Goal: Task Accomplishment & Management: Use online tool/utility

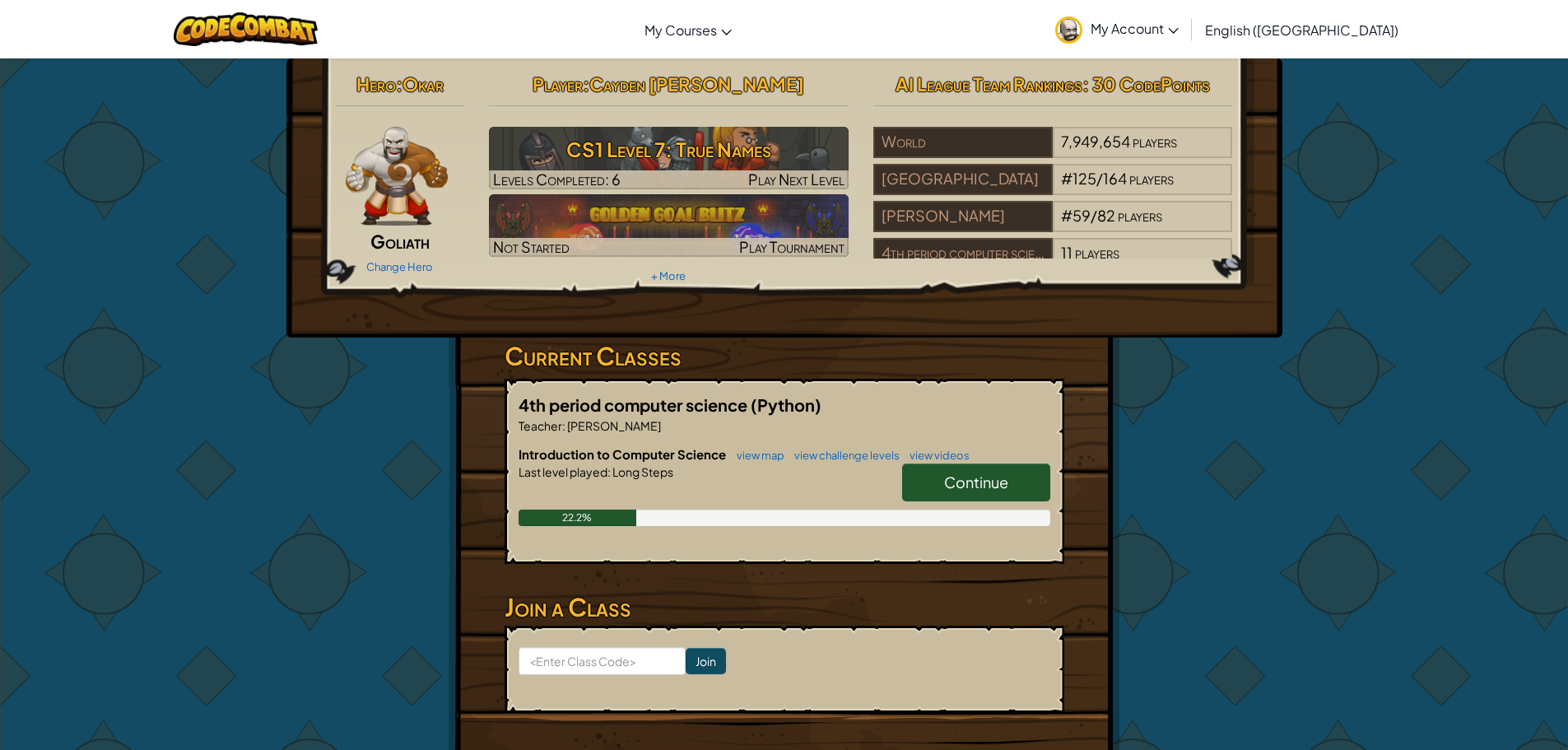
scroll to position [247, 0]
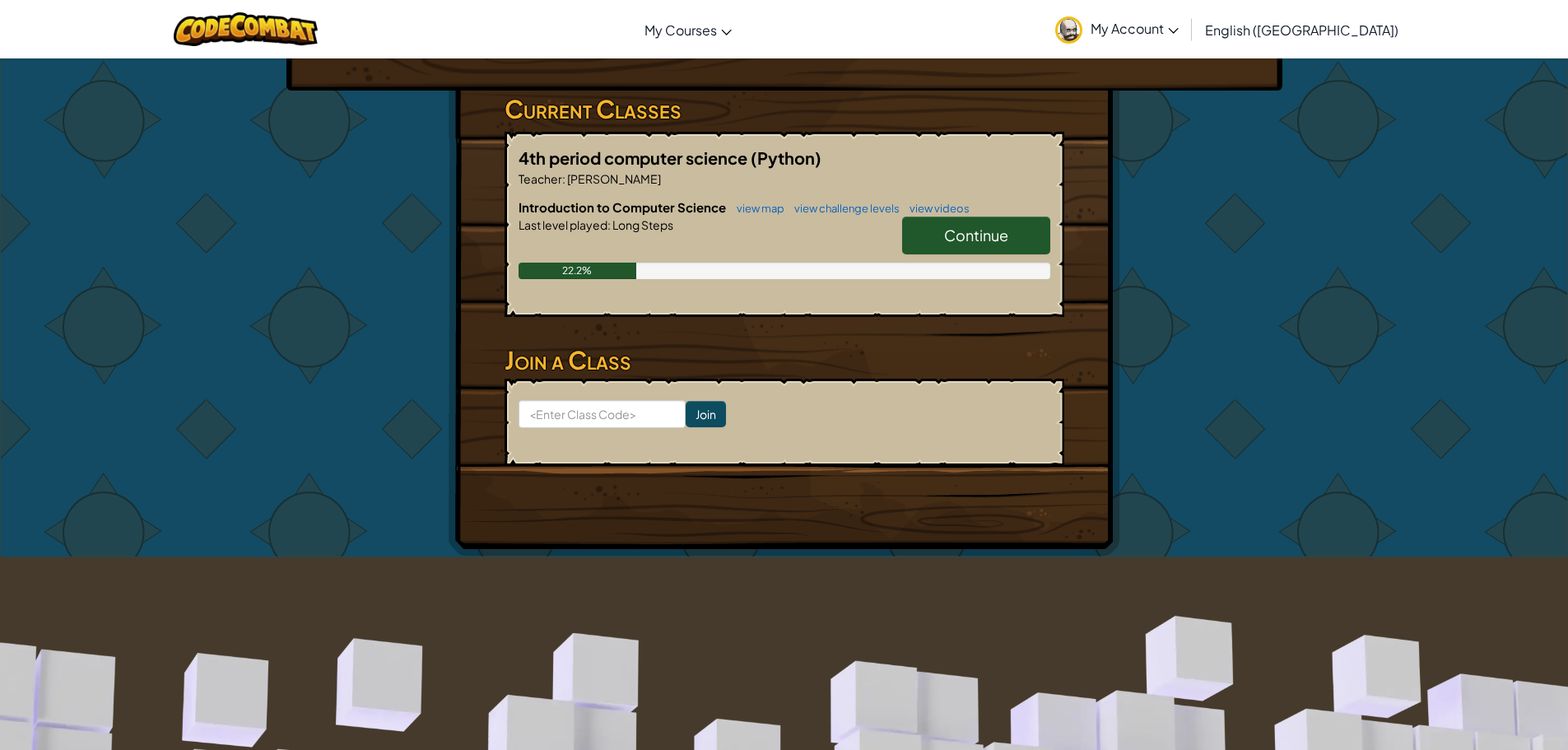
click at [1004, 257] on div "Continue" at bounding box center [968, 239] width 165 height 46
click at [1002, 229] on span "Continue" at bounding box center [976, 234] width 64 height 19
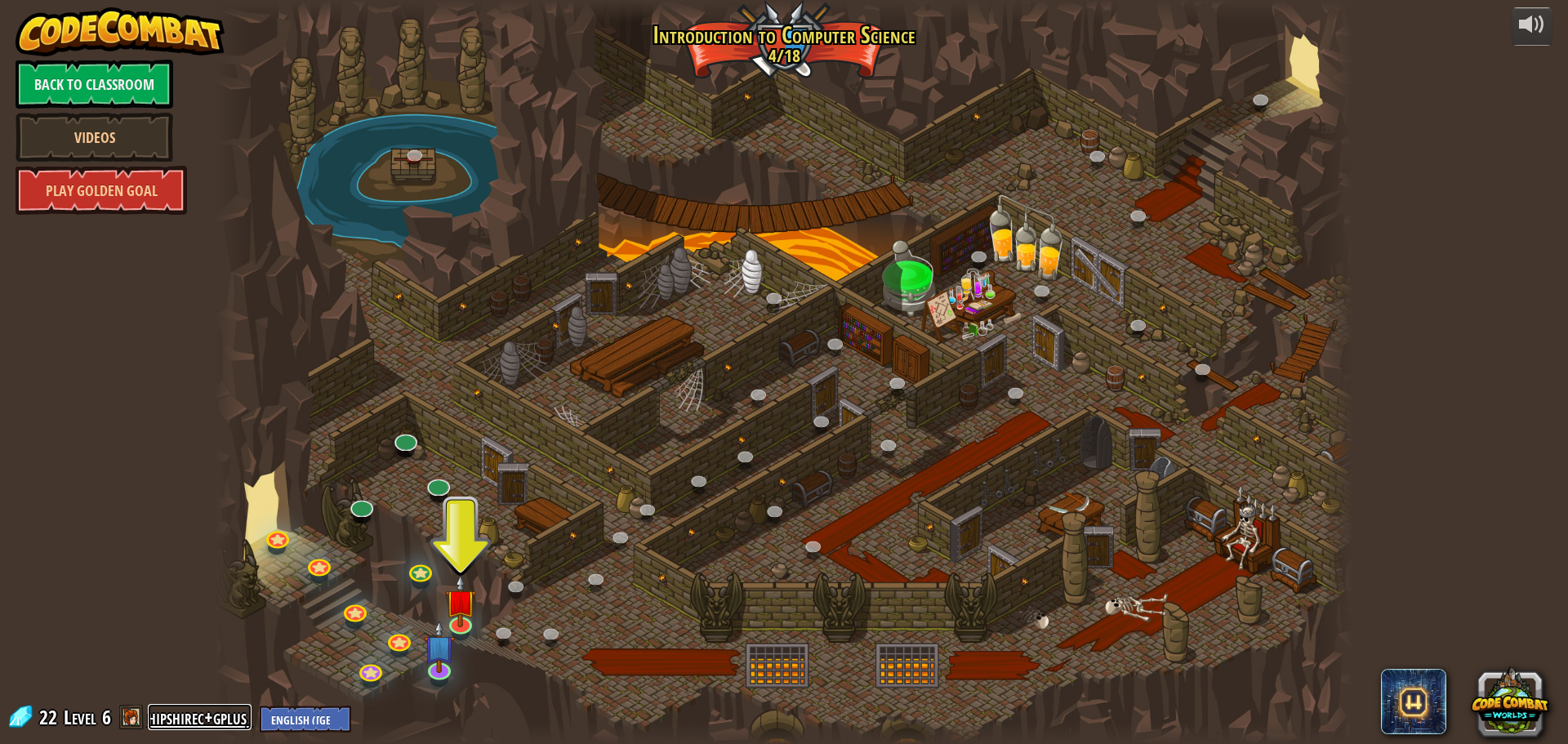
click at [215, 727] on link "hipshirec+gplus" at bounding box center [200, 717] width 104 height 26
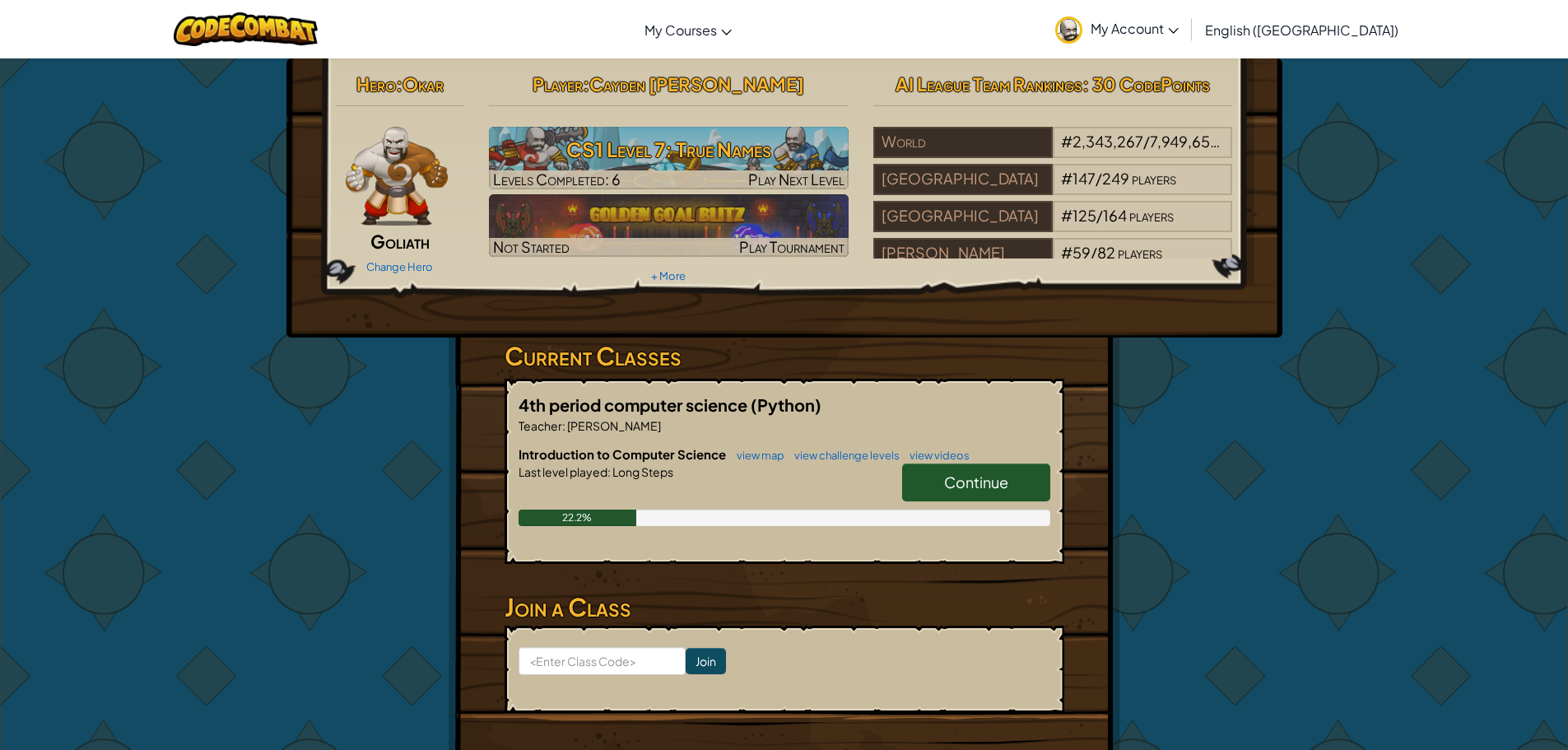
click at [958, 499] on link "Continue" at bounding box center [977, 483] width 148 height 38
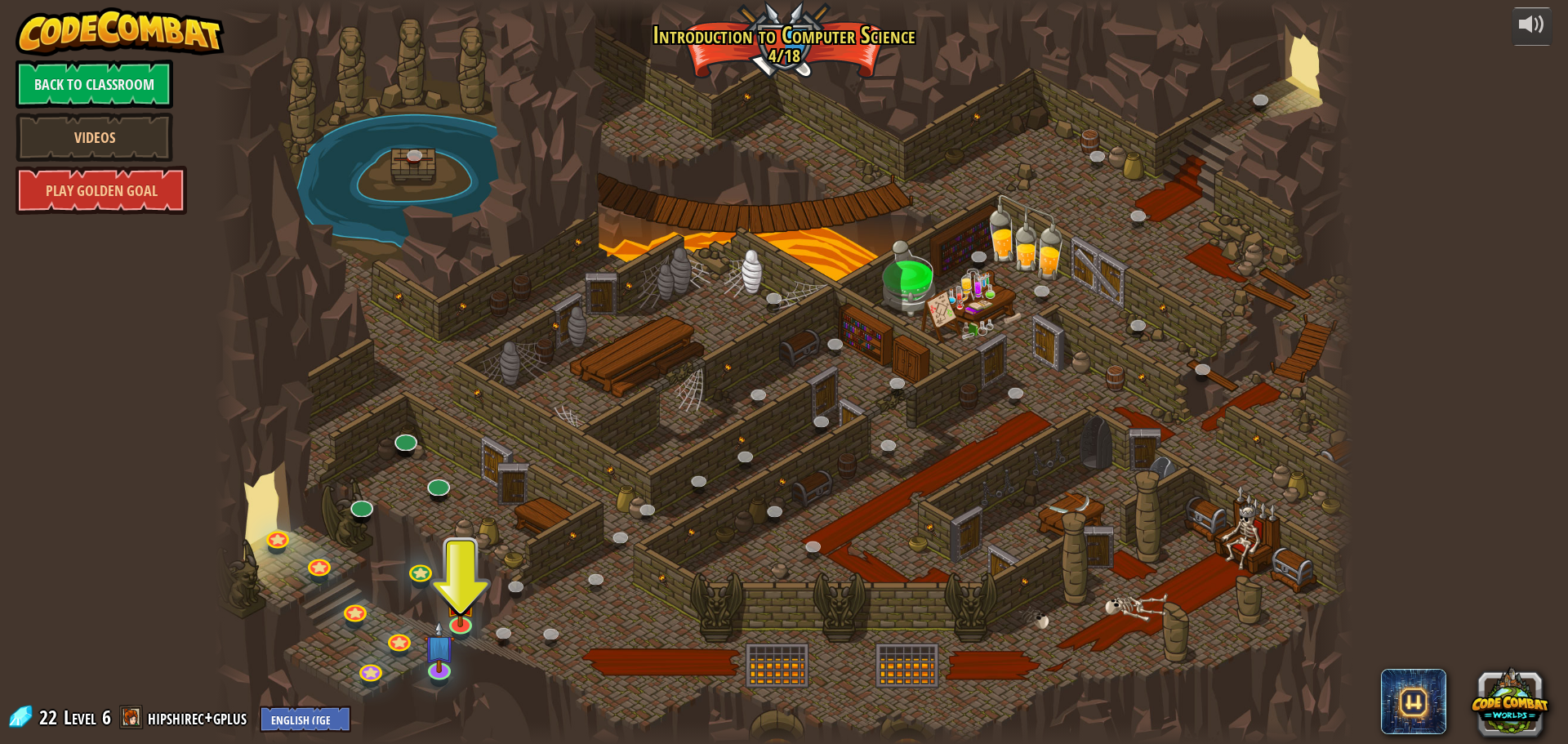
click at [543, 615] on div at bounding box center [783, 372] width 1138 height 744
click at [483, 615] on div at bounding box center [783, 372] width 1138 height 744
drag, startPoint x: 483, startPoint y: 628, endPoint x: 475, endPoint y: 638, distance: 12.8
click at [475, 638] on div at bounding box center [783, 372] width 1138 height 744
click at [462, 617] on img at bounding box center [461, 588] width 30 height 70
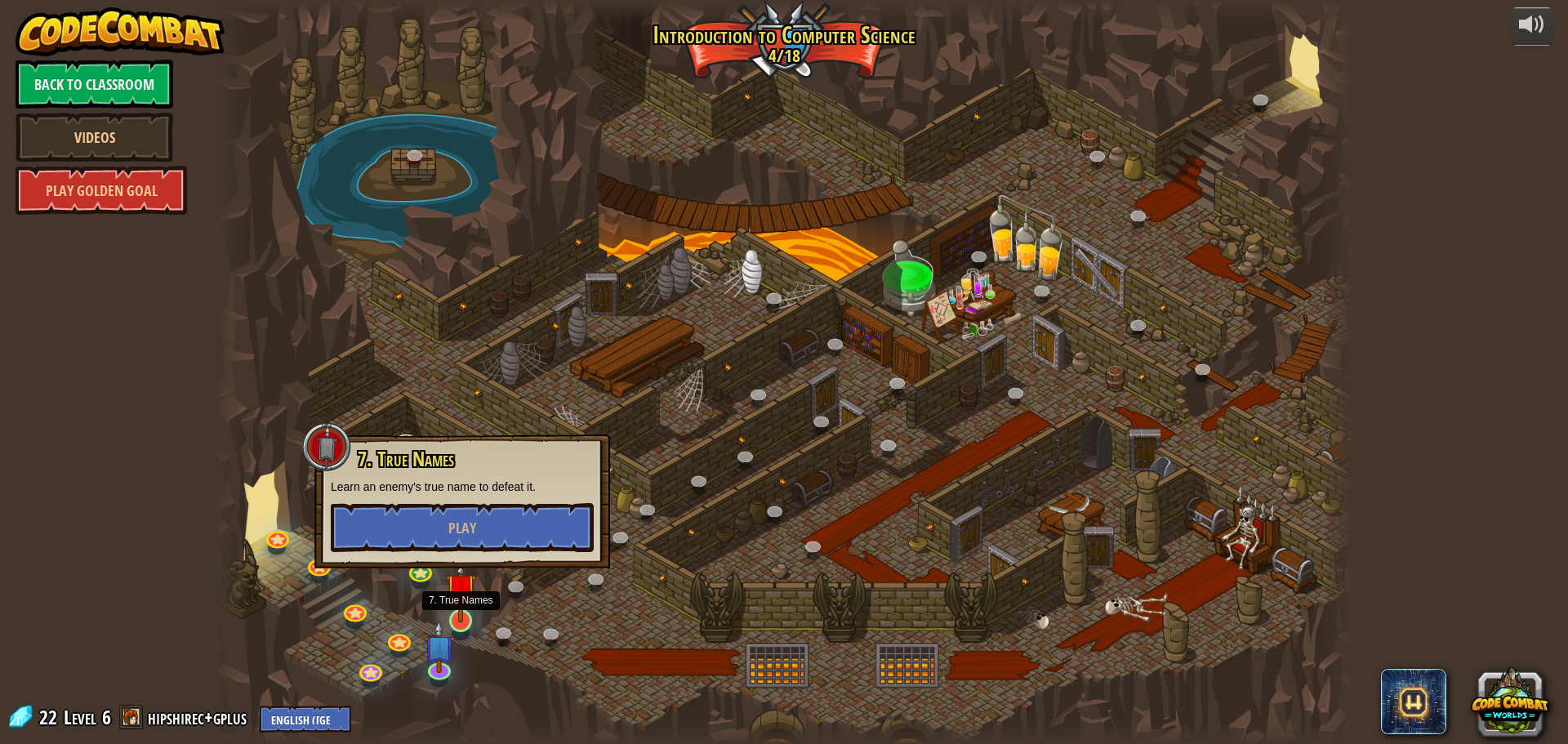
click at [462, 617] on img at bounding box center [461, 588] width 30 height 70
click at [471, 602] on img at bounding box center [461, 588] width 30 height 70
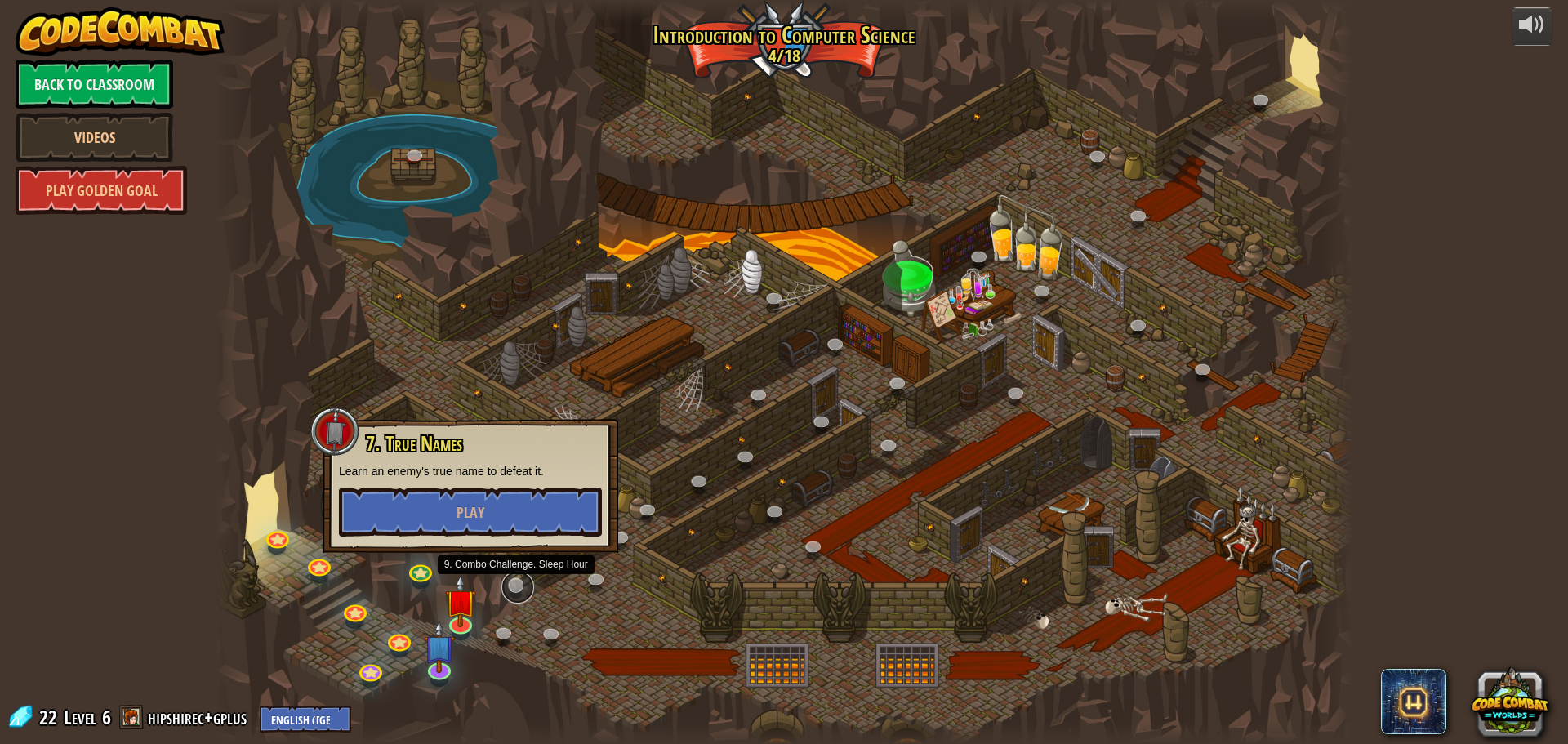
click at [507, 592] on link at bounding box center [518, 587] width 33 height 33
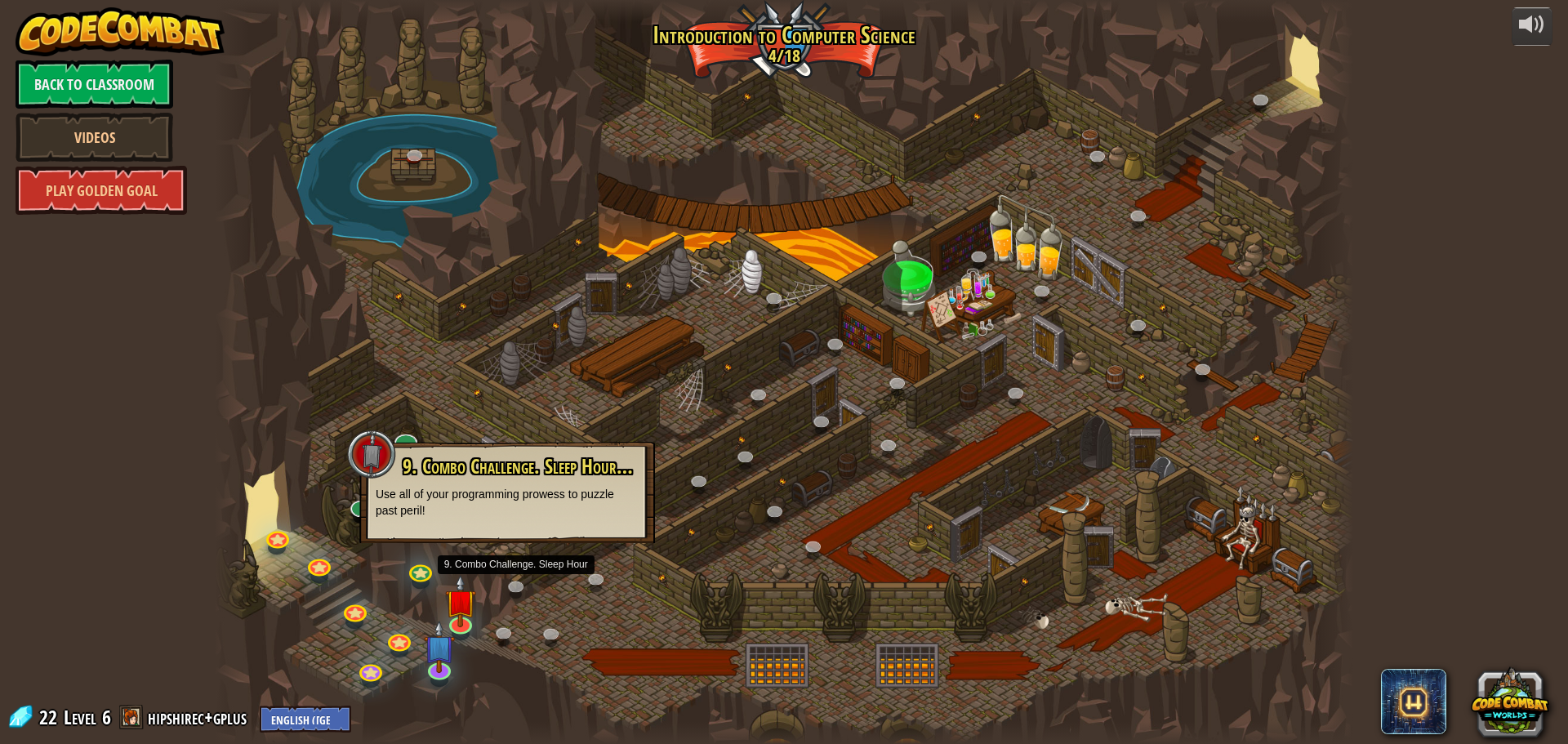
click at [484, 634] on div at bounding box center [783, 372] width 1138 height 744
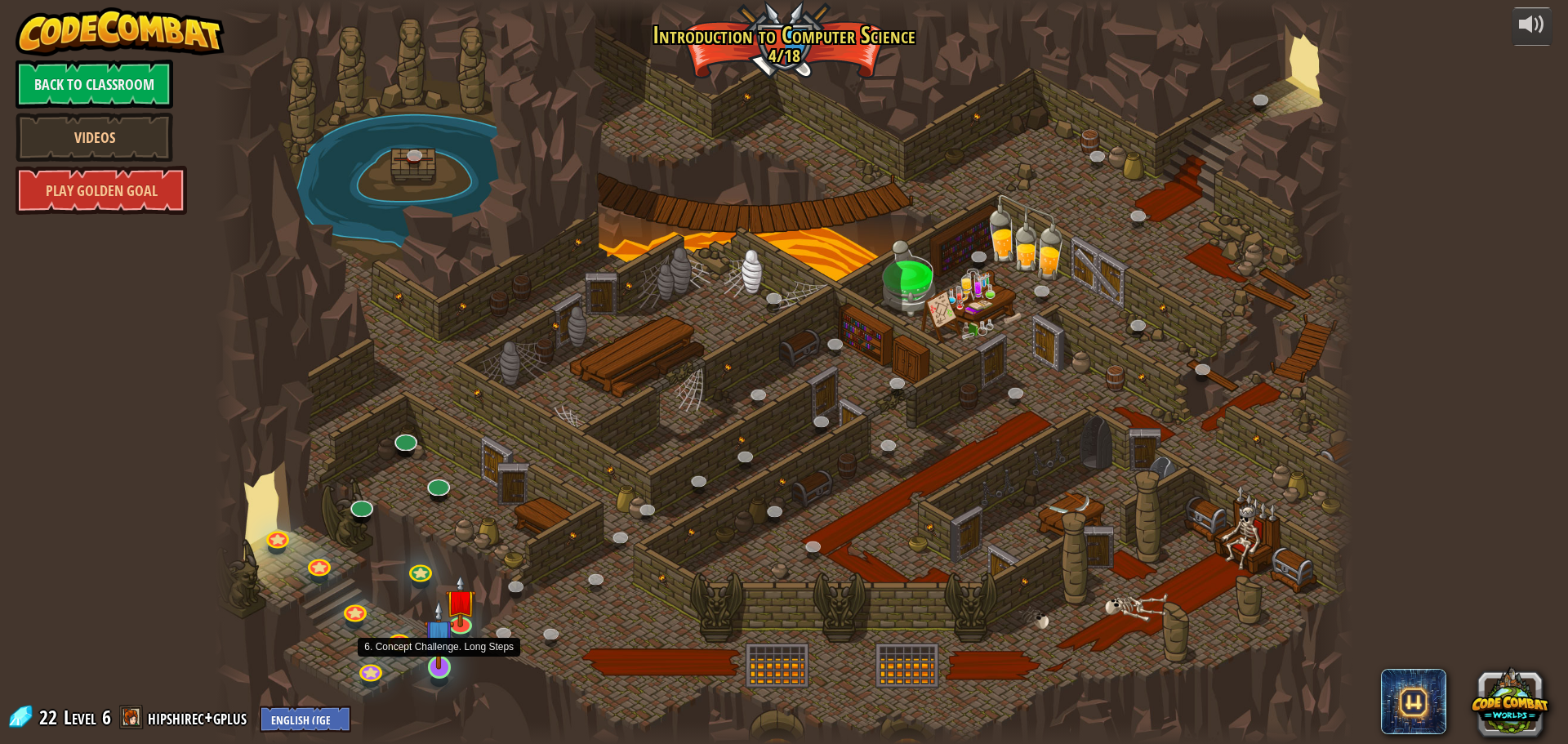
click at [440, 661] on img at bounding box center [439, 634] width 30 height 70
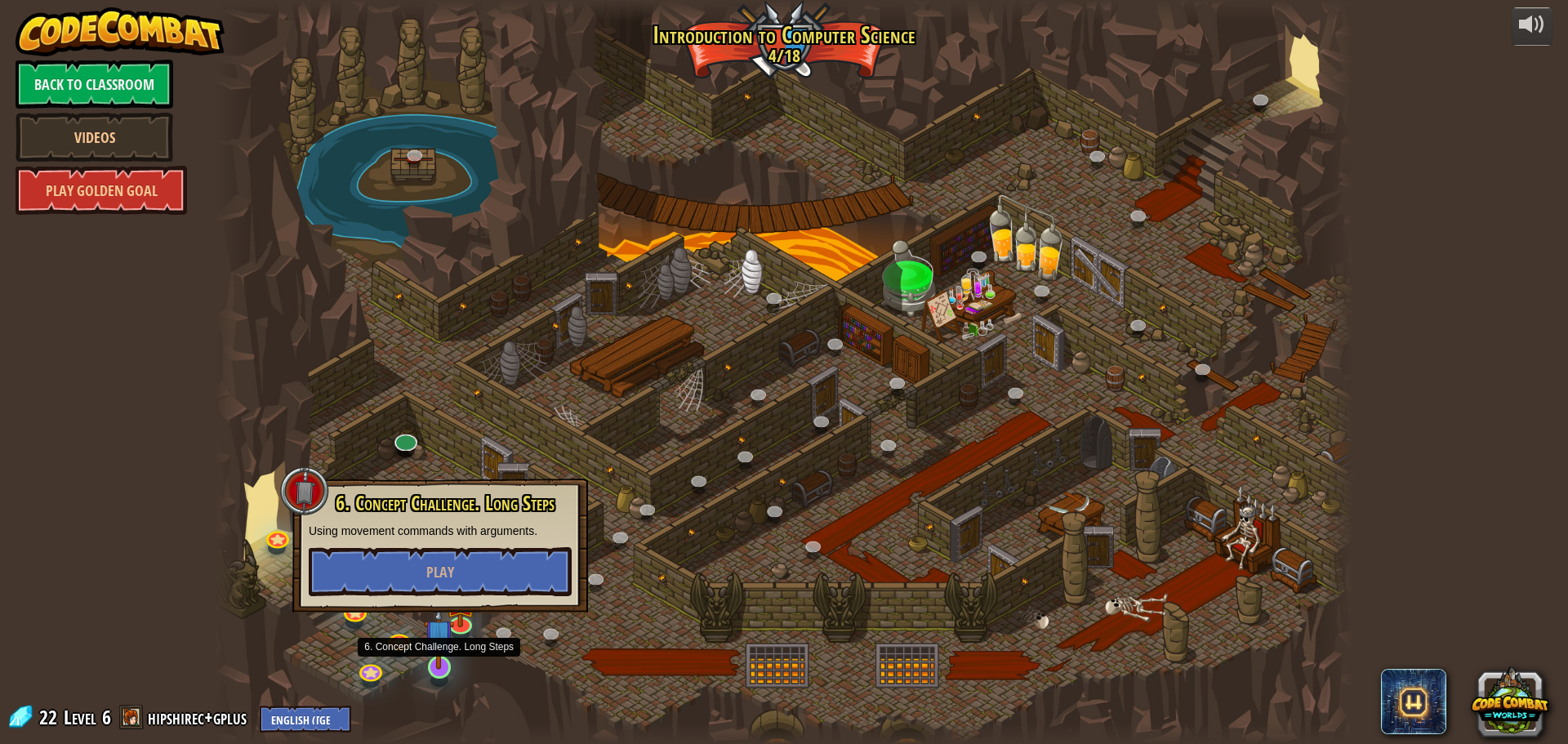
click at [440, 661] on img at bounding box center [439, 634] width 30 height 70
click at [453, 551] on button "Play" at bounding box center [439, 571] width 263 height 49
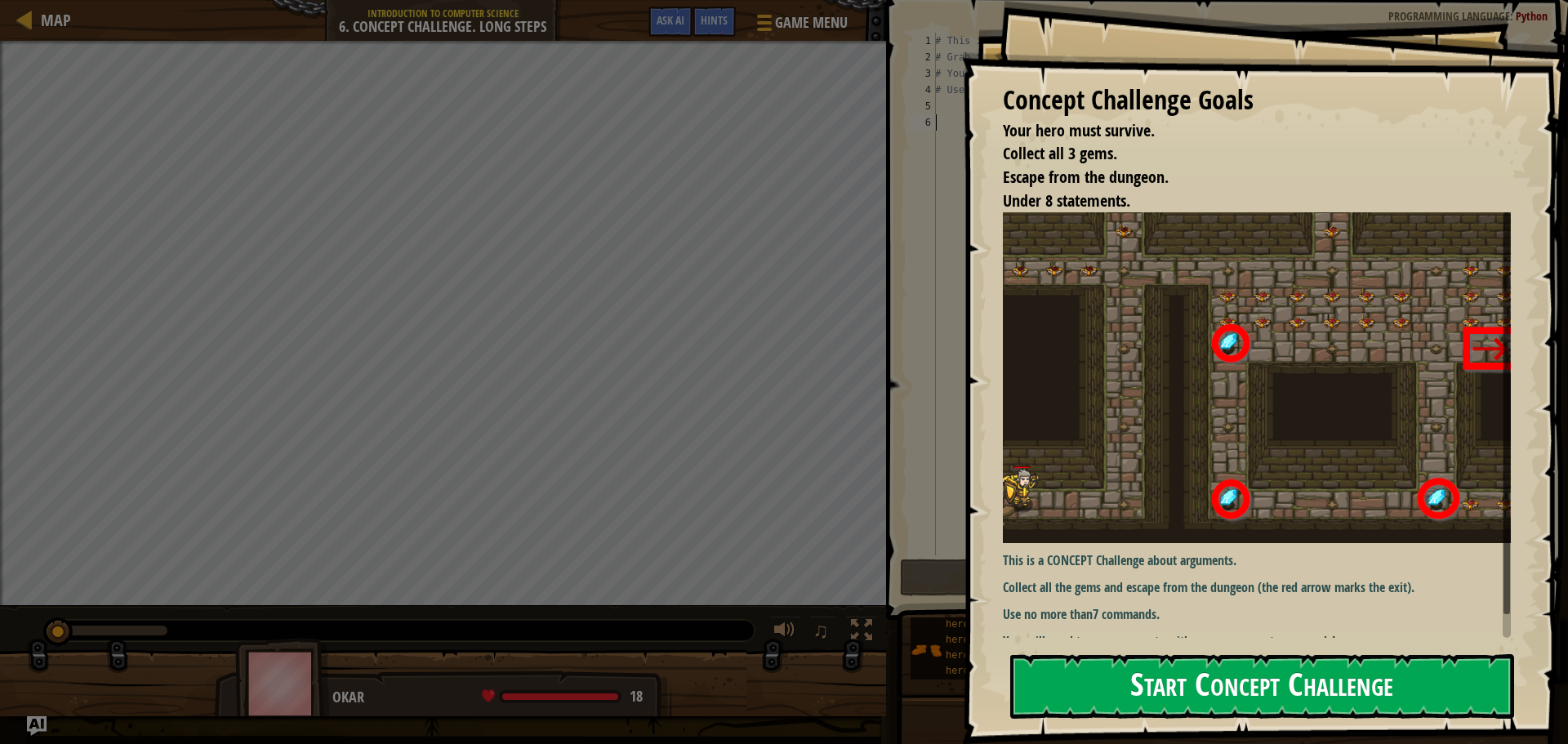
click at [1072, 669] on button "Start Concept Challenge" at bounding box center [1262, 686] width 504 height 65
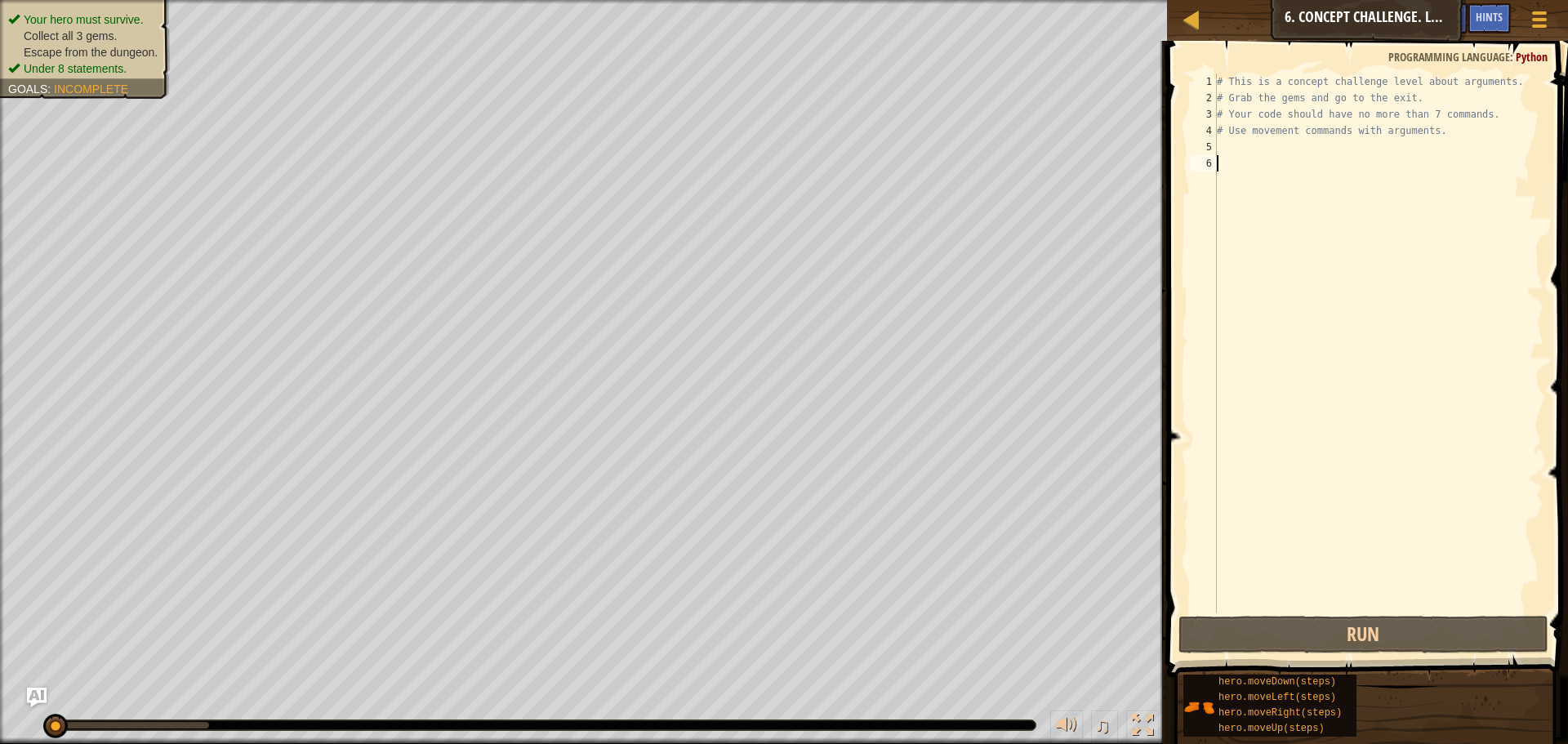
click at [1480, 129] on div "# This is a concept challenge level about arguments. # Grab the gems and go to …" at bounding box center [1378, 359] width 330 height 571
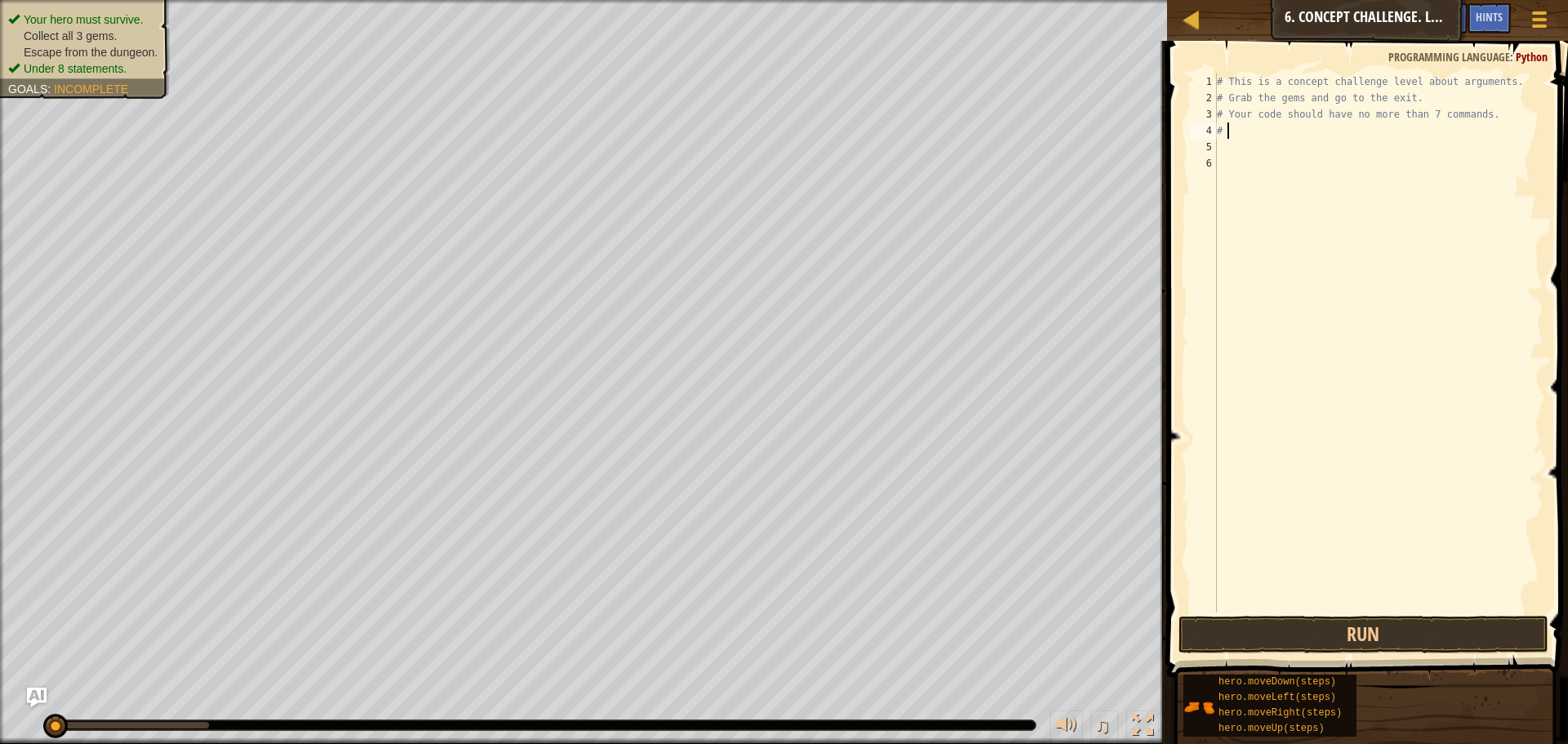
type textarea "#"
click at [1476, 111] on div at bounding box center [1378, 359] width 330 height 571
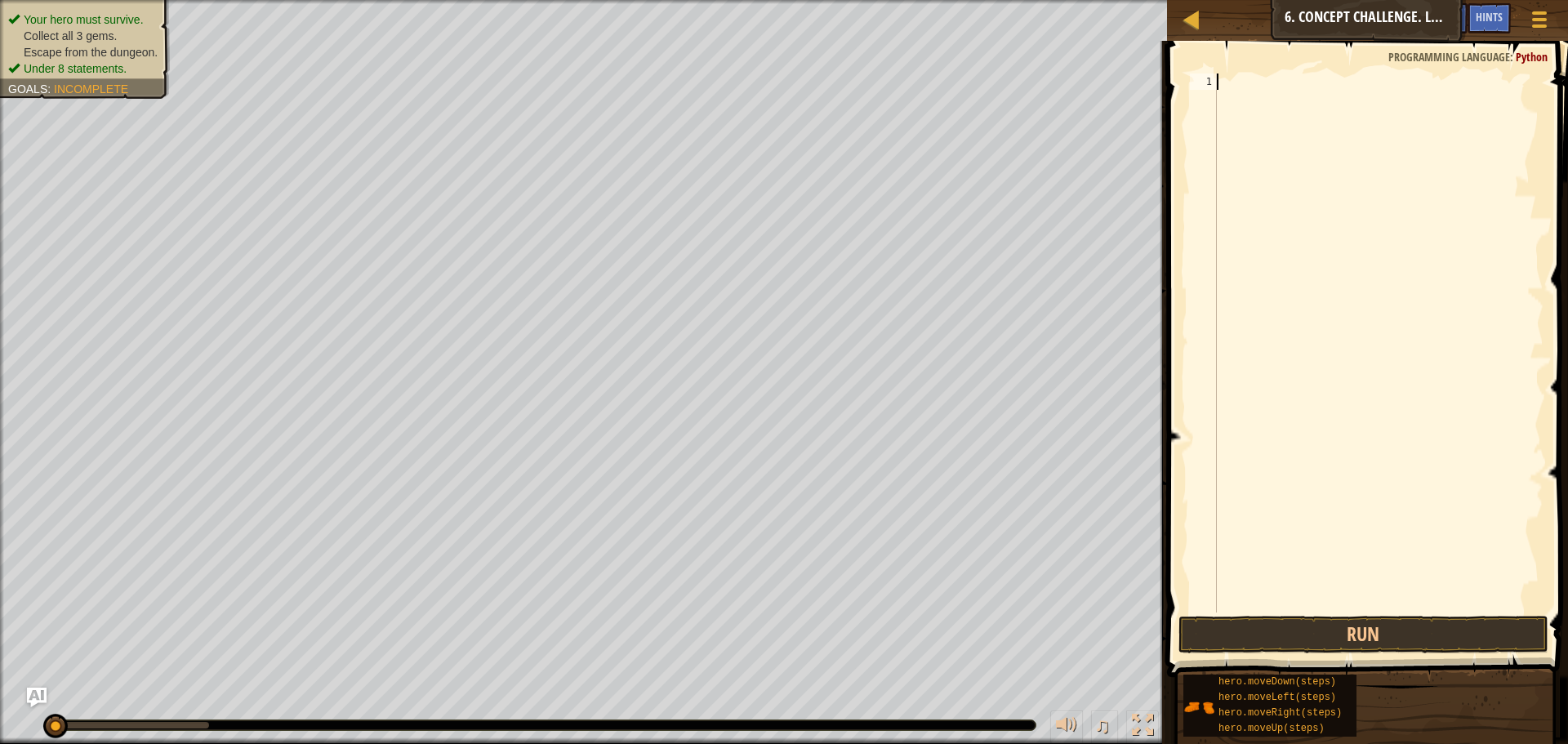
type textarea "h"
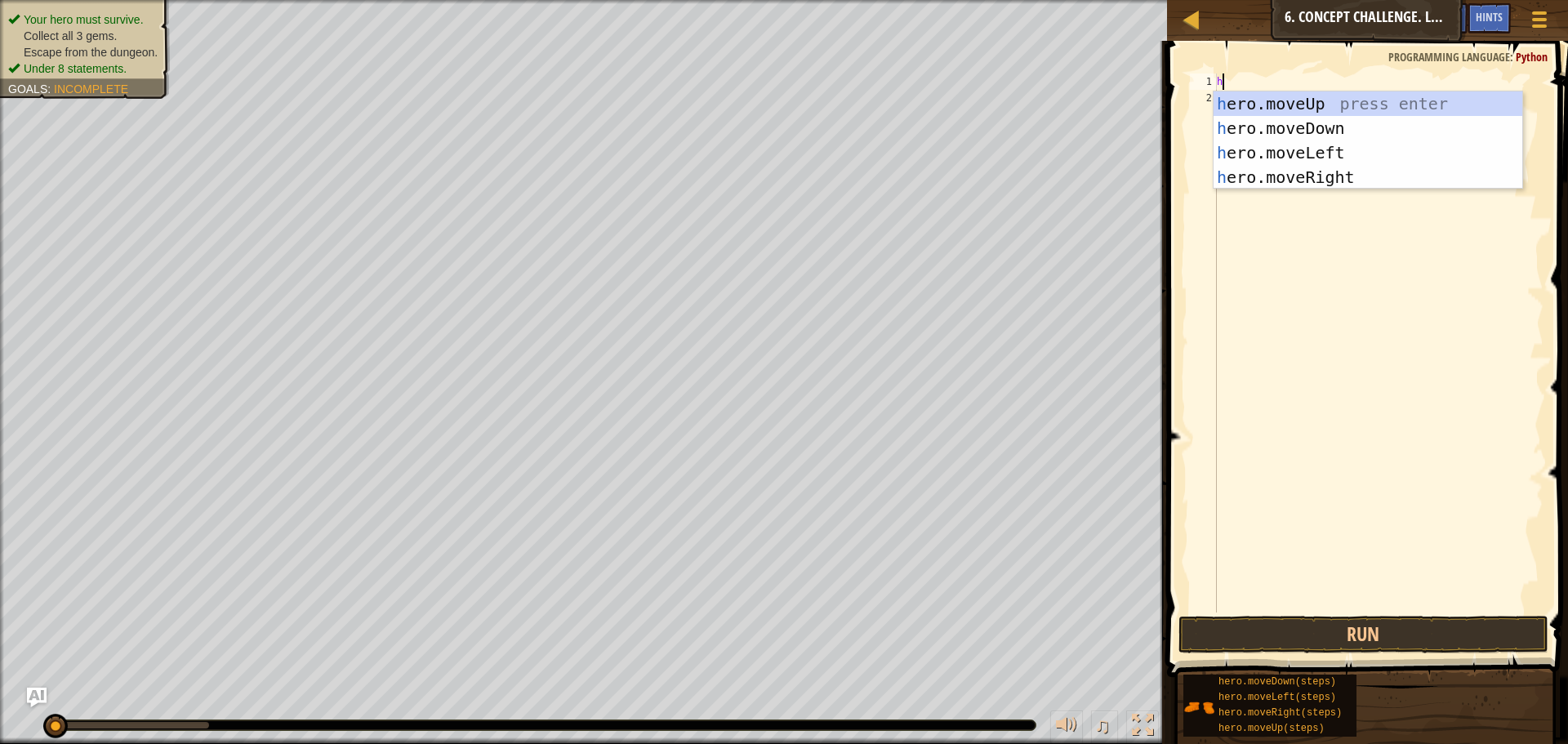
scroll to position [7, 0]
click at [1287, 109] on div "h ero.moveUp press enter h ero.moveDown press enter h ero.moveLeft press enter …" at bounding box center [1367, 165] width 309 height 147
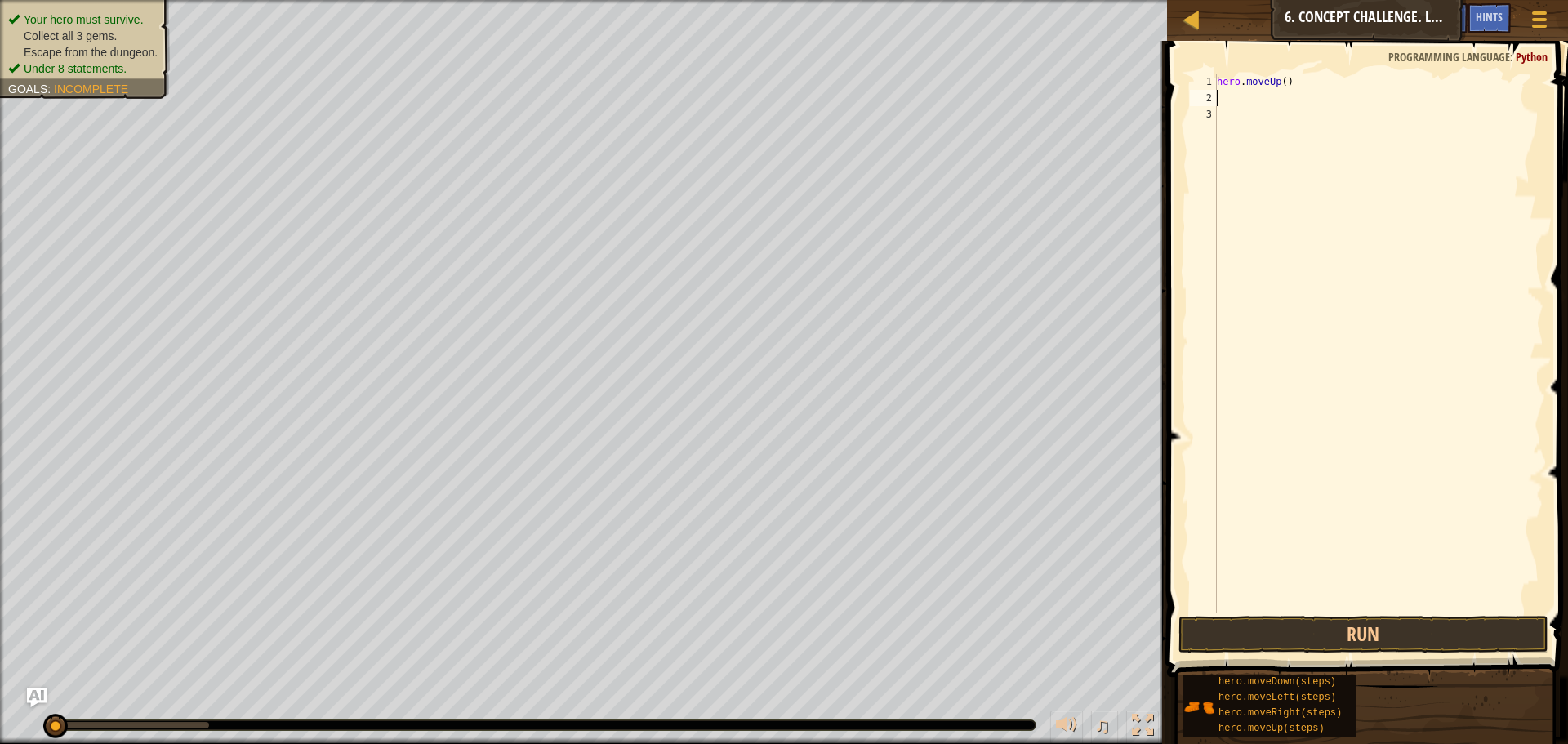
type textarea "h"
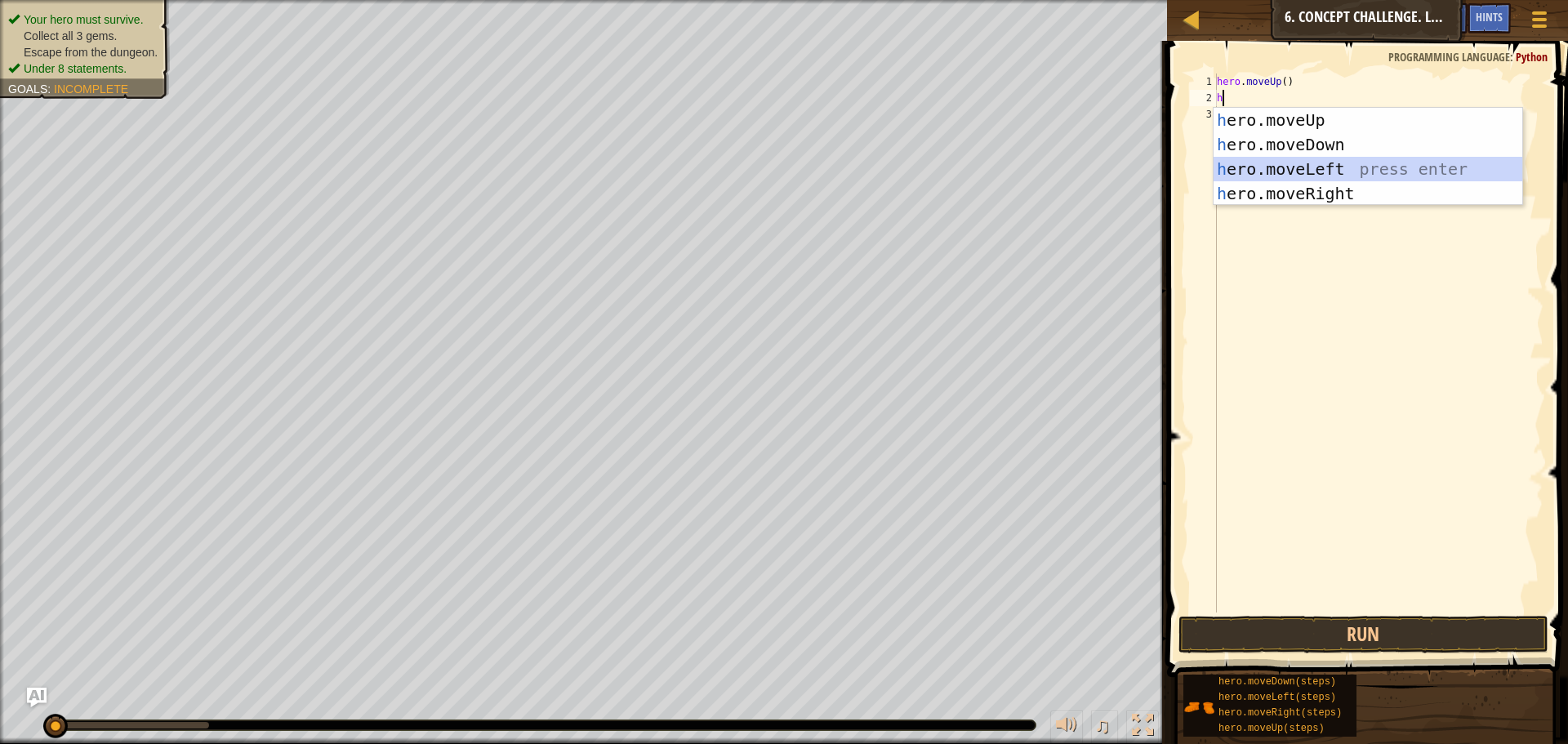
click at [1274, 168] on div "h ero.moveUp press enter h ero.moveDown press enter h ero.moveLeft press enter …" at bounding box center [1367, 182] width 309 height 147
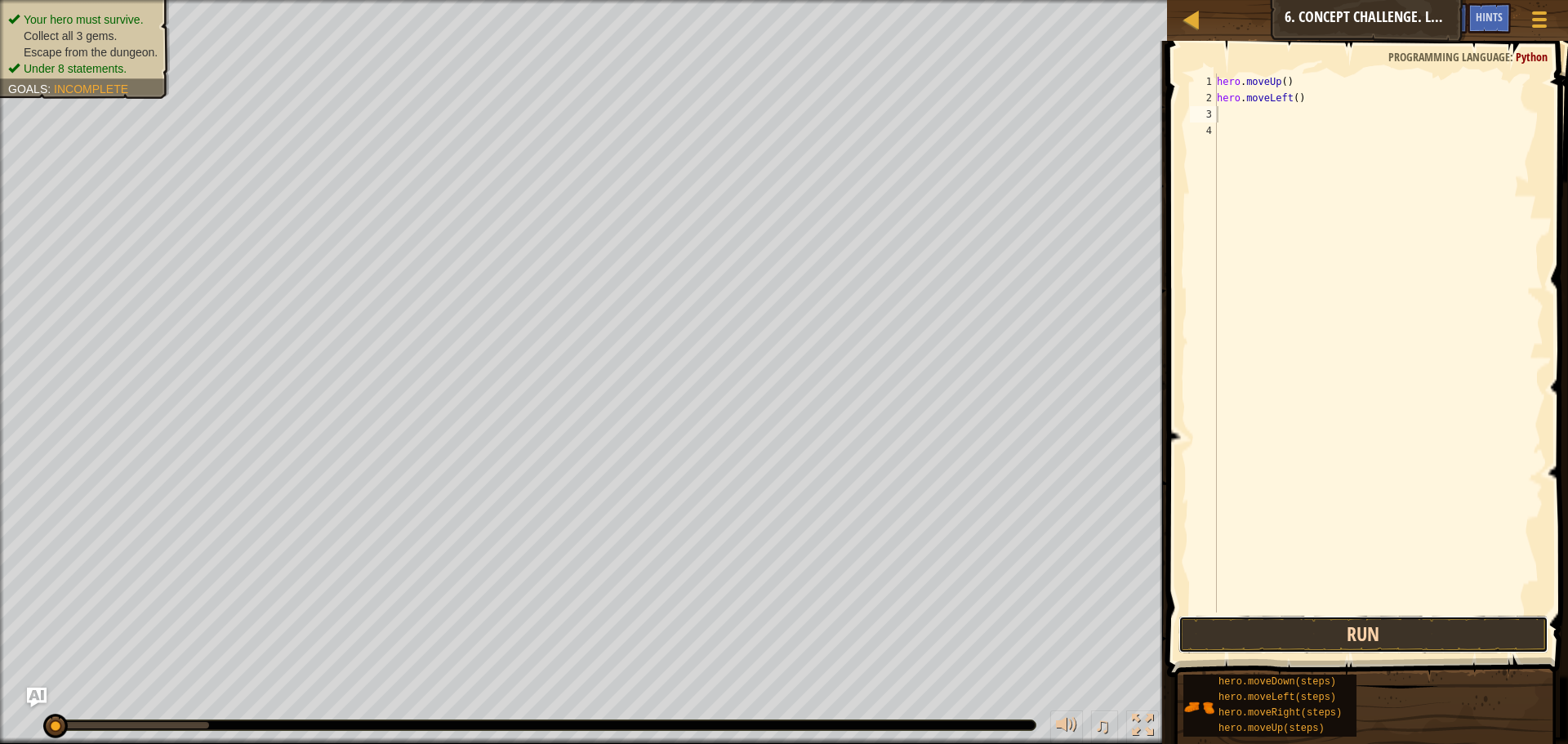
click at [1338, 626] on button "Run" at bounding box center [1363, 634] width 370 height 38
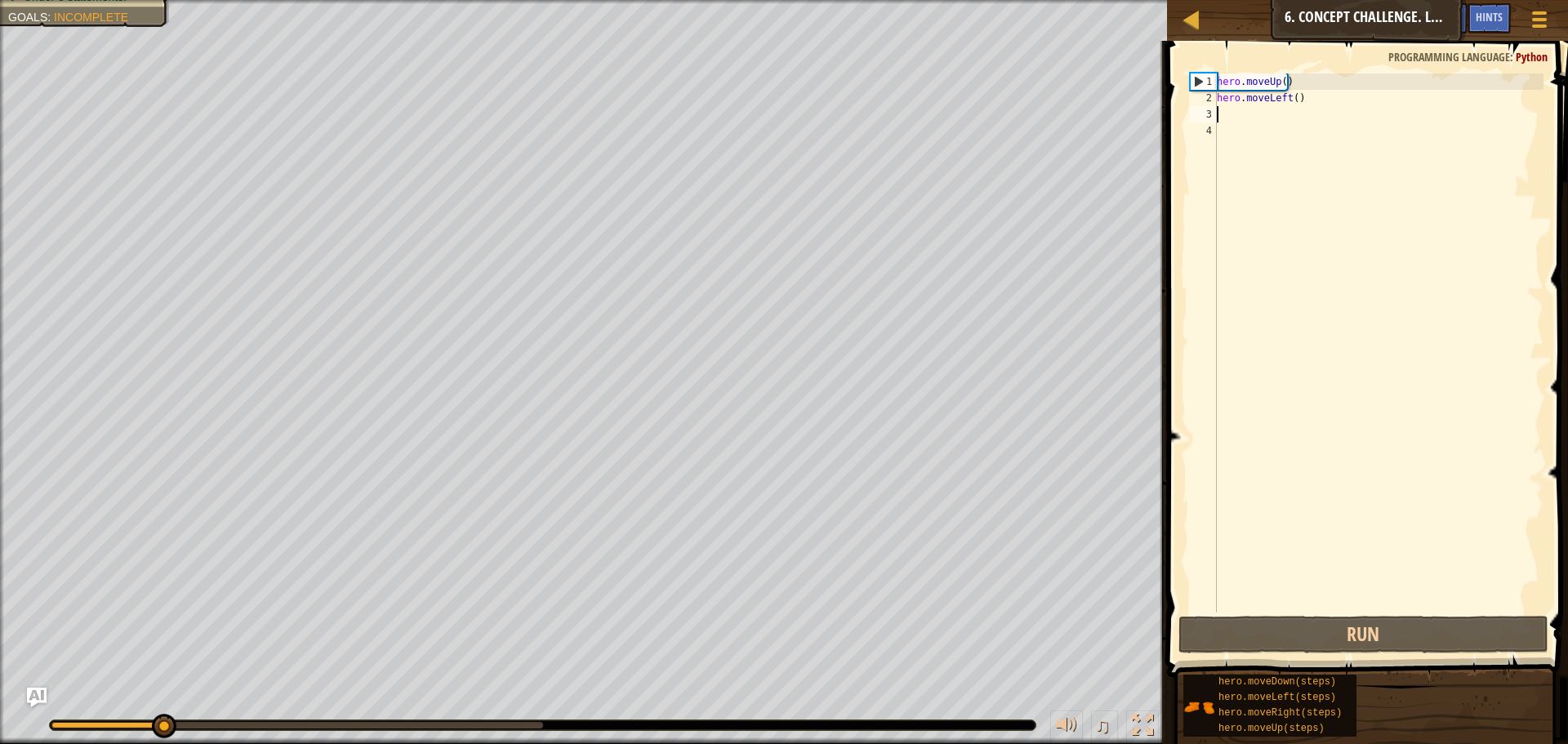
click at [1298, 75] on div "hero . moveUp ( ) hero . moveLeft ( )" at bounding box center [1378, 359] width 330 height 571
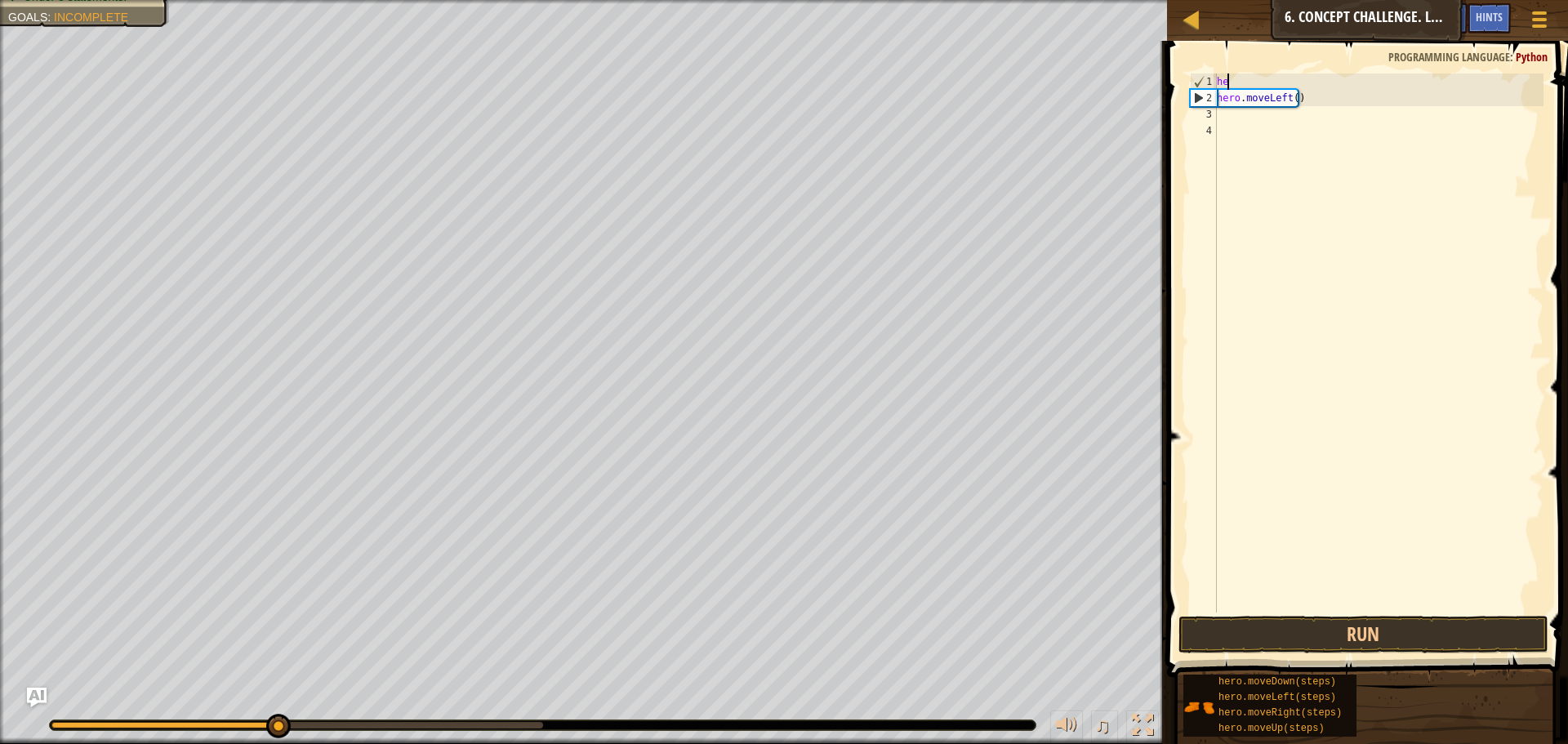
type textarea "h"
click at [1315, 100] on div "hero . moveLeft ( )" at bounding box center [1378, 359] width 330 height 571
type textarea "h"
click at [1291, 129] on div at bounding box center [1378, 359] width 330 height 571
type textarea "h"
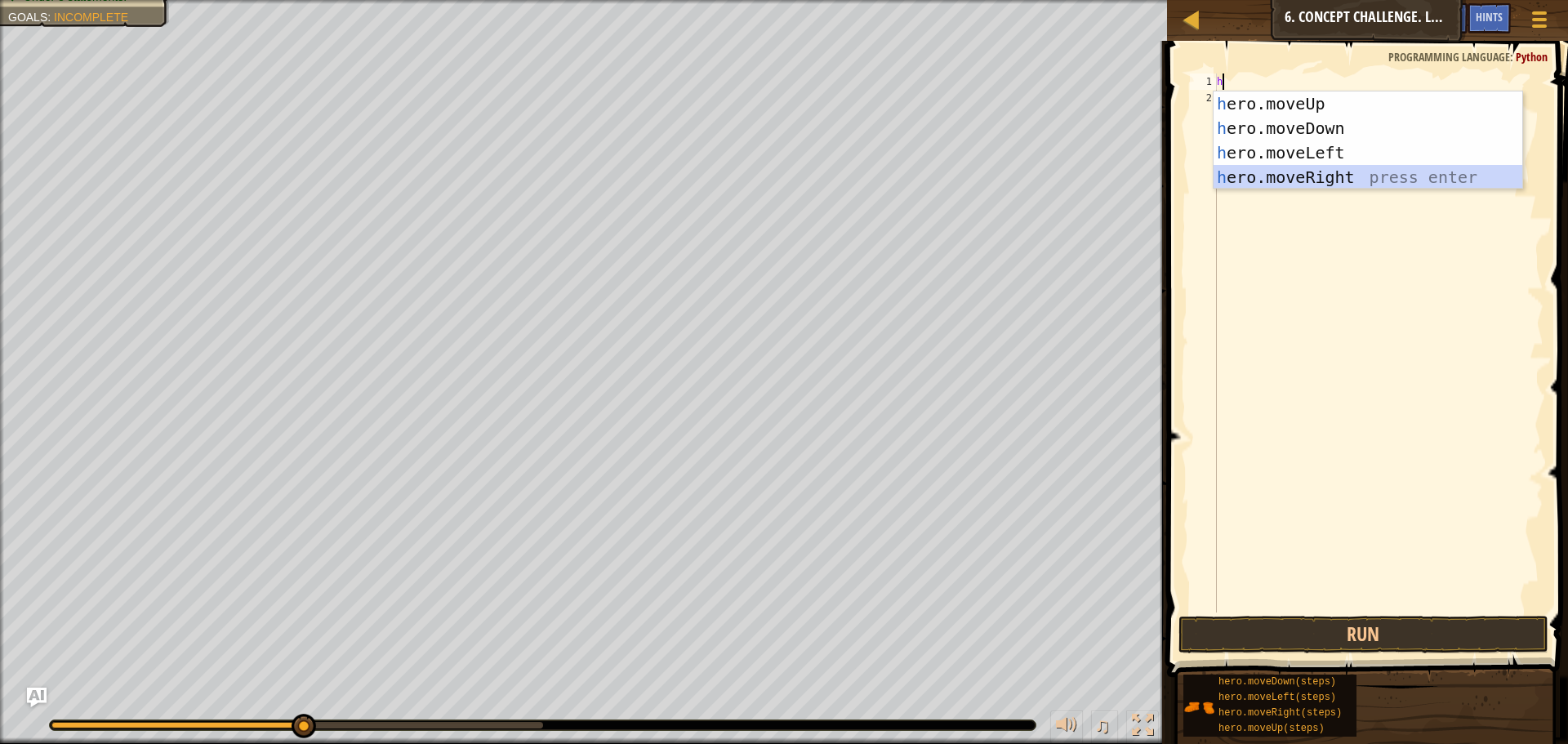
click at [1278, 178] on div "h ero.moveUp press enter h ero.moveDown press enter h ero.moveLeft press enter …" at bounding box center [1367, 165] width 309 height 147
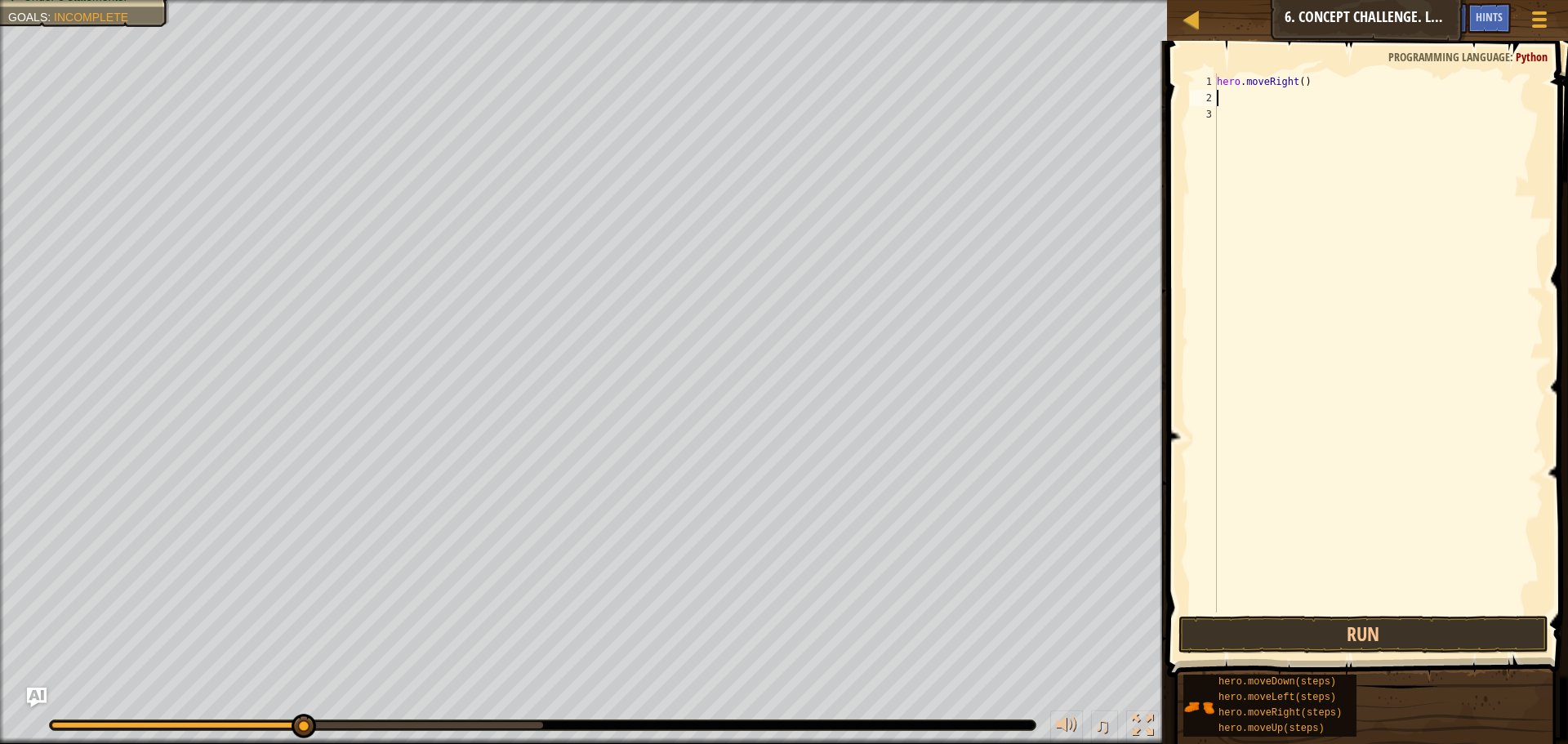
click at [1295, 81] on div "hero . moveRight ( )" at bounding box center [1378, 359] width 330 height 571
type textarea "hero.moveRight(1)"
click at [1264, 94] on div "hero . moveRight ( 1 )" at bounding box center [1378, 359] width 330 height 571
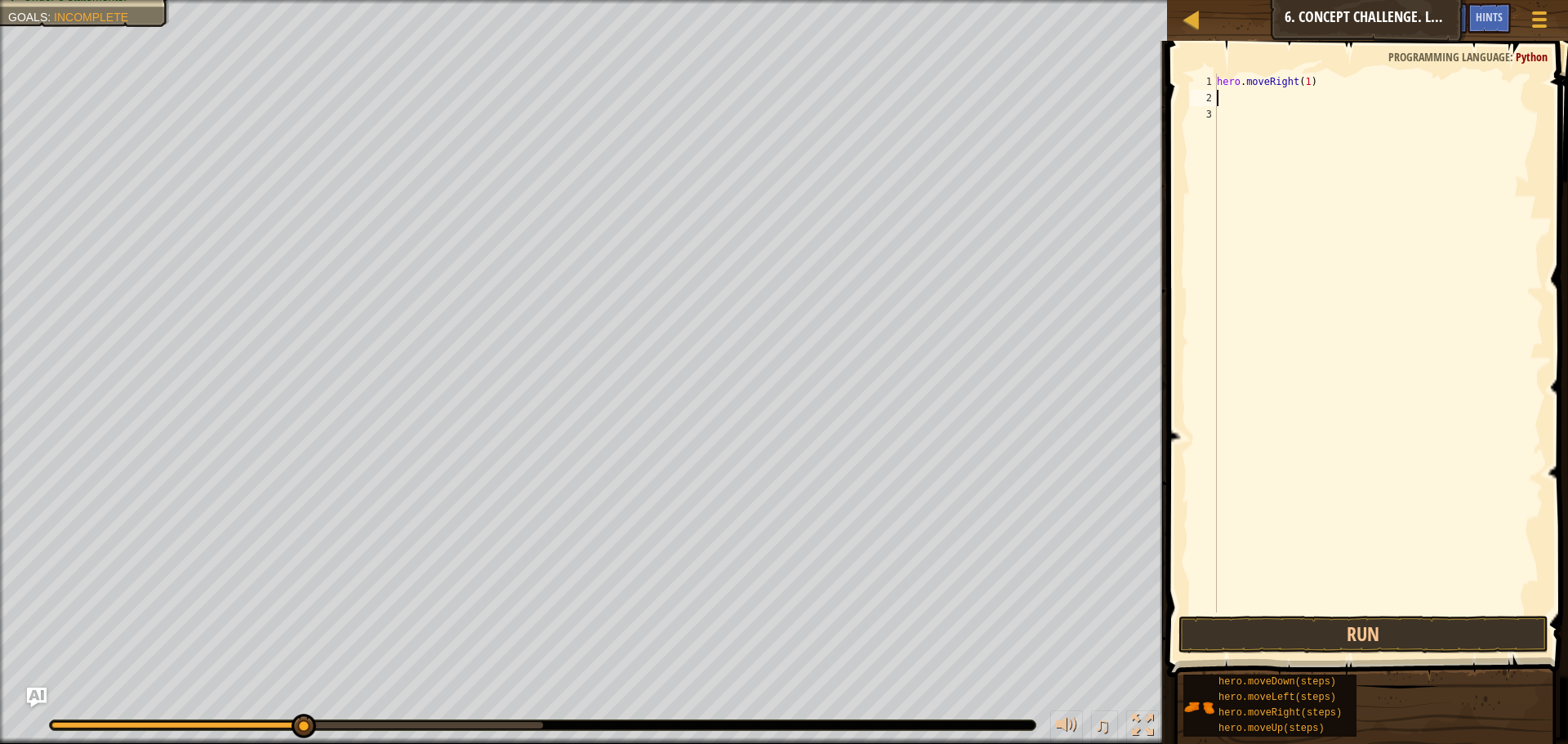
type textarea "j"
type textarea "h"
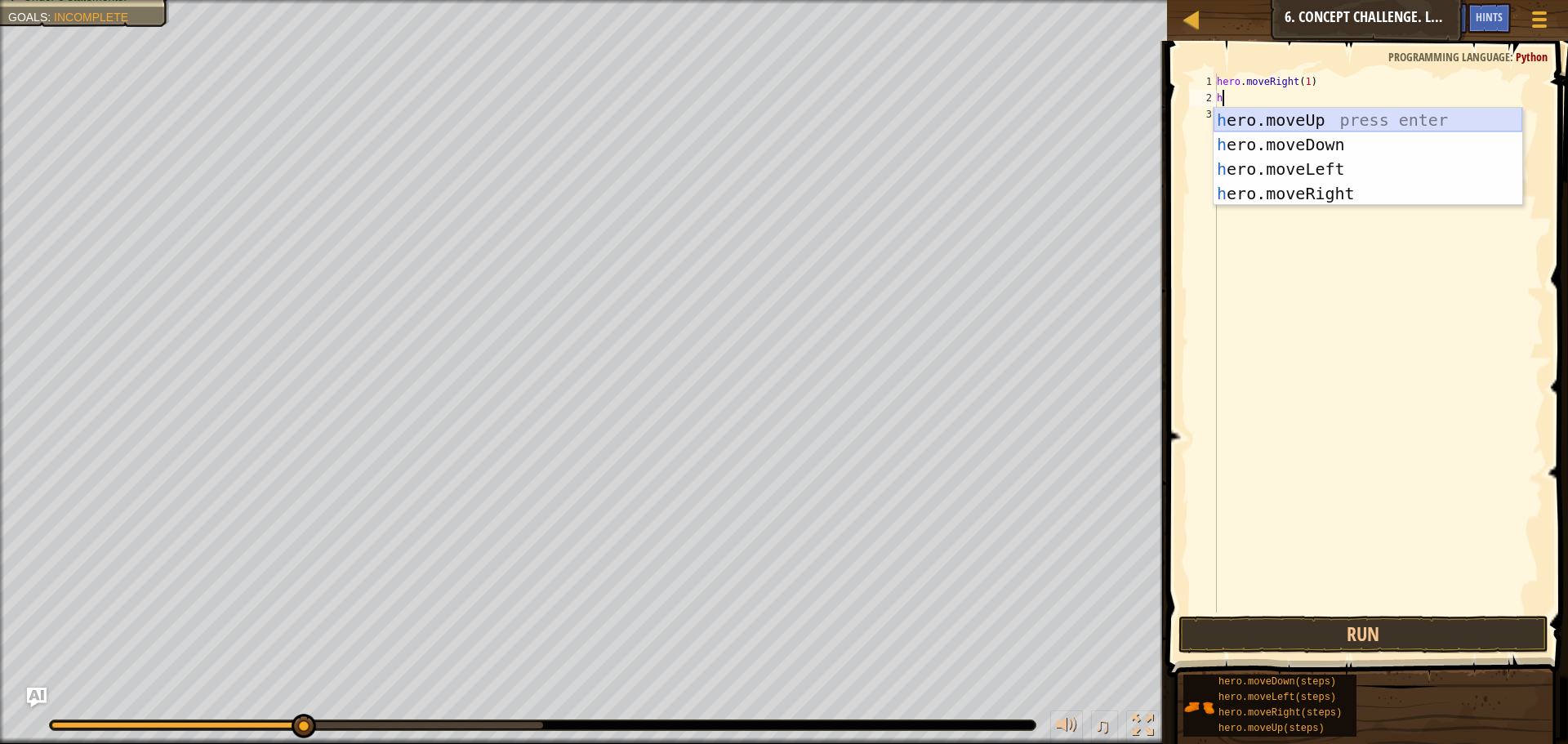
click at [1263, 123] on div "h ero.moveUp press enter h ero.moveDown press enter h ero.moveLeft press enter …" at bounding box center [1367, 182] width 309 height 147
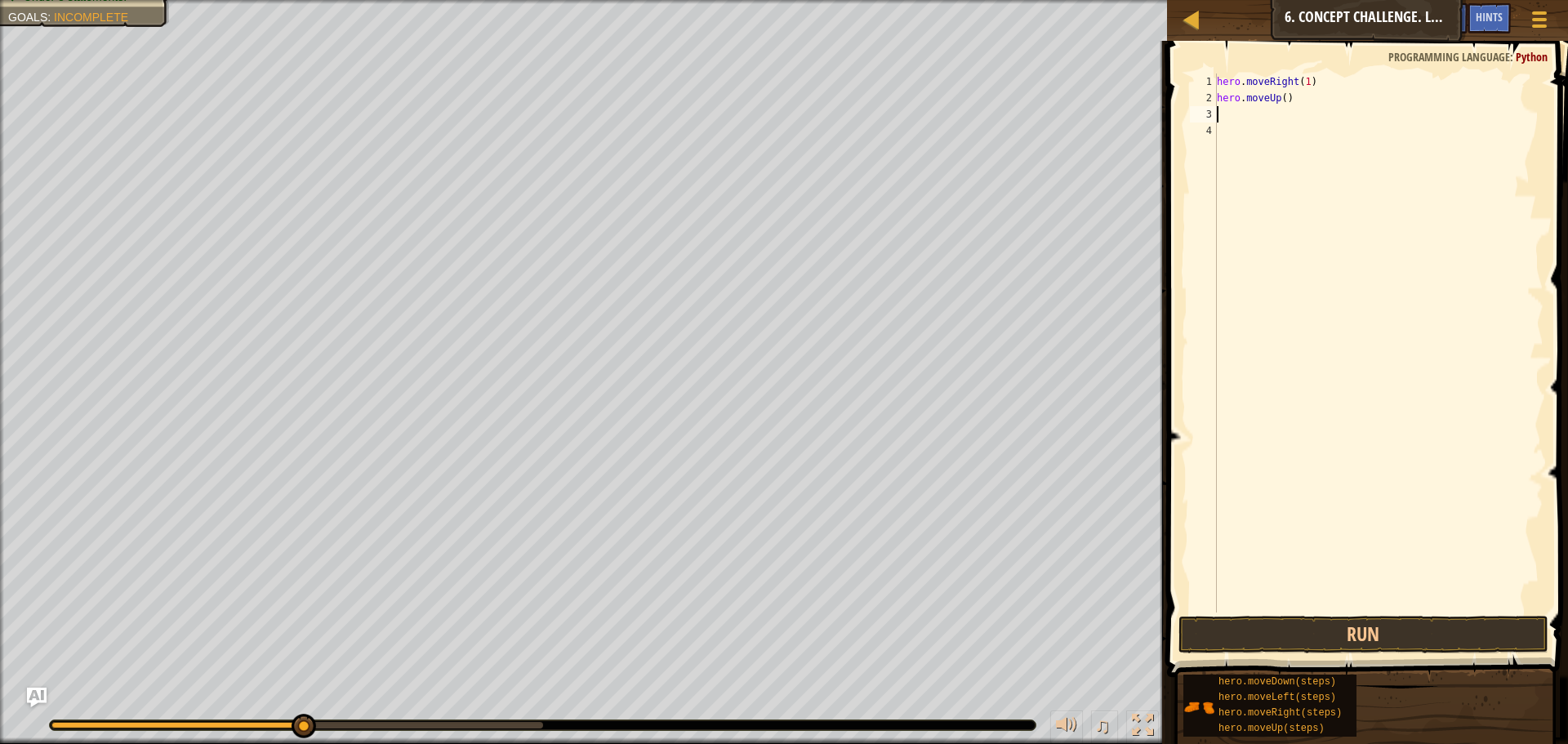
click at [1281, 93] on div "hero . moveRight ( 1 ) hero . moveUp ( )" at bounding box center [1378, 359] width 330 height 571
click at [1305, 624] on button "Run" at bounding box center [1363, 634] width 370 height 38
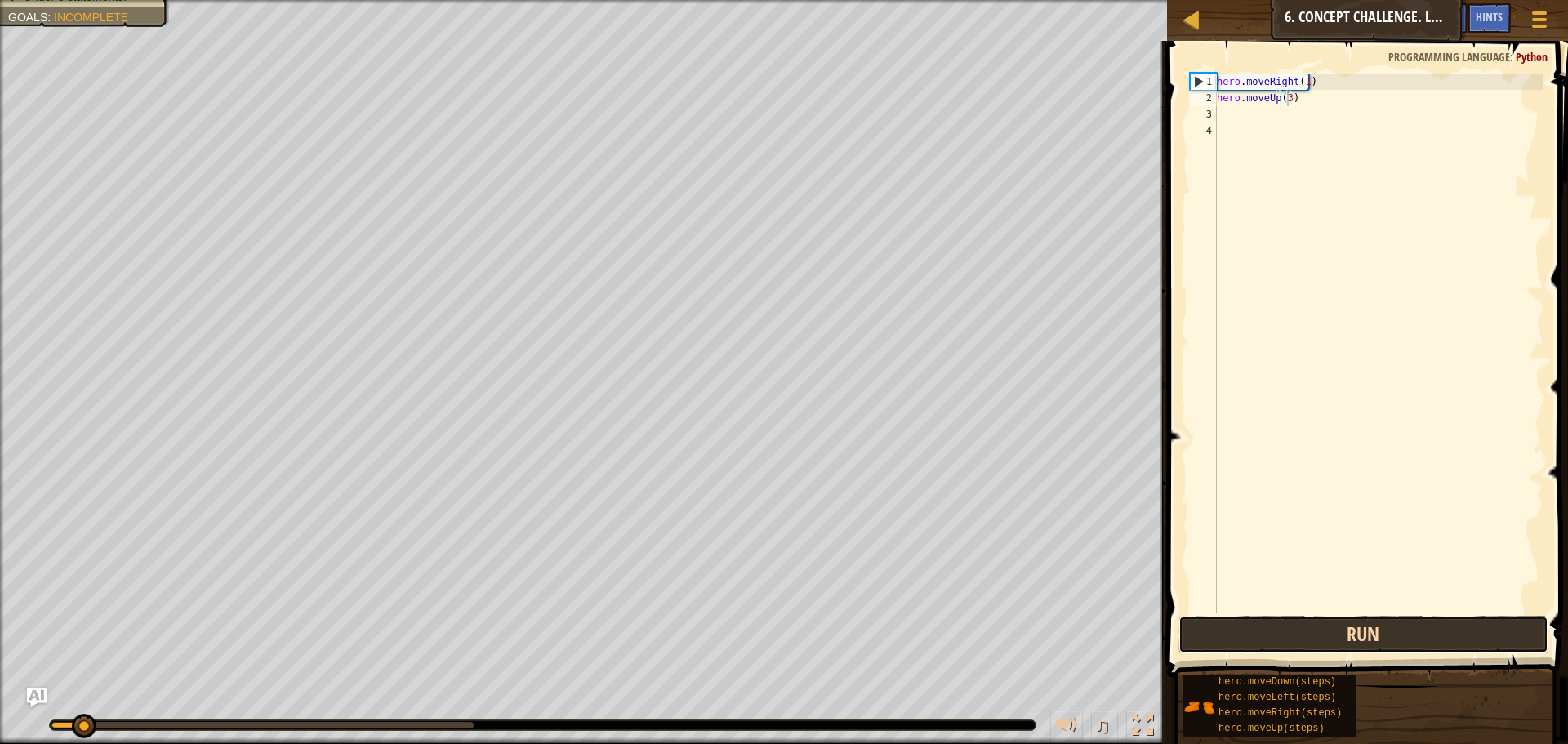
click at [1305, 624] on button "Run" at bounding box center [1363, 634] width 370 height 38
click at [1282, 630] on button "Run" at bounding box center [1363, 634] width 370 height 38
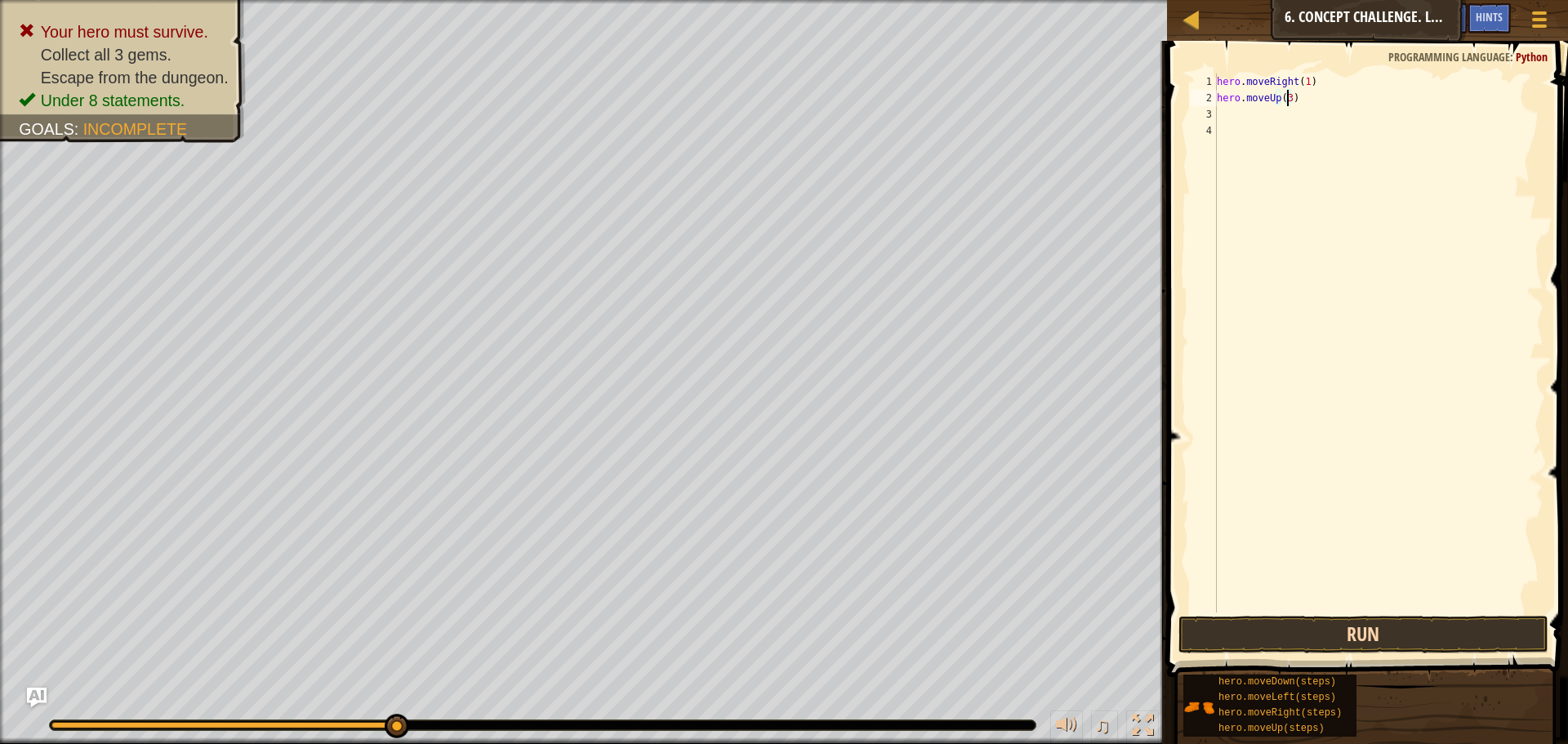
type textarea "hero.moveUp(3)"
click at [1281, 650] on button "Run" at bounding box center [1363, 634] width 370 height 38
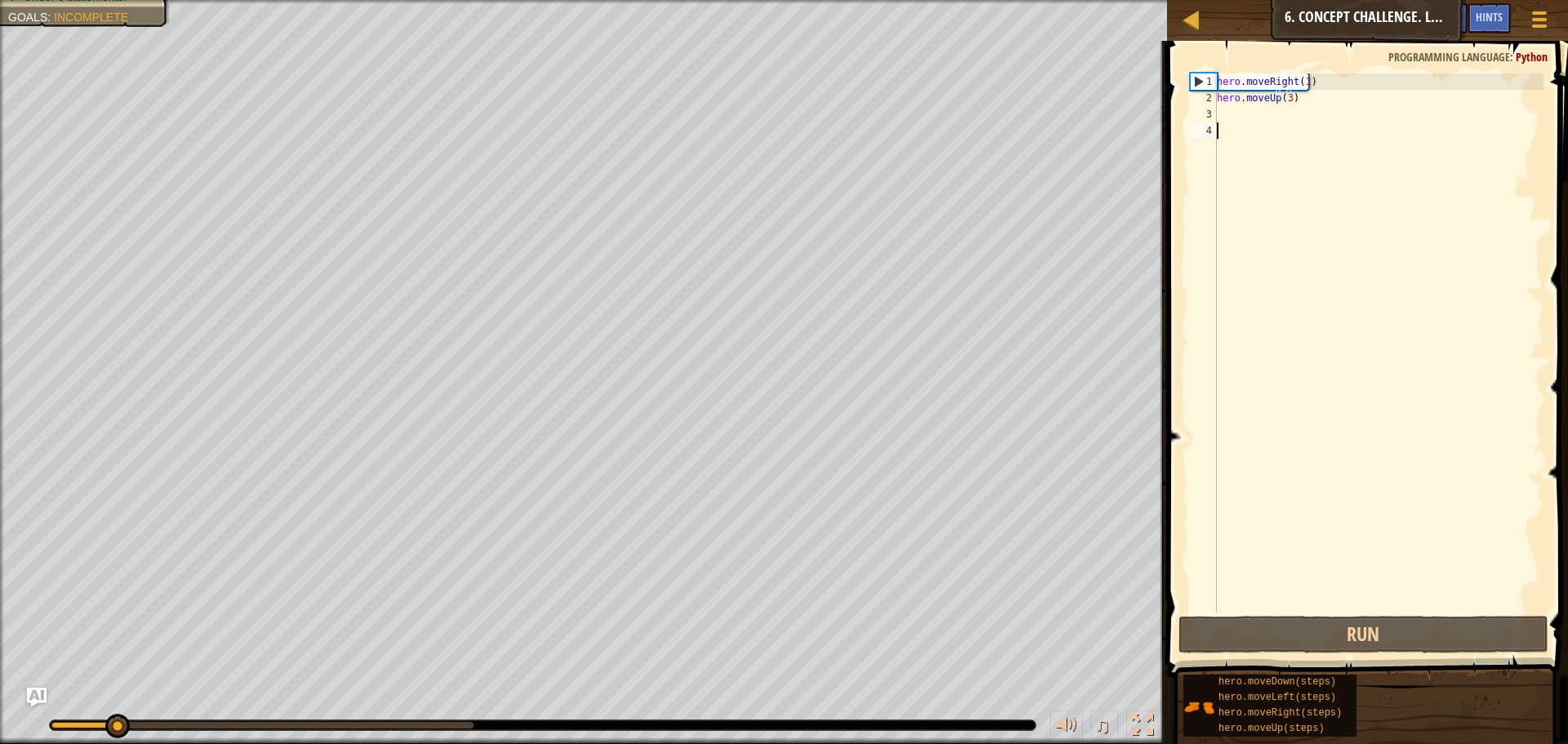
click at [1313, 450] on div "hero . moveRight ( 1 ) hero . moveUp ( 3 )" at bounding box center [1378, 359] width 330 height 571
click at [1248, 121] on div "hero . moveRight ( 1 ) hero . moveUp ( 3 )" at bounding box center [1378, 359] width 330 height 571
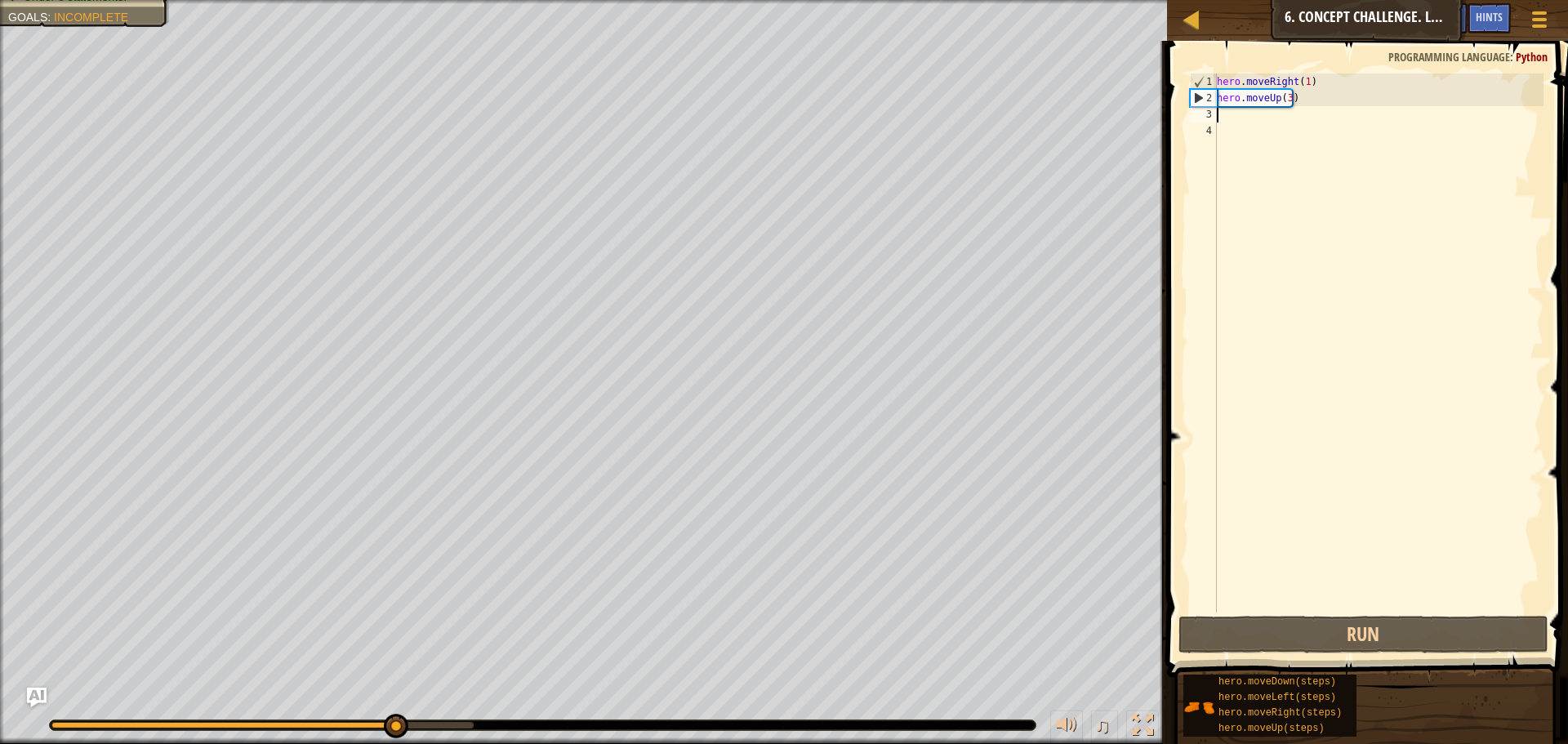
type textarea "h"
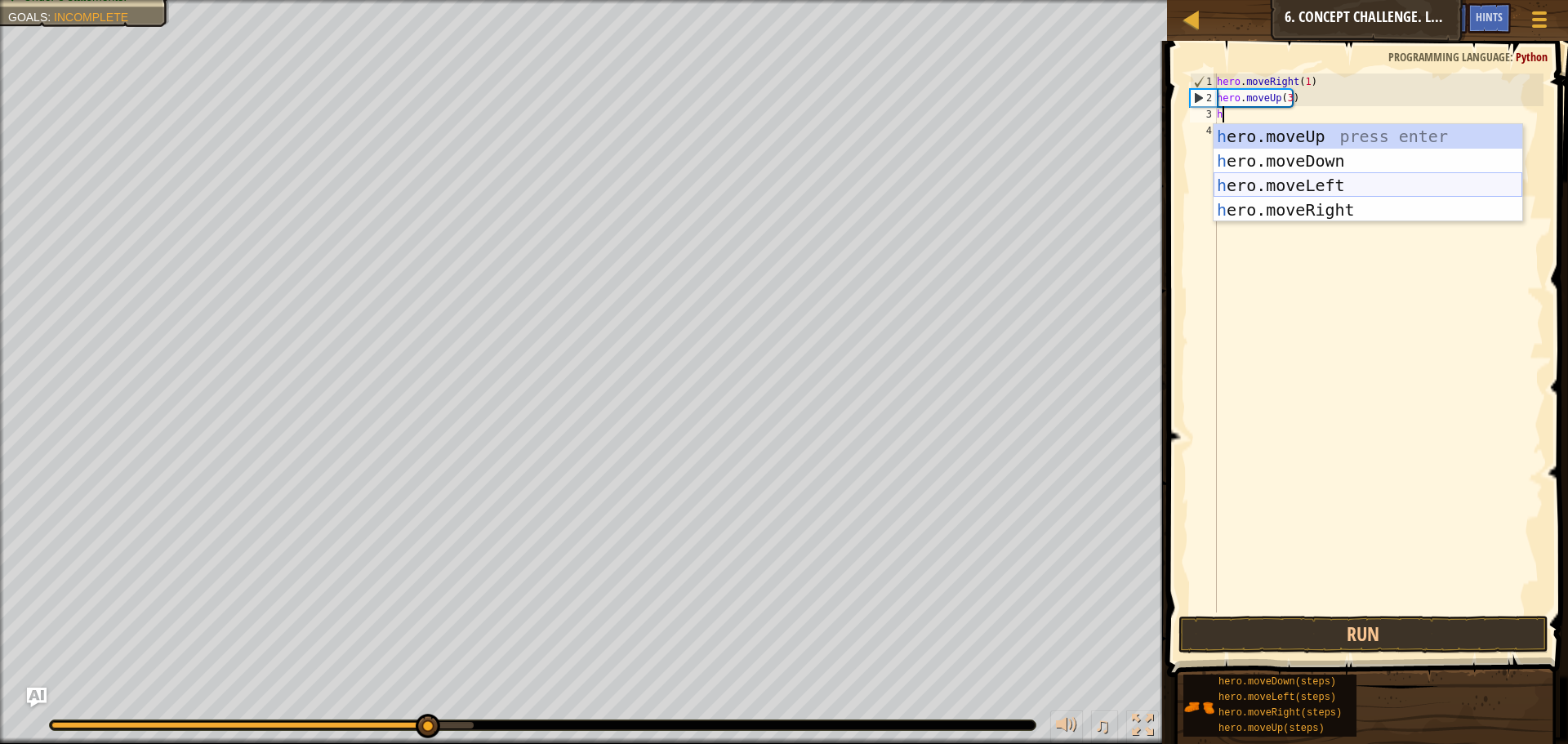
click at [1286, 190] on div "h ero.moveUp press enter h ero.moveDown press enter h ero.moveLeft press enter …" at bounding box center [1367, 198] width 309 height 147
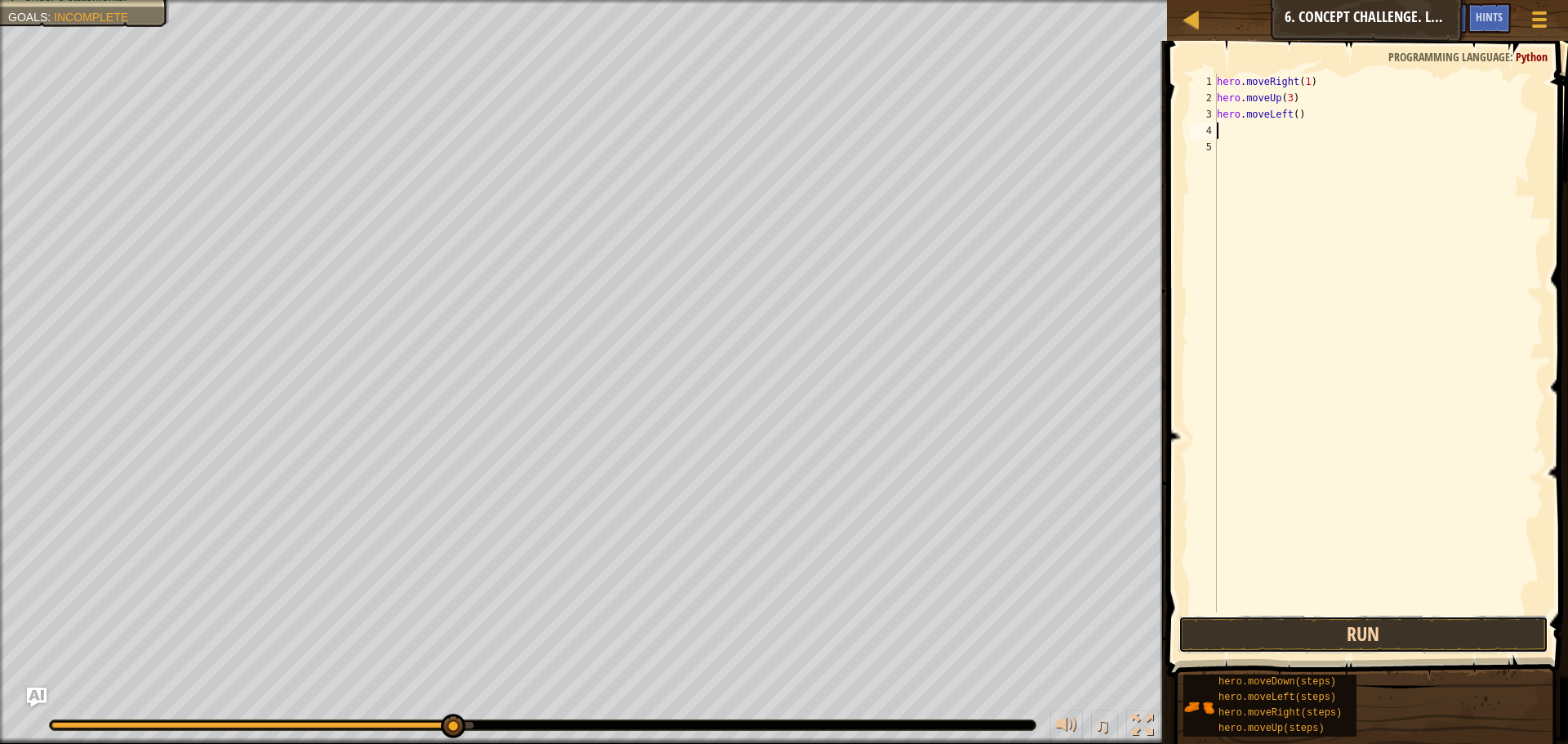
click at [1363, 629] on button "Run" at bounding box center [1363, 634] width 370 height 38
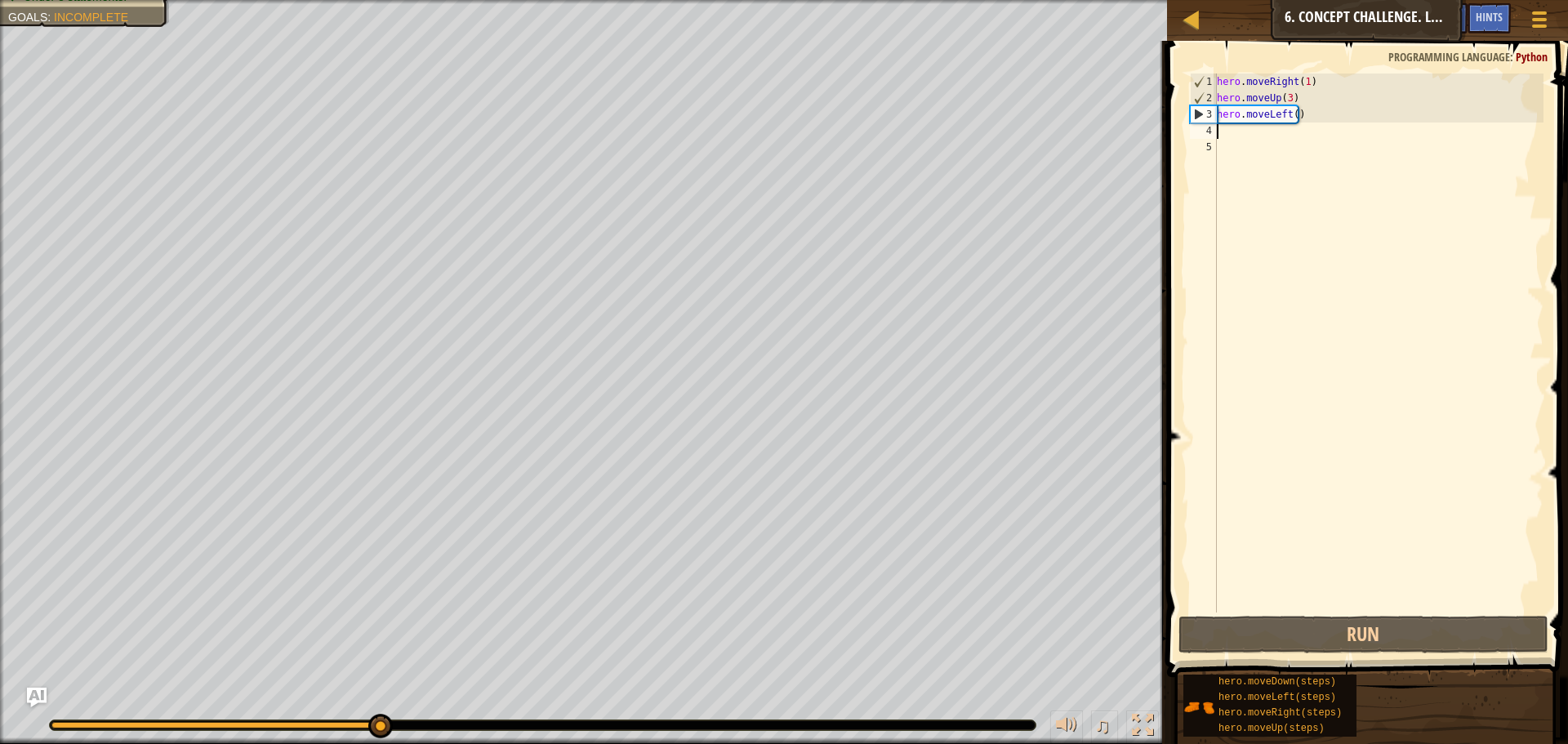
click at [1333, 124] on div "hero . moveRight ( 1 ) hero . moveUp ( 3 ) hero . moveLeft ( )" at bounding box center [1378, 359] width 330 height 571
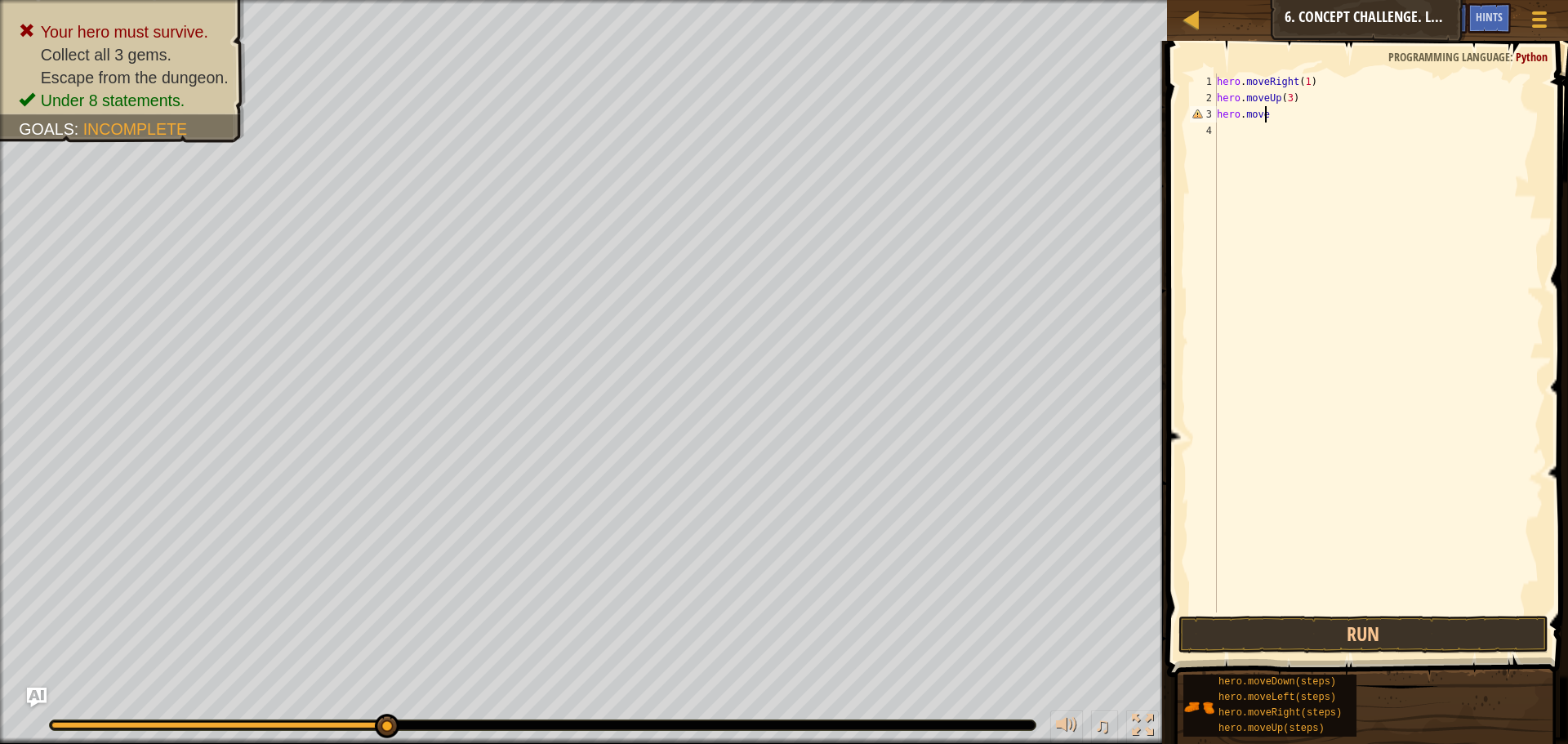
type textarea "hero.mover"
click at [1311, 142] on div "hero.moveR ight press enter" at bounding box center [1367, 161] width 309 height 74
click at [1293, 116] on div "hero . moveRight ( 1 ) hero . moveUp ( 3 ) hero . moveRight ( )" at bounding box center [1378, 359] width 330 height 571
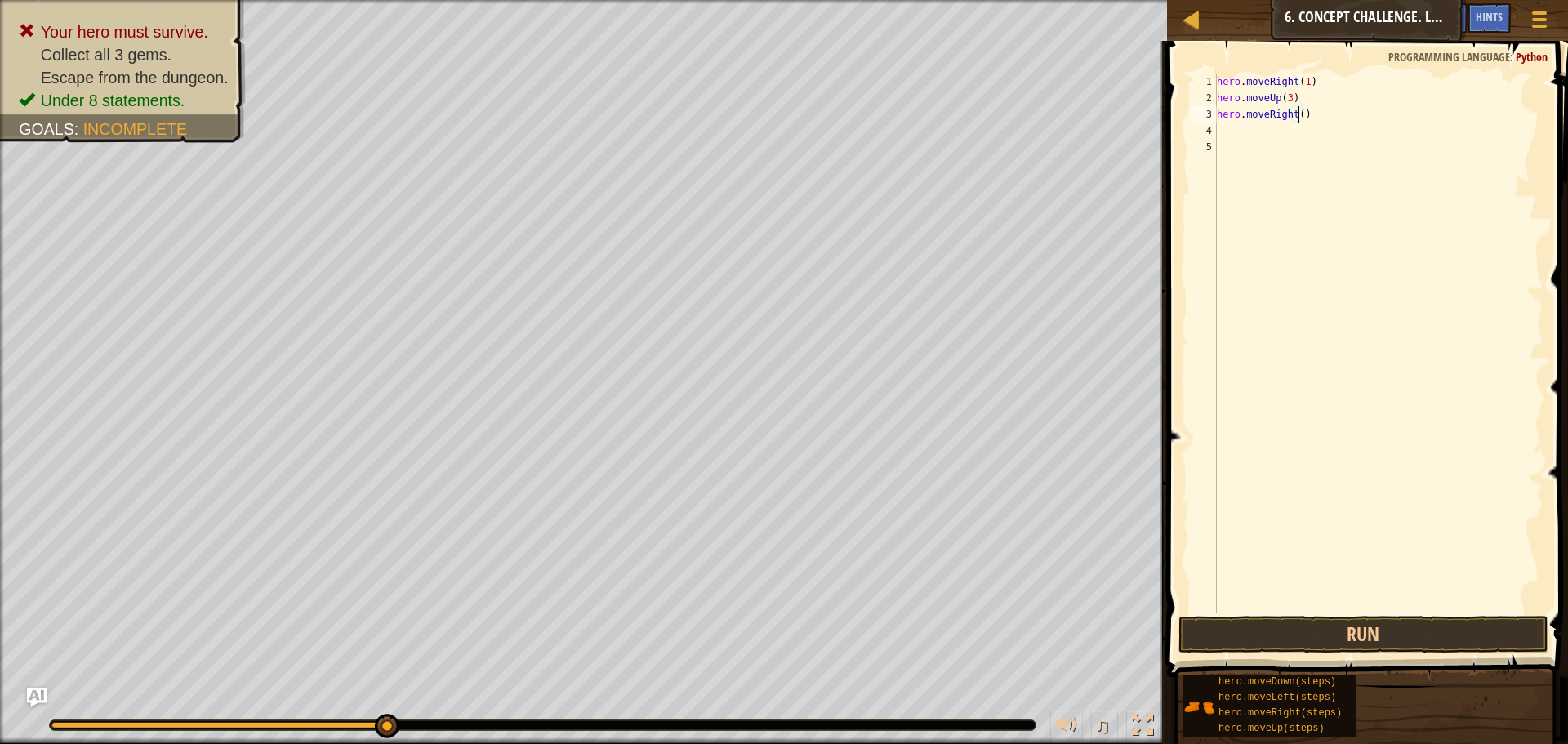
click at [1295, 116] on div "hero . moveRight ( 1 ) hero . moveUp ( 3 ) hero . moveRight ( )" at bounding box center [1378, 359] width 330 height 571
type textarea "hero.moveRight(2)"
click at [1342, 133] on div "hero . moveRight ( 1 ) hero . moveUp ( 3 ) hero . moveRight ( 2 )" at bounding box center [1378, 359] width 330 height 571
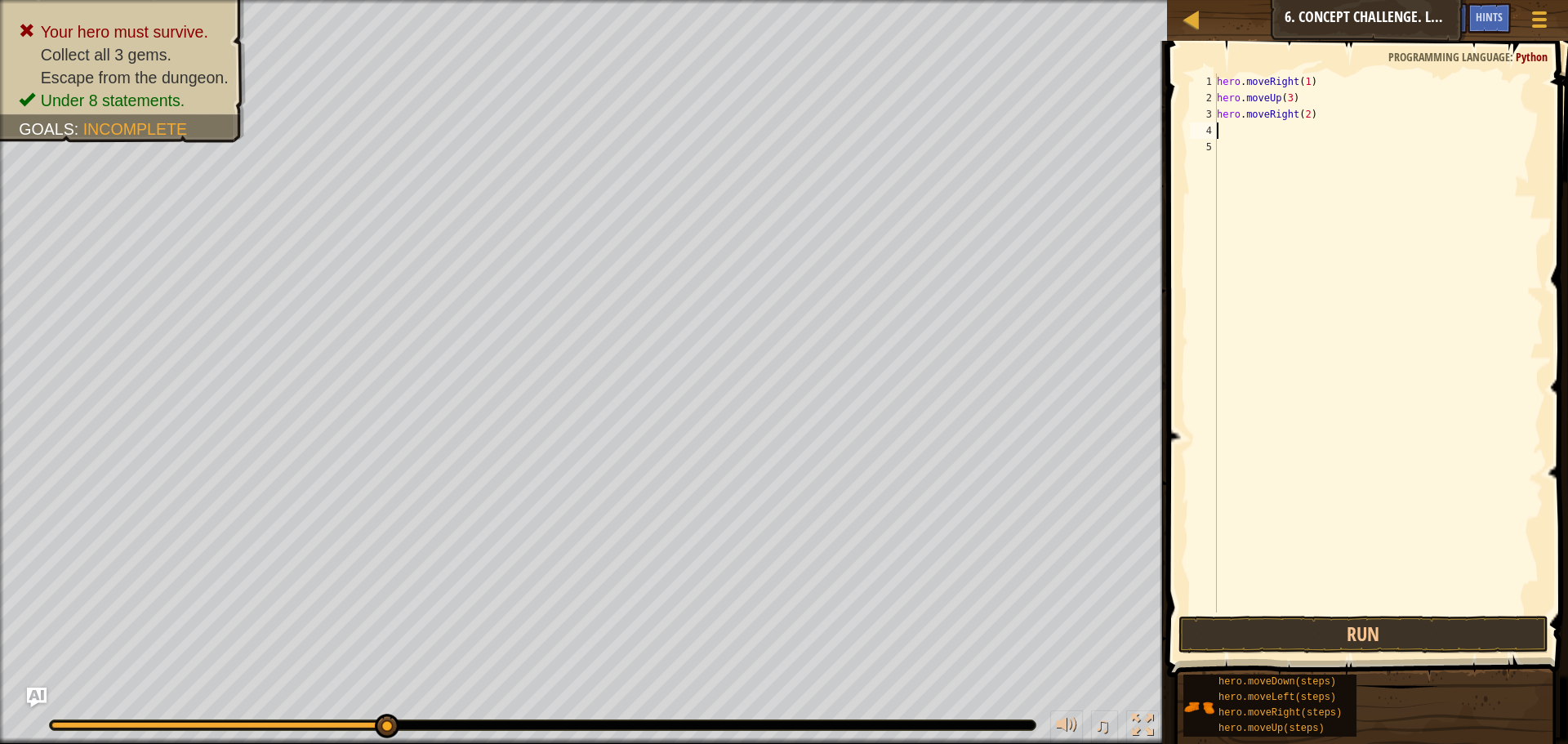
type textarea "h"
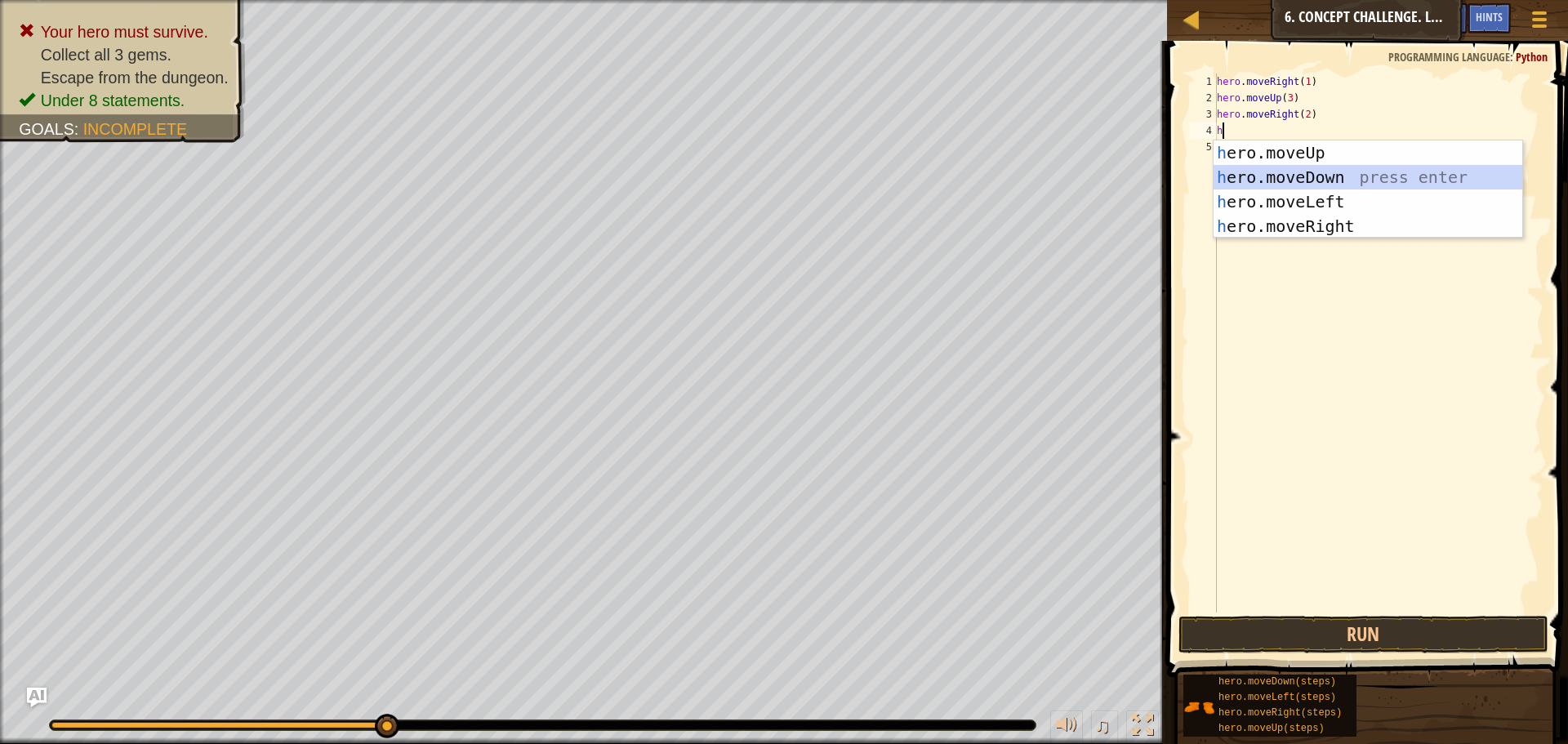
click at [1320, 178] on div "h ero.moveUp press enter h ero.moveDown press enter h ero.moveLeft press enter …" at bounding box center [1367, 214] width 309 height 147
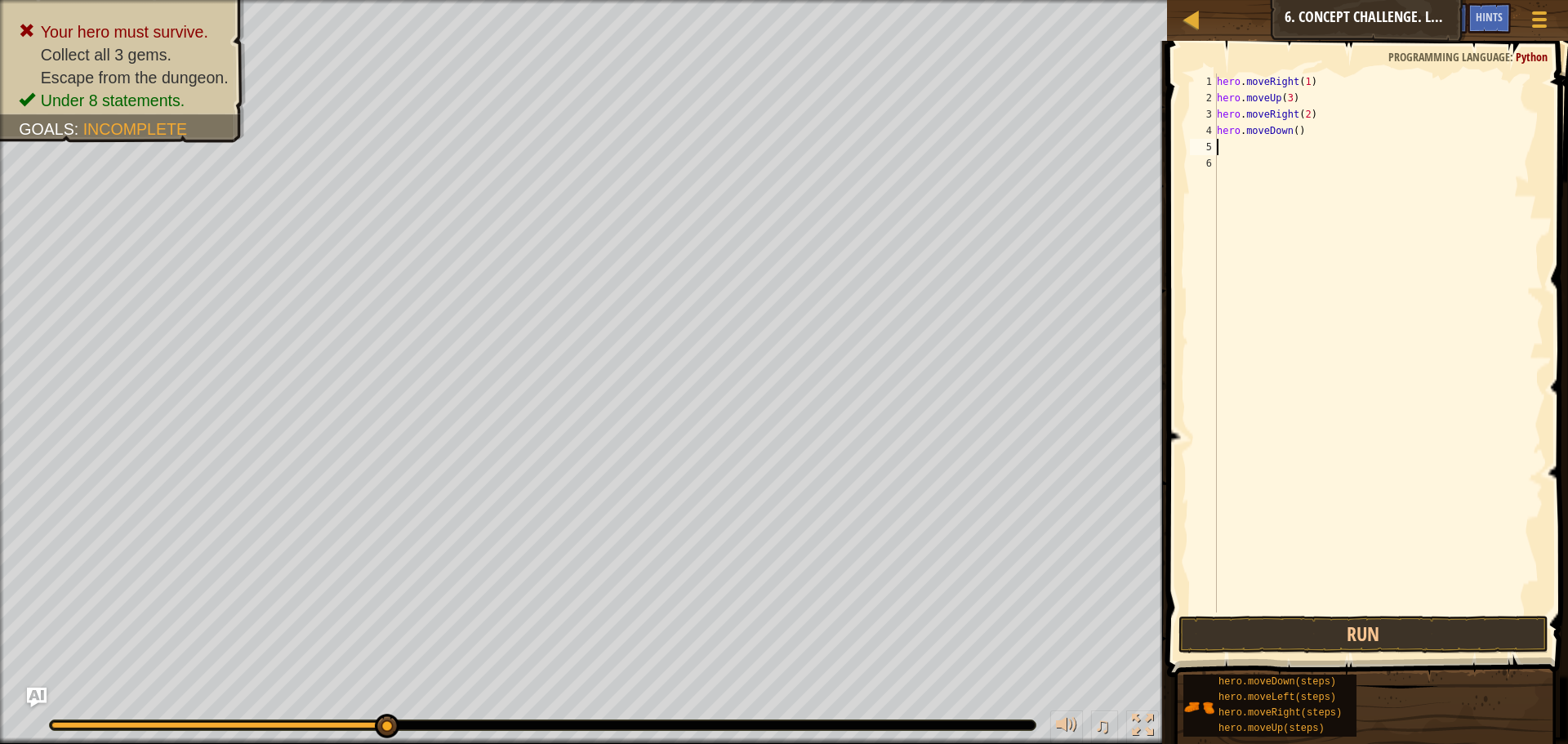
click at [1294, 129] on div "hero . moveRight ( 1 ) hero . moveUp ( 3 ) hero . moveRight ( 2 ) hero . moveDo…" at bounding box center [1378, 359] width 330 height 571
type textarea "hero.moveDown(1)"
click at [1292, 158] on div "hero . moveRight ( 1 ) hero . moveUp ( 3 ) hero . moveRight ( 2 ) hero . moveDo…" at bounding box center [1378, 359] width 330 height 571
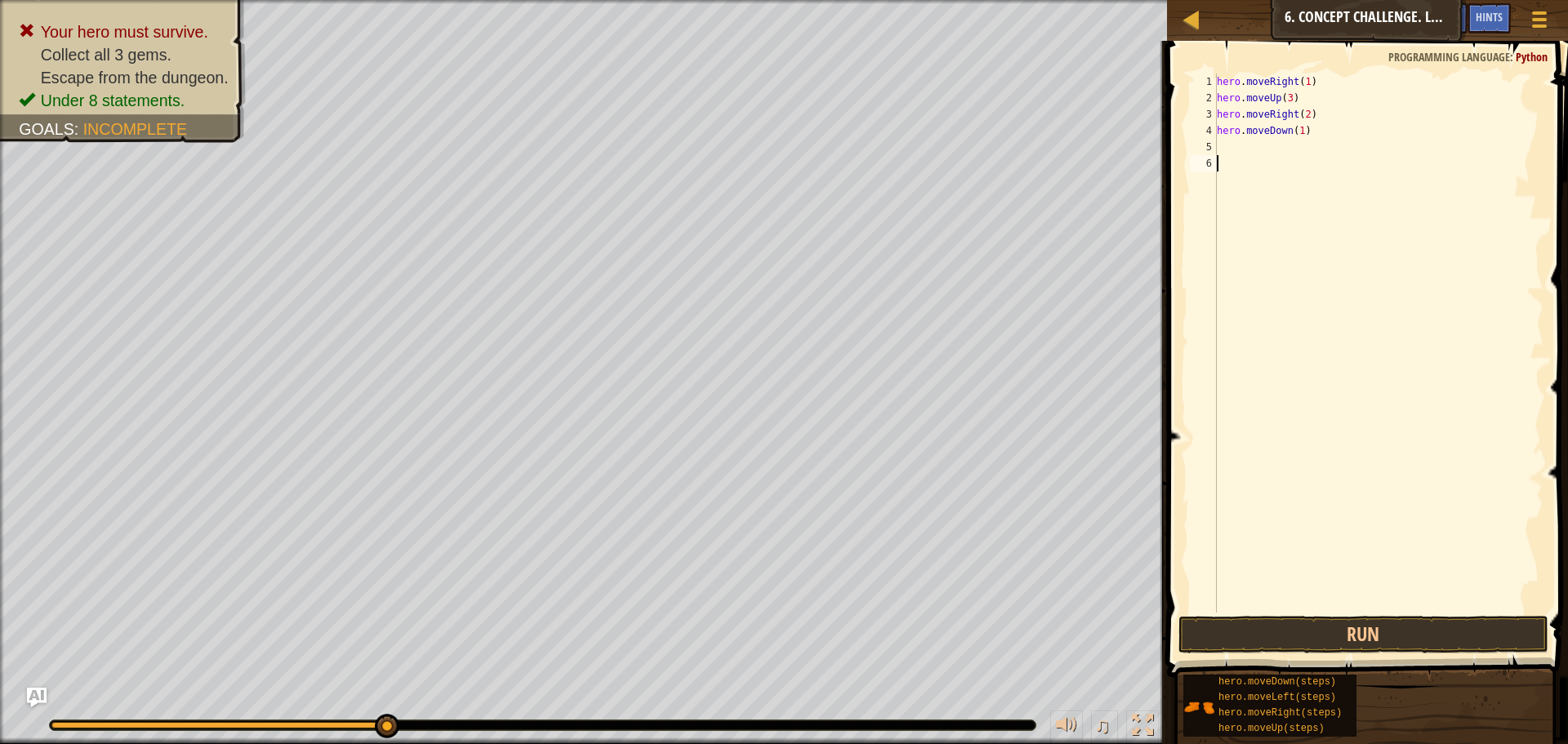
click at [1293, 147] on div "hero . moveRight ( 1 ) hero . moveUp ( 3 ) hero . moveRight ( 2 ) hero . moveDo…" at bounding box center [1378, 359] width 330 height 571
click at [1244, 156] on div "hero . moveRight ( 1 ) hero . moveUp ( 3 ) hero . moveRight ( 2 ) hero . moveDo…" at bounding box center [1378, 359] width 330 height 571
click at [1243, 144] on div "hero . moveRight ( 1 ) hero . moveUp ( 3 ) hero . moveRight ( 2 ) hero . moveDo…" at bounding box center [1378, 359] width 330 height 571
type textarea "h"
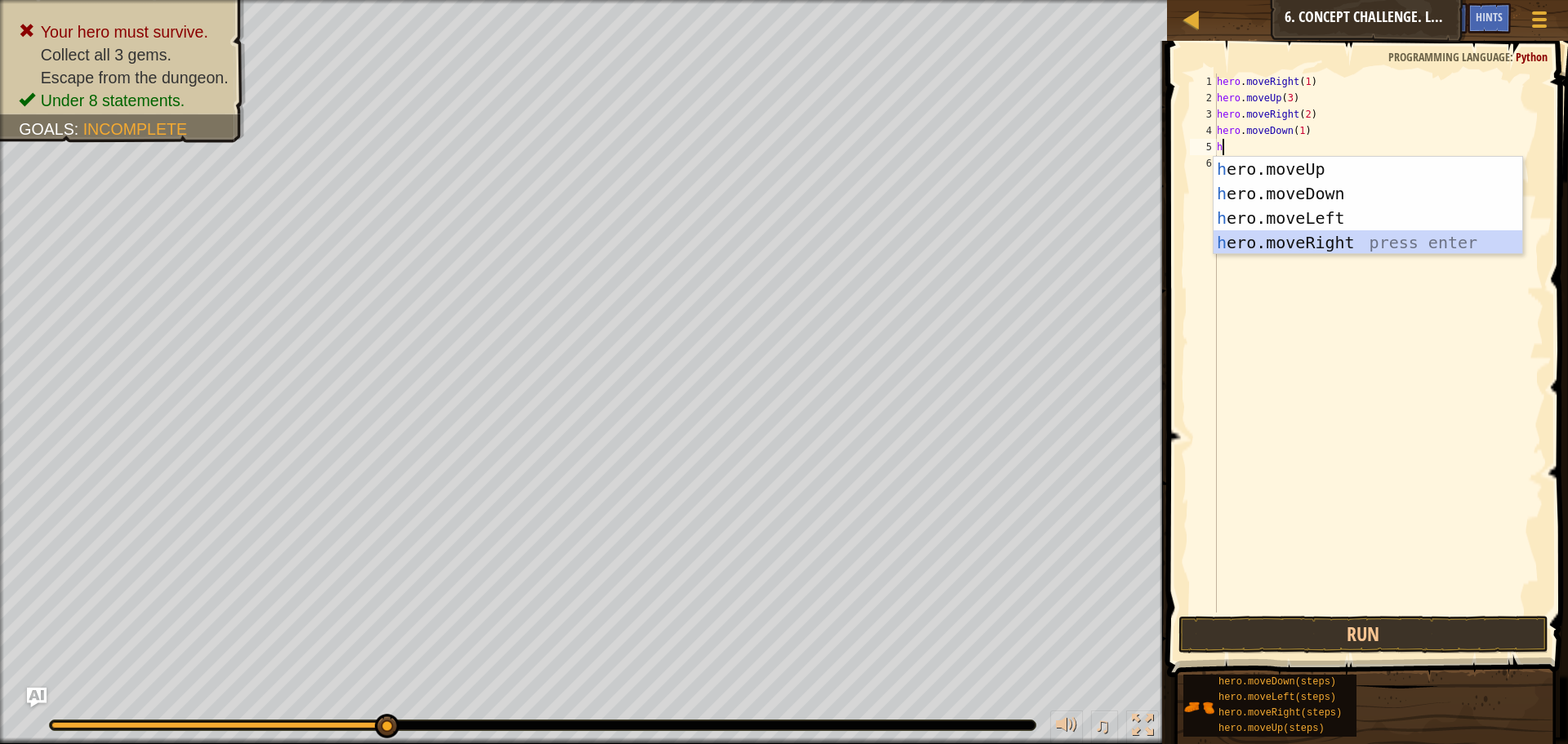
click at [1252, 239] on div "h ero.moveUp press enter h ero.moveDown press enter h ero.moveLeft press enter …" at bounding box center [1367, 231] width 309 height 147
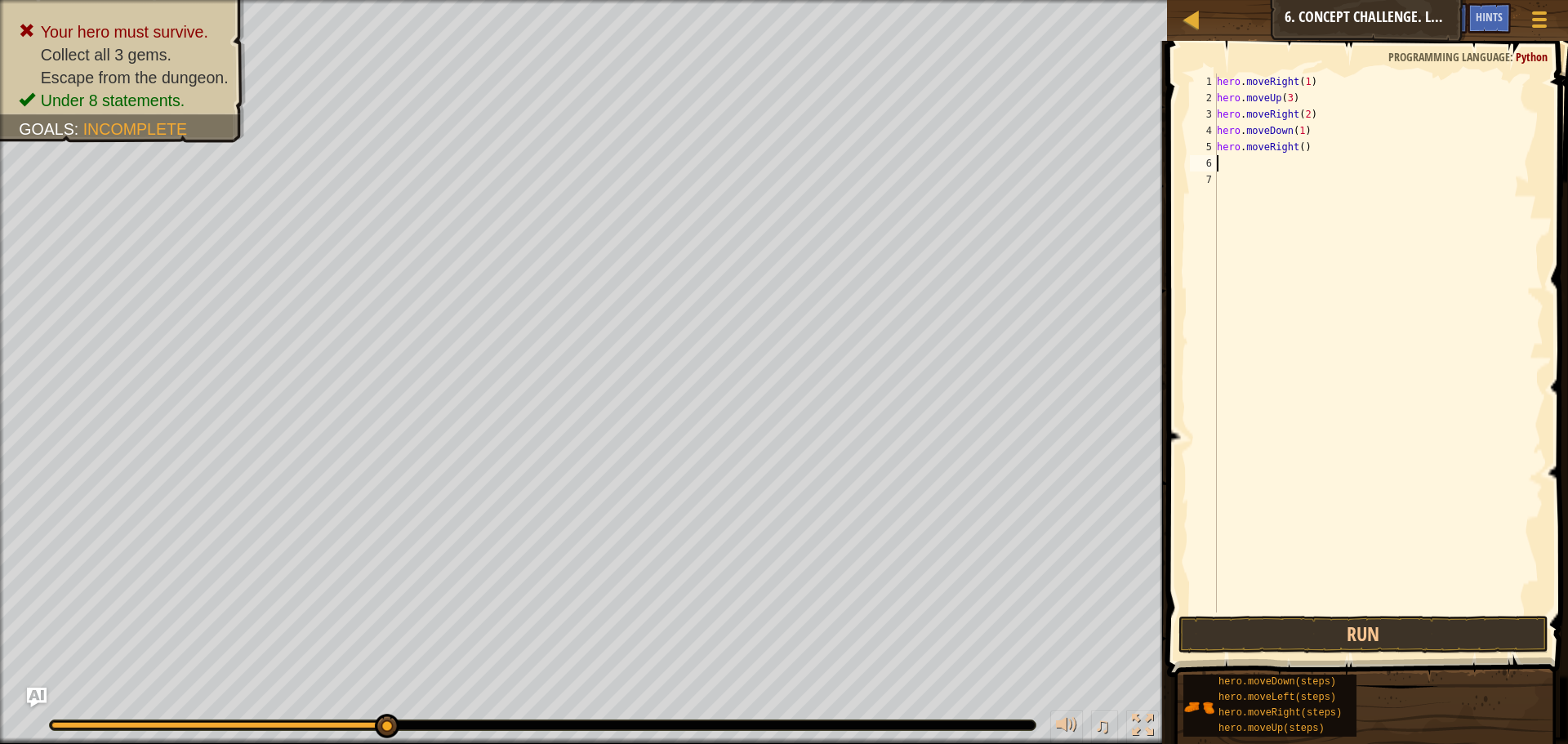
type textarea "d"
click at [1254, 188] on div "hero.[PERSON_NAME] own press enter" at bounding box center [1367, 210] width 309 height 74
click at [1288, 161] on div "hero . moveRight ( 1 ) hero . moveUp ( 3 ) hero . moveRight ( 2 ) hero . moveDo…" at bounding box center [1378, 359] width 330 height 571
click at [1289, 160] on div "hero . moveRight ( 1 ) hero . moveUp ( 3 ) hero . moveRight ( 2 ) hero . moveDo…" at bounding box center [1378, 359] width 330 height 571
click at [1290, 163] on div "hero . moveRight ( 1 ) hero . moveUp ( 3 ) hero . moveRight ( 2 ) hero . moveDo…" at bounding box center [1378, 359] width 330 height 571
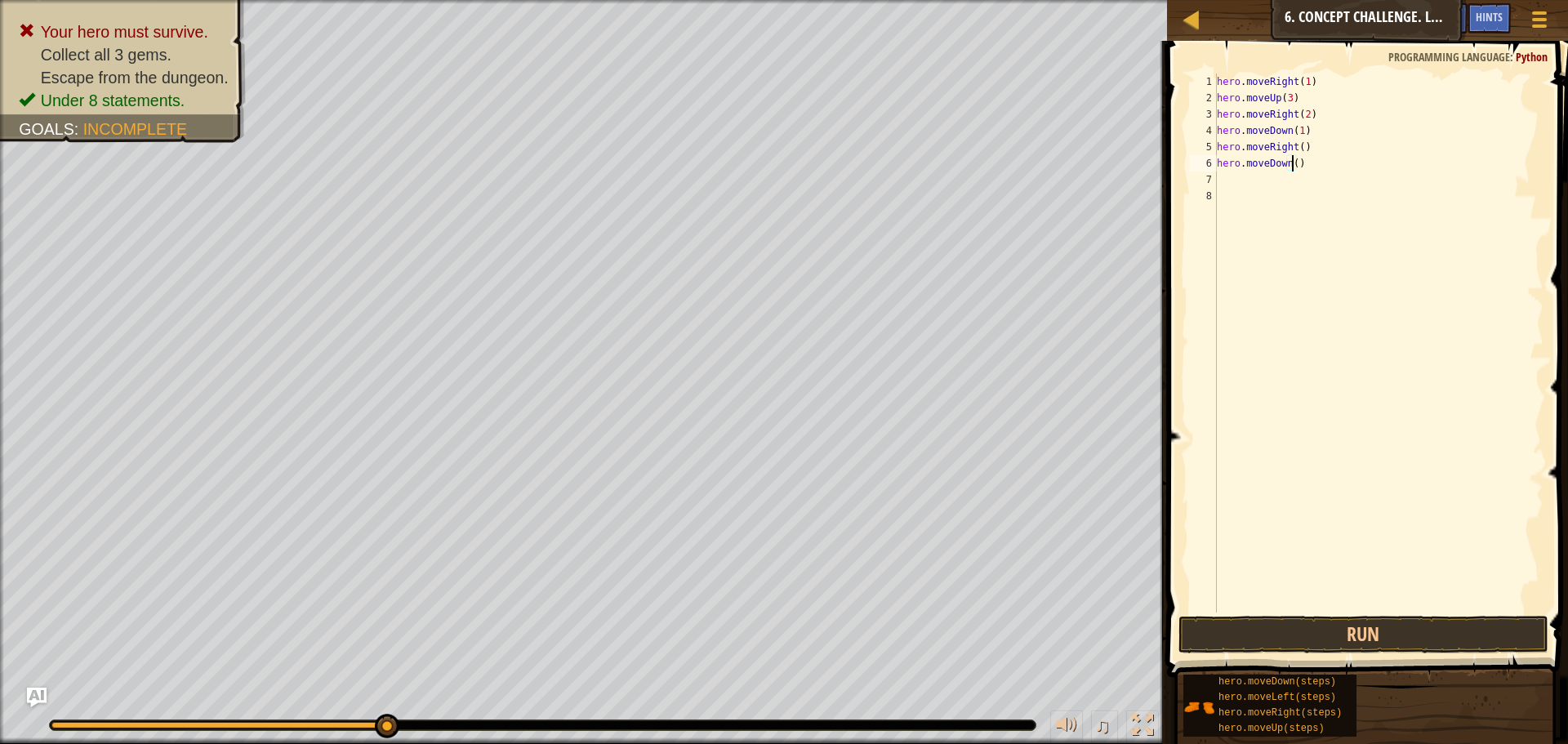
scroll to position [7, 7]
click at [1318, 167] on div "hero . moveRight ( 1 ) hero . moveUp ( 3 ) hero . moveRight ( 2 ) hero . moveDo…" at bounding box center [1378, 359] width 330 height 571
type textarea "hero.moveDown(2)"
click at [1395, 637] on button "Run" at bounding box center [1363, 634] width 370 height 38
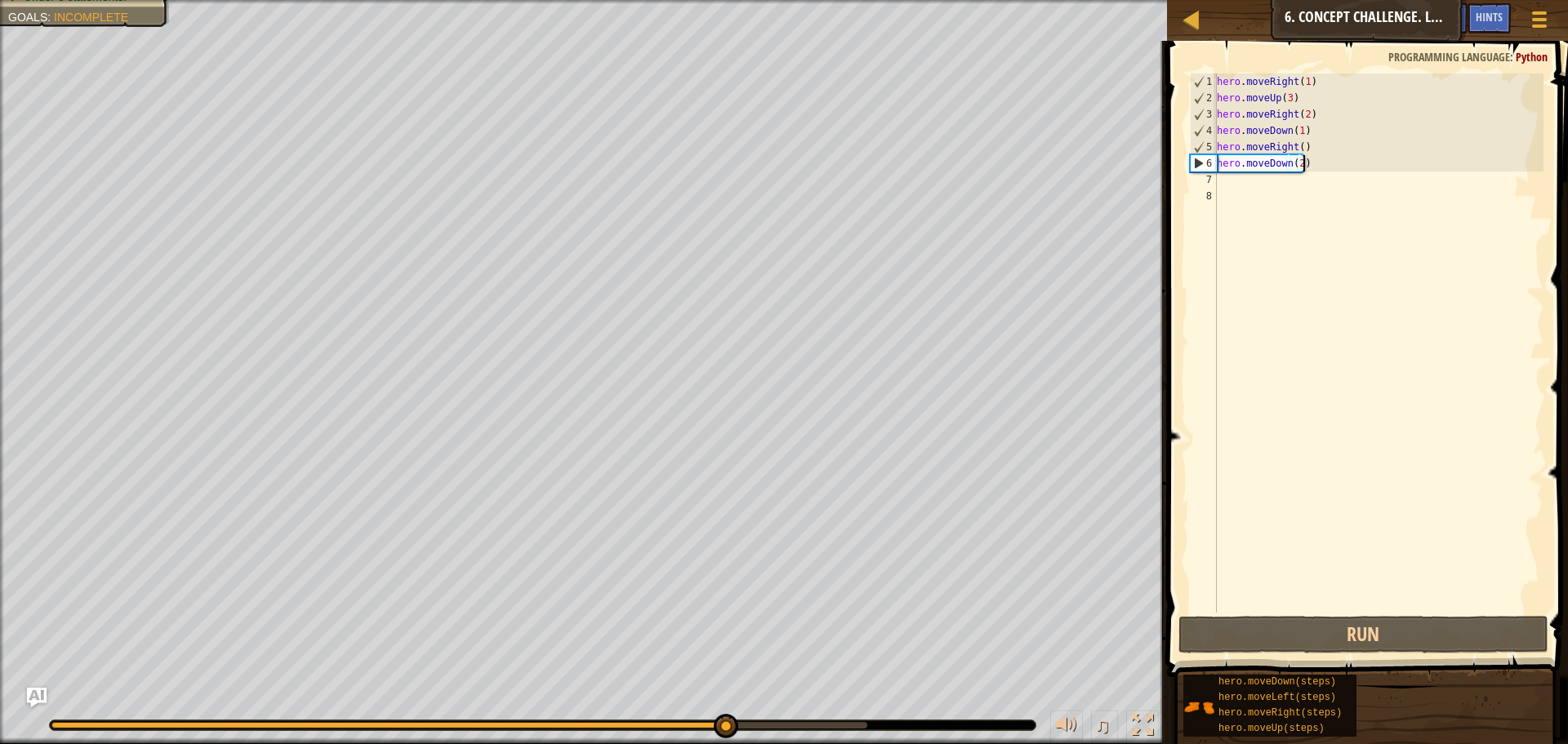
click at [1247, 179] on div "hero . moveRight ( 1 ) hero . moveUp ( 3 ) hero . moveRight ( 2 ) hero . moveDo…" at bounding box center [1378, 359] width 330 height 571
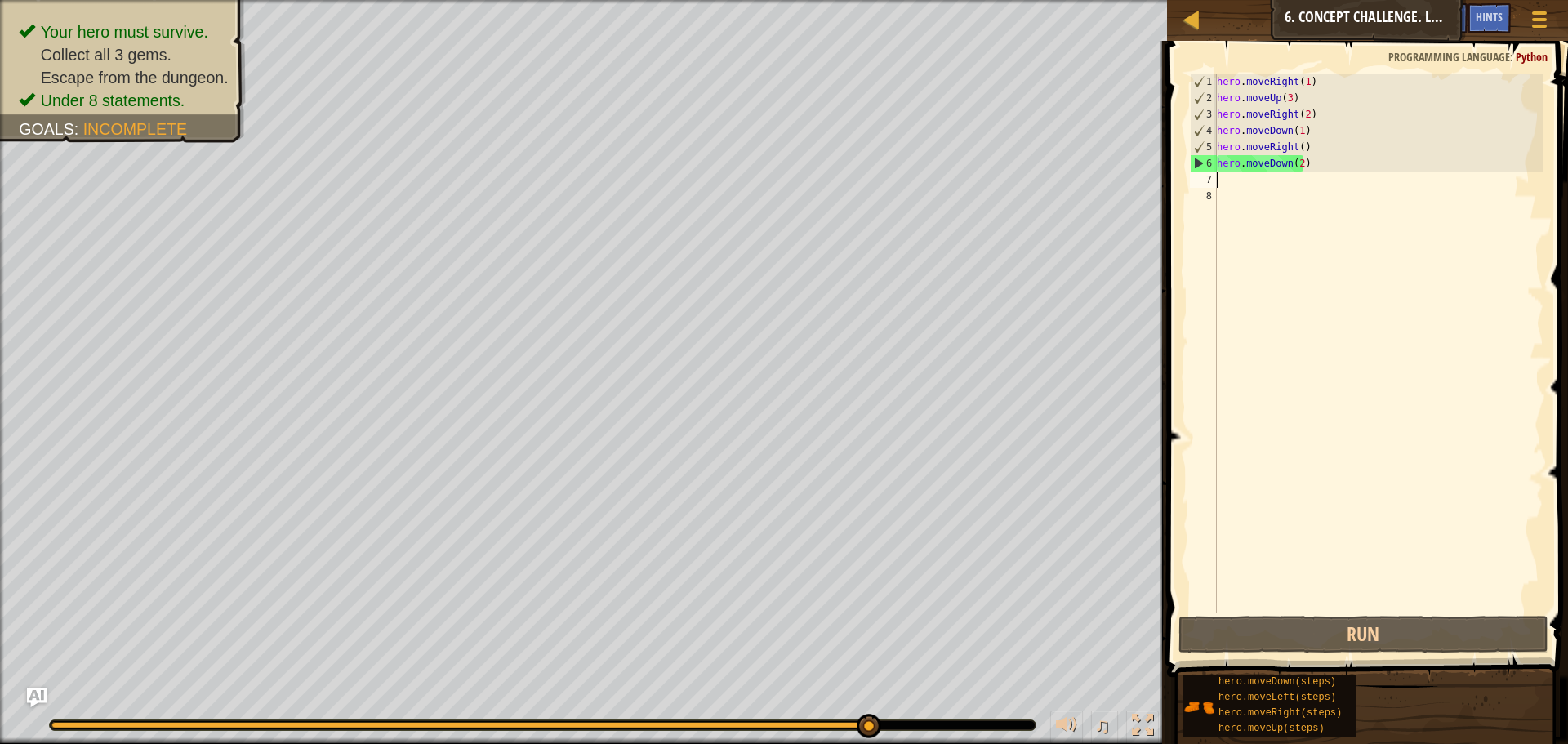
type textarea "l"
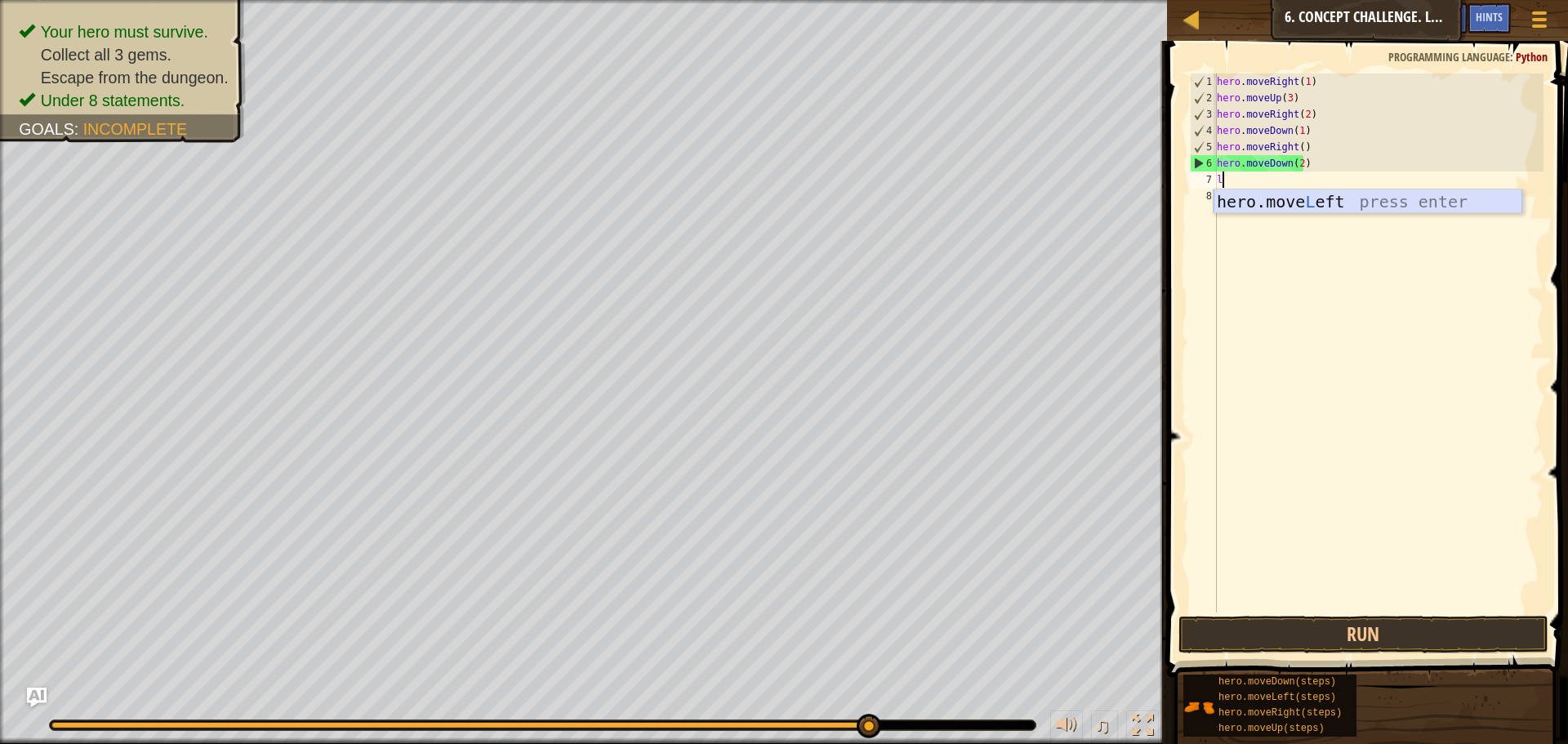
click at [1254, 207] on div "hero.move L eft press enter" at bounding box center [1367, 226] width 309 height 74
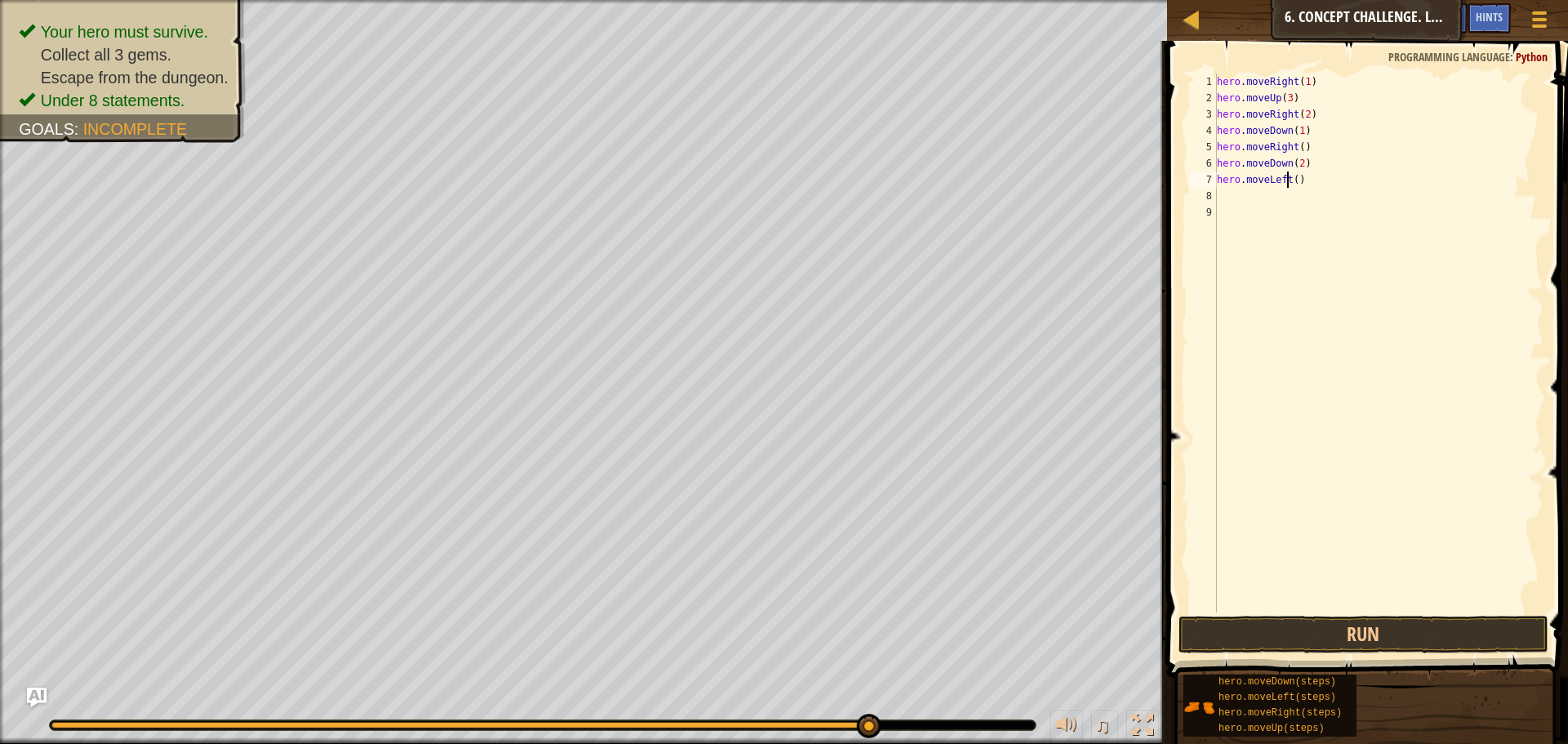
click at [1287, 174] on div "hero . moveRight ( 1 ) hero . moveUp ( 3 ) hero . moveRight ( 2 ) hero . moveDo…" at bounding box center [1378, 359] width 330 height 571
click at [1294, 180] on div "hero . moveRight ( 1 ) hero . moveUp ( 3 ) hero . moveRight ( 2 ) hero . moveDo…" at bounding box center [1378, 359] width 330 height 571
type textarea "hero.moveLeft(2)"
click at [1262, 191] on div "hero . moveRight ( 1 ) hero . moveUp ( 3 ) hero . moveRight ( 2 ) hero . moveDo…" at bounding box center [1378, 359] width 330 height 571
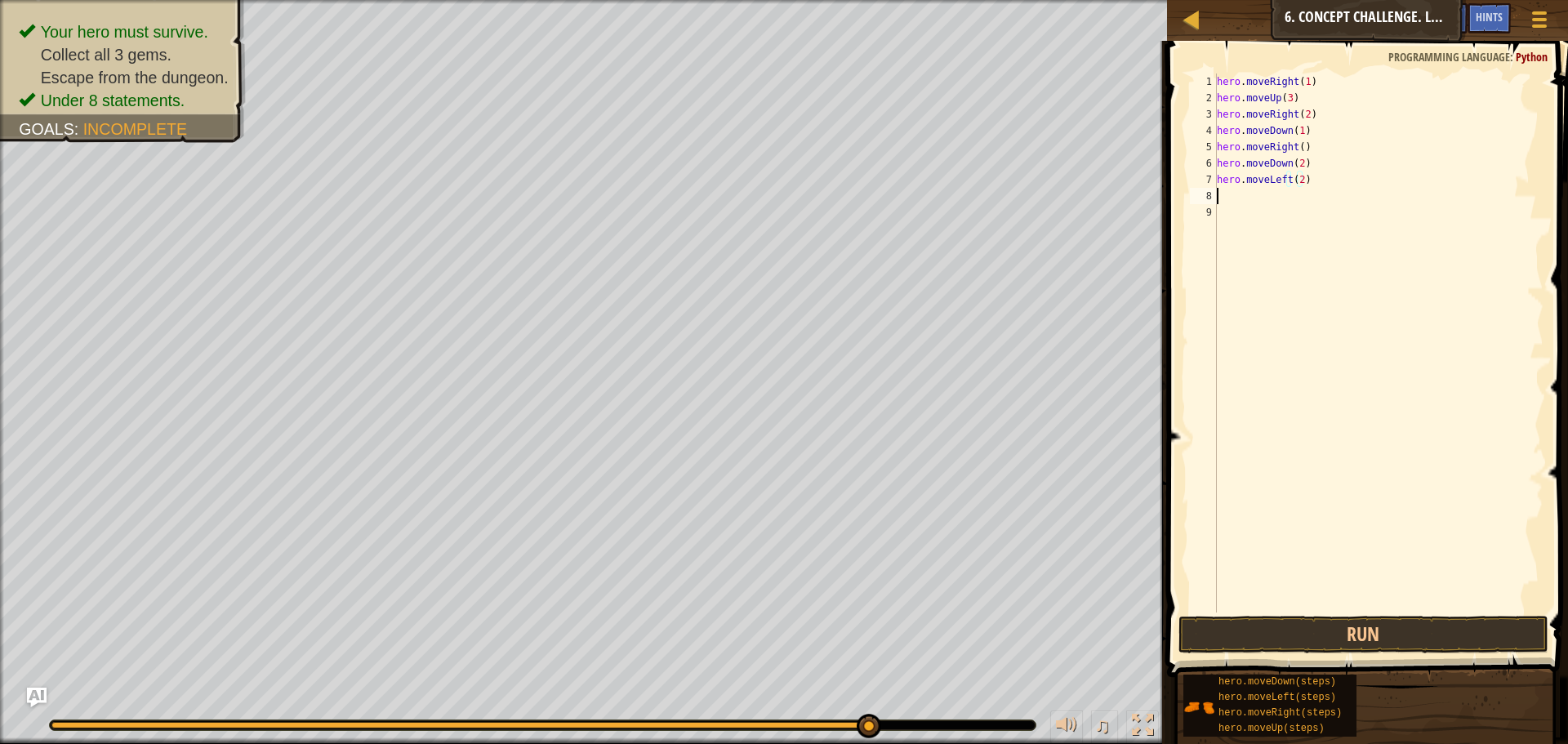
scroll to position [7, 0]
type textarea "u"
click at [1248, 219] on div "hero.move U p press enter" at bounding box center [1367, 242] width 309 height 74
click at [1285, 190] on div "hero . moveRight ( 1 ) hero . moveUp ( 3 ) hero . moveRight ( 2 ) hero . moveDo…" at bounding box center [1381, 359] width 325 height 571
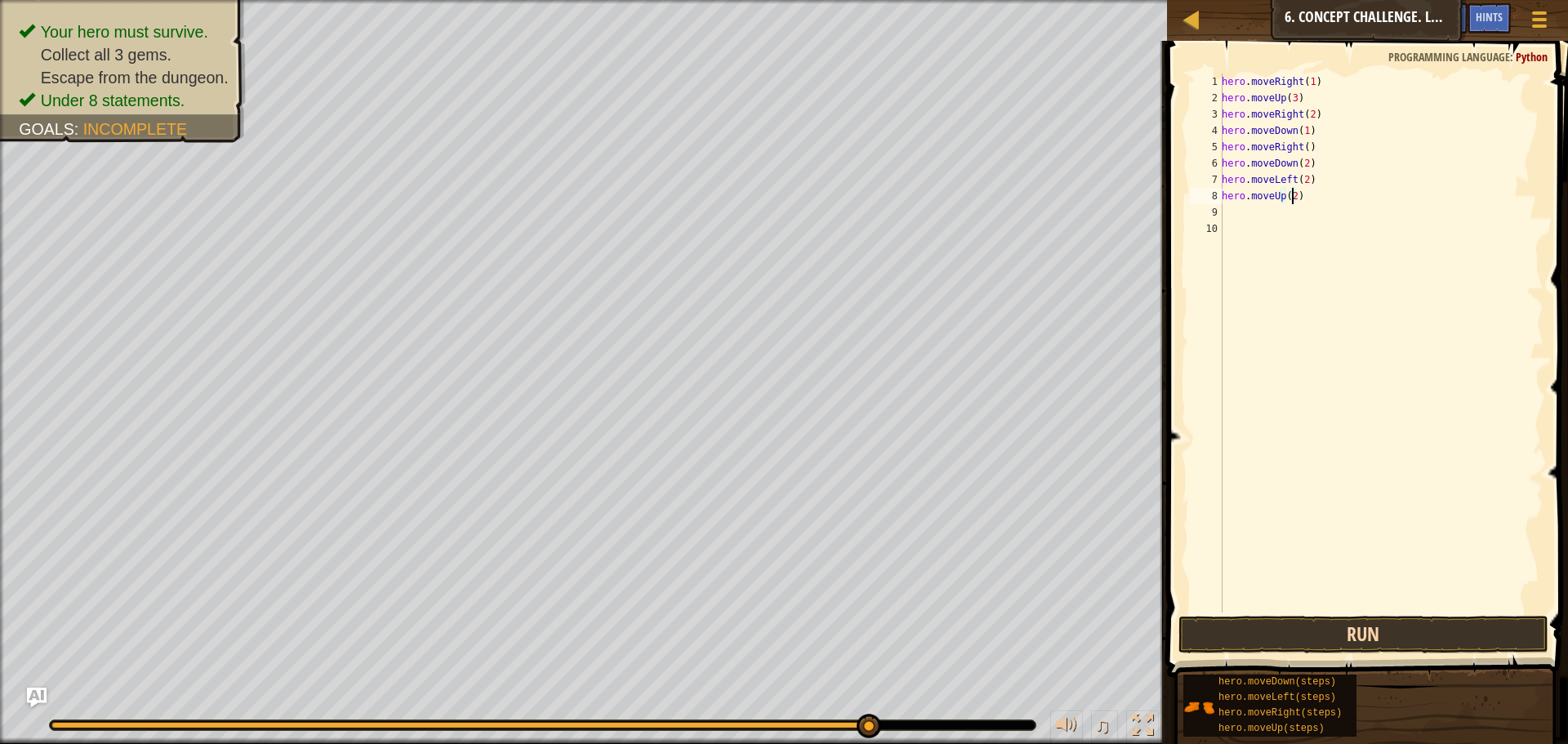
type textarea "hero.moveUp(2)"
click at [1300, 625] on button "Run" at bounding box center [1363, 634] width 370 height 38
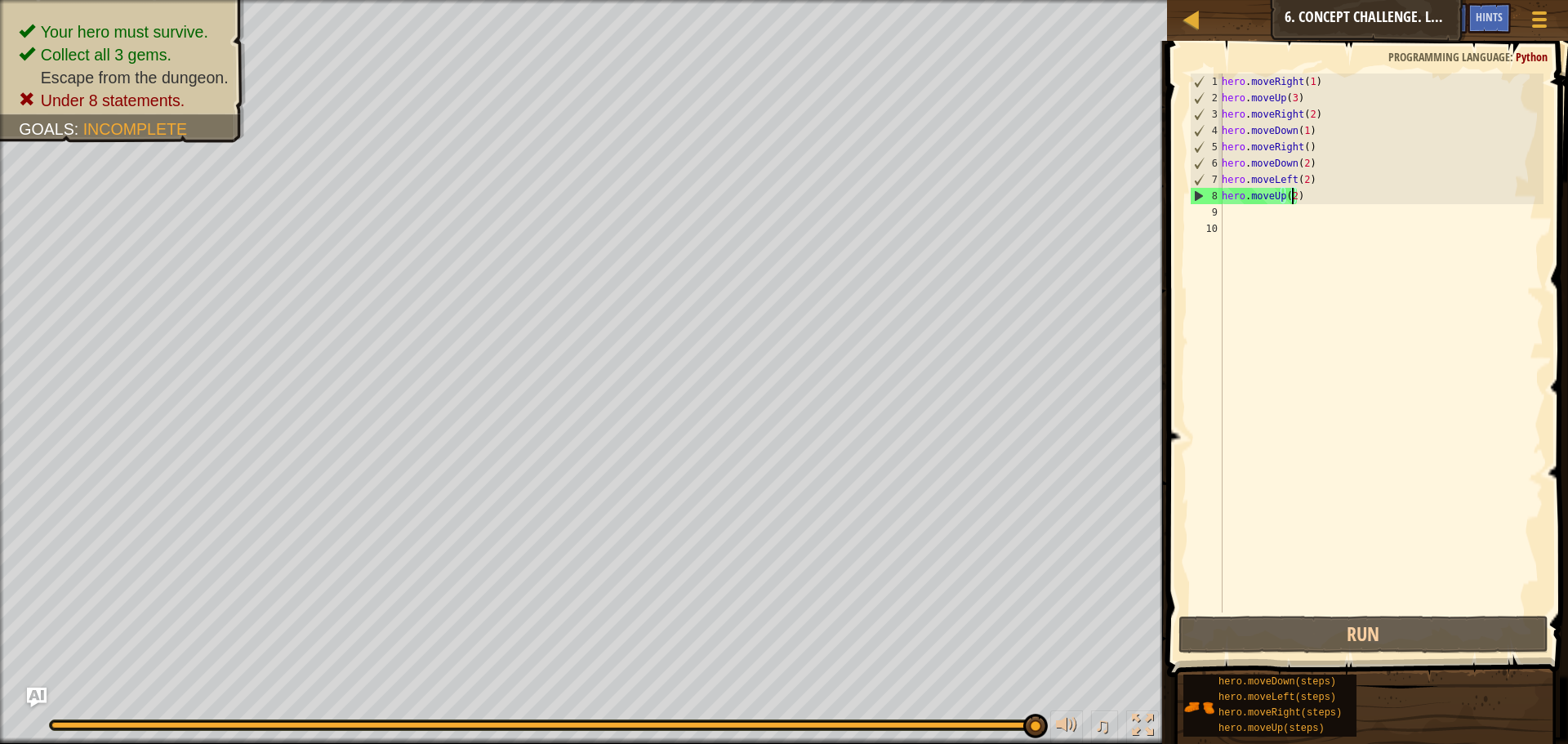
click at [1313, 208] on div "hero . moveRight ( 1 ) hero . moveUp ( 3 ) hero . moveRight ( 2 ) hero . moveDo…" at bounding box center [1381, 359] width 325 height 571
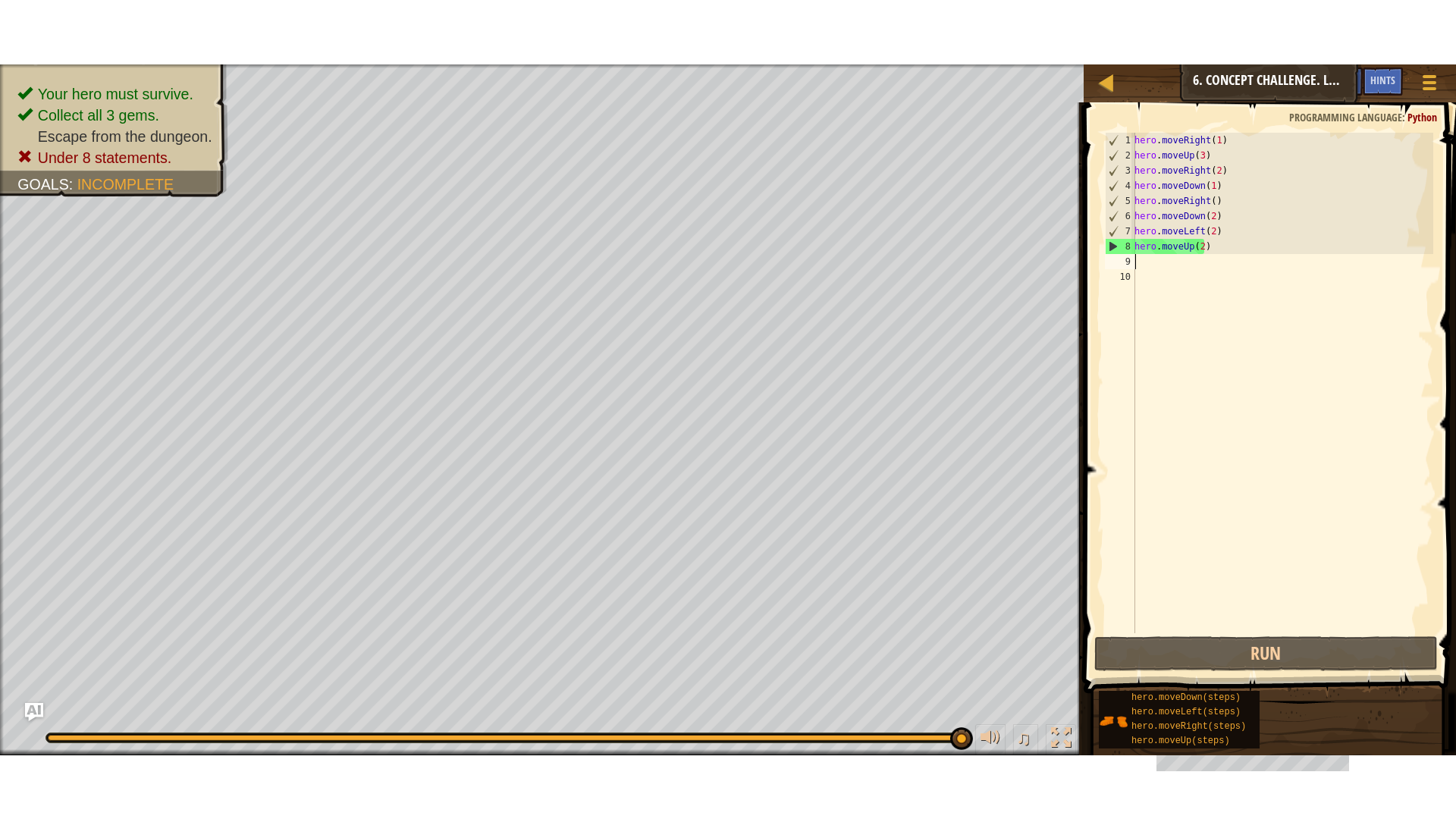
scroll to position [7, 0]
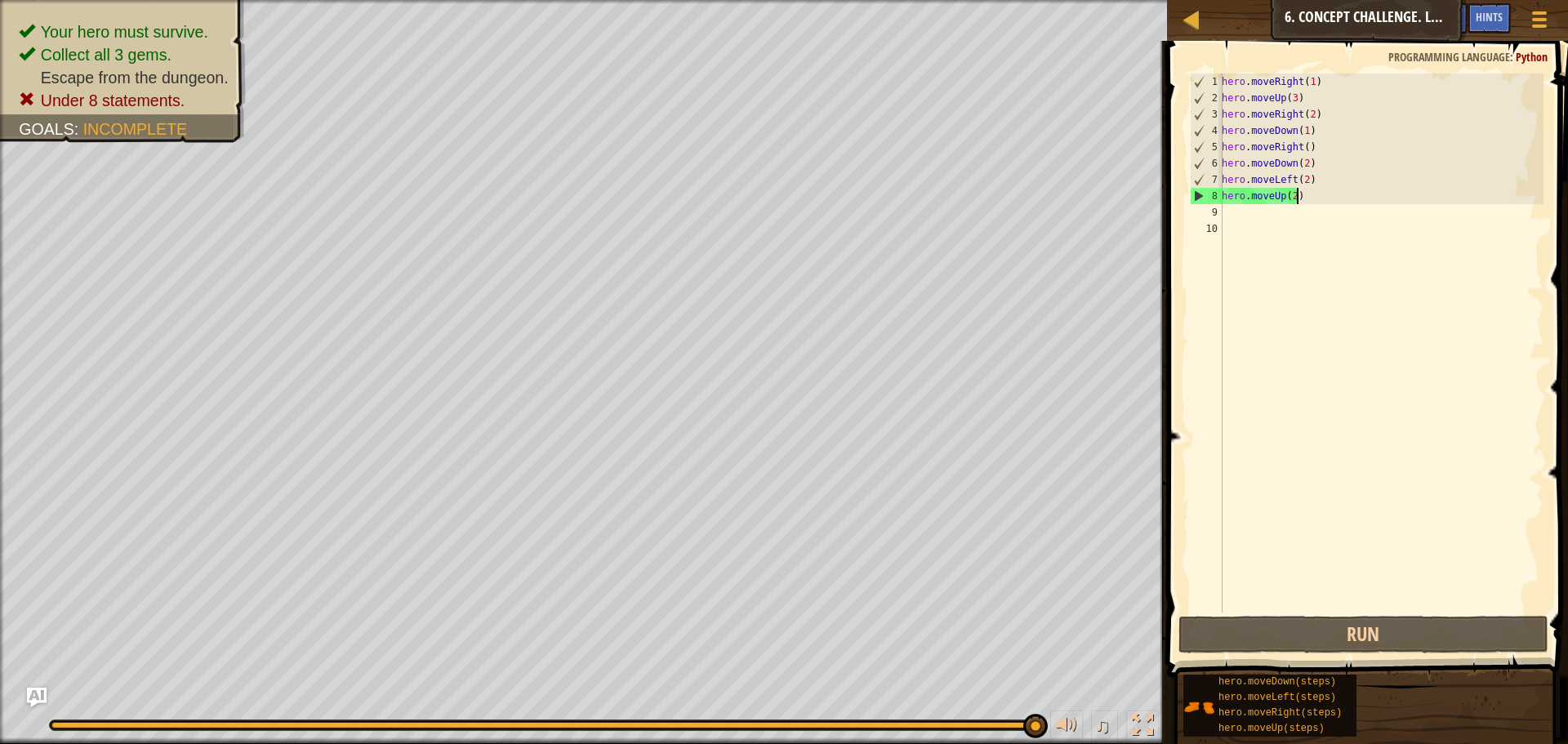
click at [1319, 196] on div "hero . moveRight ( 1 ) hero . moveUp ( 3 ) hero . moveRight ( 2 ) hero . moveDo…" at bounding box center [1381, 359] width 325 height 571
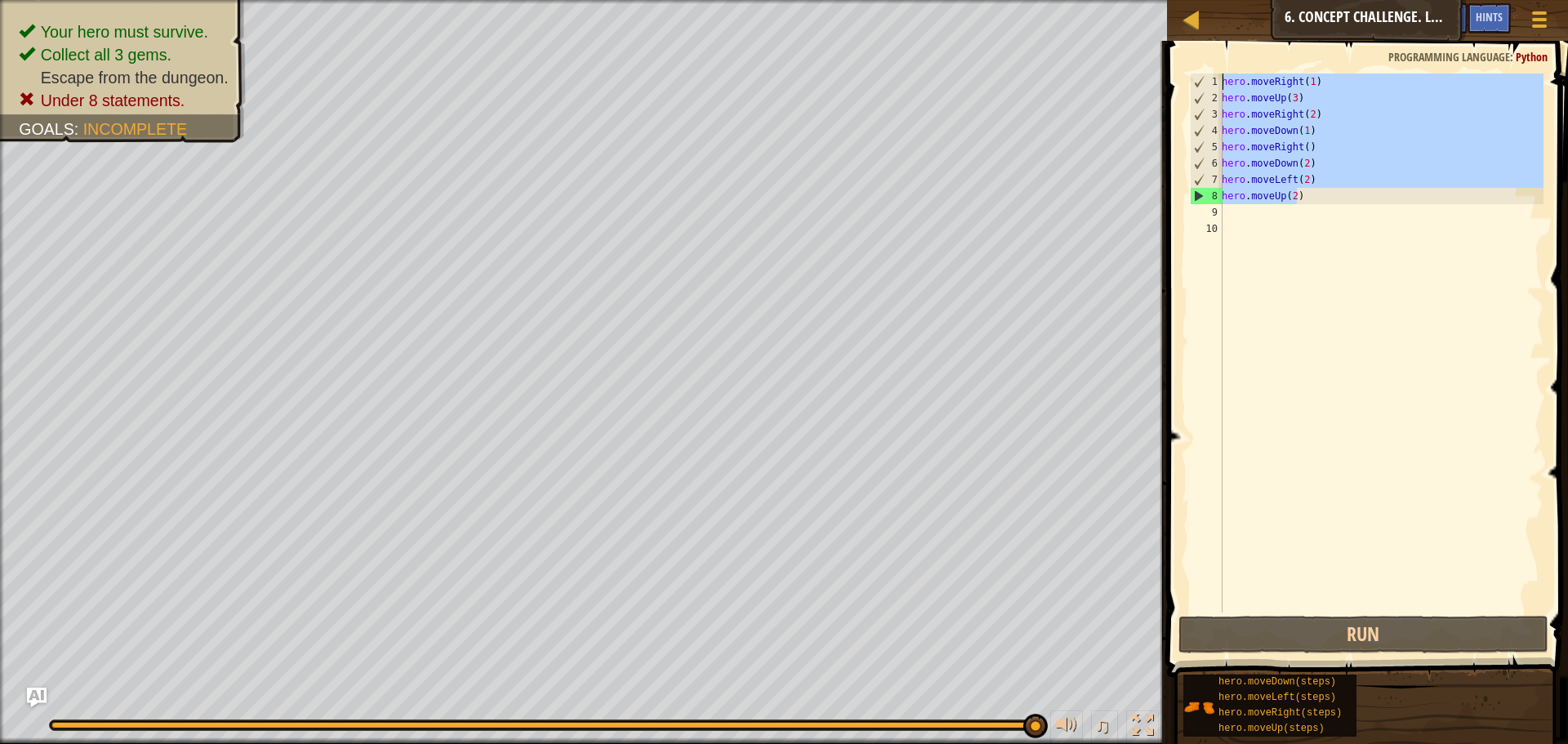
drag, startPoint x: 1319, startPoint y: 196, endPoint x: 1213, endPoint y: 67, distance: 167.0
click at [1213, 67] on div "hero.moveUp(2) 1 2 3 4 5 6 7 8 9 10 hero . moveRight ( 1 ) hero . moveUp ( 3 ) …" at bounding box center [1365, 391] width 406 height 684
type textarea "hero.moveRight(1) hero.moveUp(3)"
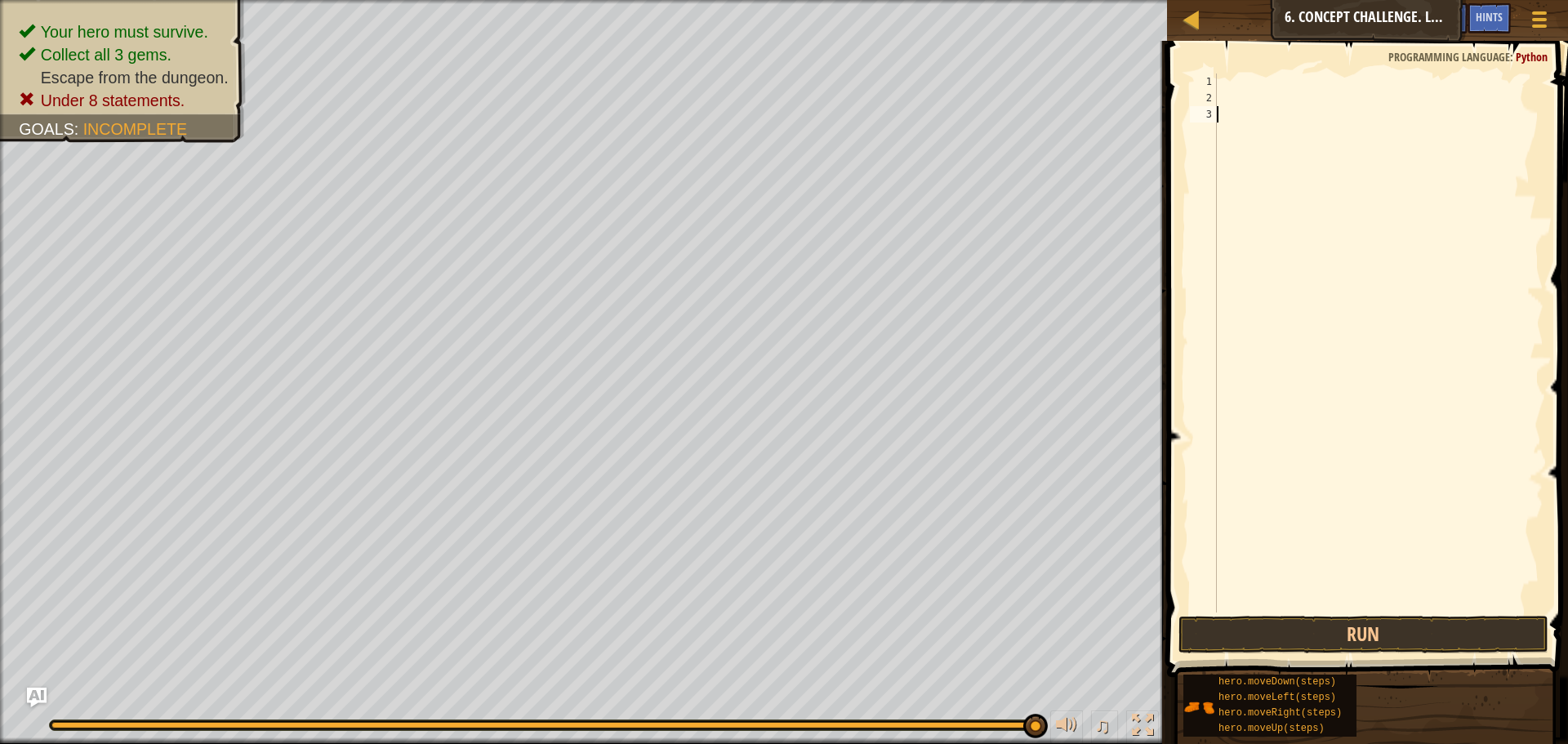
click at [1259, 123] on div at bounding box center [1378, 359] width 330 height 571
type textarea "h"
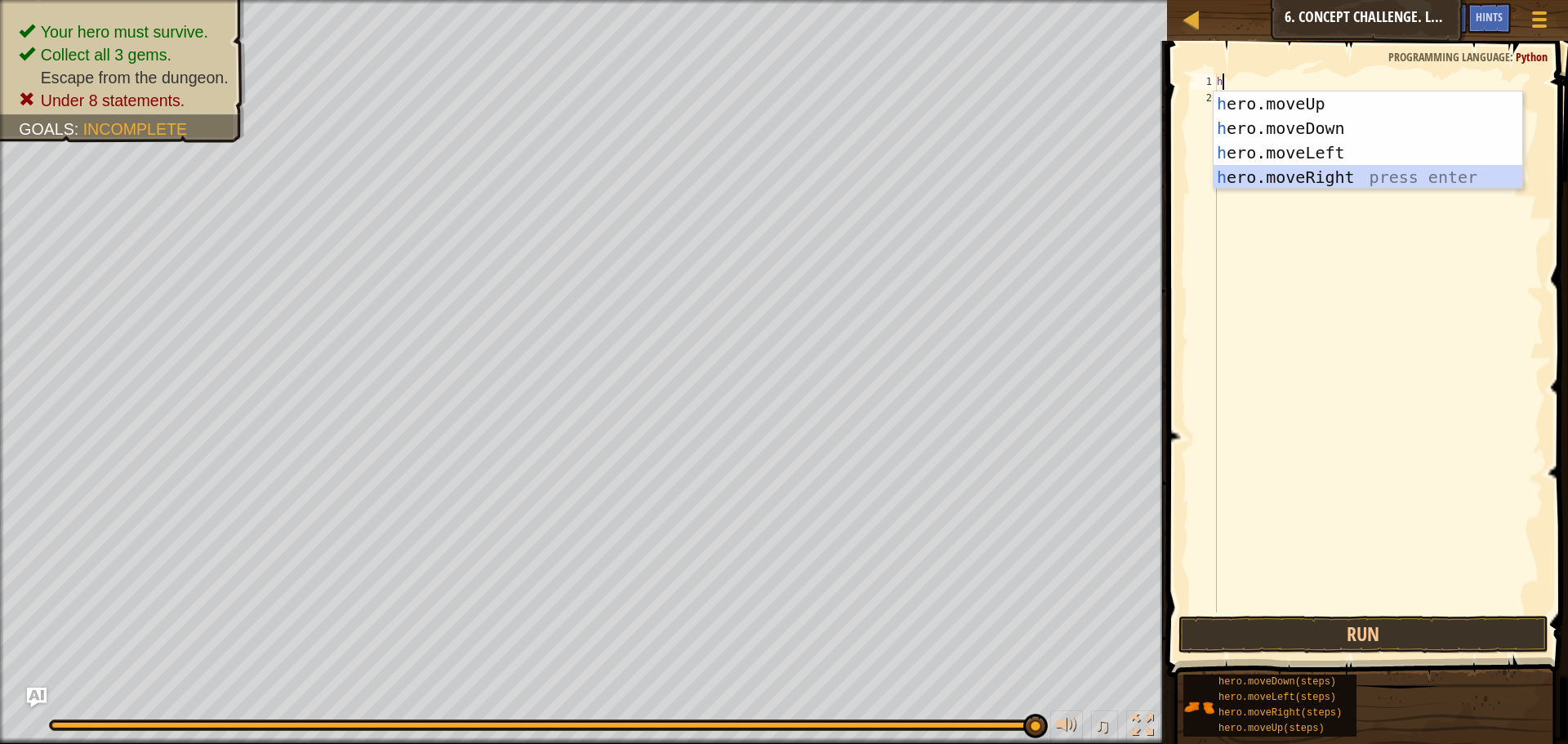
click at [1304, 180] on div "h ero.moveUp press enter h ero.moveDown press enter h ero.moveLeft press enter …" at bounding box center [1367, 165] width 309 height 147
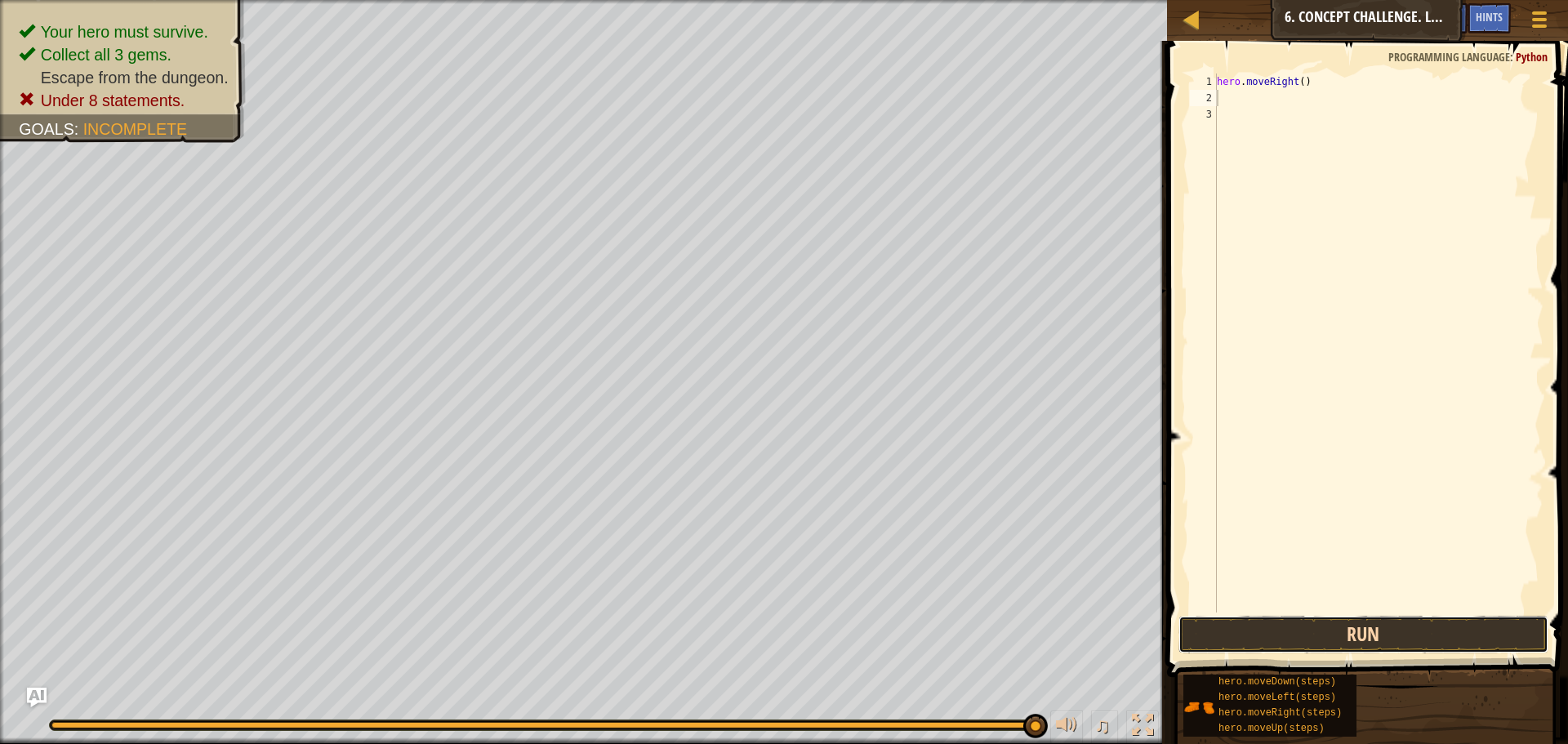
click at [1411, 623] on button "Run" at bounding box center [1363, 634] width 370 height 38
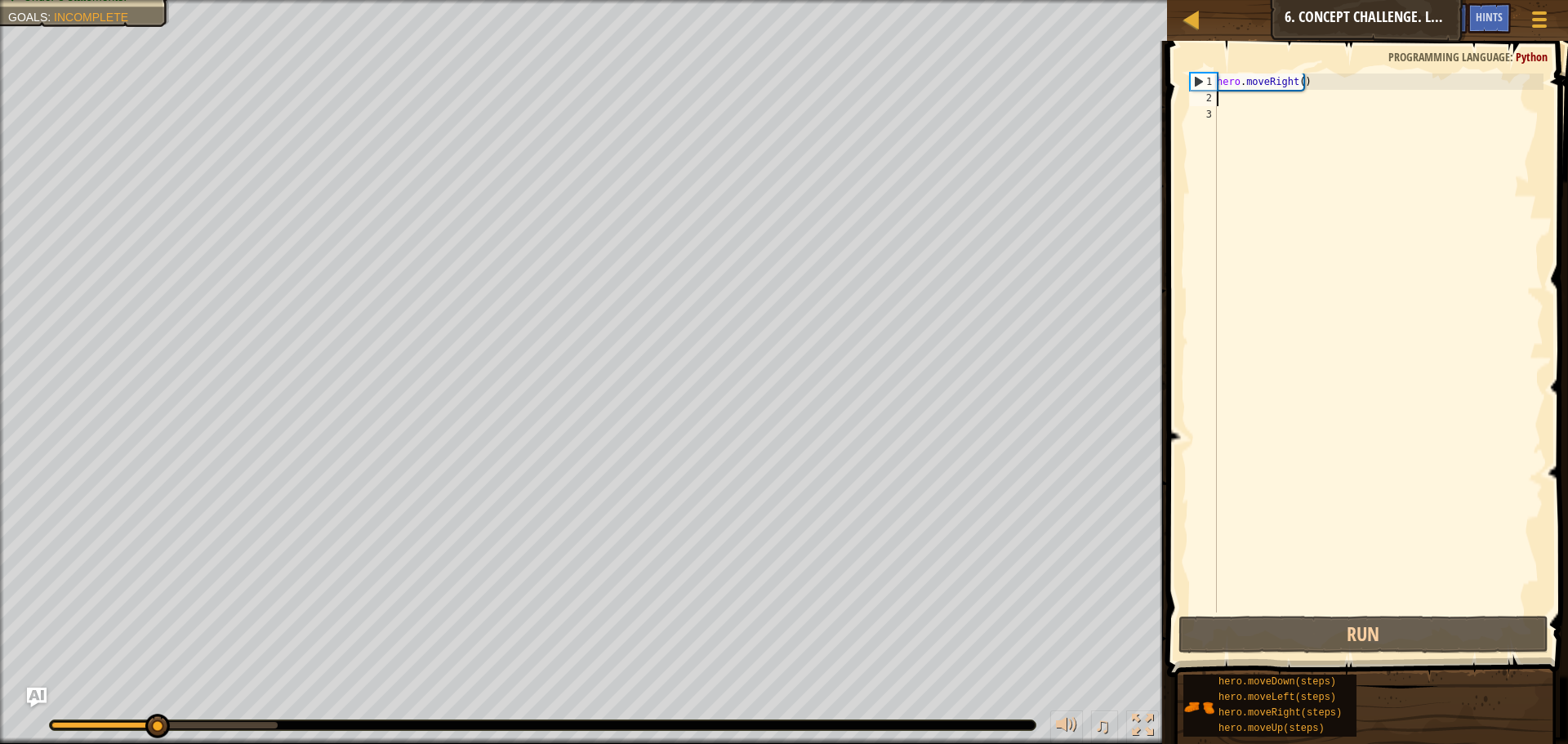
click at [1243, 101] on div "hero . moveRight ( )" at bounding box center [1378, 359] width 330 height 571
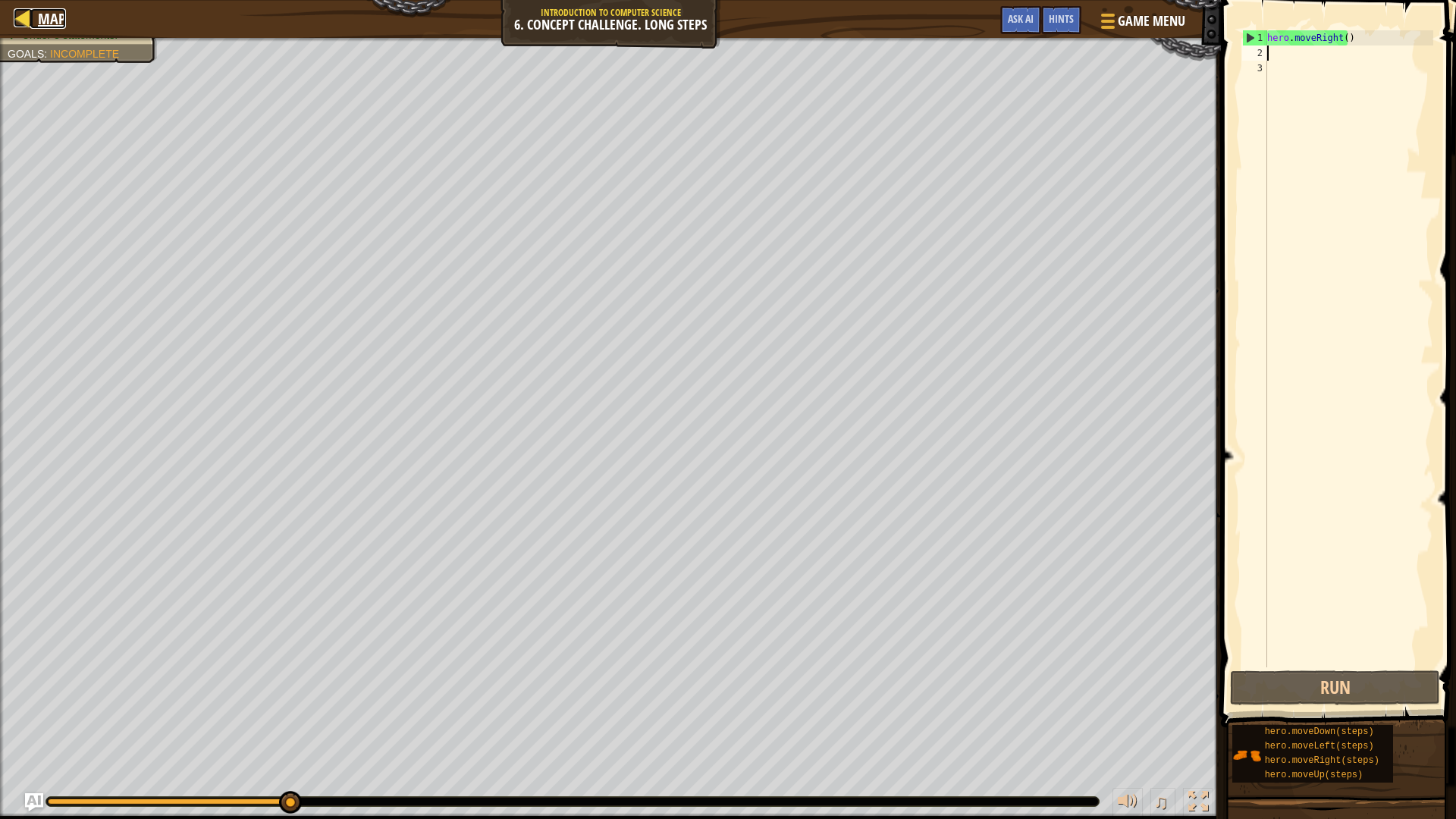
click at [36, 14] on link "Map" at bounding box center [48, 18] width 36 height 21
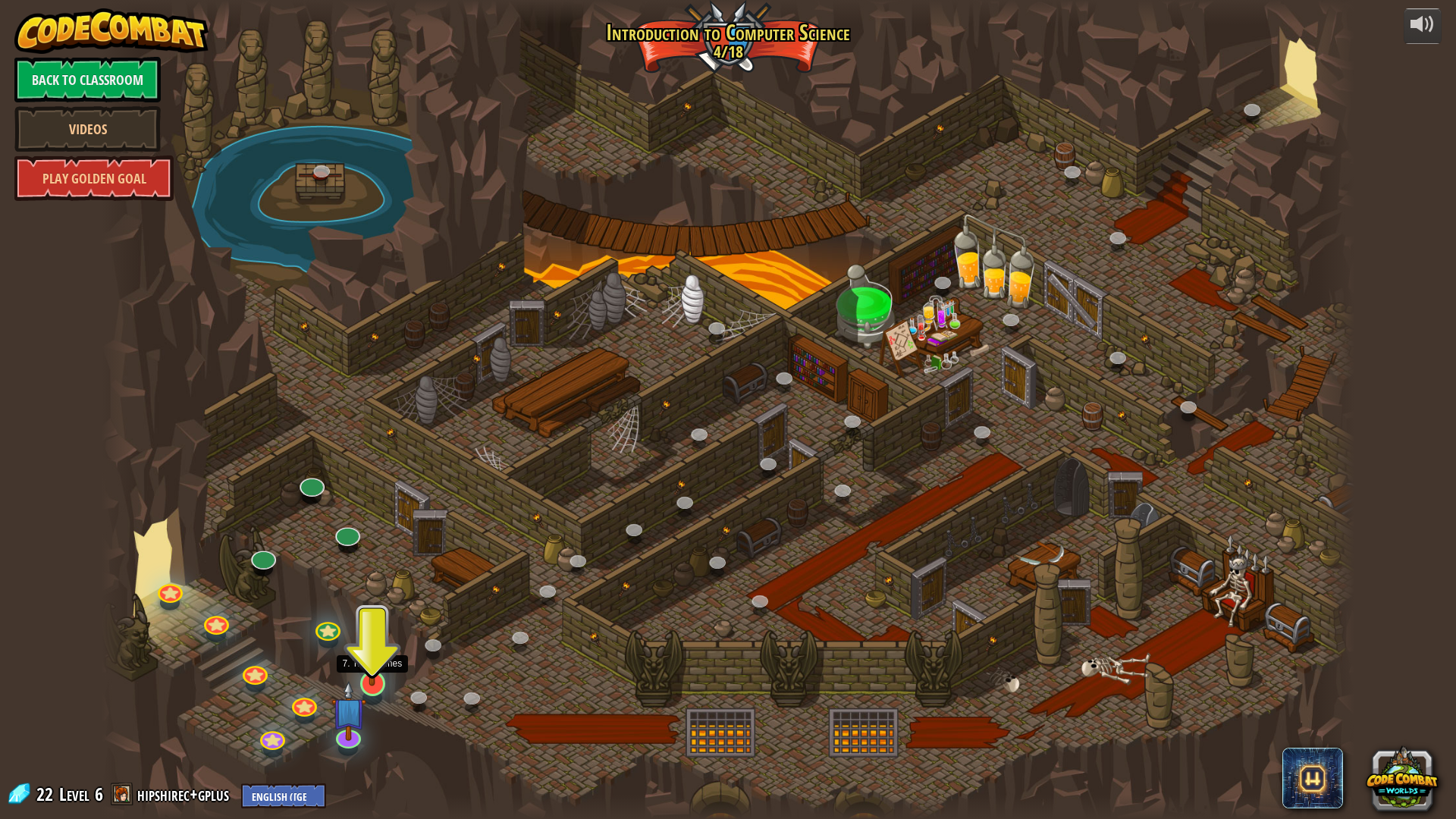
click at [366, 674] on img at bounding box center [372, 645] width 35 height 80
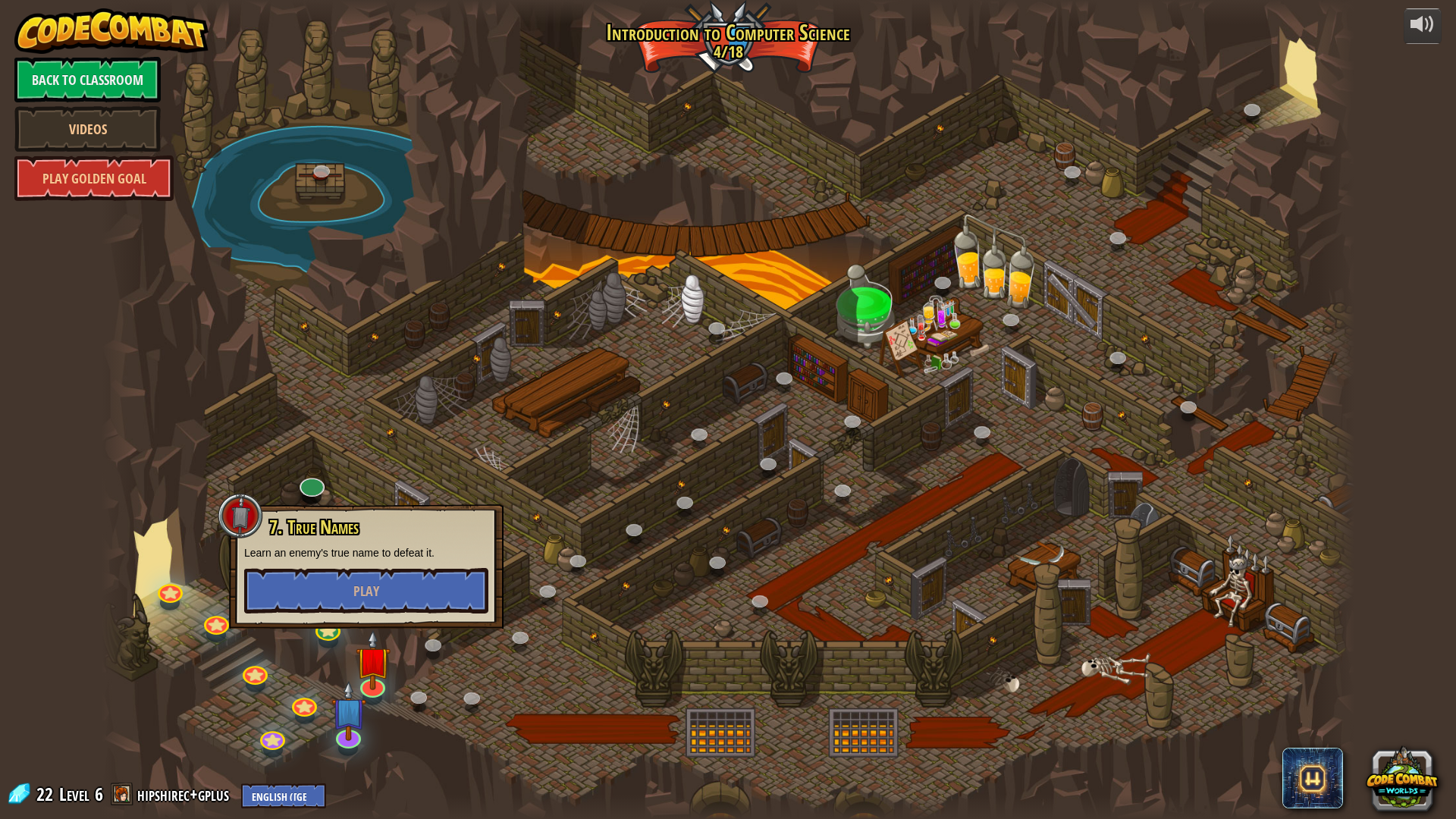
click at [364, 690] on div at bounding box center [728, 410] width 1252 height 819
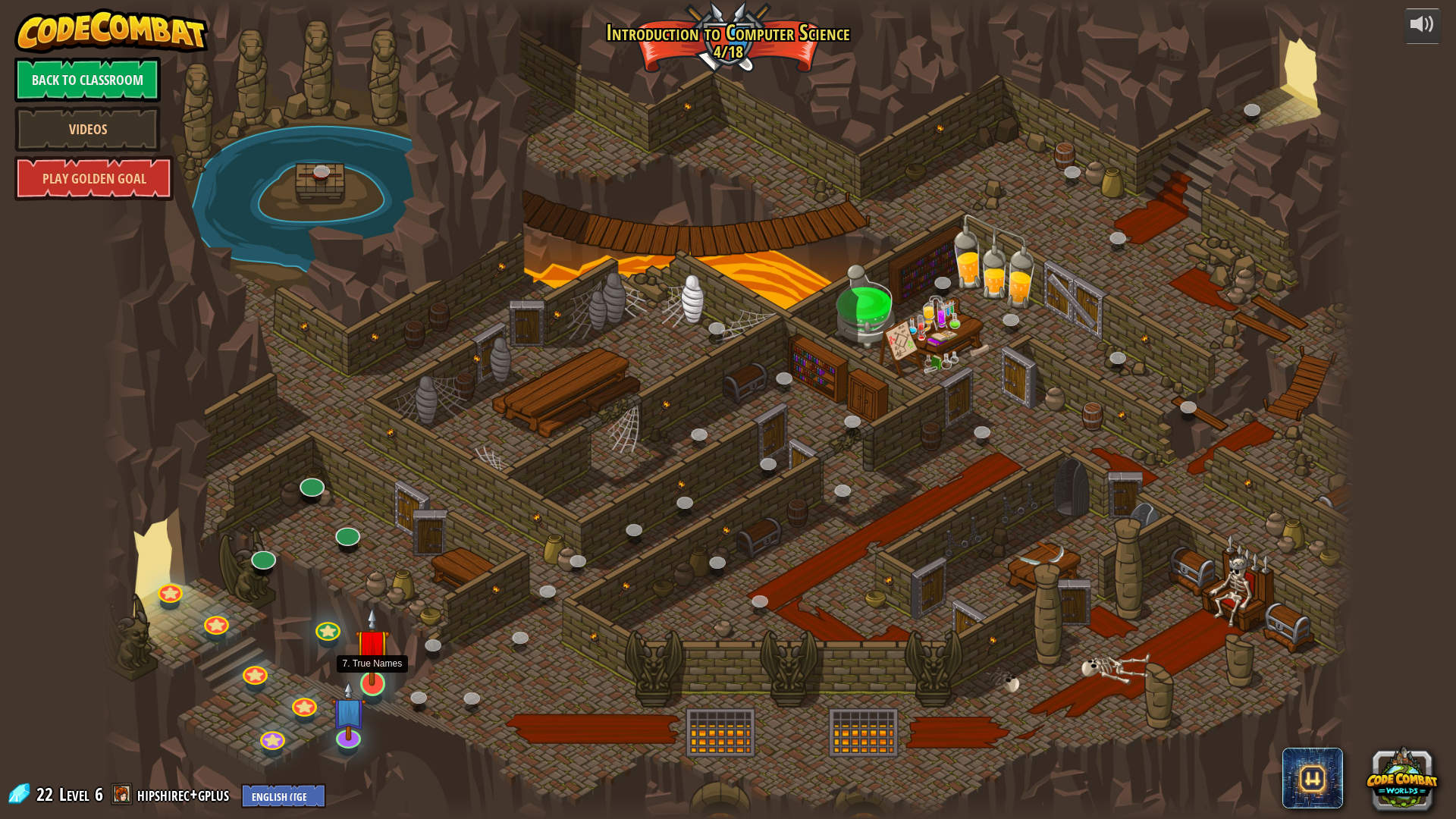
click at [372, 678] on img at bounding box center [372, 645] width 35 height 80
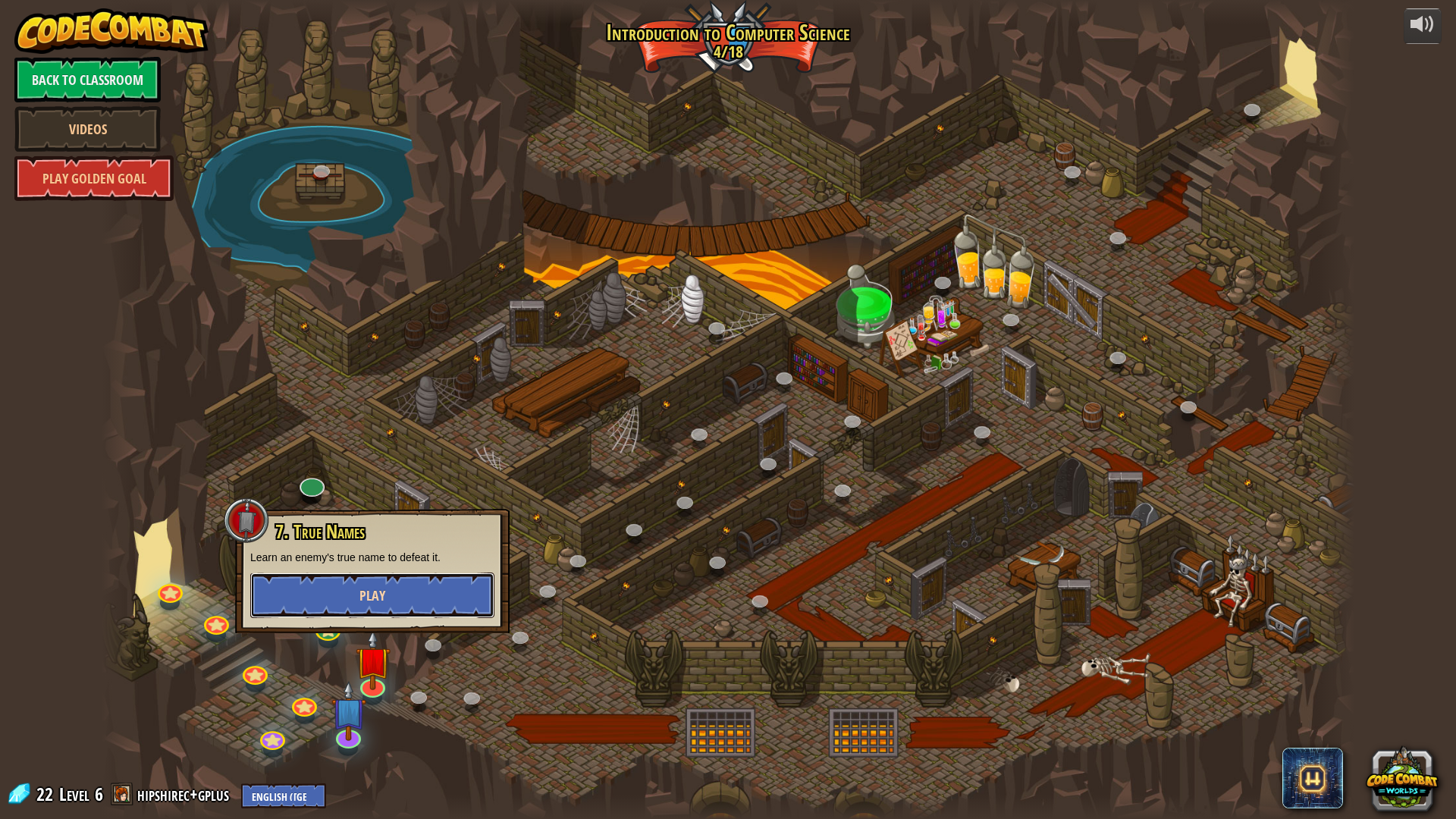
click at [400, 598] on button "Play" at bounding box center [372, 595] width 244 height 46
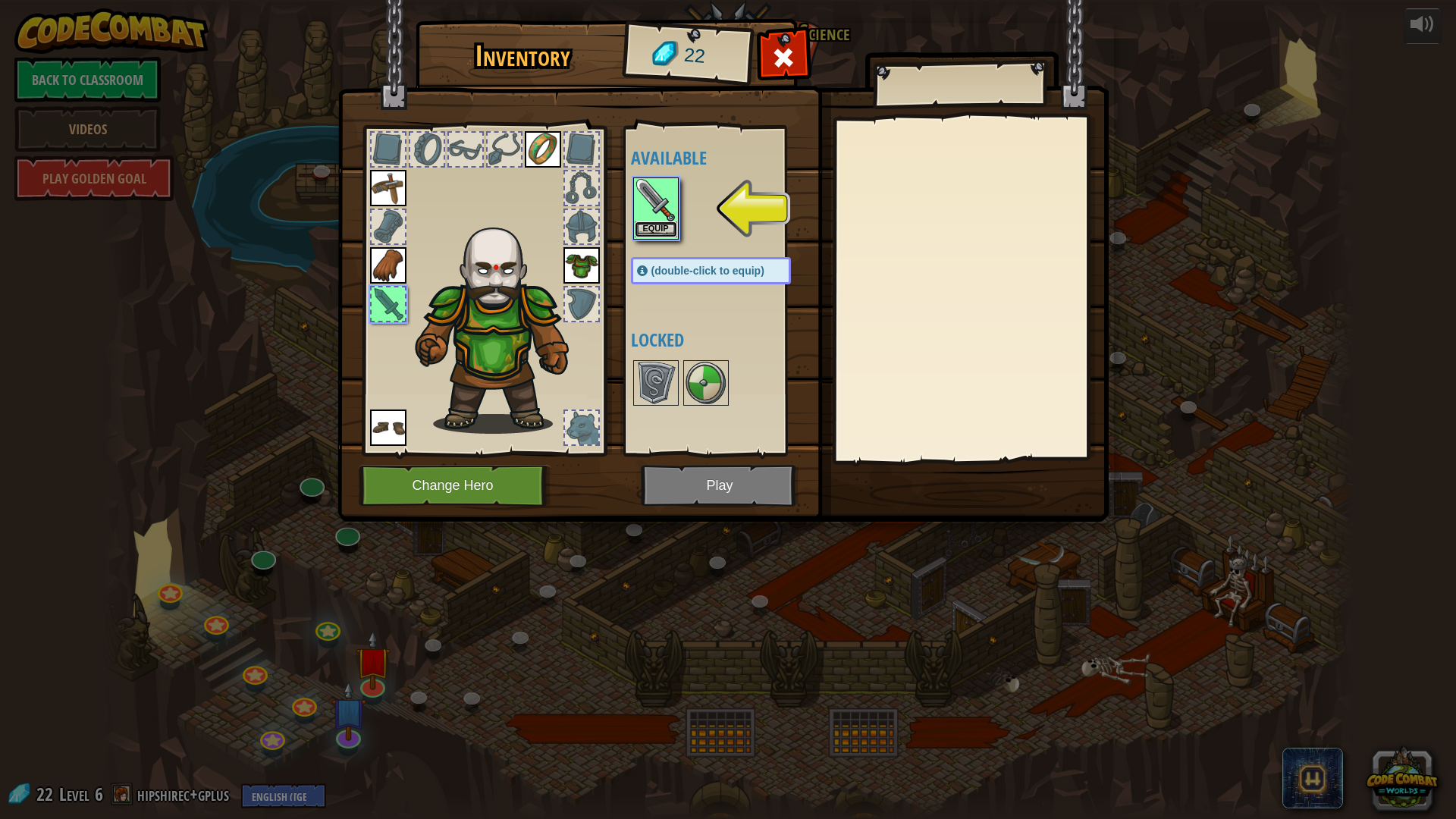
click at [657, 223] on button "Equip" at bounding box center [656, 229] width 43 height 16
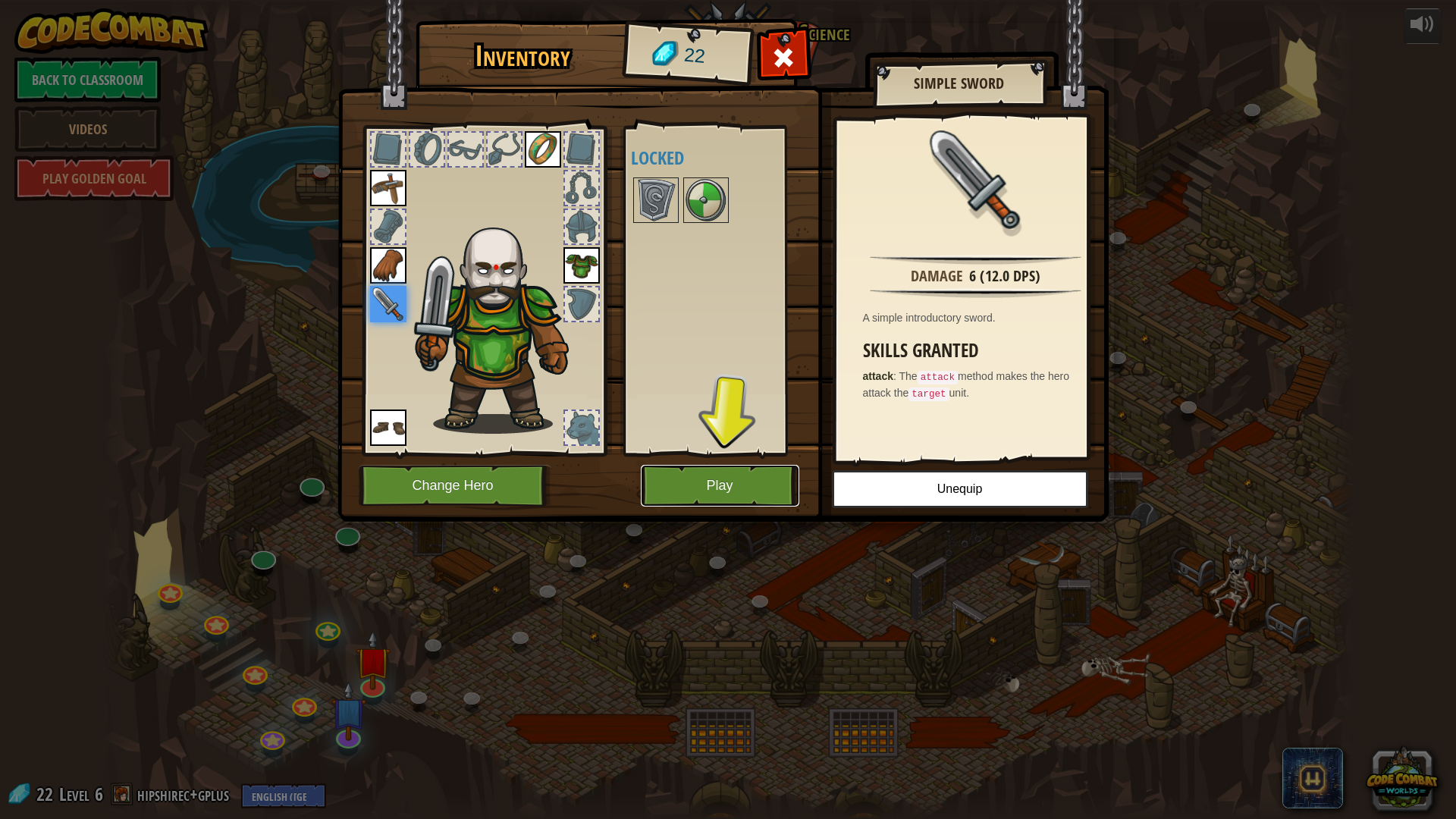
click at [772, 501] on button "Play" at bounding box center [720, 485] width 159 height 42
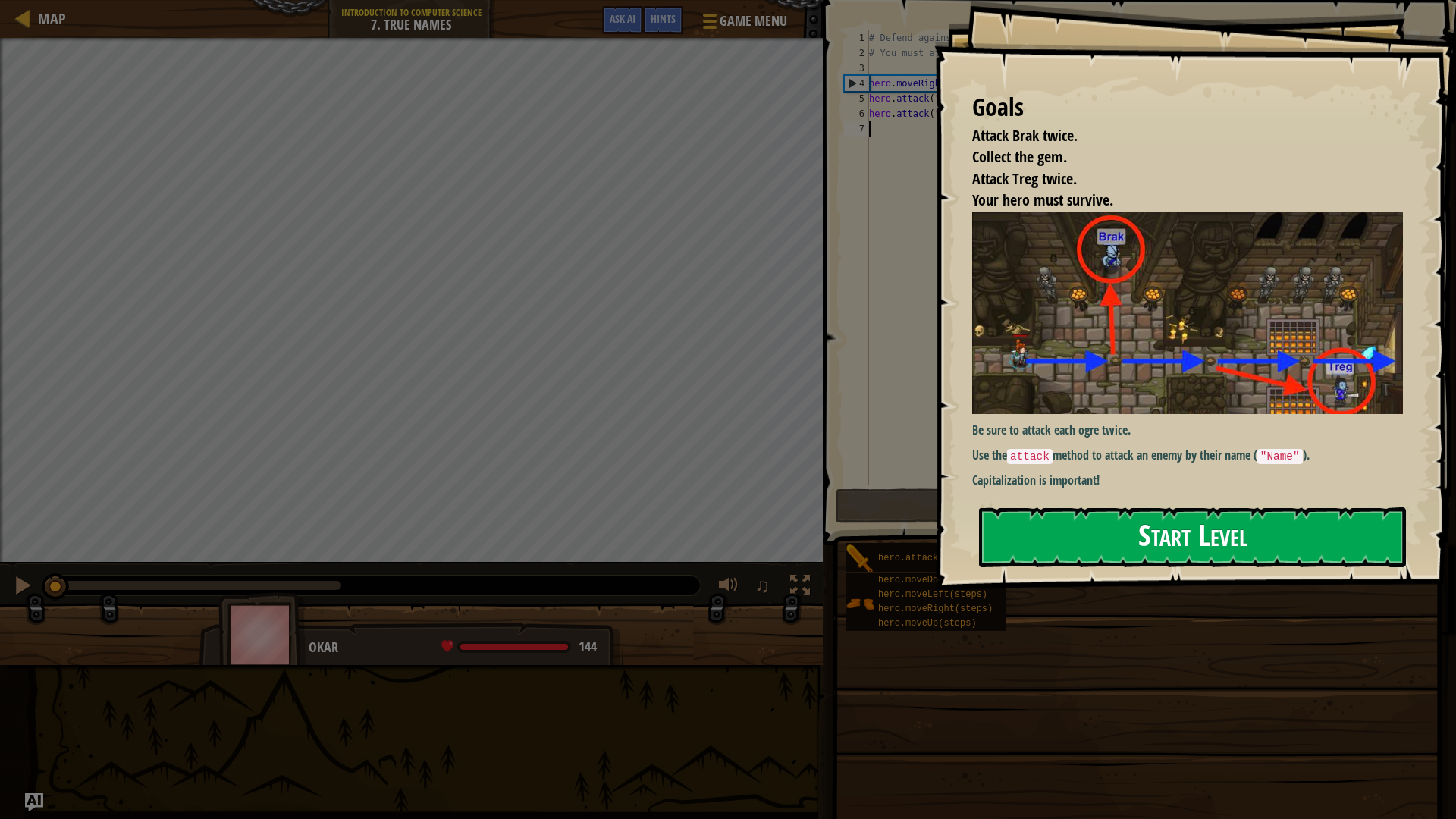
click at [1179, 507] on button "Start Level" at bounding box center [1192, 536] width 427 height 60
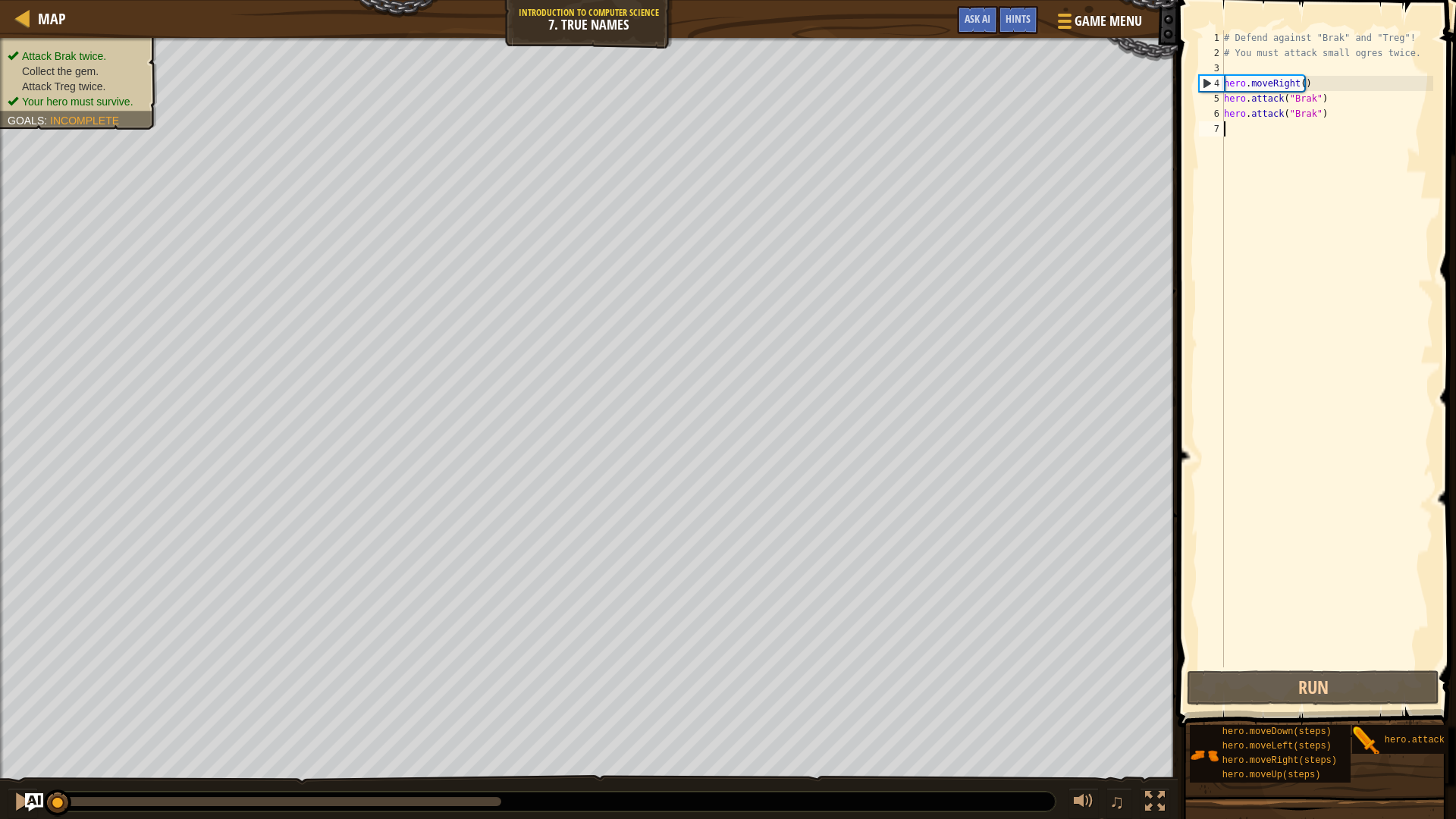
click at [1253, 131] on div "# Defend against "Brak" and "Treg"! # You must attack small ogres twice. hero .…" at bounding box center [1326, 364] width 212 height 667
click at [1237, 690] on button "Run" at bounding box center [1312, 688] width 252 height 35
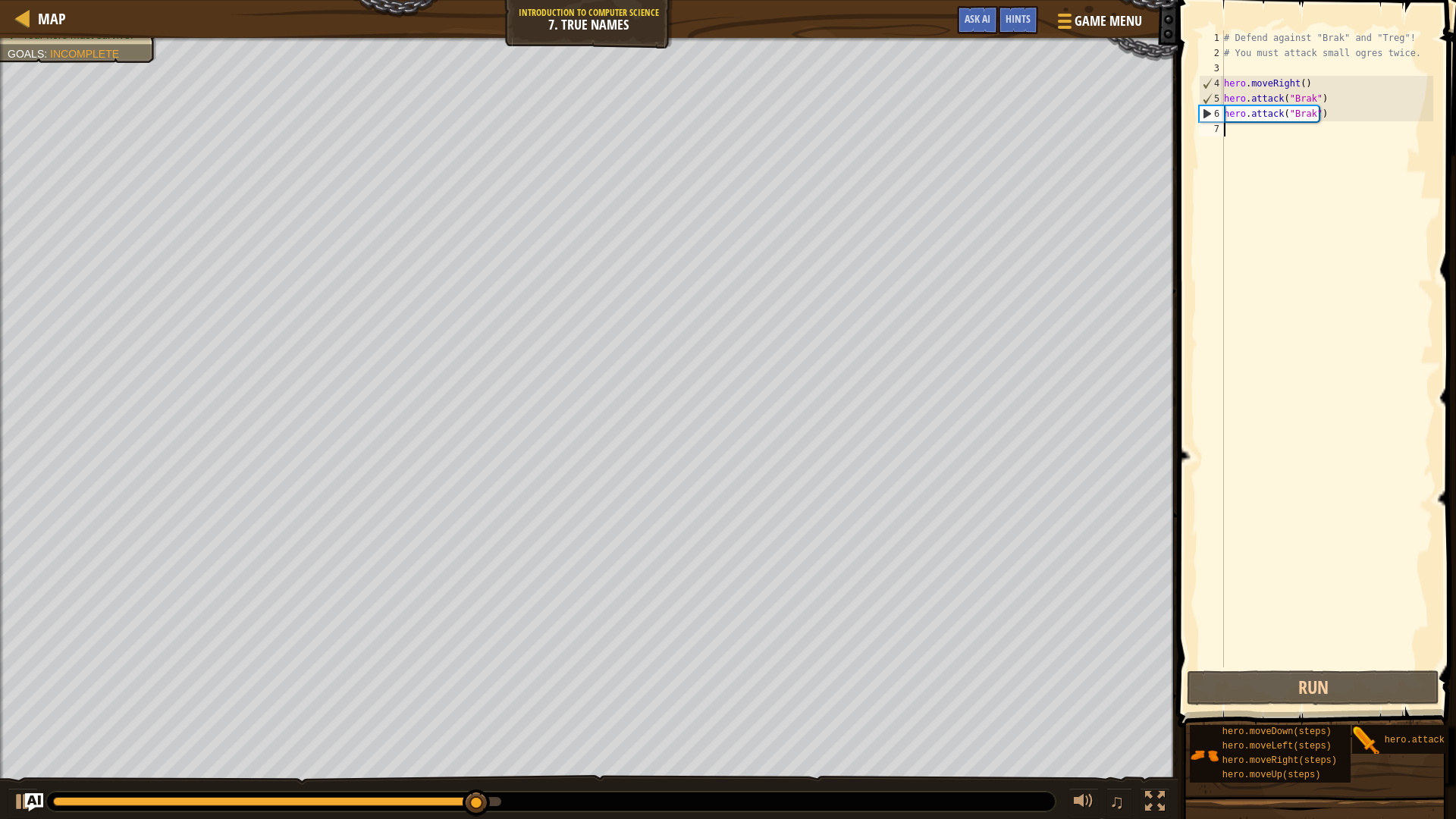
type textarea "h"
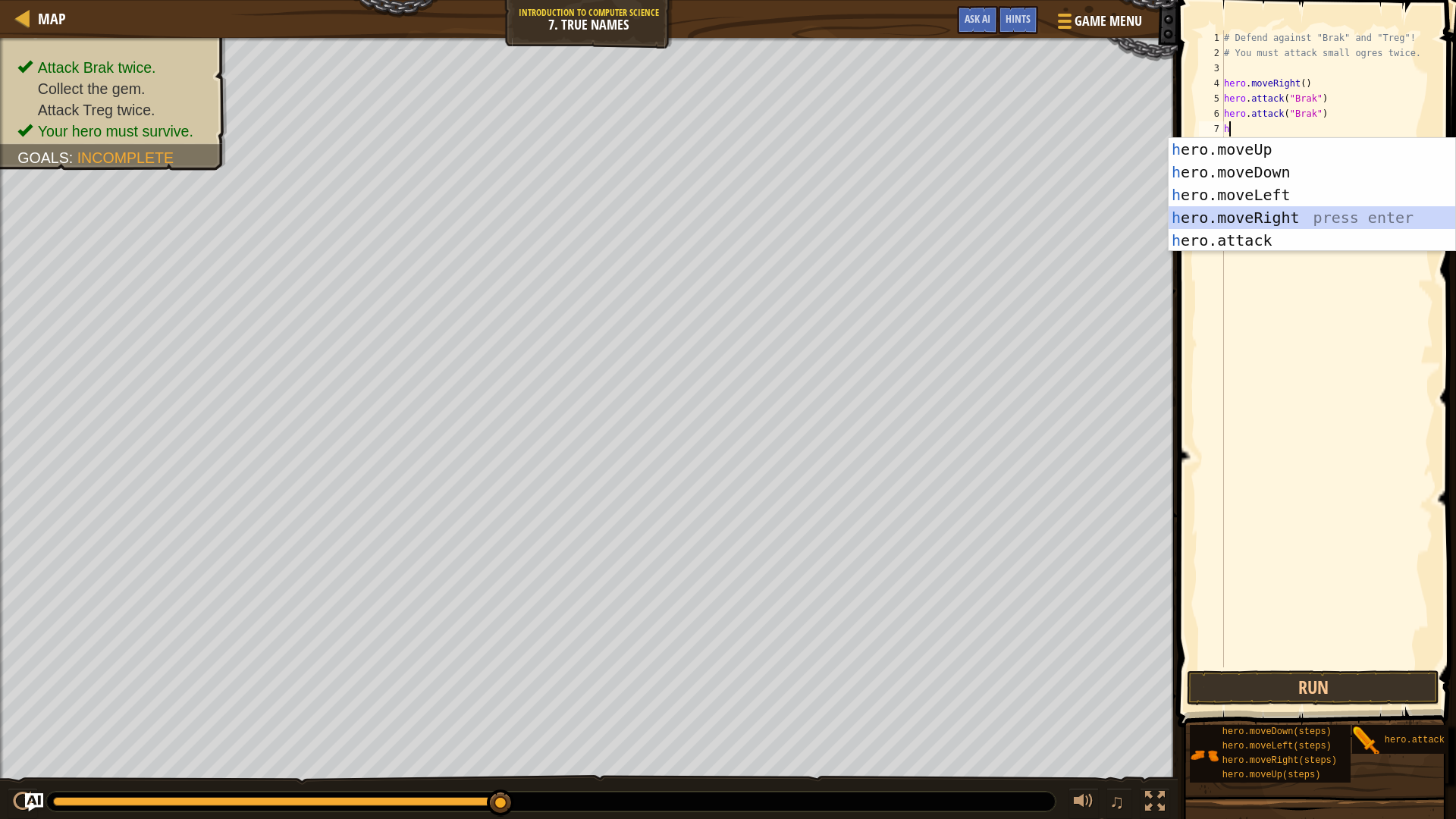
click at [1265, 223] on div "h ero.moveUp press enter h ero.moveDown press enter h ero.moveLeft press enter …" at bounding box center [1312, 218] width 286 height 160
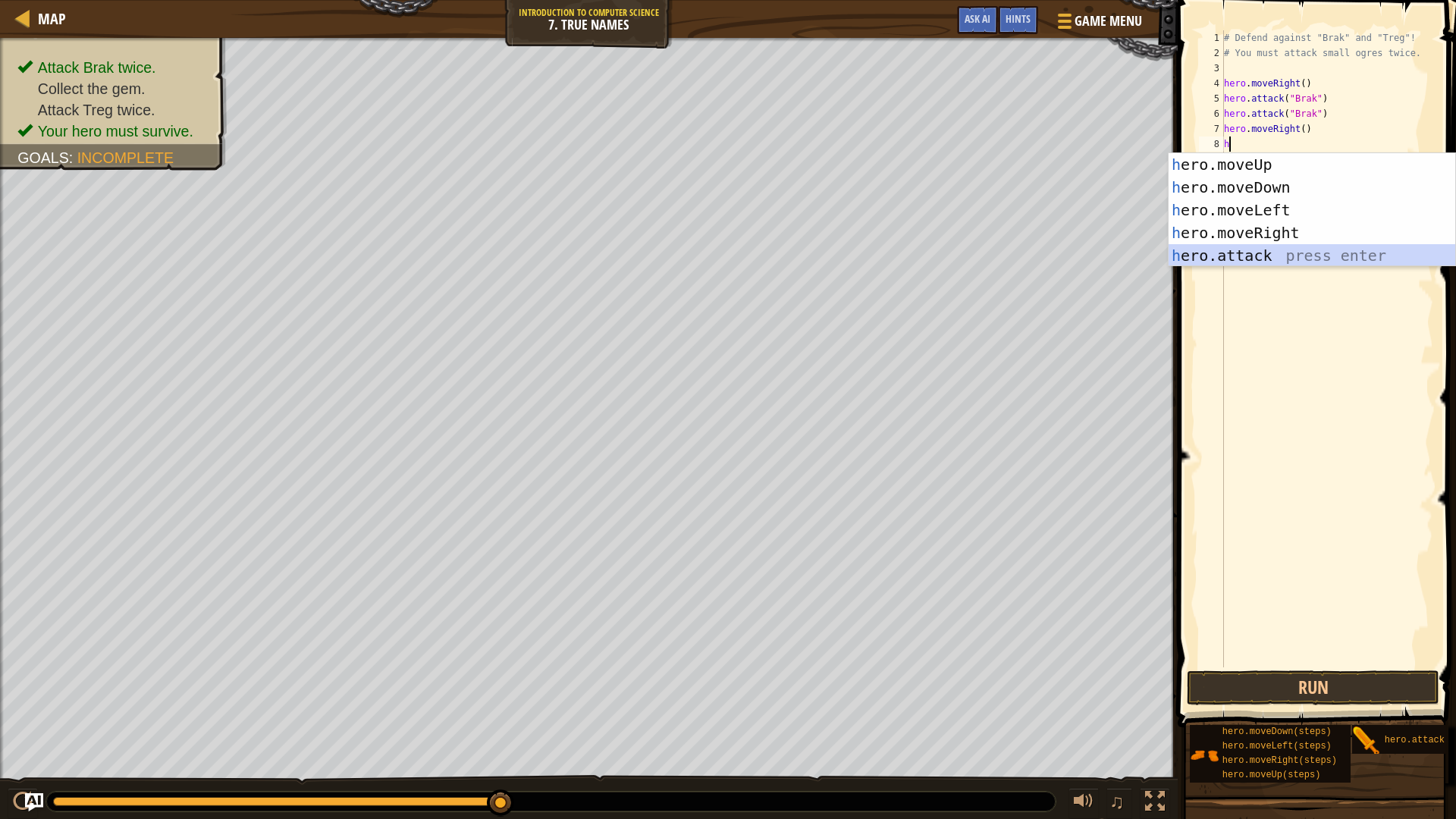
click at [1247, 254] on div "h ero.moveUp press enter h ero.moveDown press enter h ero.moveLeft press enter …" at bounding box center [1312, 233] width 286 height 160
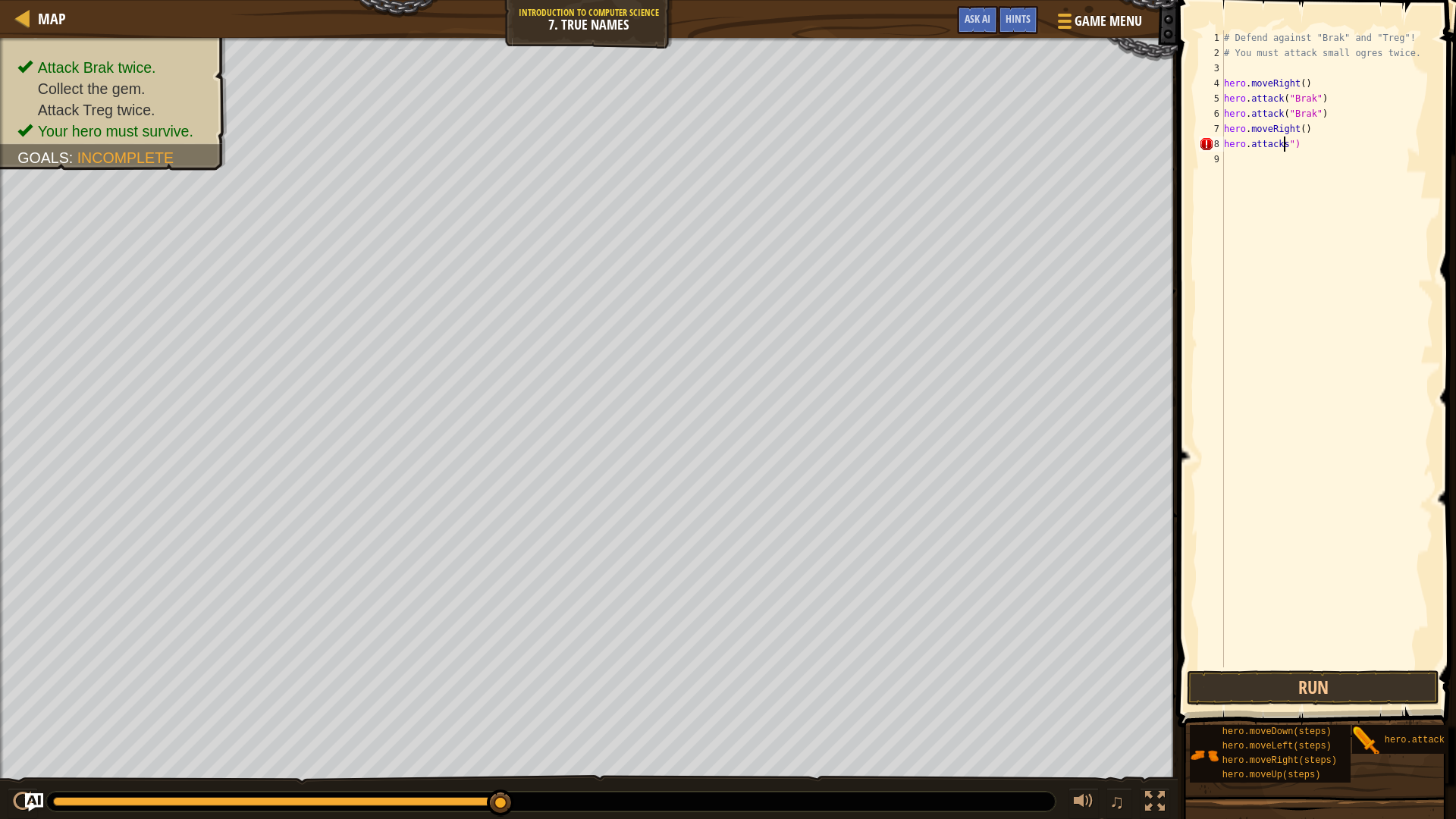
scroll to position [7, 5]
type textarea "hero.attackss"trb")"
click at [1328, 153] on div "# Defend against "Brak" and "Treg"! # You must attack small ogres twice. hero .…" at bounding box center [1326, 364] width 212 height 667
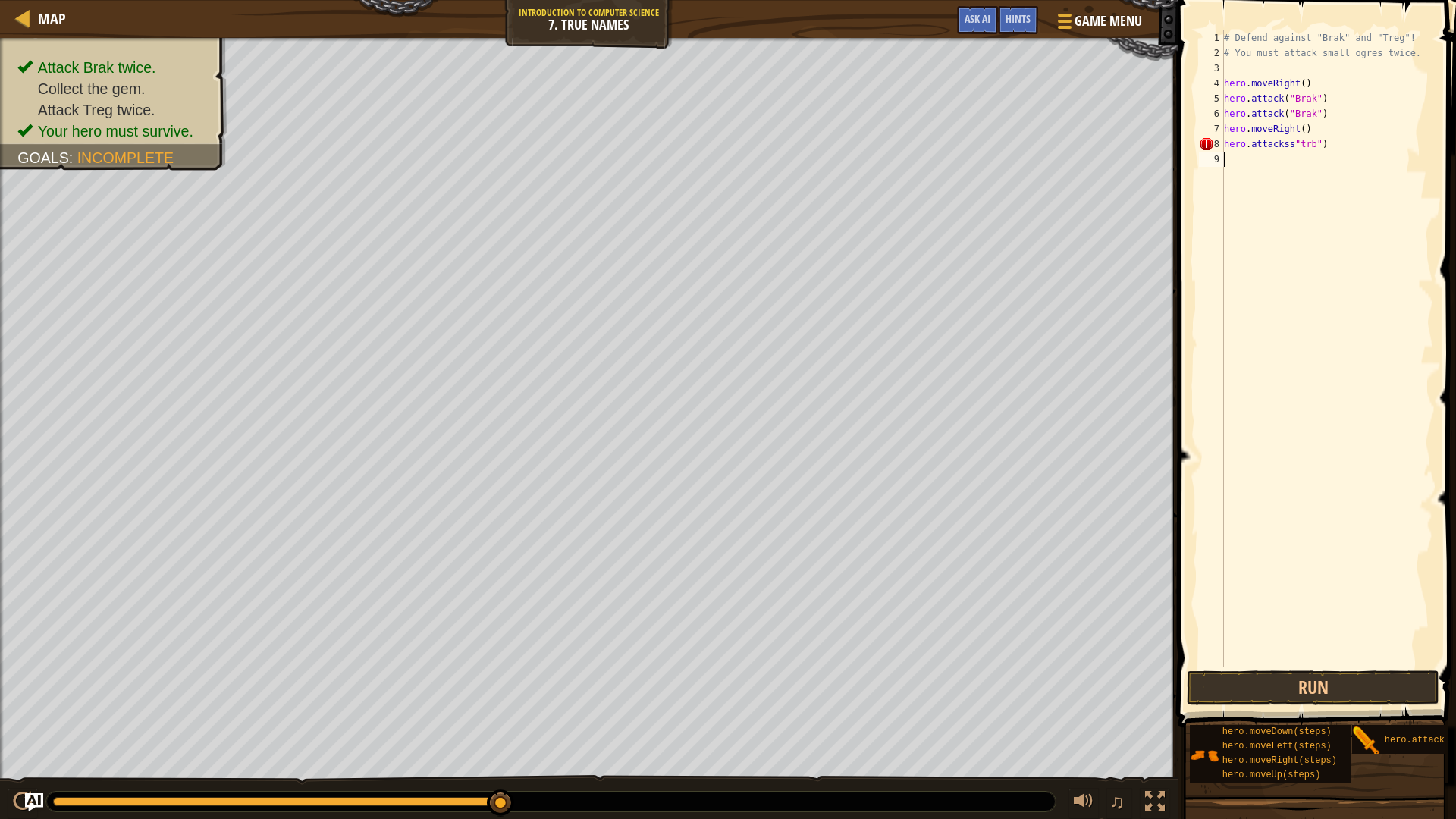
click at [1328, 126] on div "# Defend against "Brak" and "Treg"! # You must attack small ogres twice. hero .…" at bounding box center [1326, 364] width 212 height 667
click at [1337, 147] on div "# Defend against "Brak" and "Treg"! # You must attack small ogres twice. hero .…" at bounding box center [1326, 364] width 212 height 667
type textarea "h"
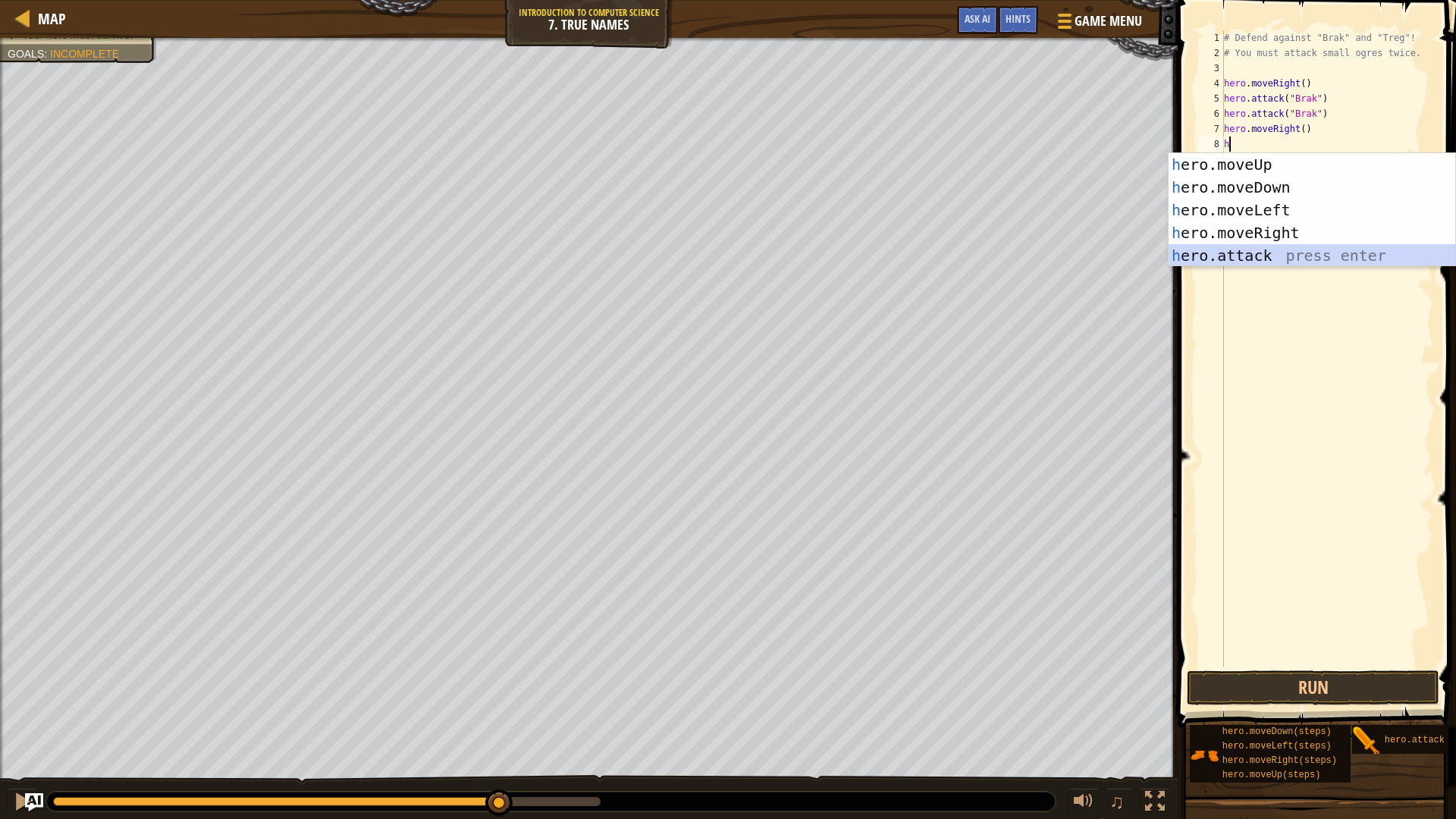
click at [1261, 256] on div "h ero.moveUp press enter h ero.moveDown press enter h ero.moveLeft press enter …" at bounding box center [1312, 233] width 286 height 160
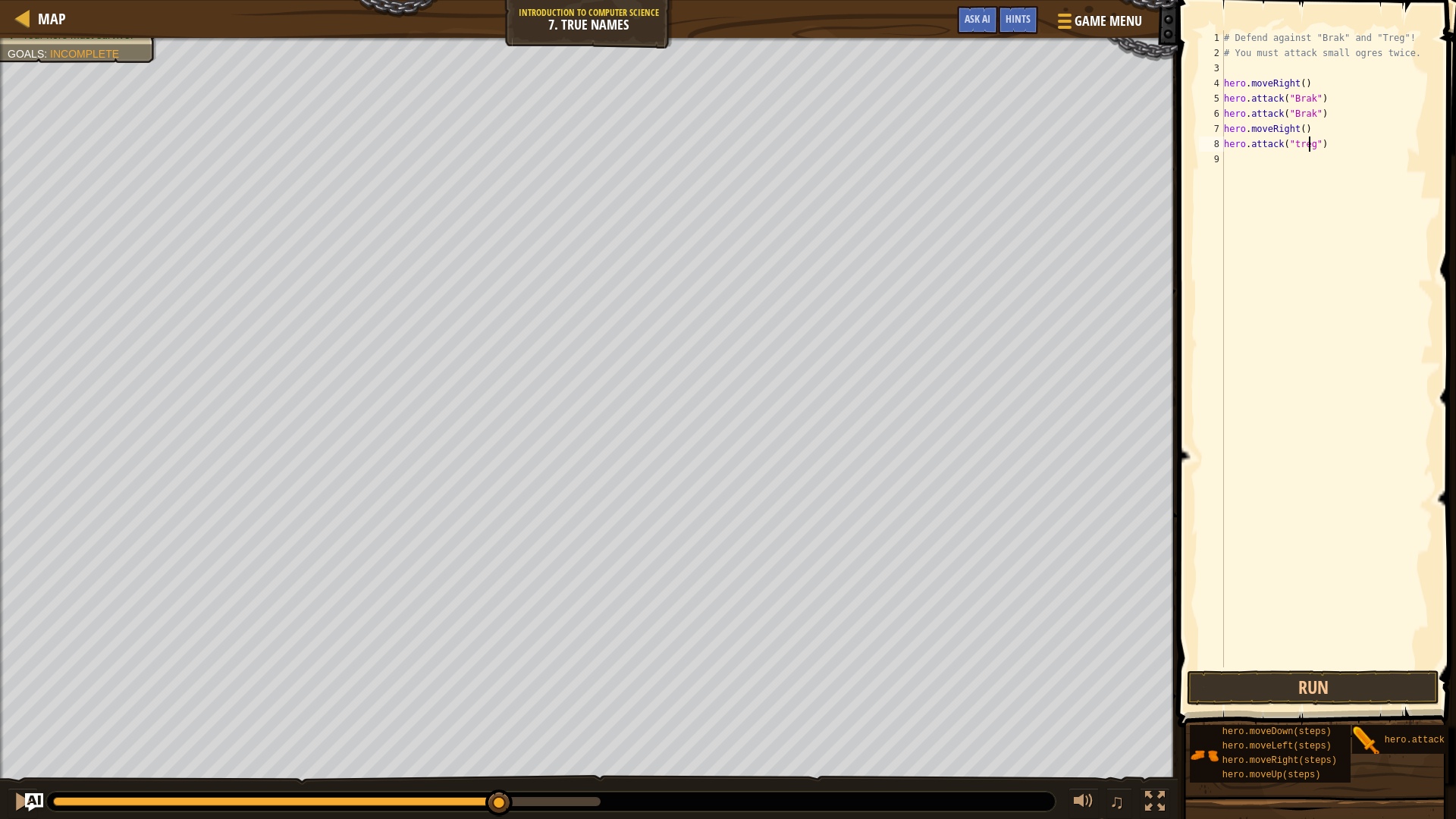
scroll to position [7, 7]
click at [1262, 690] on button "Run" at bounding box center [1312, 688] width 252 height 35
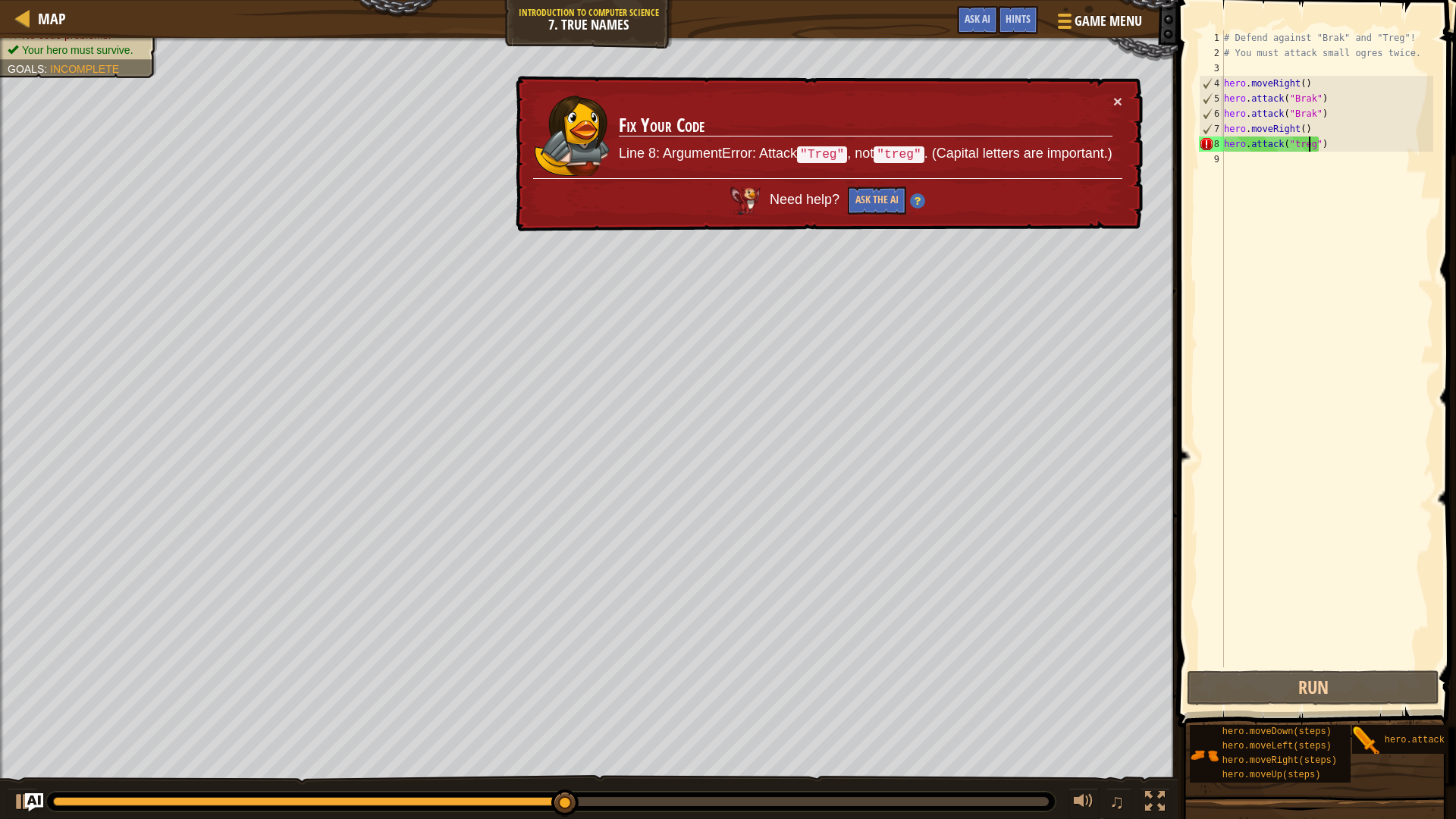
click at [1290, 138] on div "# Defend against "Brak" and "Treg"! # You must attack small ogres twice. hero .…" at bounding box center [1326, 364] width 212 height 667
click at [1290, 143] on div "# Defend against "Brak" and "Treg"! # You must attack small ogres twice. hero .…" at bounding box center [1326, 364] width 212 height 667
click at [1294, 147] on div "# Defend against "Brak" and "Treg"! # You must attack small ogres twice. hero .…" at bounding box center [1326, 364] width 212 height 667
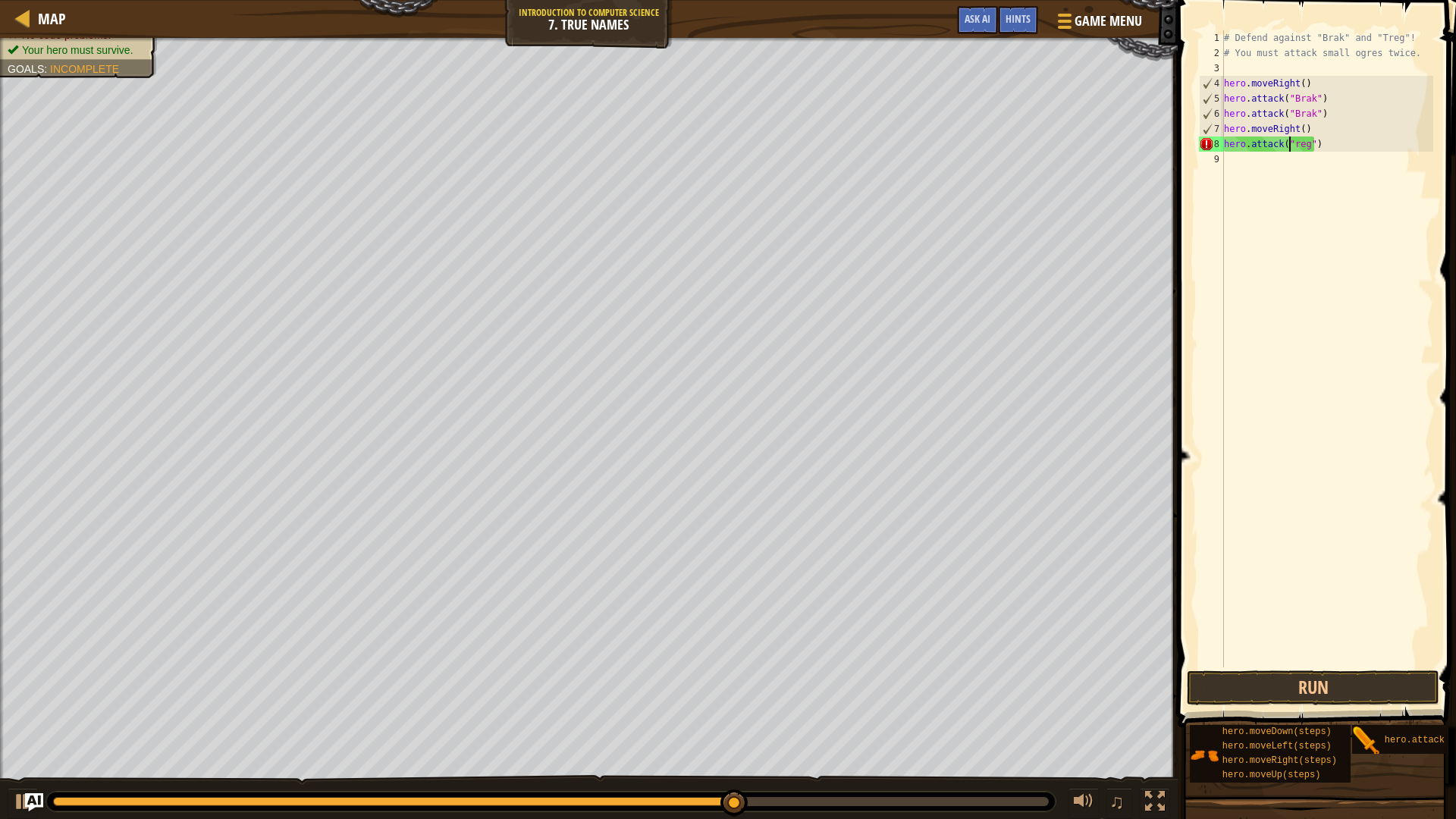
type textarea "hero.attack("Treg")"
click at [1239, 666] on div "# Defend against "Brak" and "Treg"! # You must attack small ogres twice. hero .…" at bounding box center [1326, 364] width 212 height 667
click at [1239, 678] on button "Run" at bounding box center [1312, 688] width 252 height 35
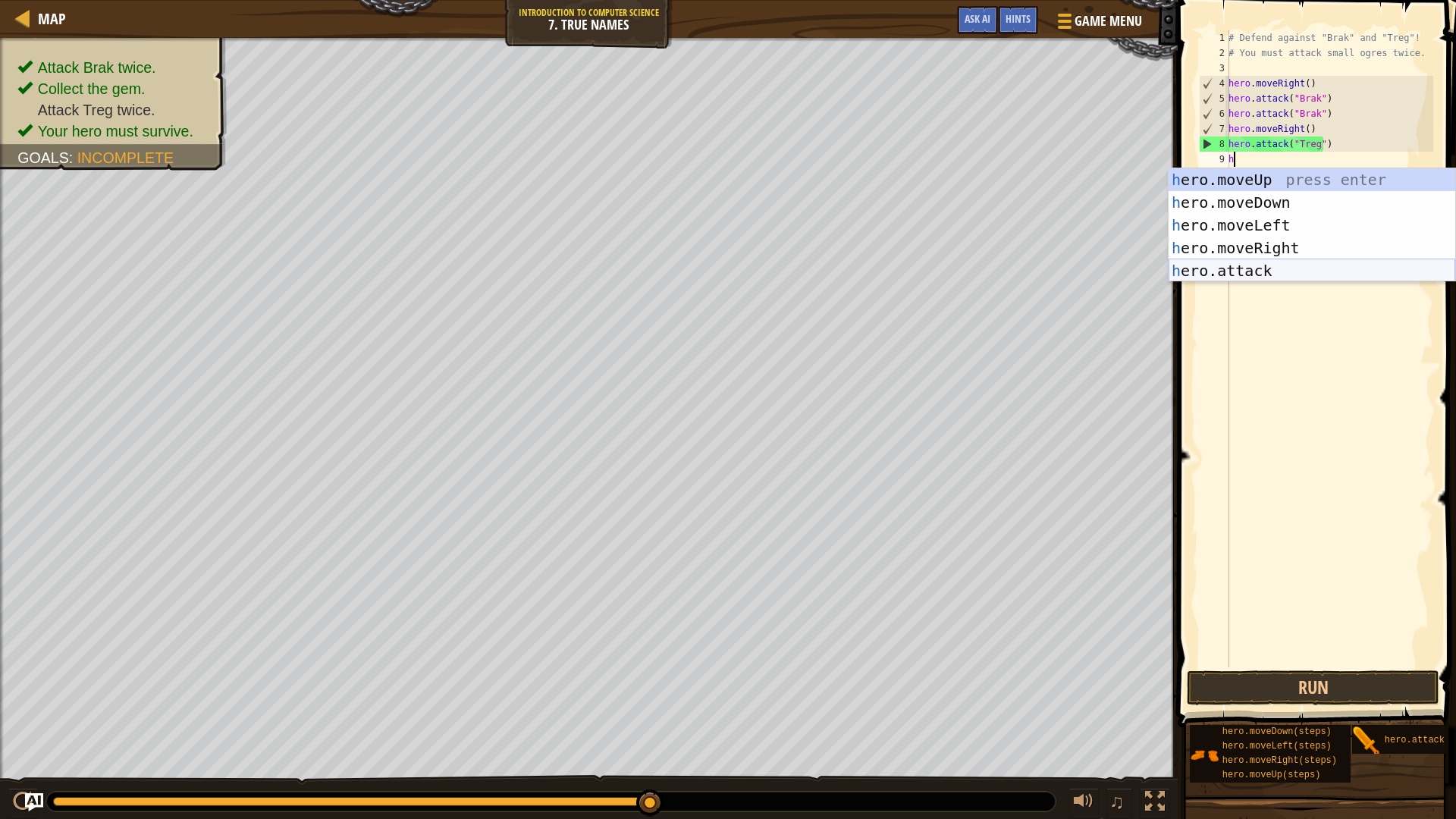
click at [1247, 274] on div "h ero.moveUp press enter h ero.moveDown press enter h ero.moveLeft press enter …" at bounding box center [1312, 248] width 286 height 160
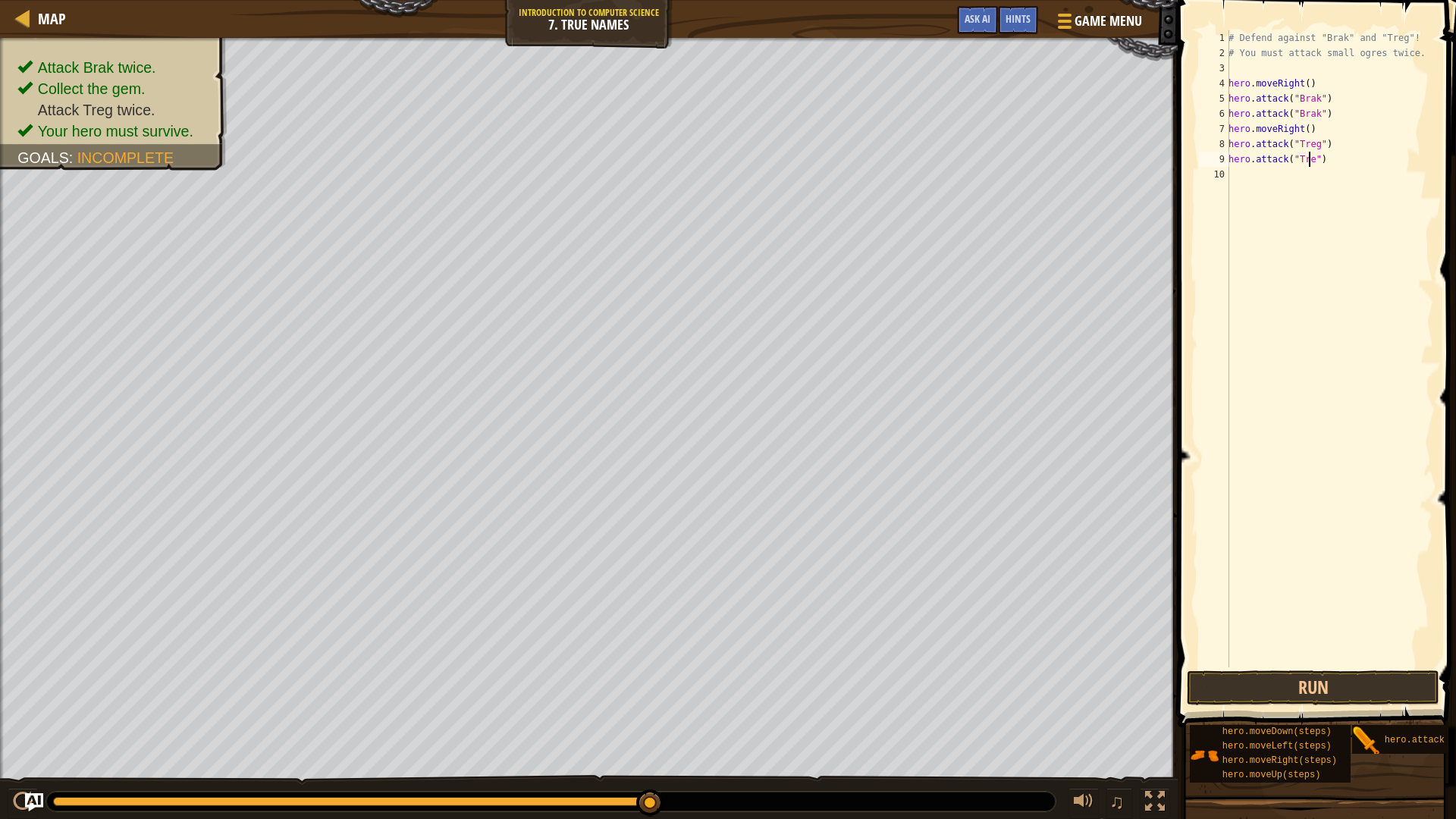
scroll to position [7, 7]
type textarea "hero.attack("Treg")"
click at [1341, 685] on button "Run" at bounding box center [1312, 688] width 252 height 35
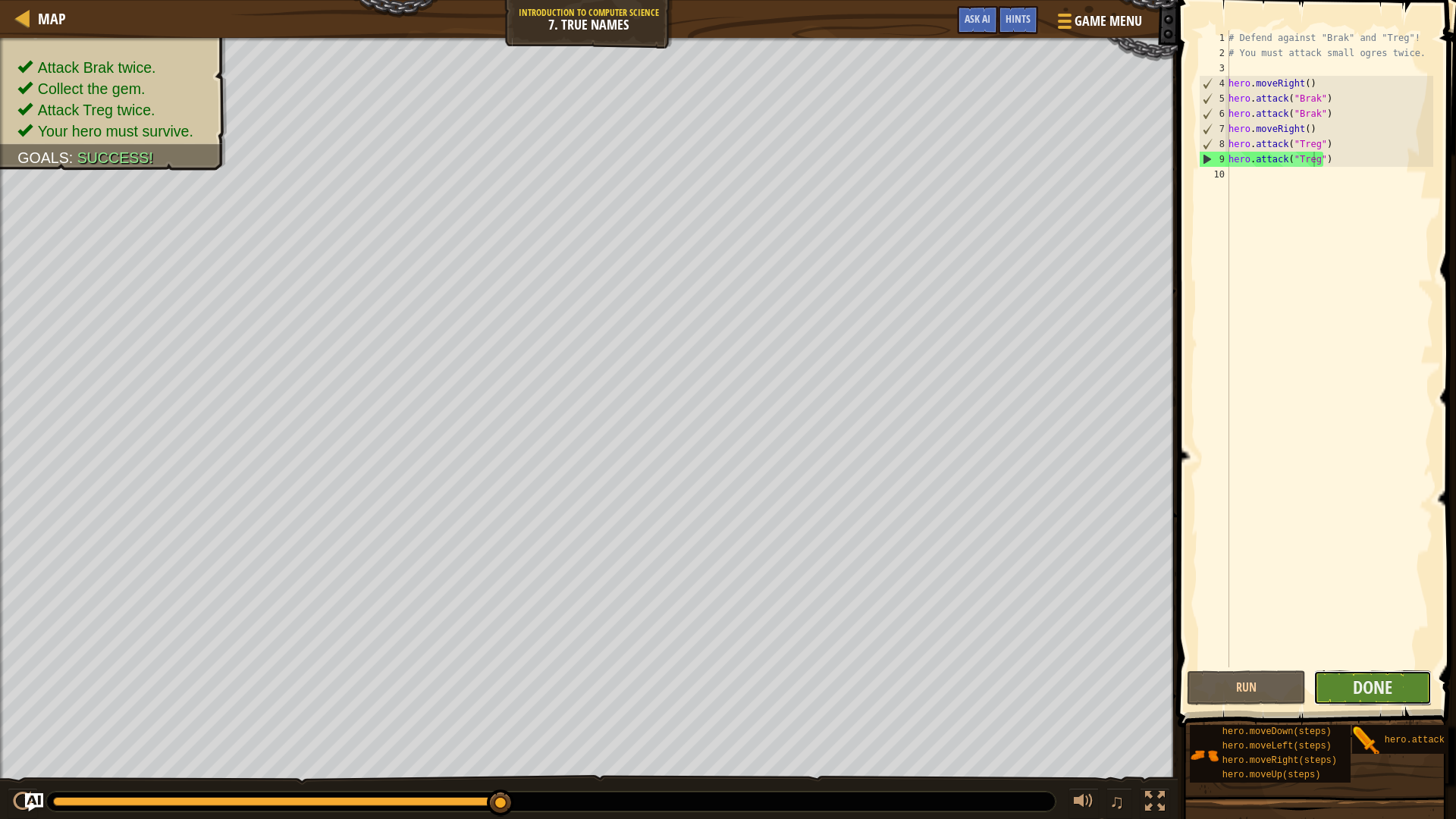
click at [1407, 688] on button "Done" at bounding box center [1372, 688] width 119 height 35
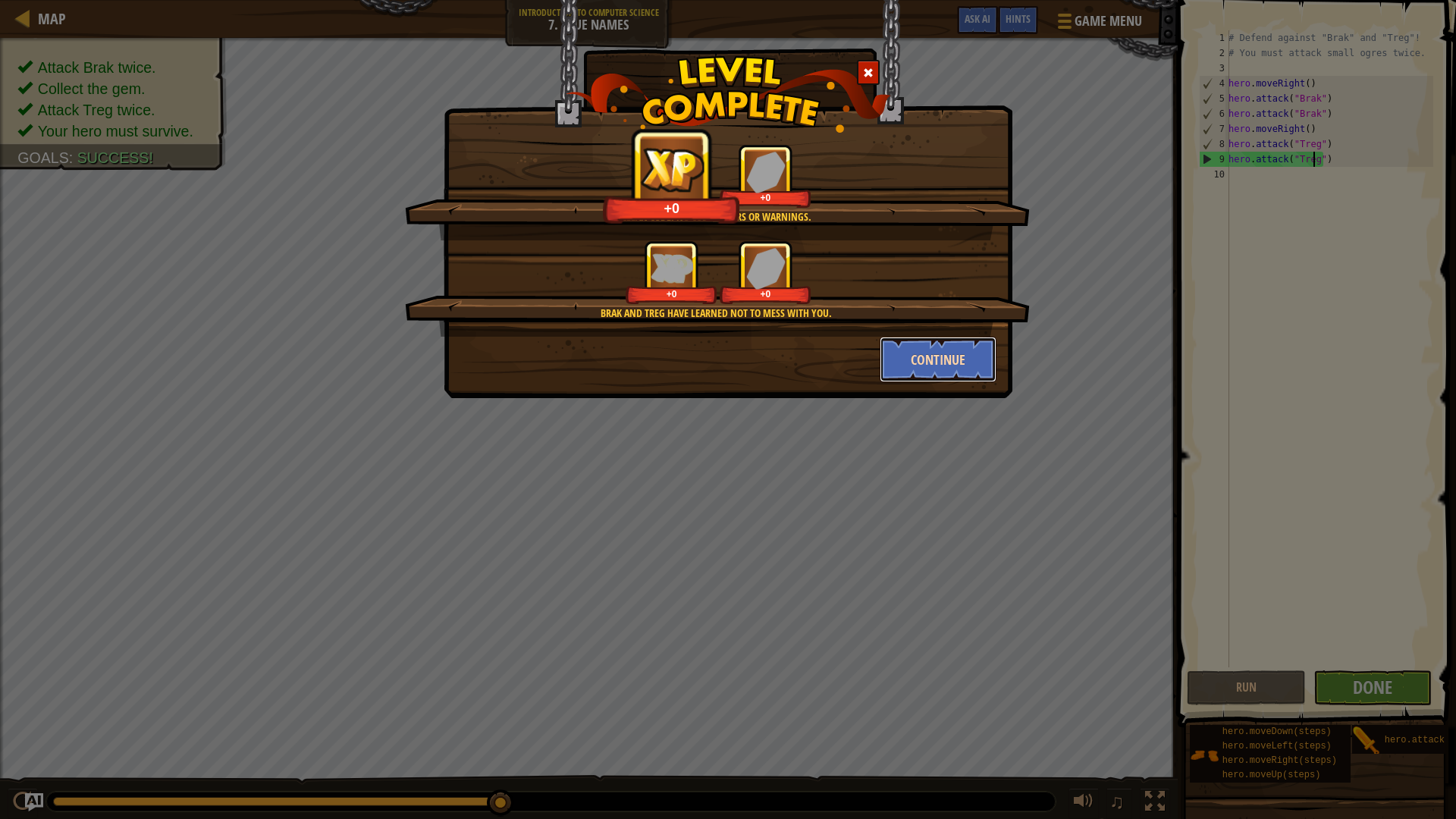
click at [966, 363] on button "Continue" at bounding box center [938, 359] width 118 height 46
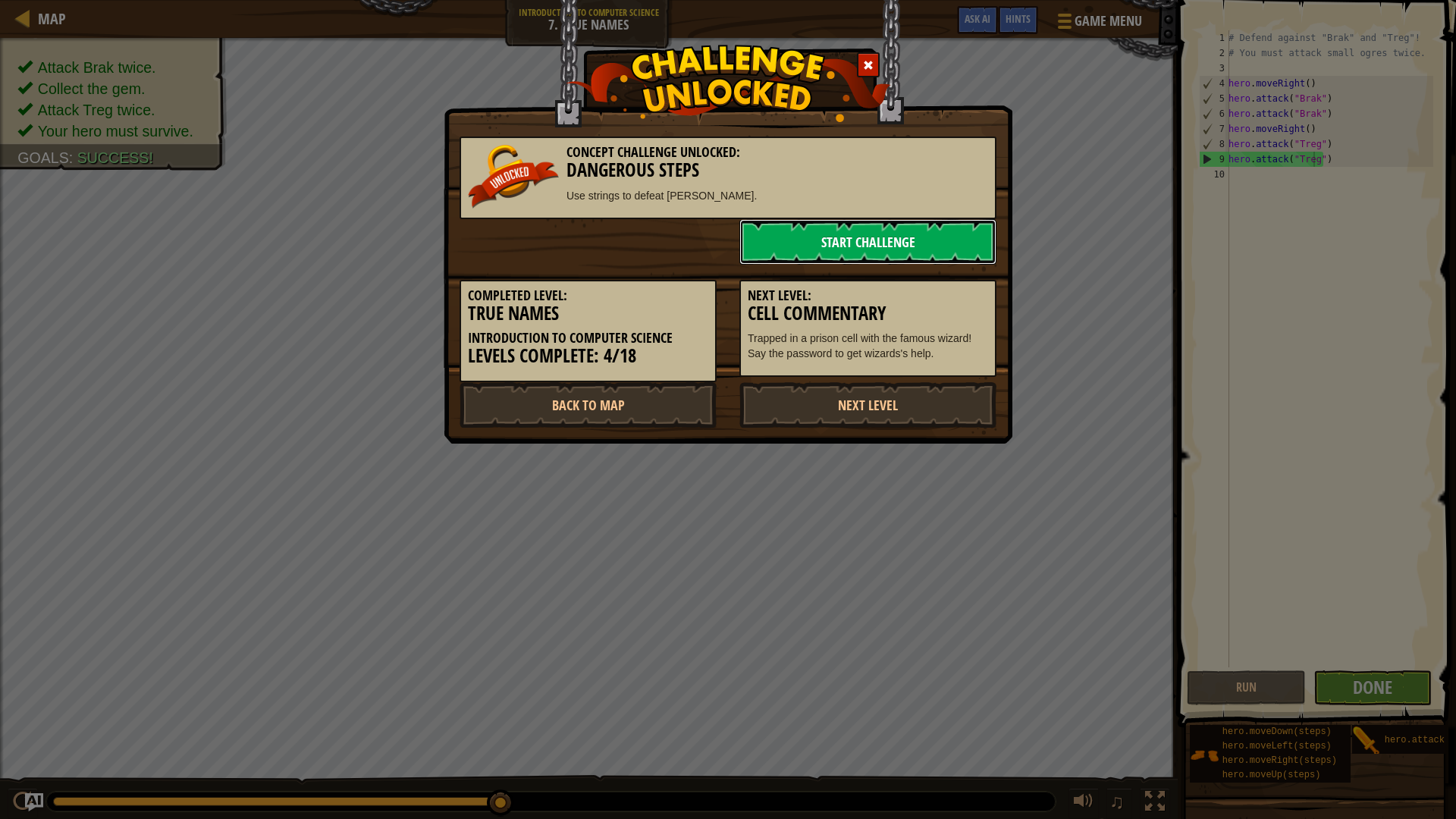
click at [904, 230] on link "Start Challenge" at bounding box center [868, 242] width 257 height 46
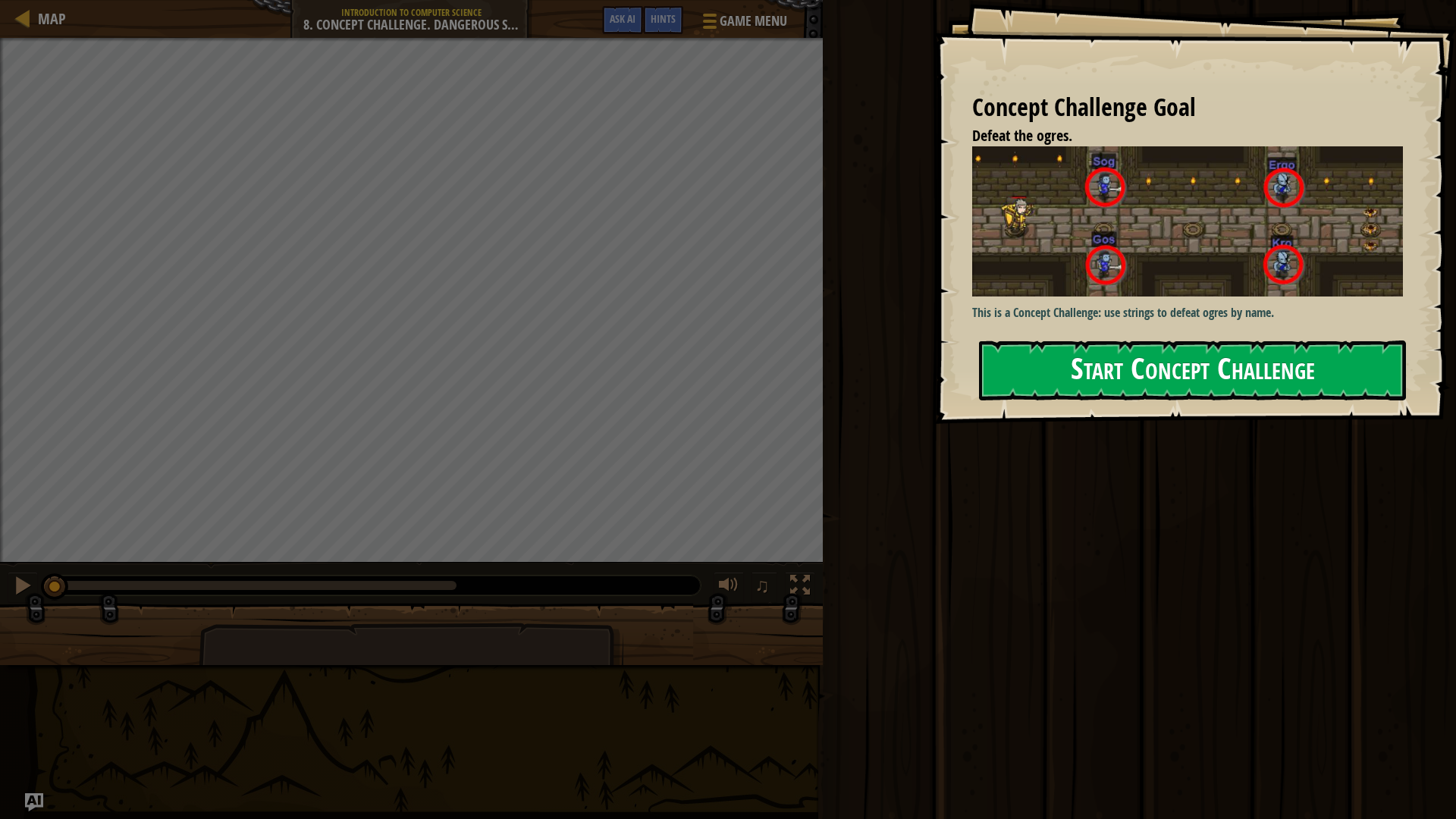
drag, startPoint x: 1088, startPoint y: 327, endPoint x: 1091, endPoint y: 341, distance: 14.3
click at [1091, 340] on div "Concept Challenge Goal Defeat the ogres. This is a Concept Challenge: use strin…" at bounding box center [1195, 212] width 521 height 424
click at [1092, 349] on button "Start Concept Challenge" at bounding box center [1192, 370] width 427 height 60
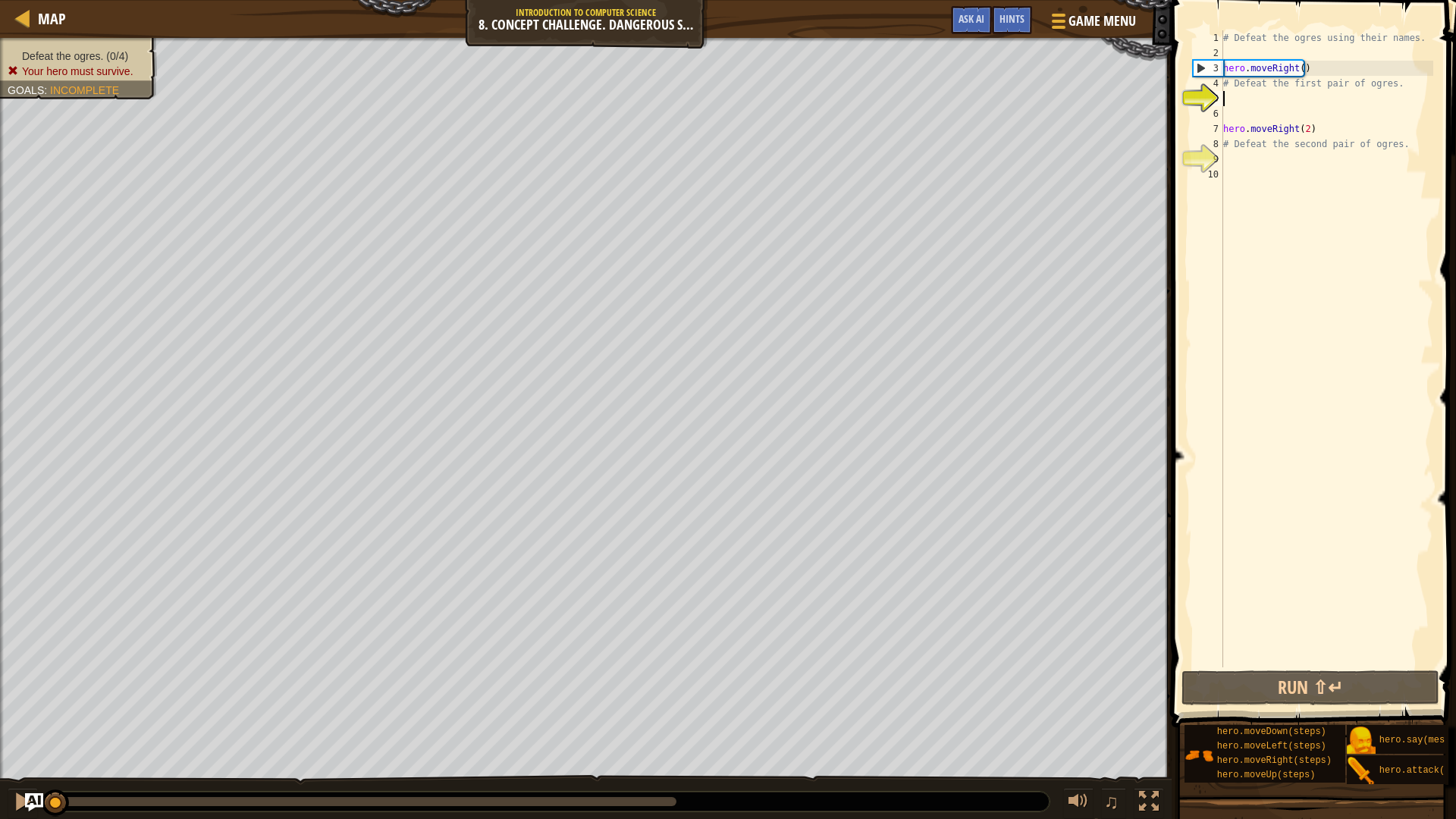
click at [1290, 109] on div "# Defeat the ogres using their names. hero . moveRight ( ) # Defeat the first p…" at bounding box center [1326, 364] width 213 height 667
click at [1298, 100] on div "# Defeat the ogres using their names. hero . moveRight ( ) # Defeat the first p…" at bounding box center [1326, 364] width 213 height 667
click at [1363, 85] on div "# Defeat the ogres using their names. hero . moveRight ( ) # Defeat the first p…" at bounding box center [1326, 364] width 213 height 667
type textarea "# Defeat the first pair of ogres."
click at [1313, 106] on div "# Defeat the ogres using their names. hero . moveRight ( ) # Defeat the first p…" at bounding box center [1326, 364] width 213 height 667
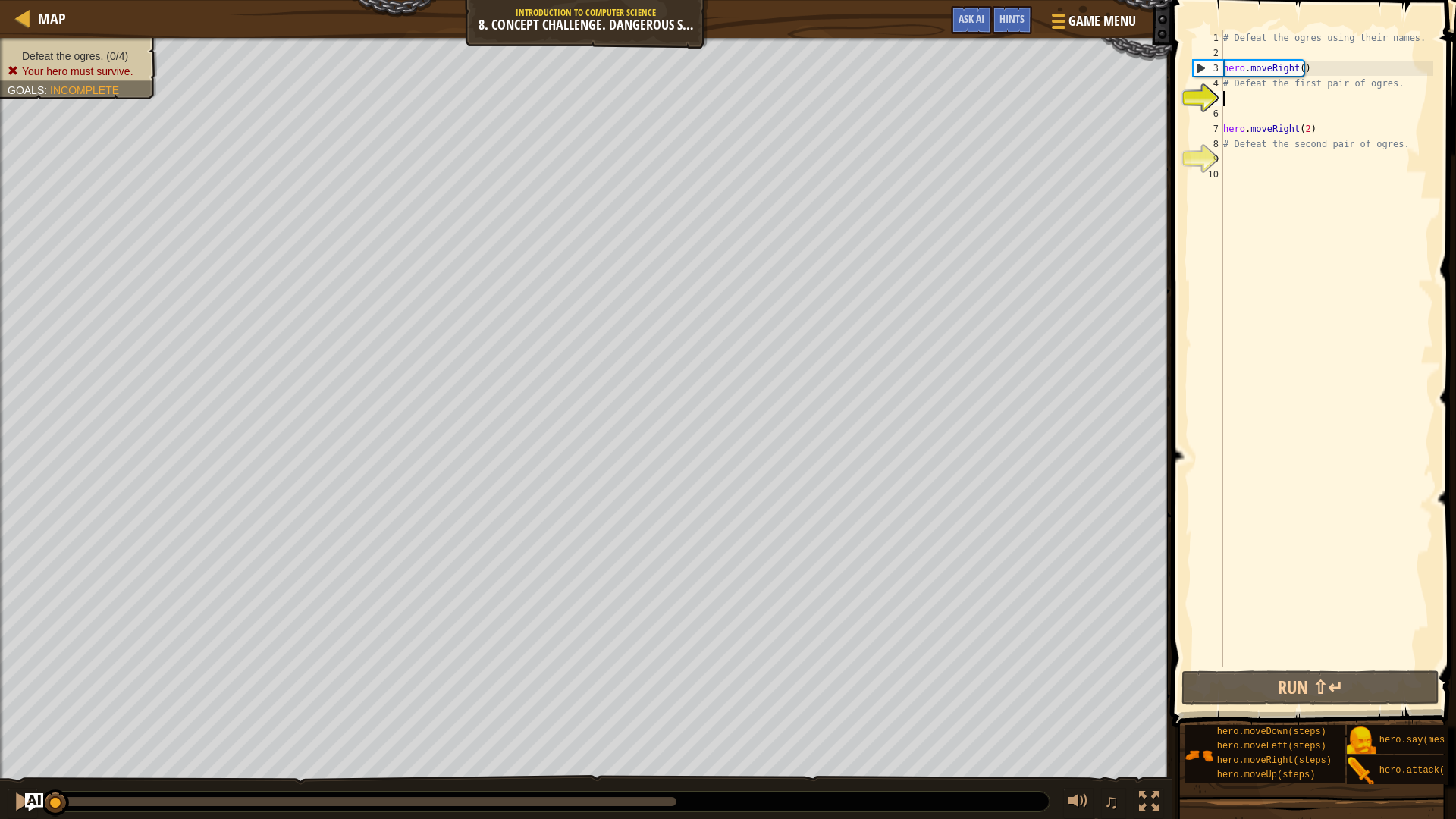
type textarea "j"
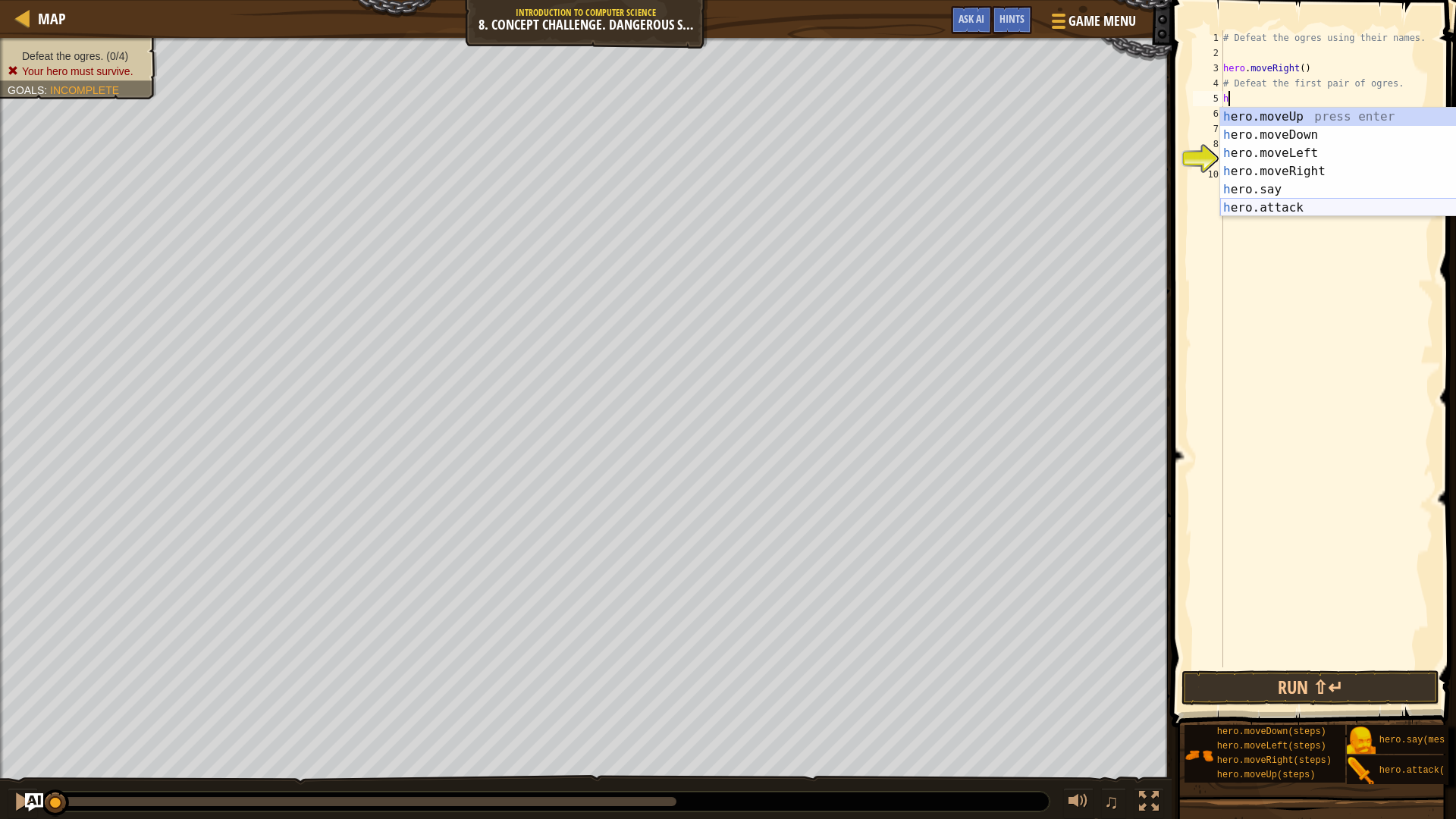
click at [1296, 204] on div "h ero.moveUp press enter h ero.moveDown press enter h ero.moveLeft press enter …" at bounding box center [1363, 181] width 286 height 146
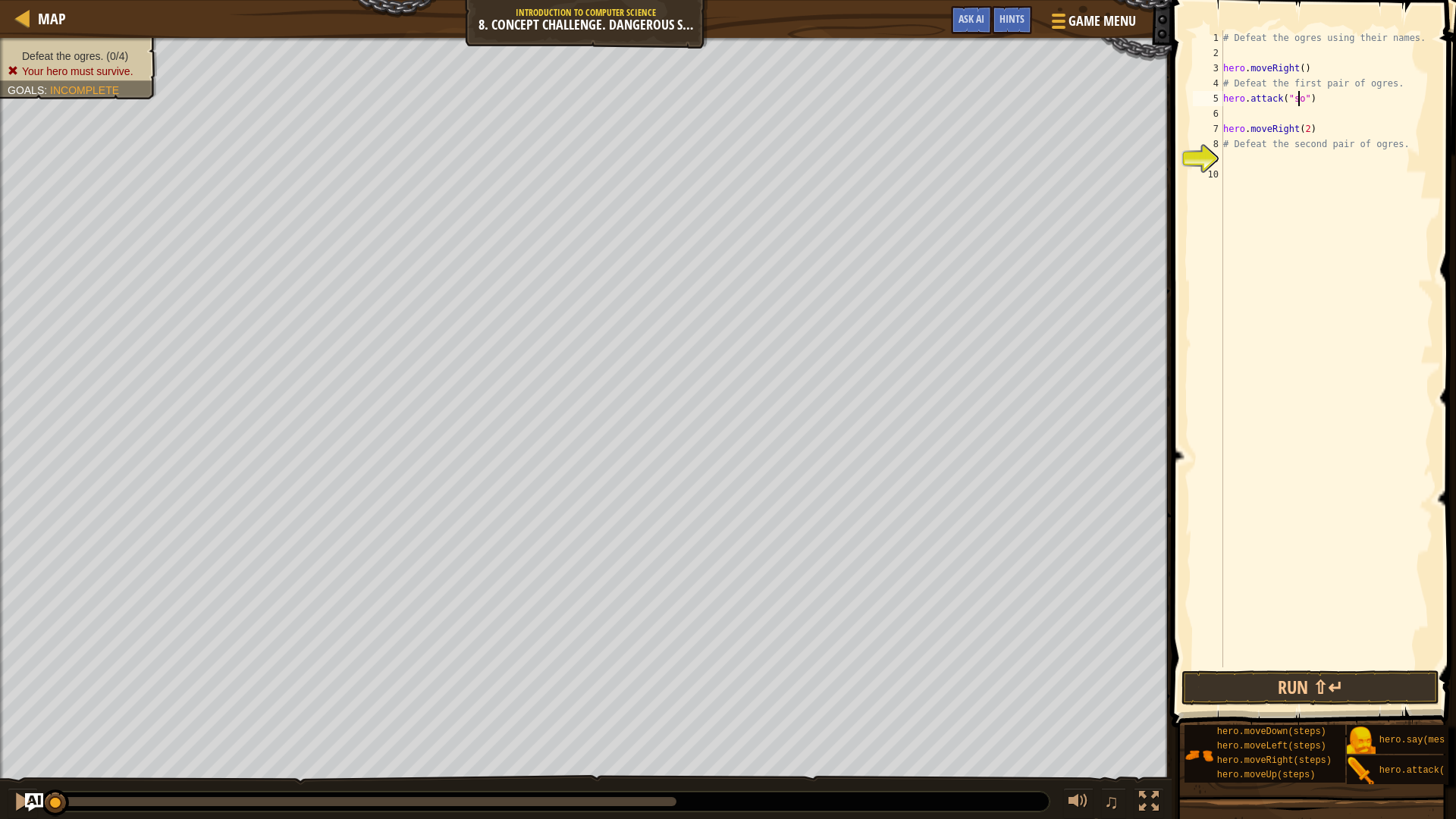
scroll to position [7, 7]
click at [1221, 690] on button "Run ⇧↵" at bounding box center [1309, 688] width 258 height 35
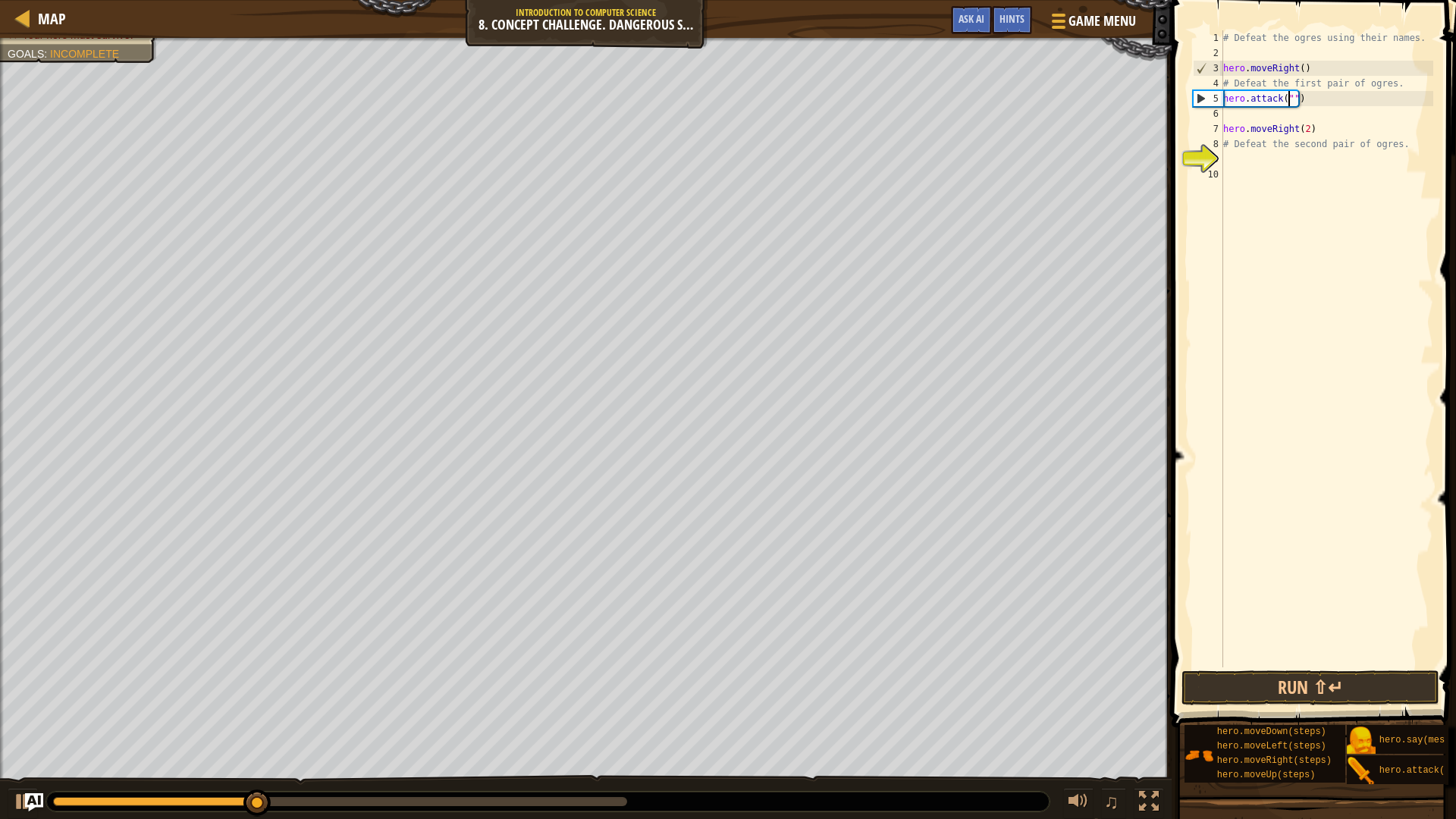
scroll to position [7, 6]
type textarea "hero.attack("Sog")"
click at [1338, 101] on div "# Defeat the ogres using their names. hero . moveRight ( ) # Defeat the first p…" at bounding box center [1326, 364] width 213 height 667
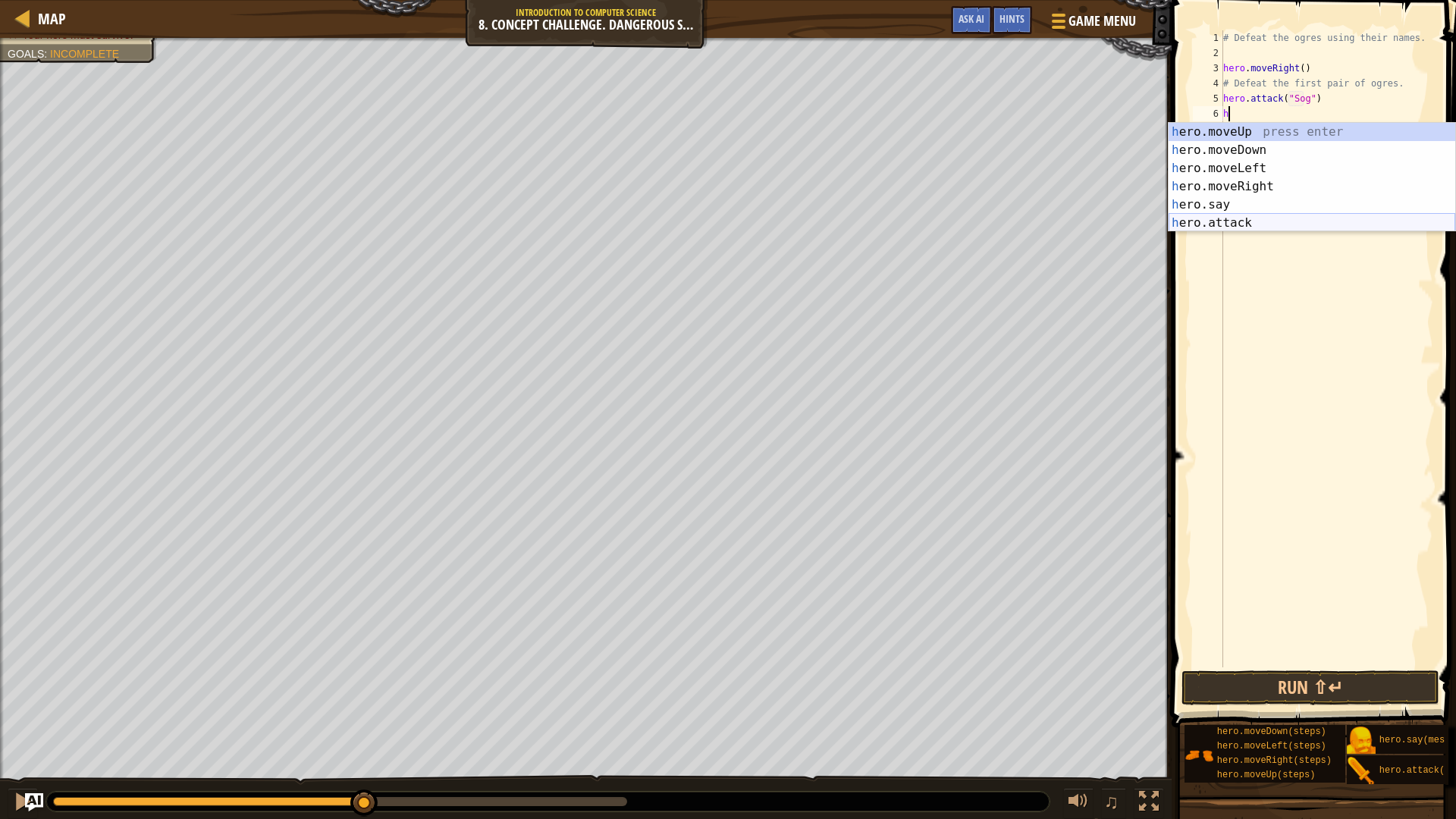
click at [1230, 217] on div "h ero.moveUp press enter h ero.moveDown press enter h ero.moveLeft press enter …" at bounding box center [1312, 196] width 286 height 146
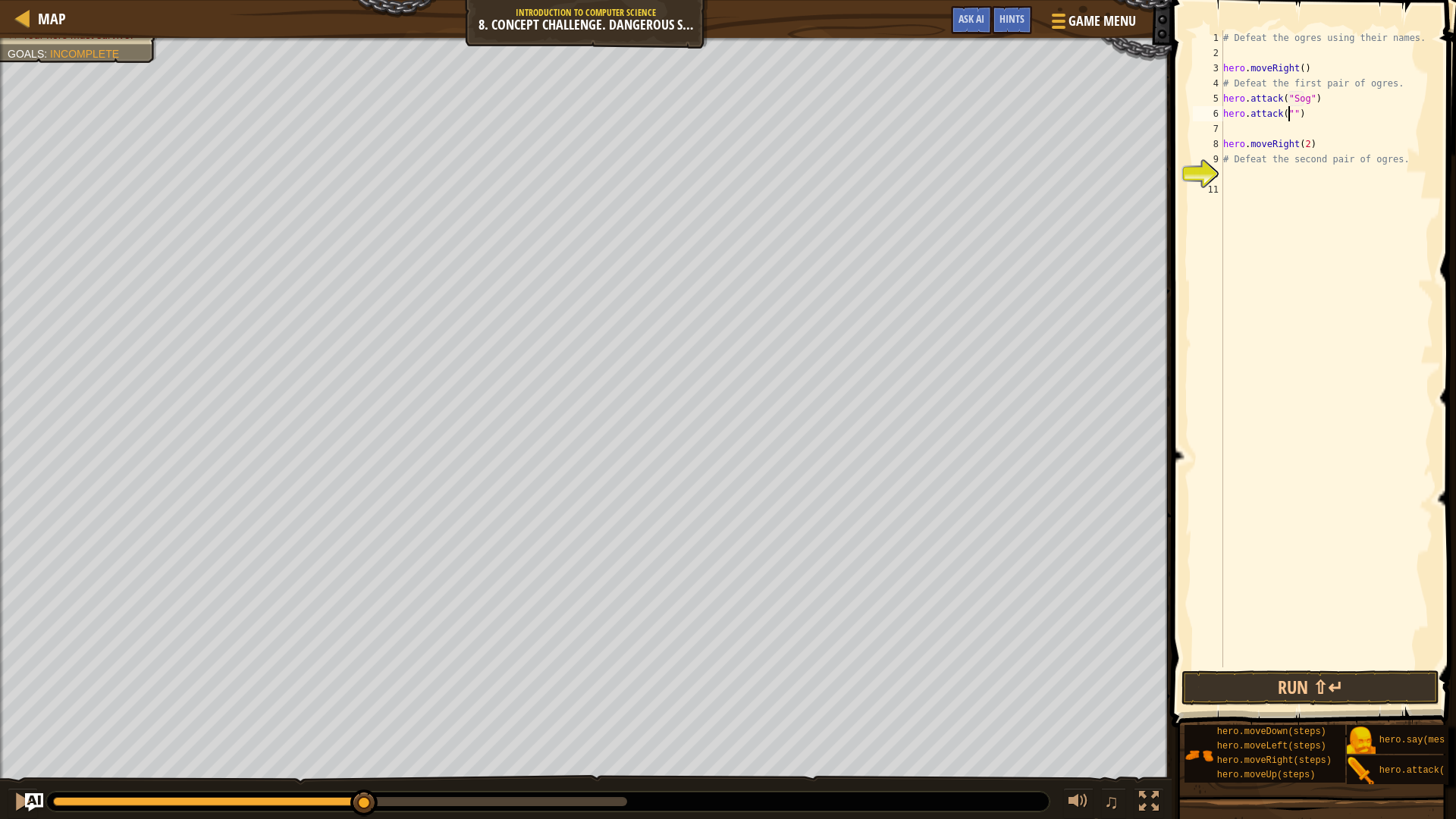
scroll to position [7, 6]
type textarea "hero.attack("Sog")"
click at [1338, 125] on div "# Defeat the ogres using their names. hero . moveRight ( ) # Defeat the first p…" at bounding box center [1326, 364] width 213 height 667
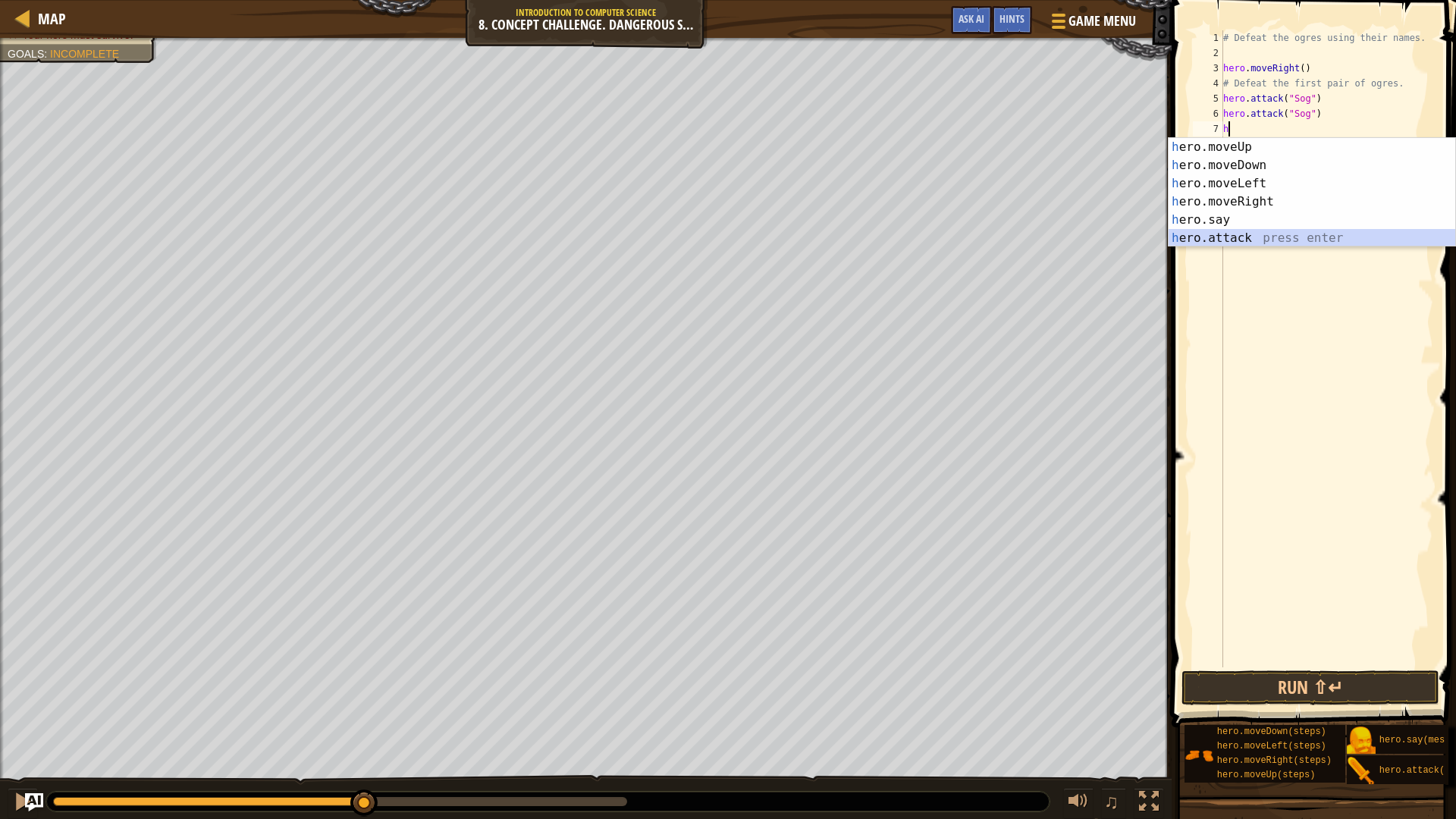
click at [1249, 235] on div "h ero.moveUp press enter h ero.moveDown press enter h ero.moveLeft press enter …" at bounding box center [1312, 211] width 286 height 146
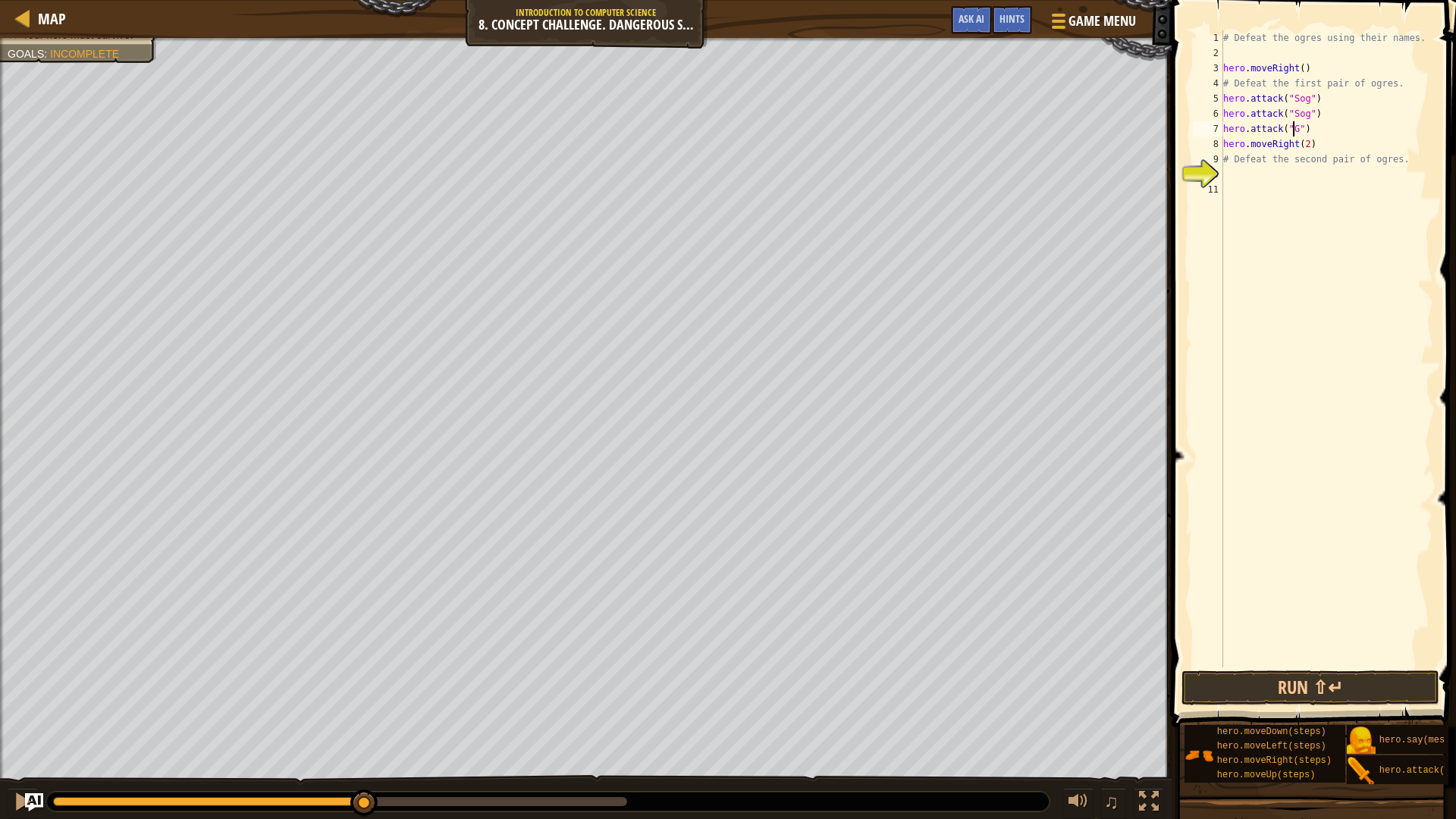
scroll to position [7, 6]
type textarea "hero.attack("Gos")"
click at [1321, 127] on div "# Defeat the ogres using their names. hero . moveRight ( ) # Defeat the first p…" at bounding box center [1326, 364] width 213 height 667
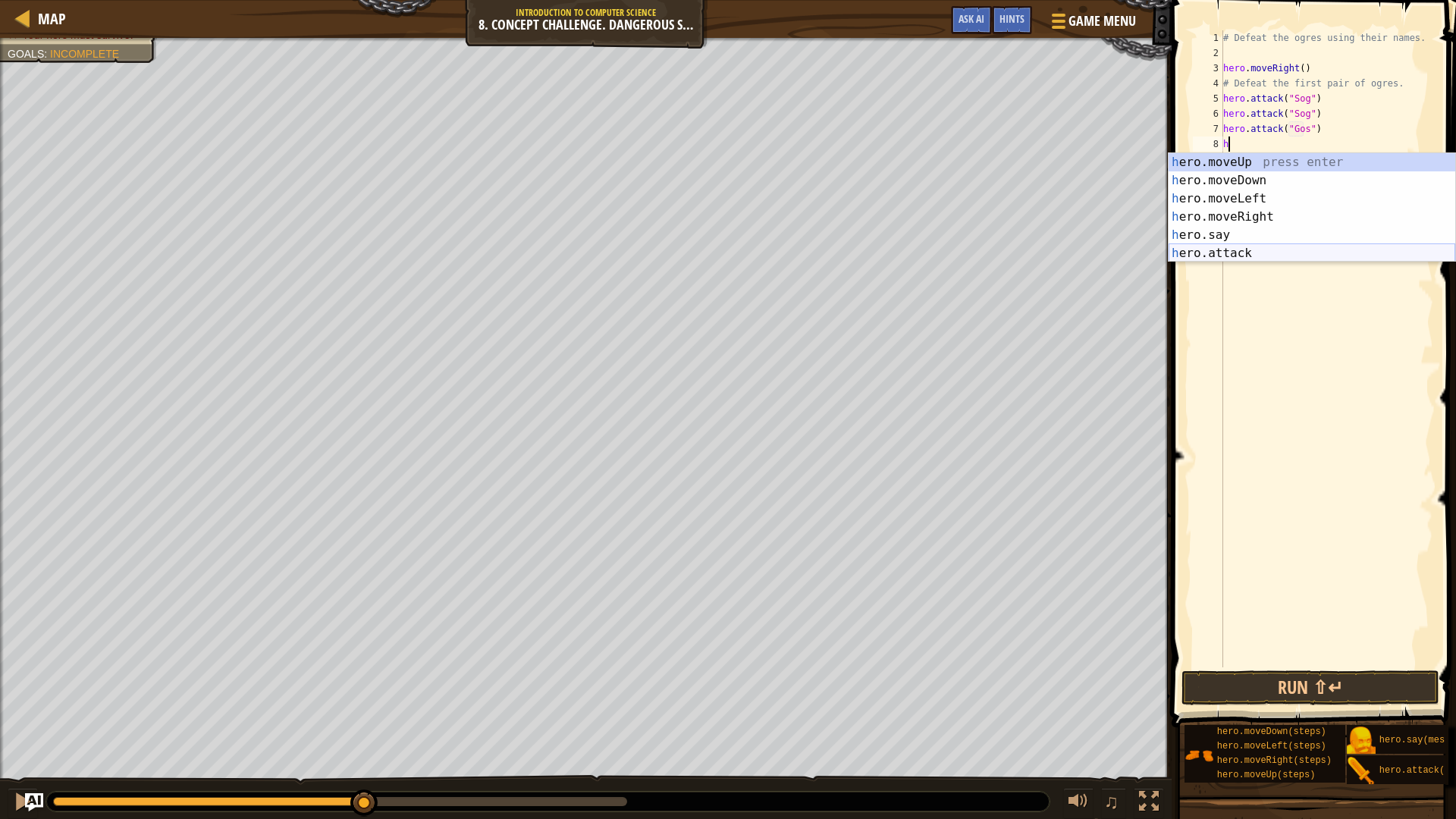
click at [1249, 255] on div "h ero.moveUp press enter h ero.moveDown press enter h ero.moveLeft press enter …" at bounding box center [1312, 226] width 286 height 146
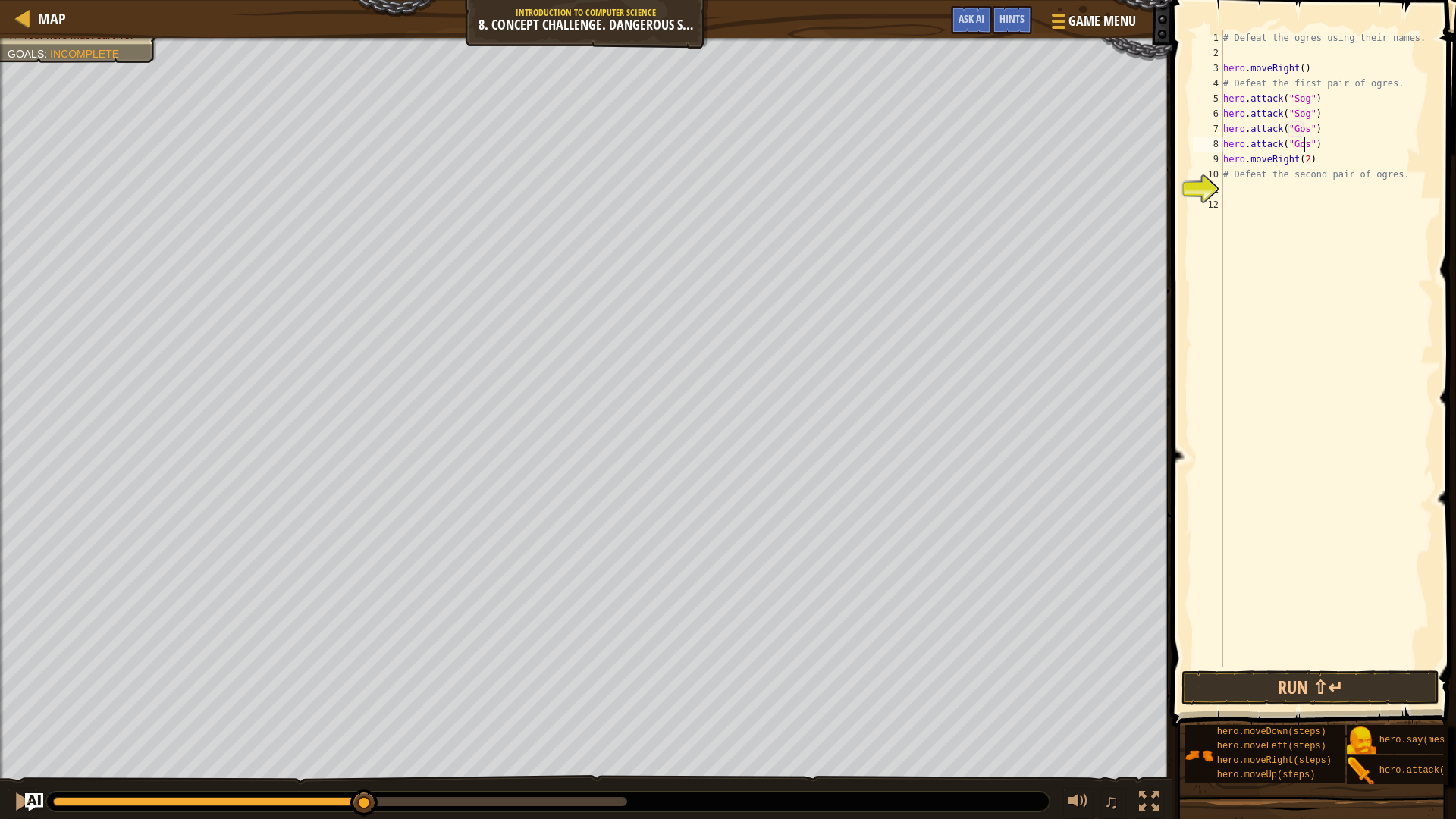
scroll to position [7, 7]
type textarea "hero.attack("Gos")"
click at [1334, 685] on button "Run ⇧↵" at bounding box center [1309, 688] width 258 height 35
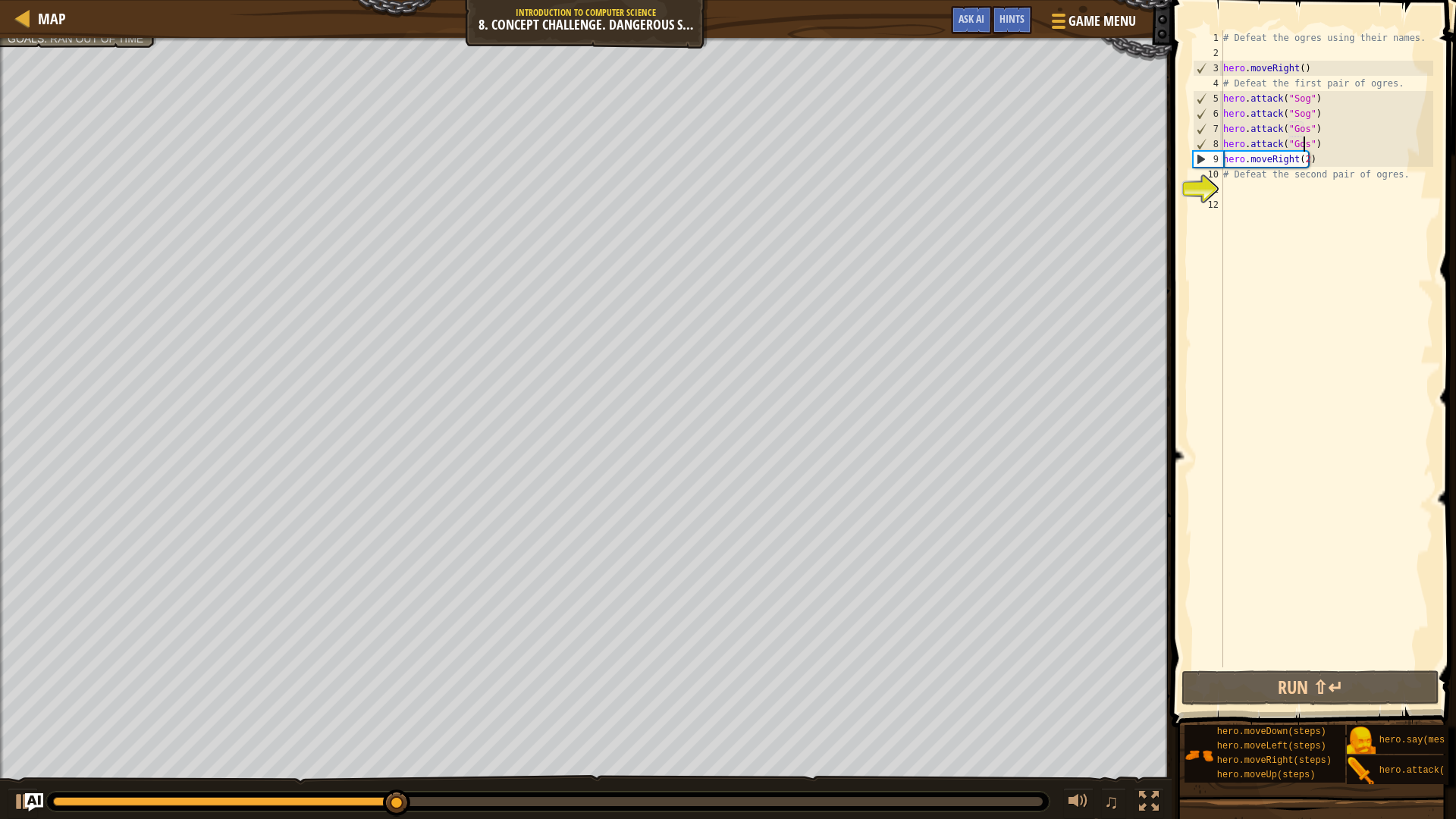
click at [1304, 193] on div "# Defeat the ogres using their names. hero . moveRight ( ) # Defeat the first p…" at bounding box center [1326, 364] width 213 height 667
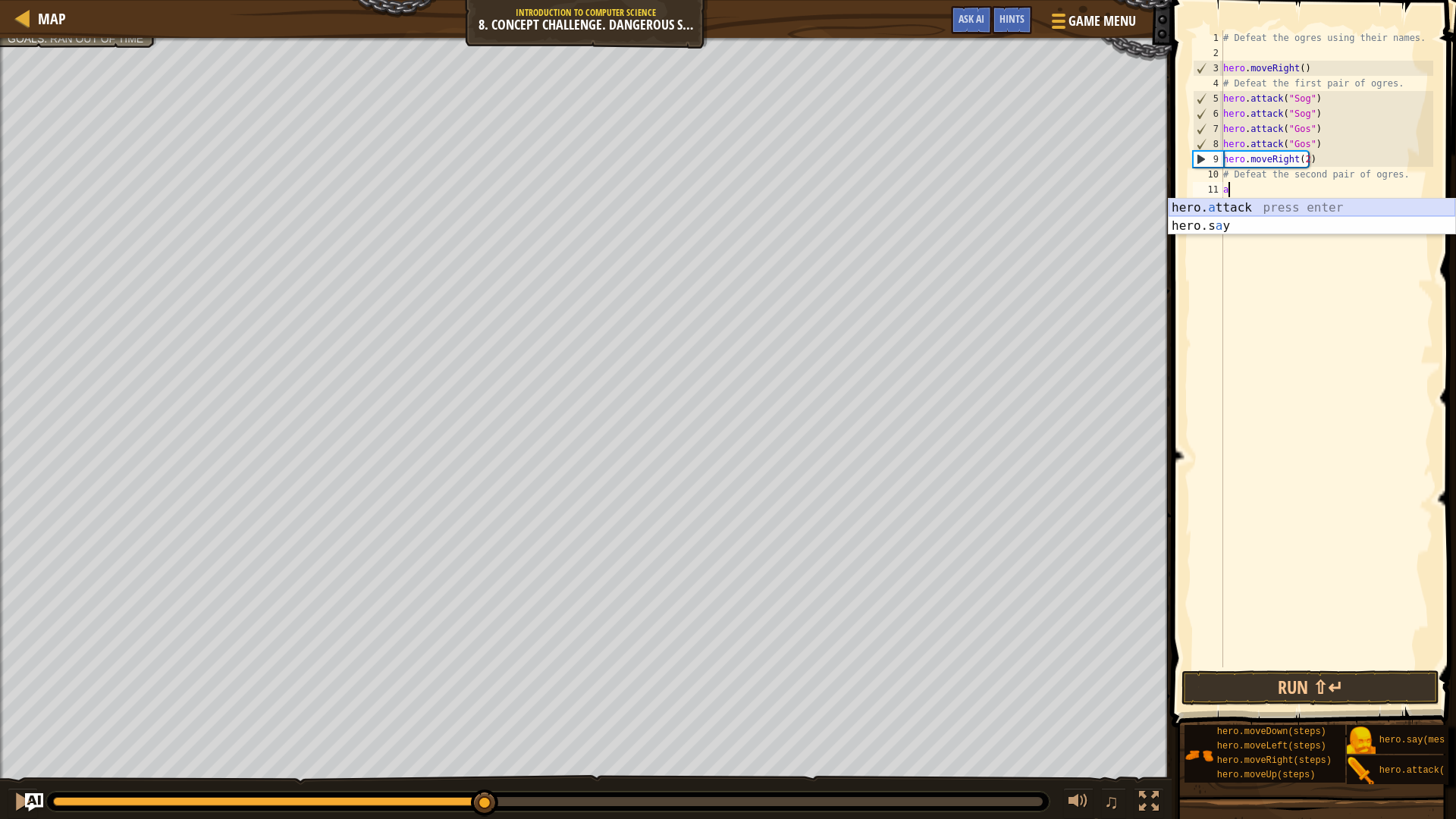
click at [1253, 206] on div "hero. a ttack press enter hero.s a y press enter" at bounding box center [1312, 235] width 286 height 73
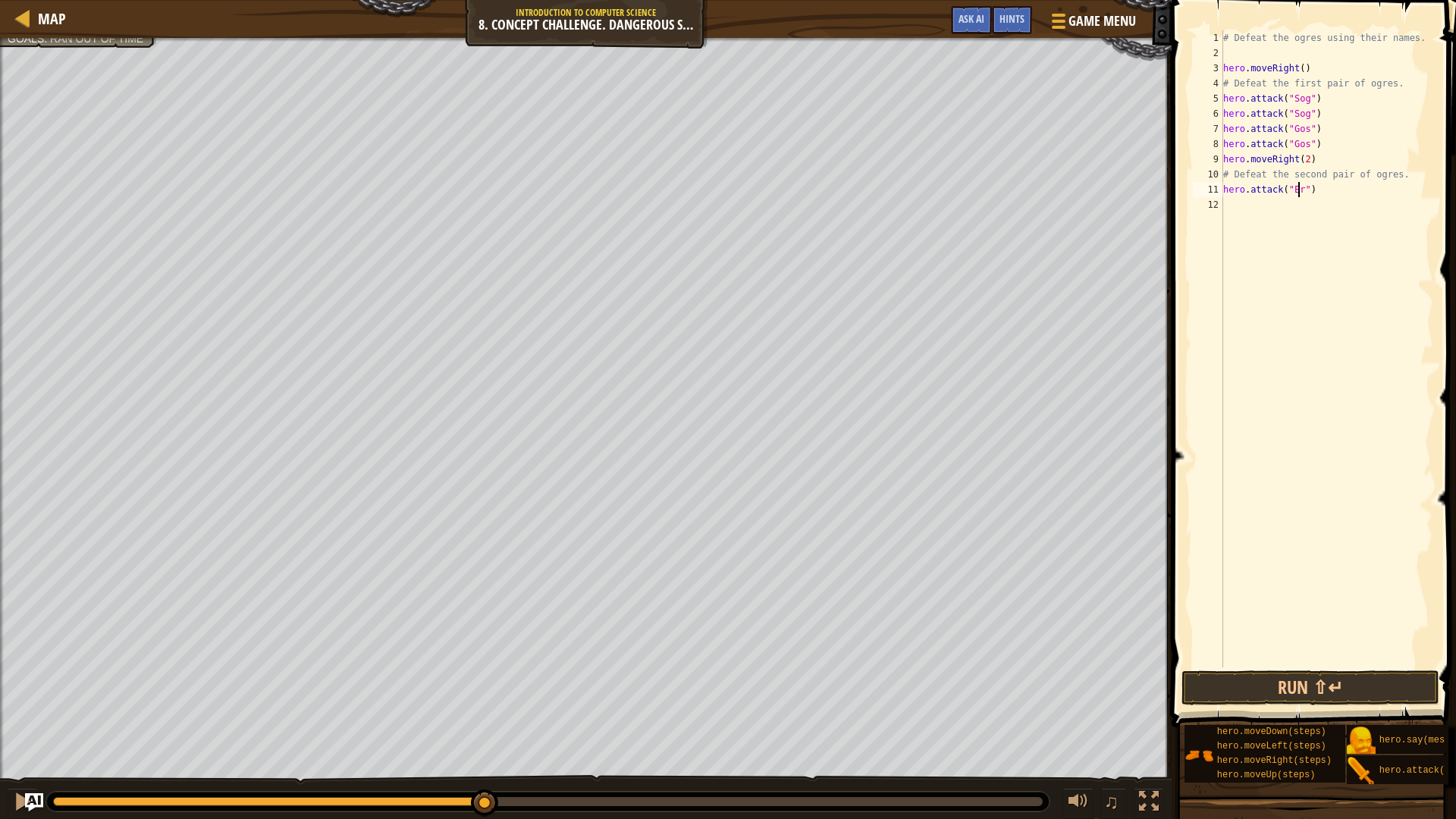
scroll to position [7, 7]
type textarea "hero.attack("Ergo")"
click at [1344, 198] on div "# Defeat the ogres using their names. hero . moveRight ( ) # Defeat the first p…" at bounding box center [1326, 364] width 213 height 667
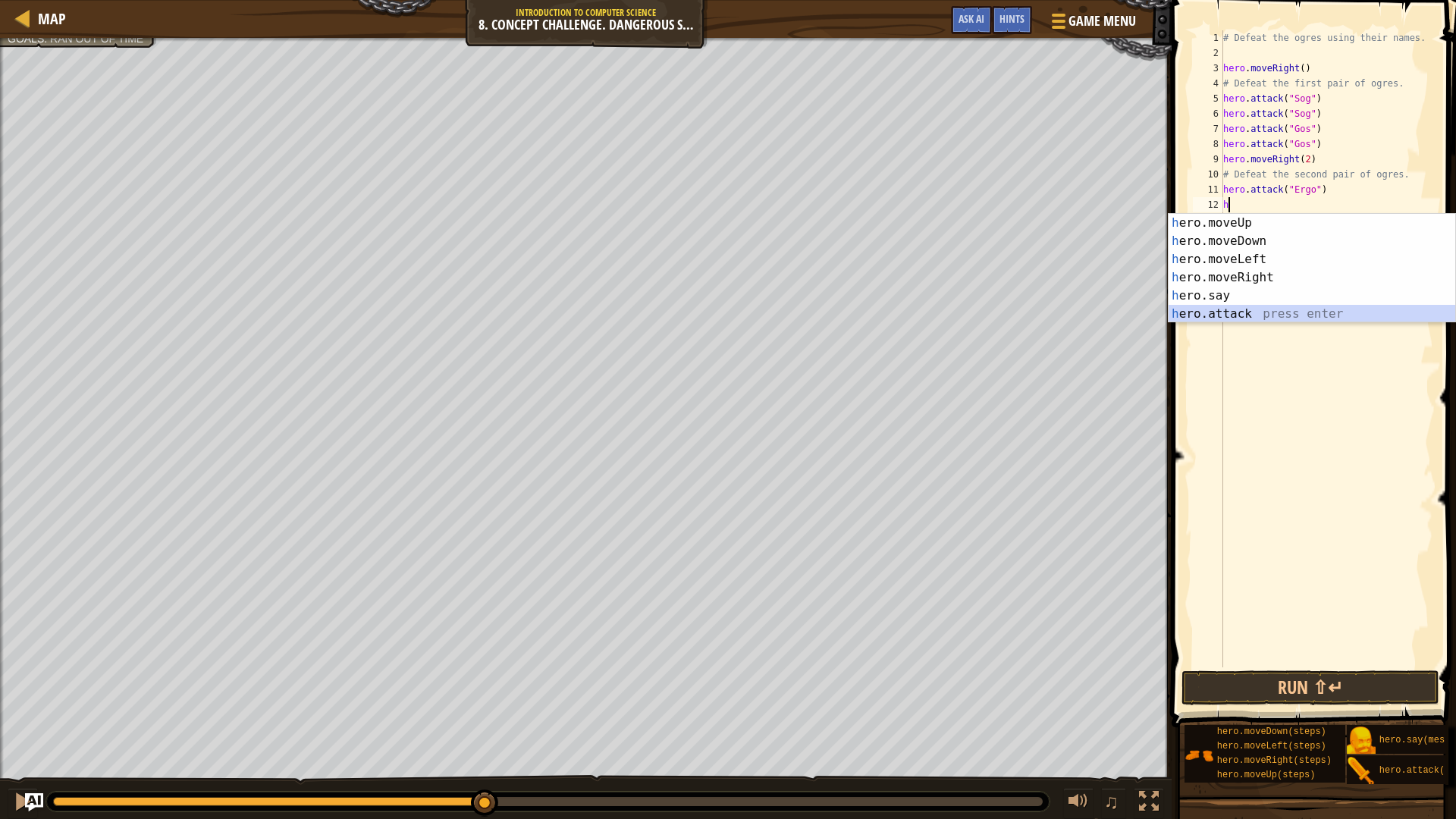
click at [1242, 311] on div "h ero.moveUp press enter h ero.moveDown press enter h ero.moveLeft press enter …" at bounding box center [1312, 286] width 286 height 146
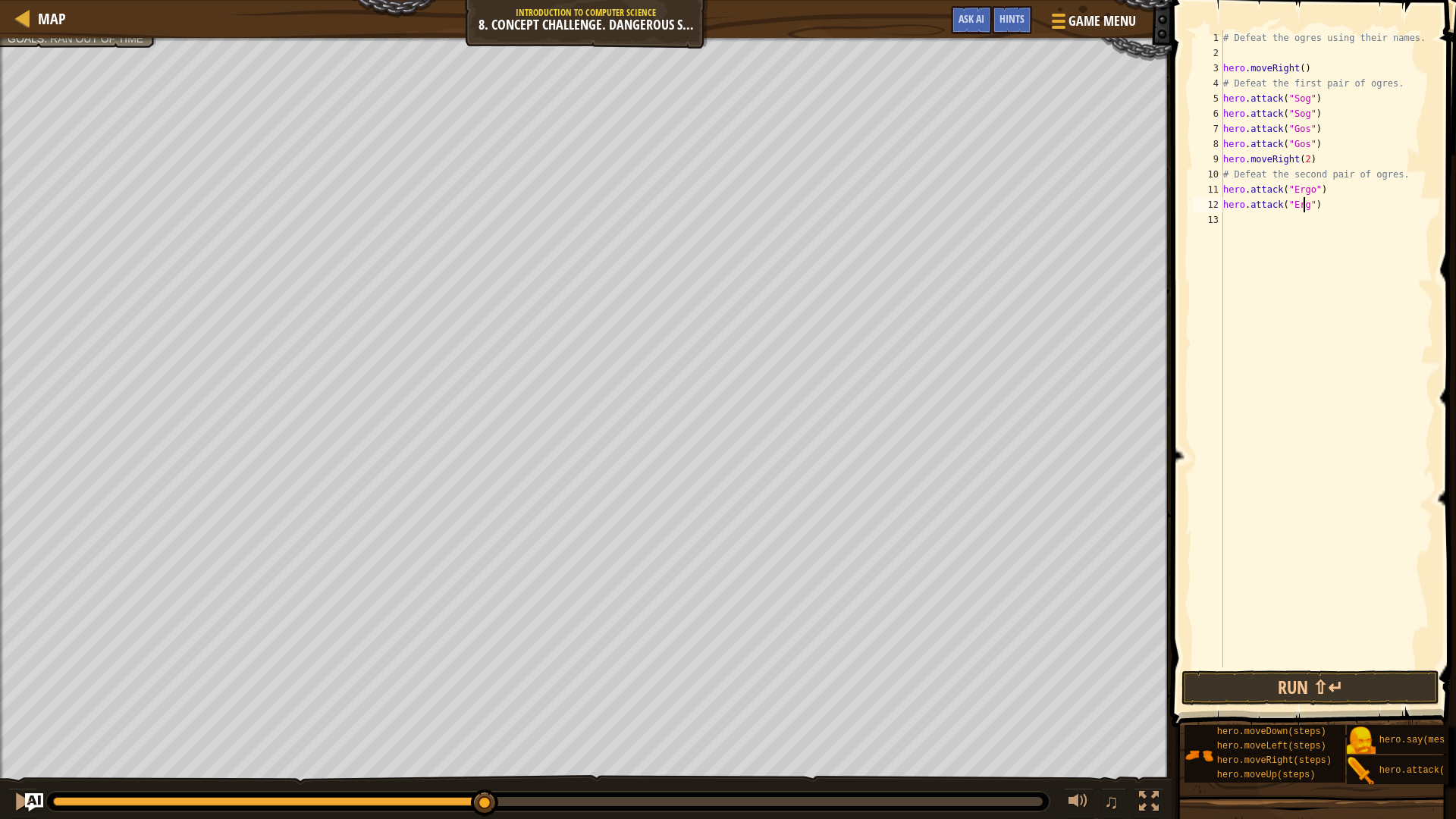
scroll to position [7, 7]
type textarea "hero.attack("Ergo")"
click at [1337, 208] on div "# Defeat the ogres using their names. hero . moveRight ( ) # Defeat the first p…" at bounding box center [1326, 364] width 213 height 667
type textarea "j"
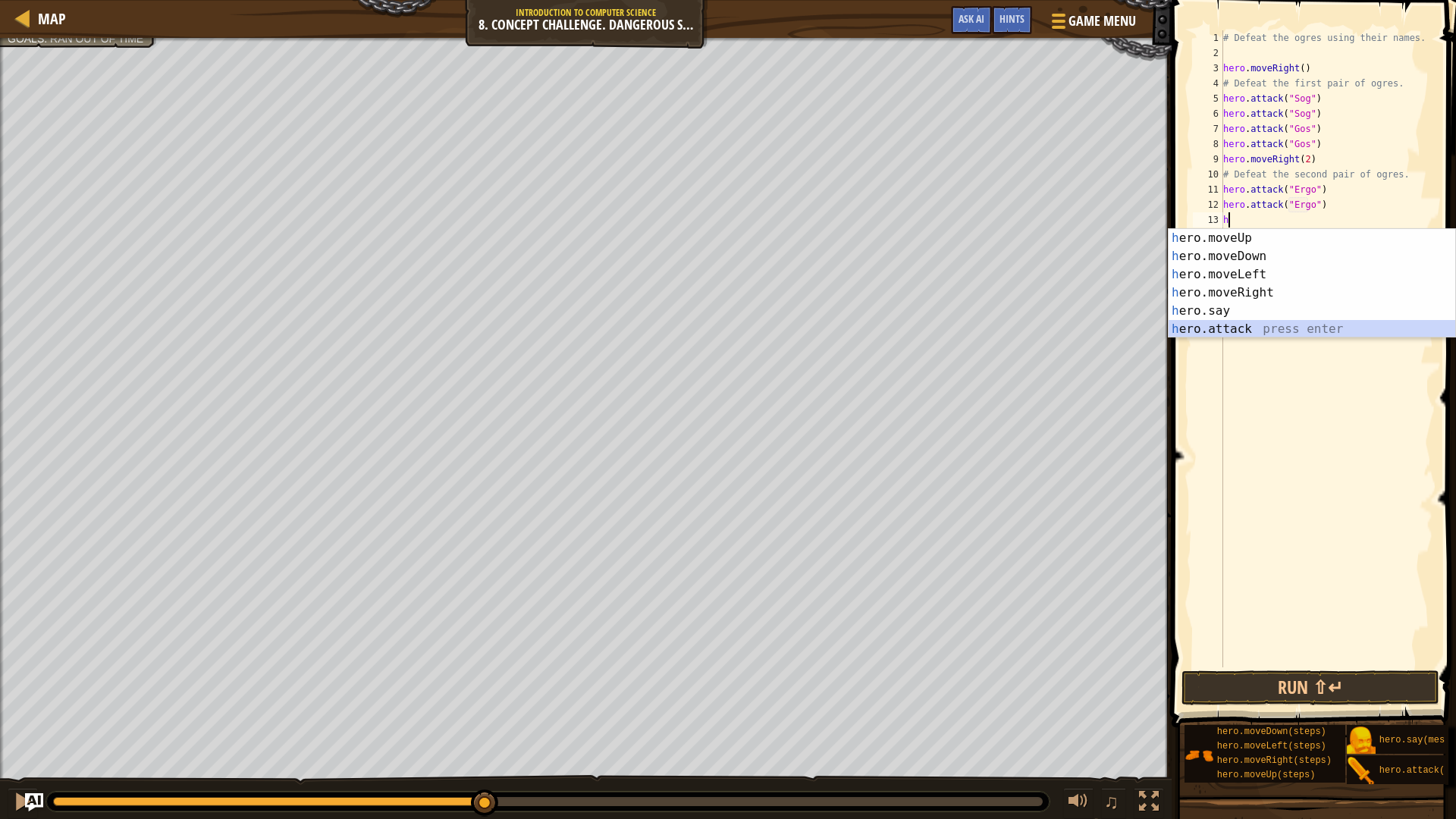
click at [1255, 332] on div "h ero.moveUp press enter h ero.moveDown press enter h ero.moveLeft press enter …" at bounding box center [1312, 302] width 286 height 146
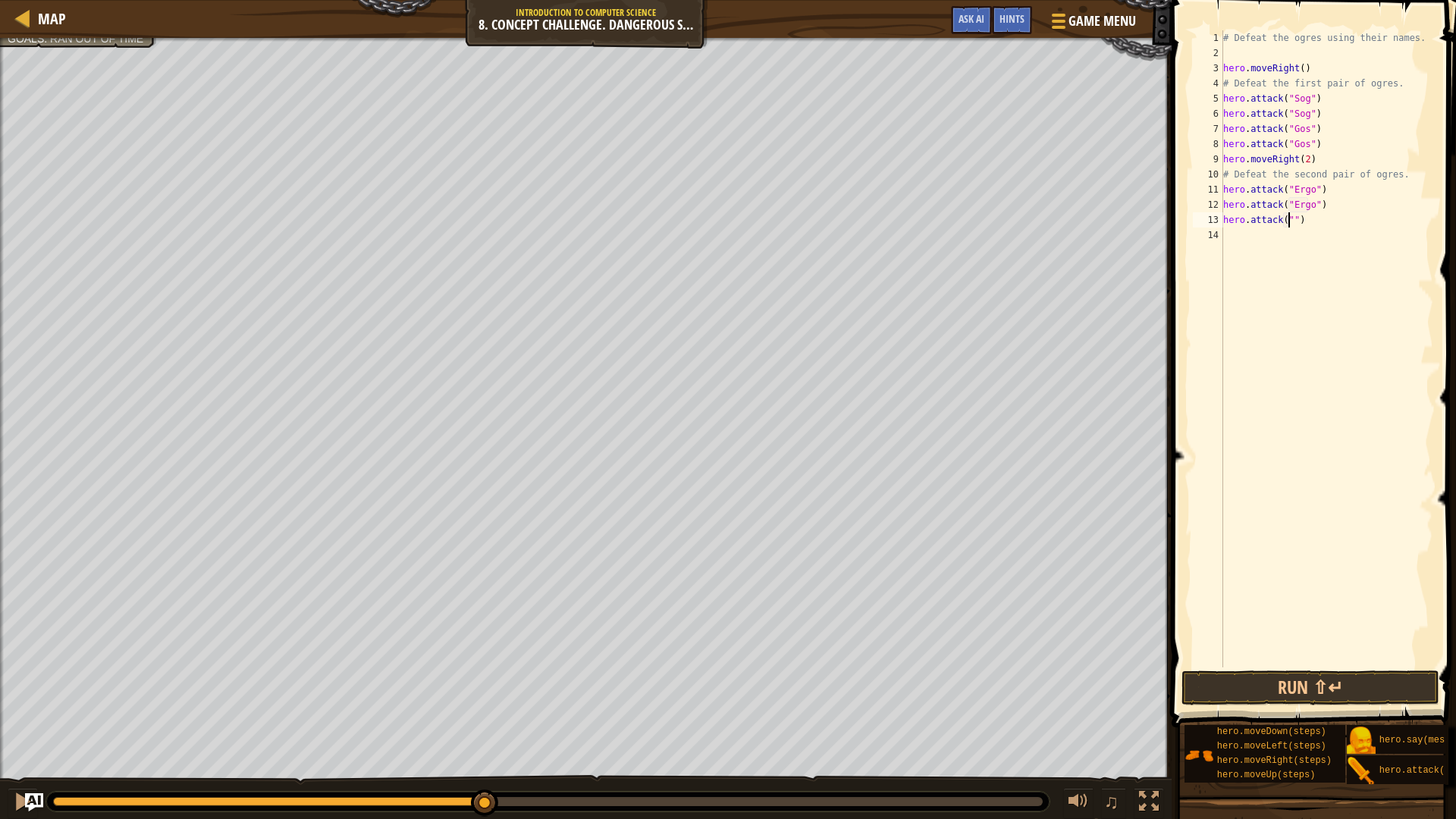
scroll to position [7, 6]
type textarea "hero.attack("Kro")"
click at [1332, 220] on div "# Defeat the ogres using their names. hero . moveRight ( ) # Defeat the first p…" at bounding box center [1326, 364] width 213 height 667
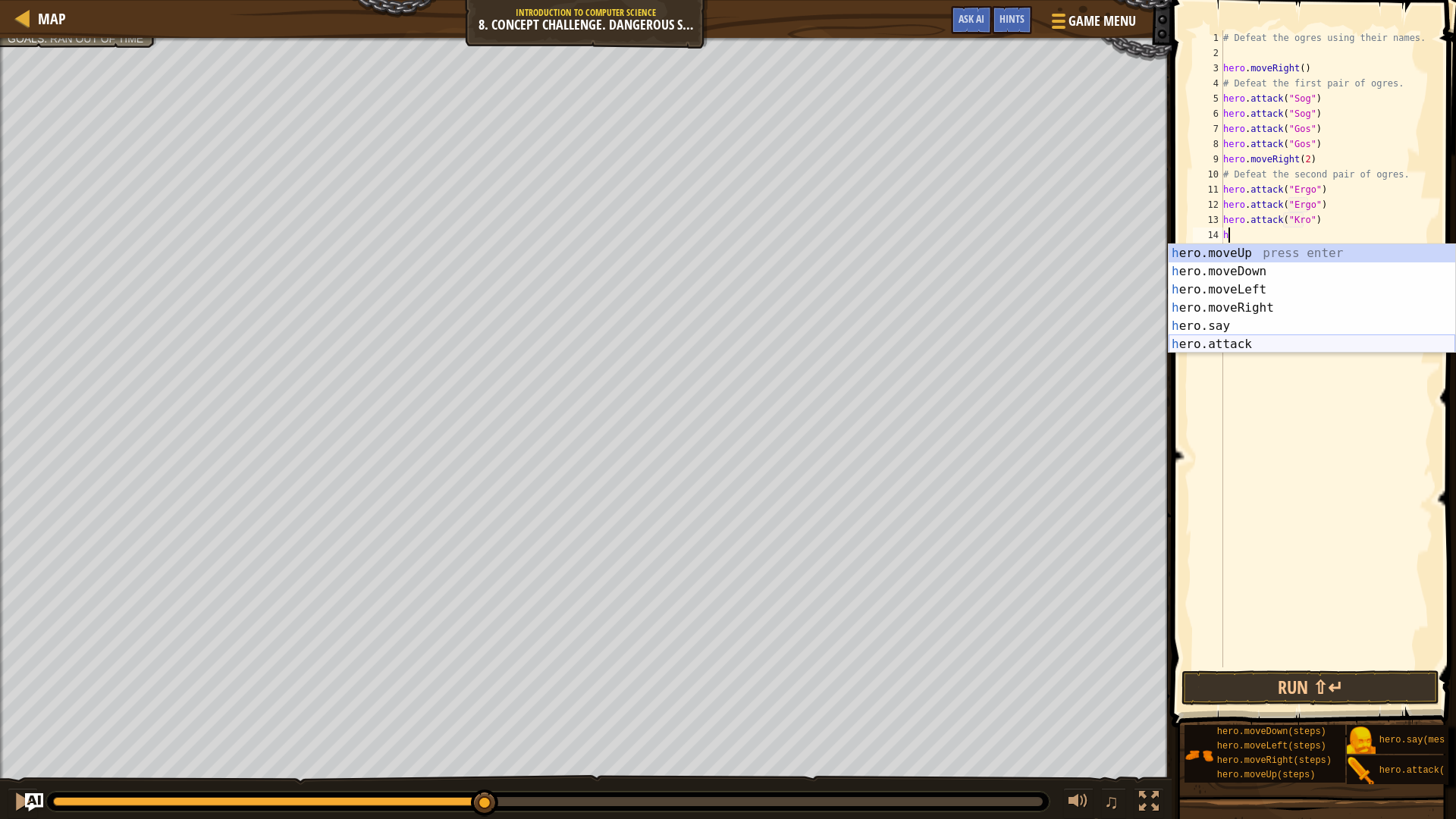
click at [1258, 342] on div "h ero.moveUp press enter h ero.moveDown press enter h ero.moveLeft press enter …" at bounding box center [1312, 317] width 286 height 146
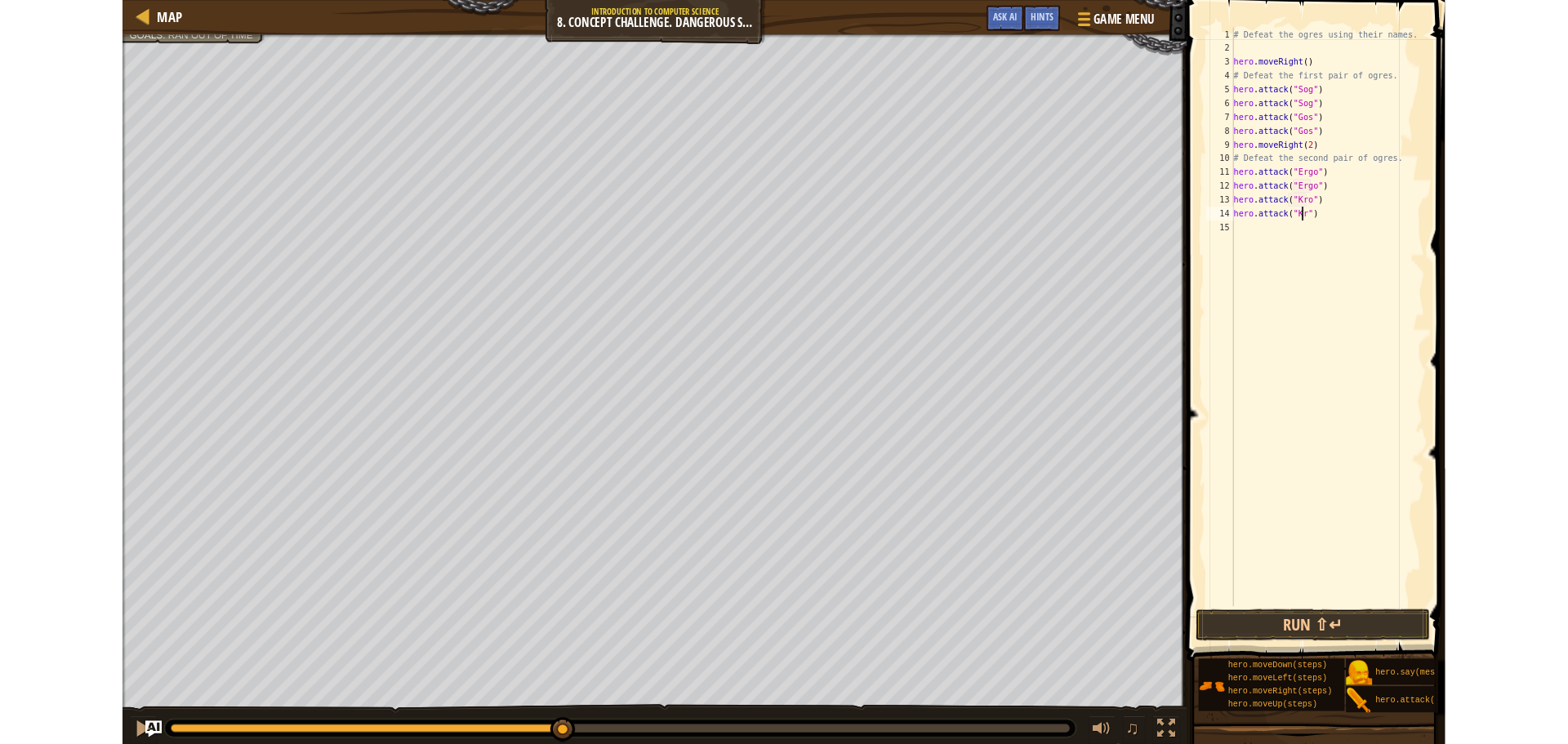
scroll to position [7, 7]
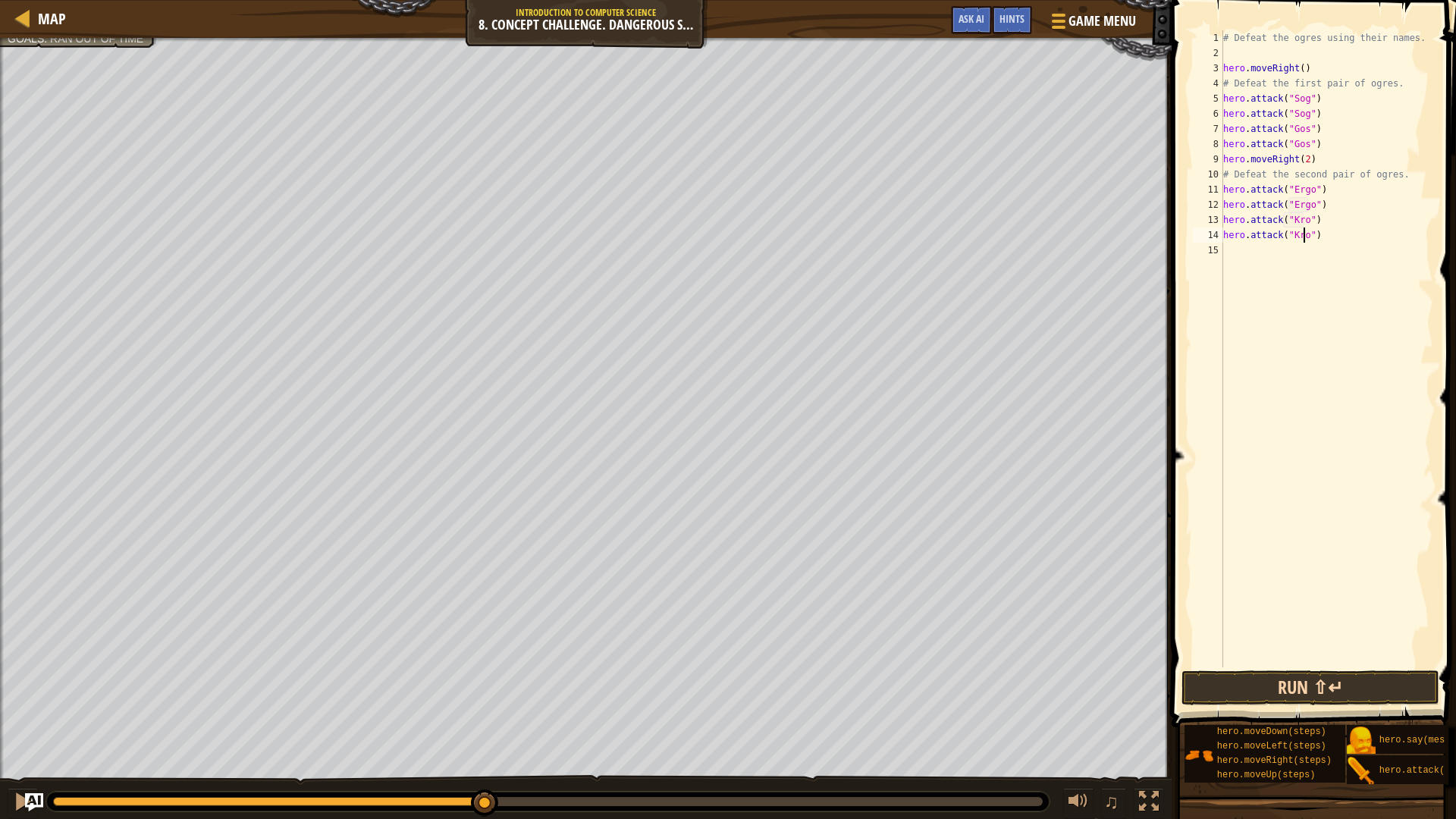
type textarea "hero.attack("Kro")"
click at [1289, 686] on button "Run ⇧↵" at bounding box center [1309, 688] width 258 height 35
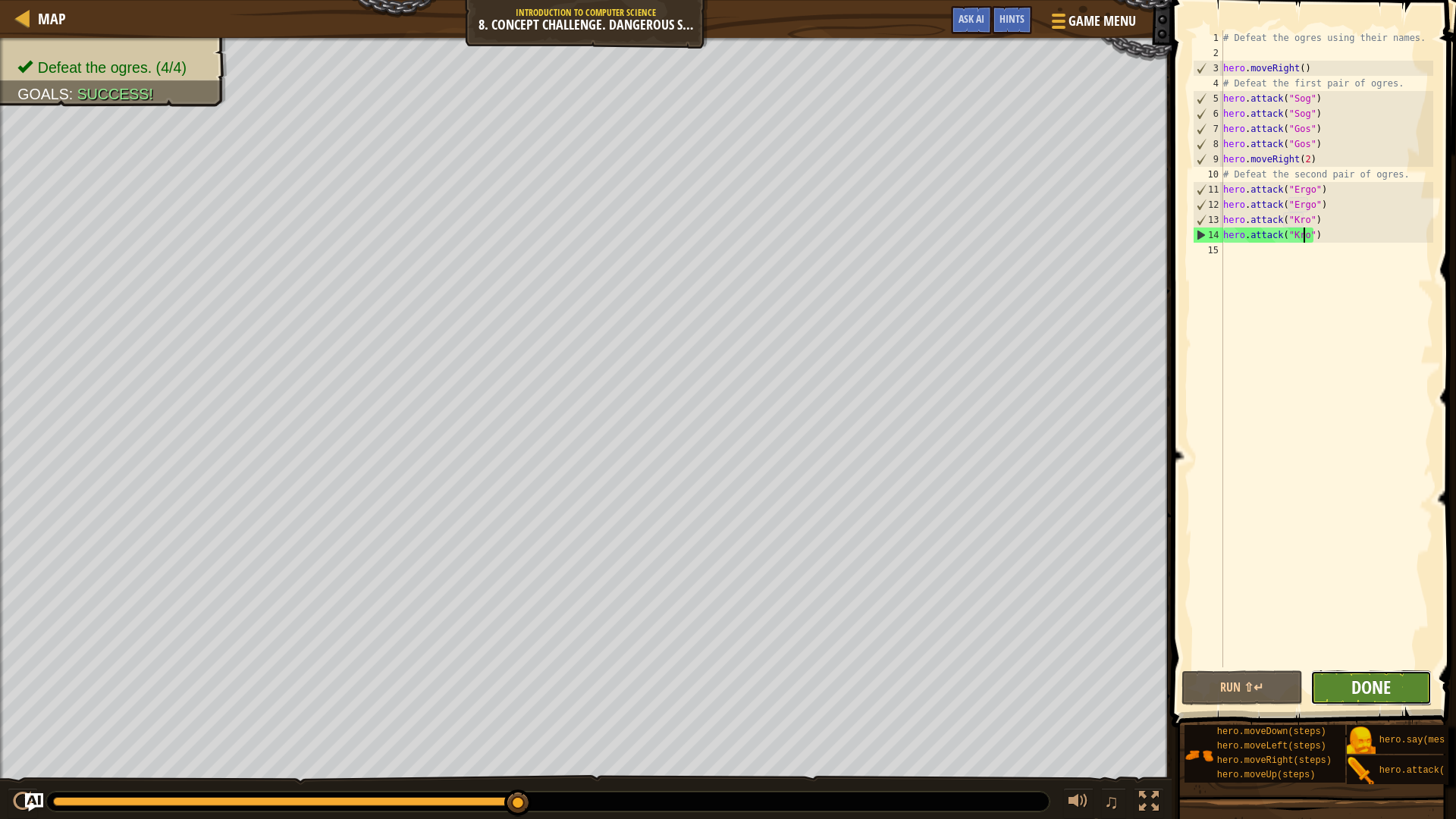
click at [1382, 686] on span "Done" at bounding box center [1371, 687] width 40 height 24
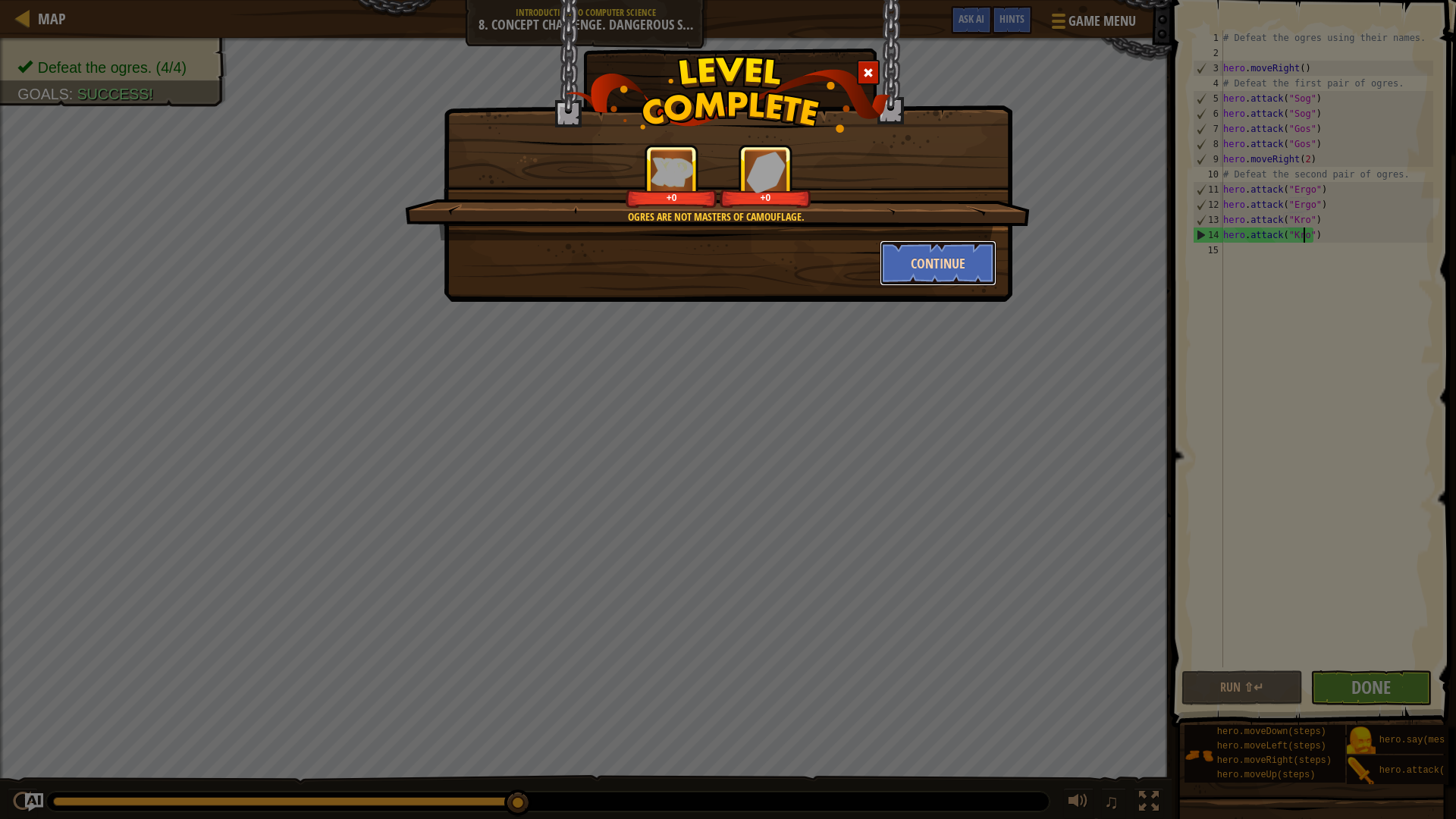
click at [905, 274] on button "Continue" at bounding box center [938, 263] width 118 height 46
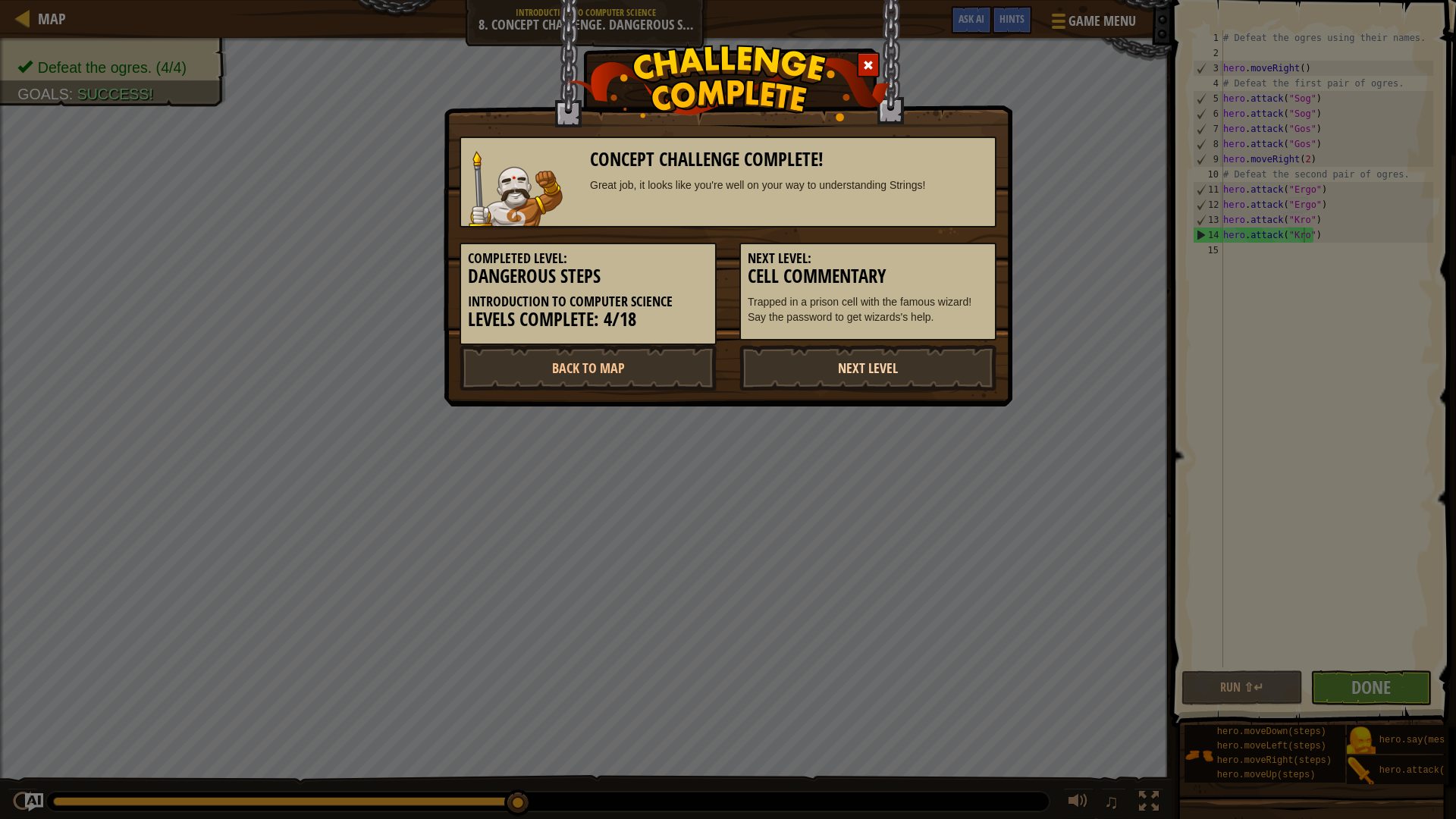
click at [777, 368] on link "Next Level" at bounding box center [868, 368] width 257 height 46
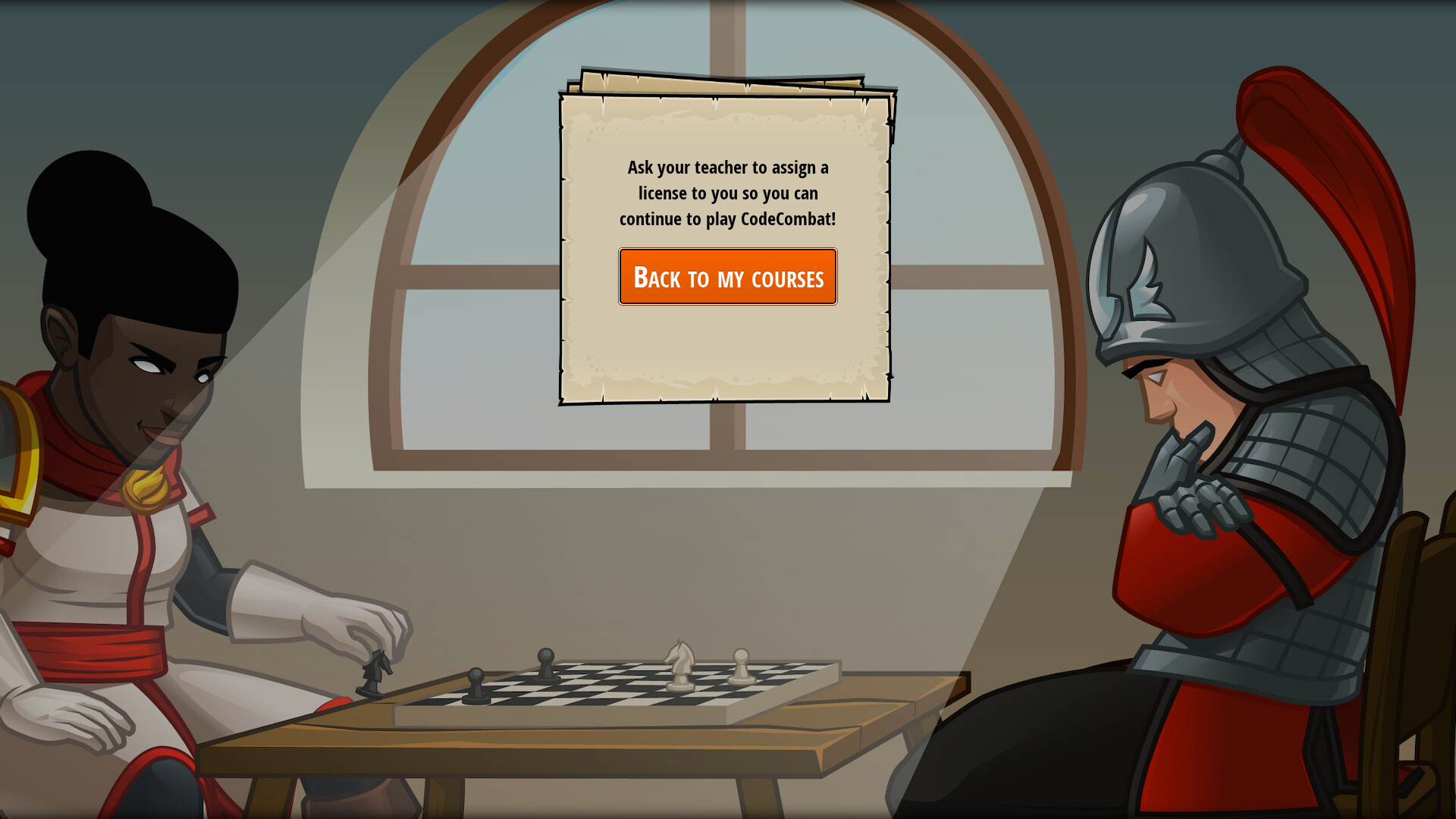
click at [776, 286] on link "Back to my courses" at bounding box center [727, 276] width 220 height 58
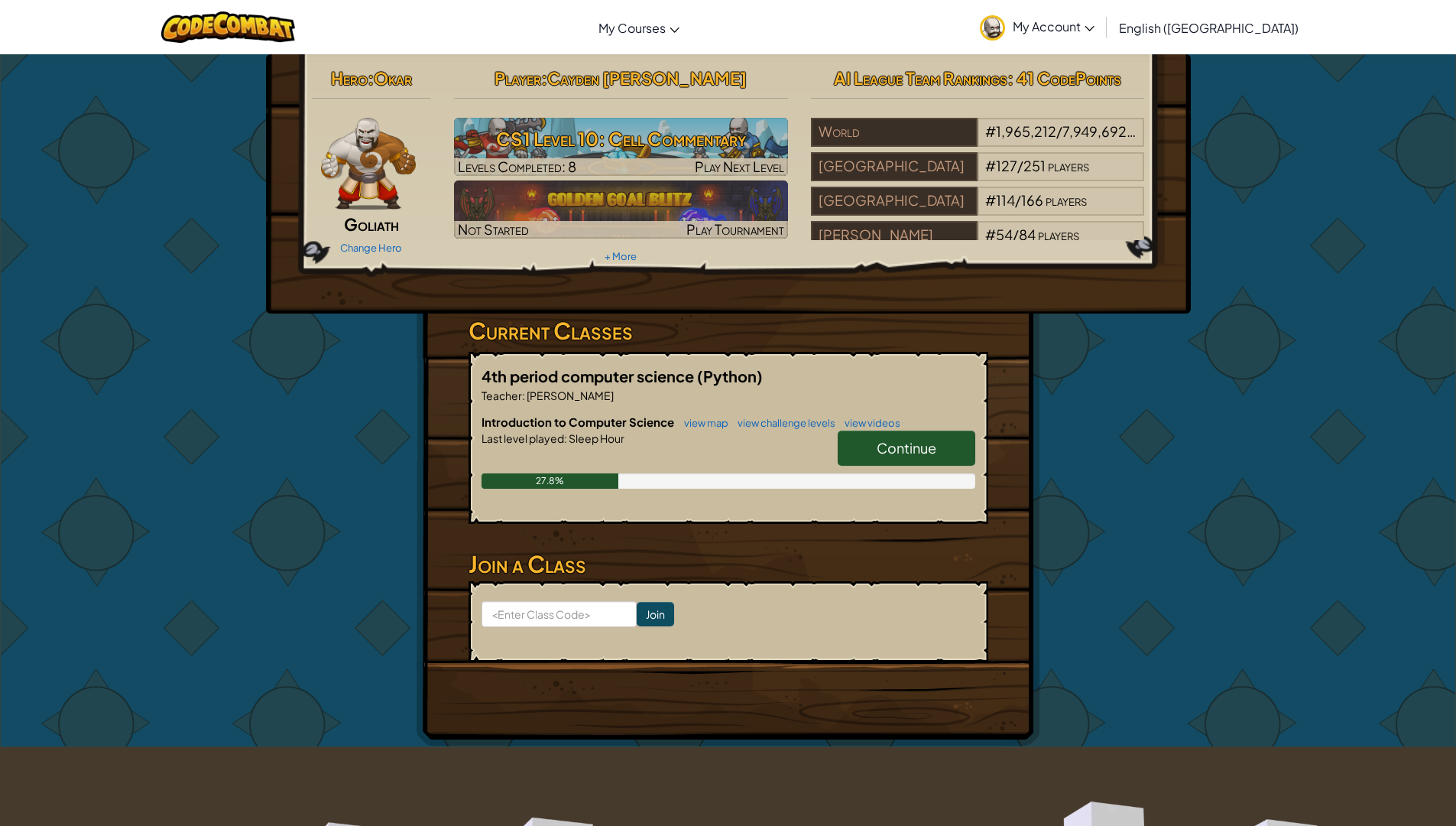
click at [879, 456] on span "Continue" at bounding box center [906, 447] width 60 height 18
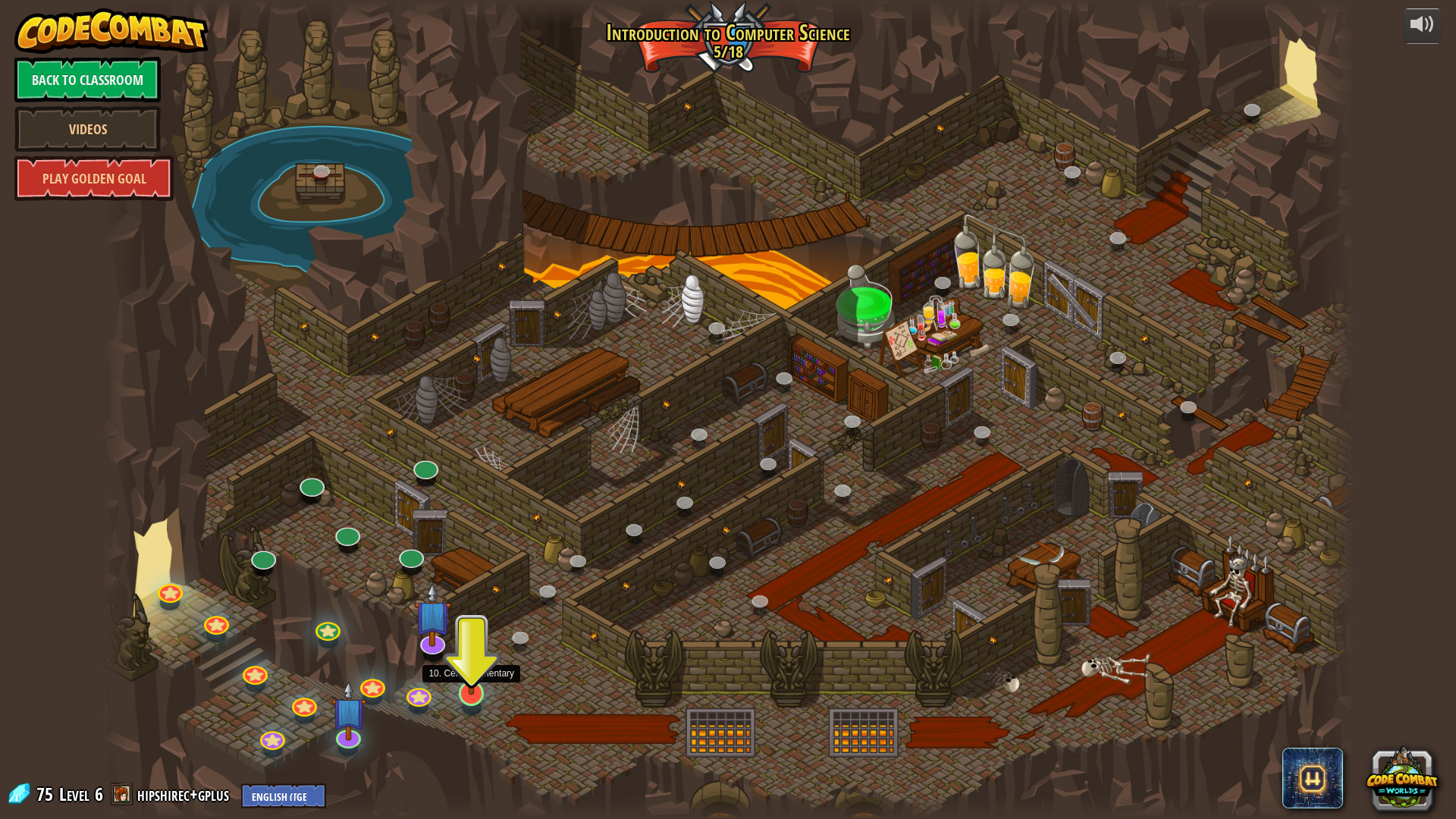
click at [470, 690] on img at bounding box center [472, 655] width 35 height 80
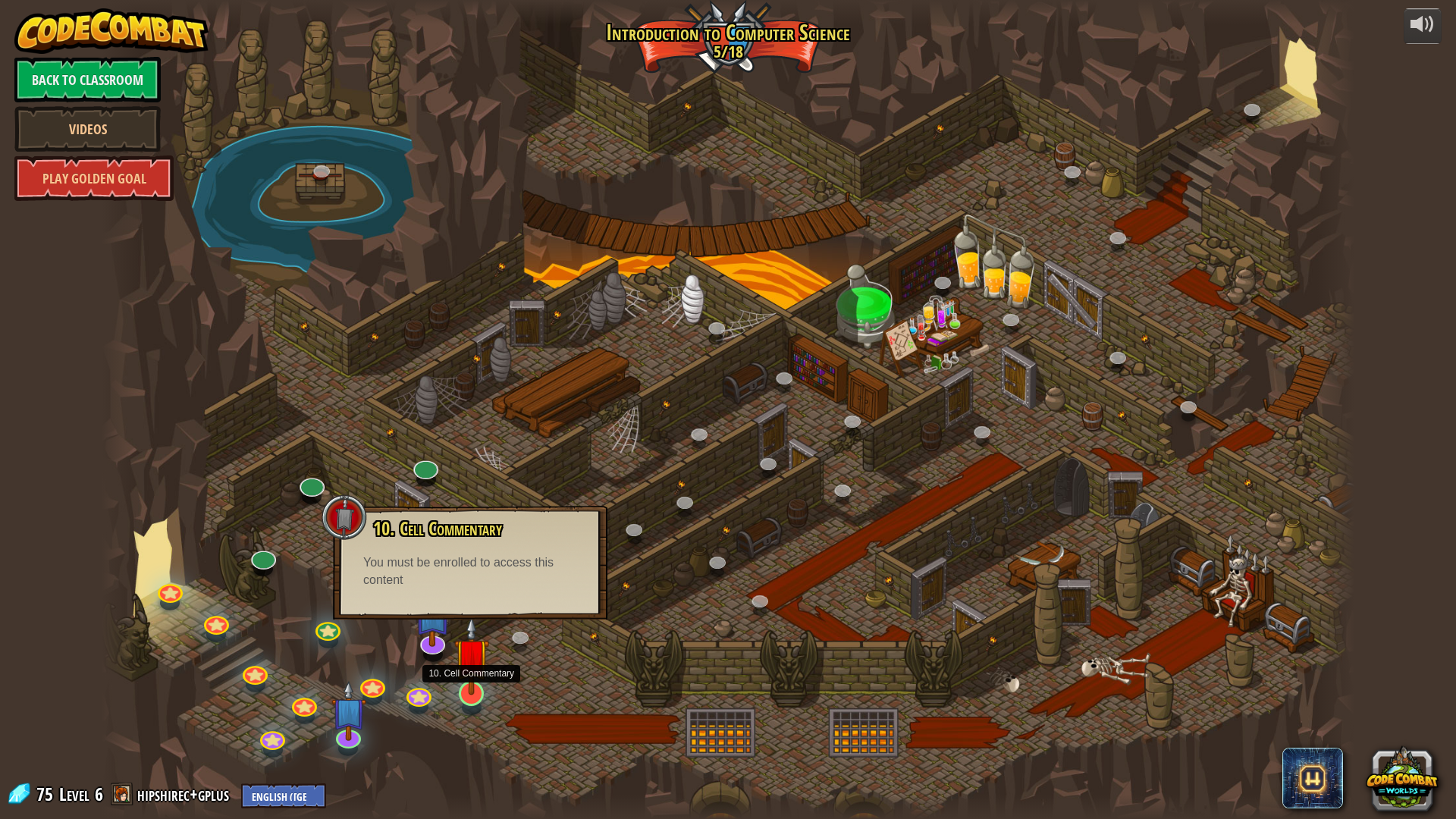
click at [476, 675] on img at bounding box center [472, 655] width 35 height 80
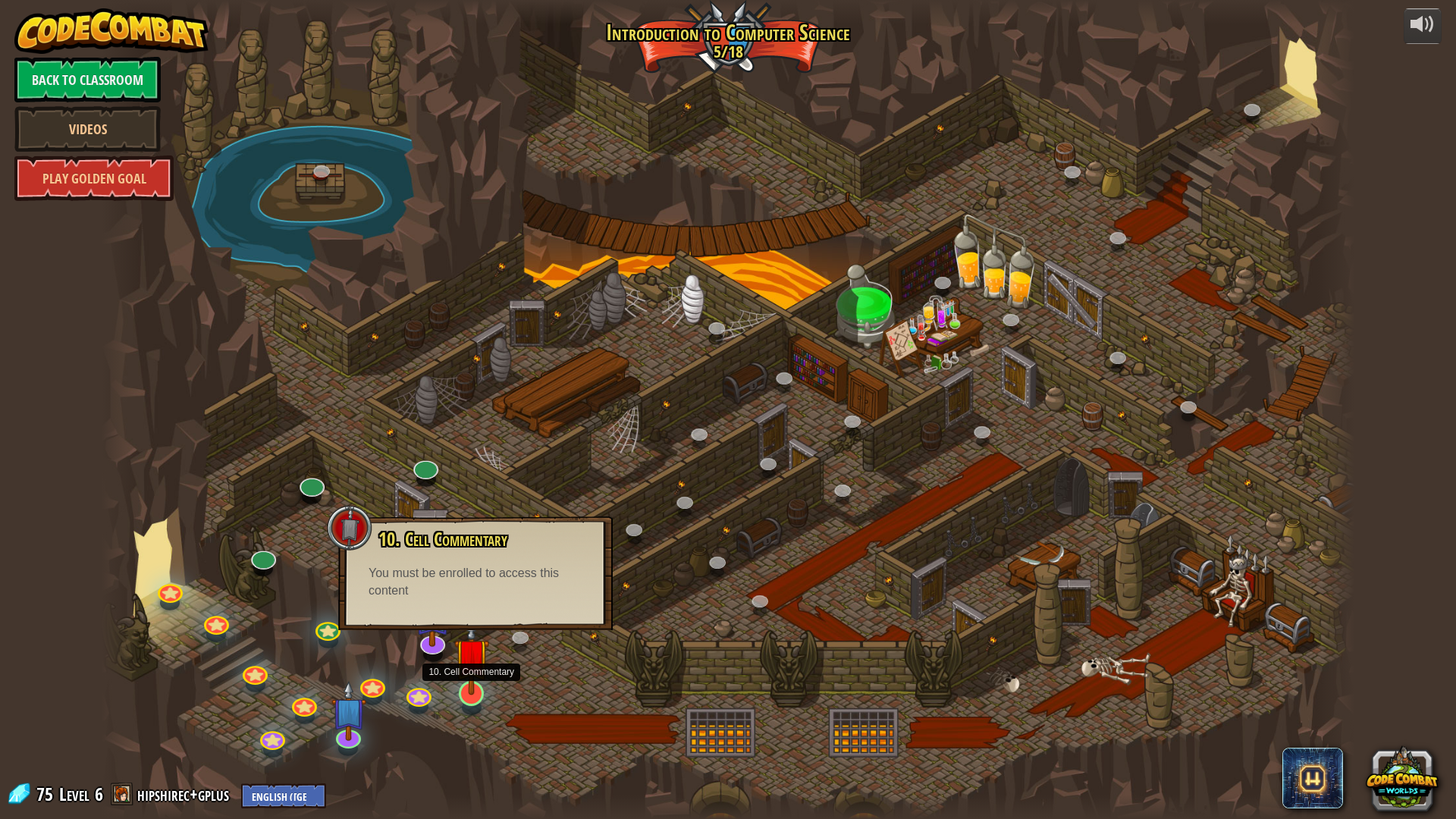
click at [460, 681] on img at bounding box center [472, 655] width 35 height 80
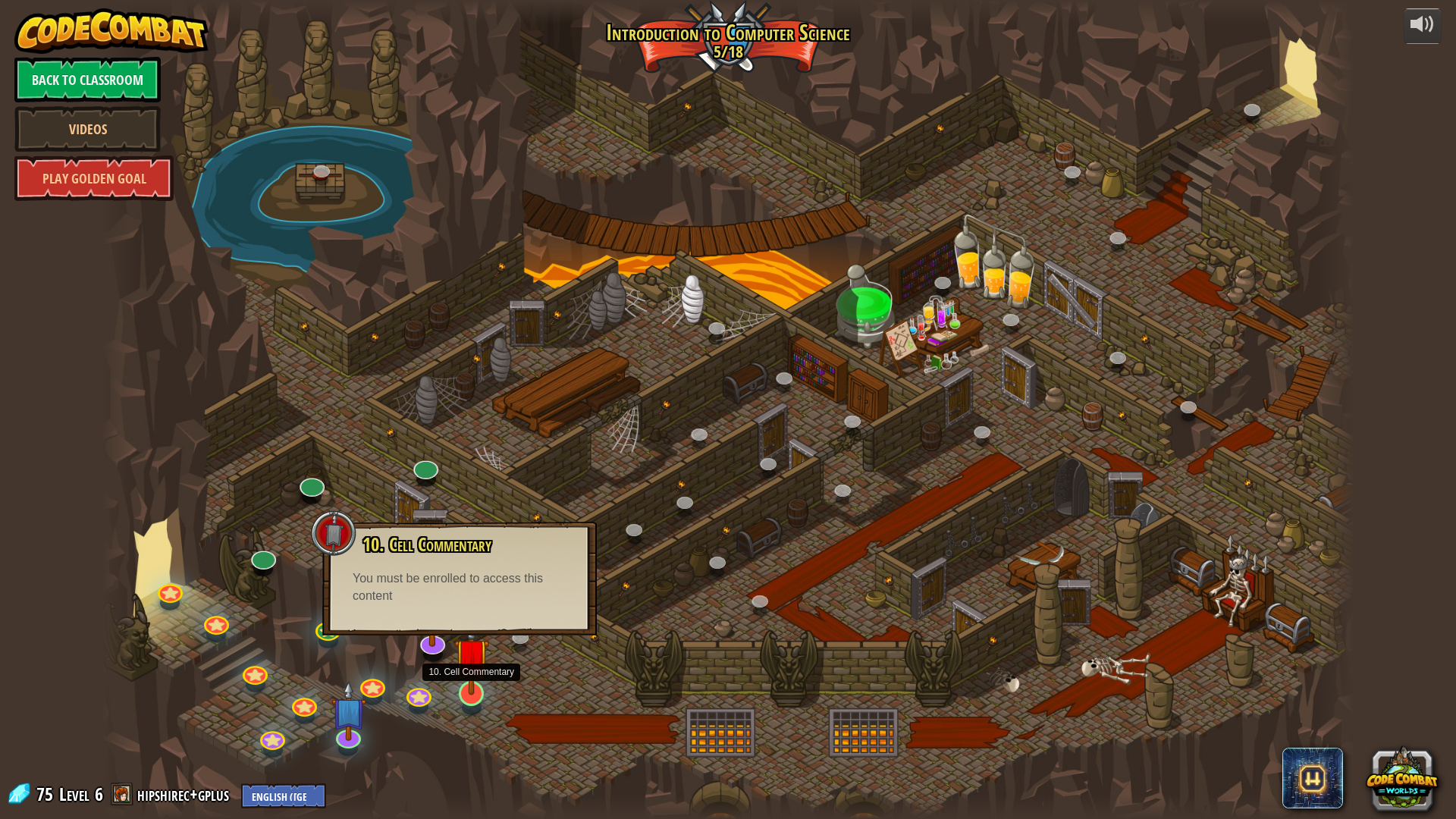
click at [460, 681] on img at bounding box center [472, 655] width 35 height 80
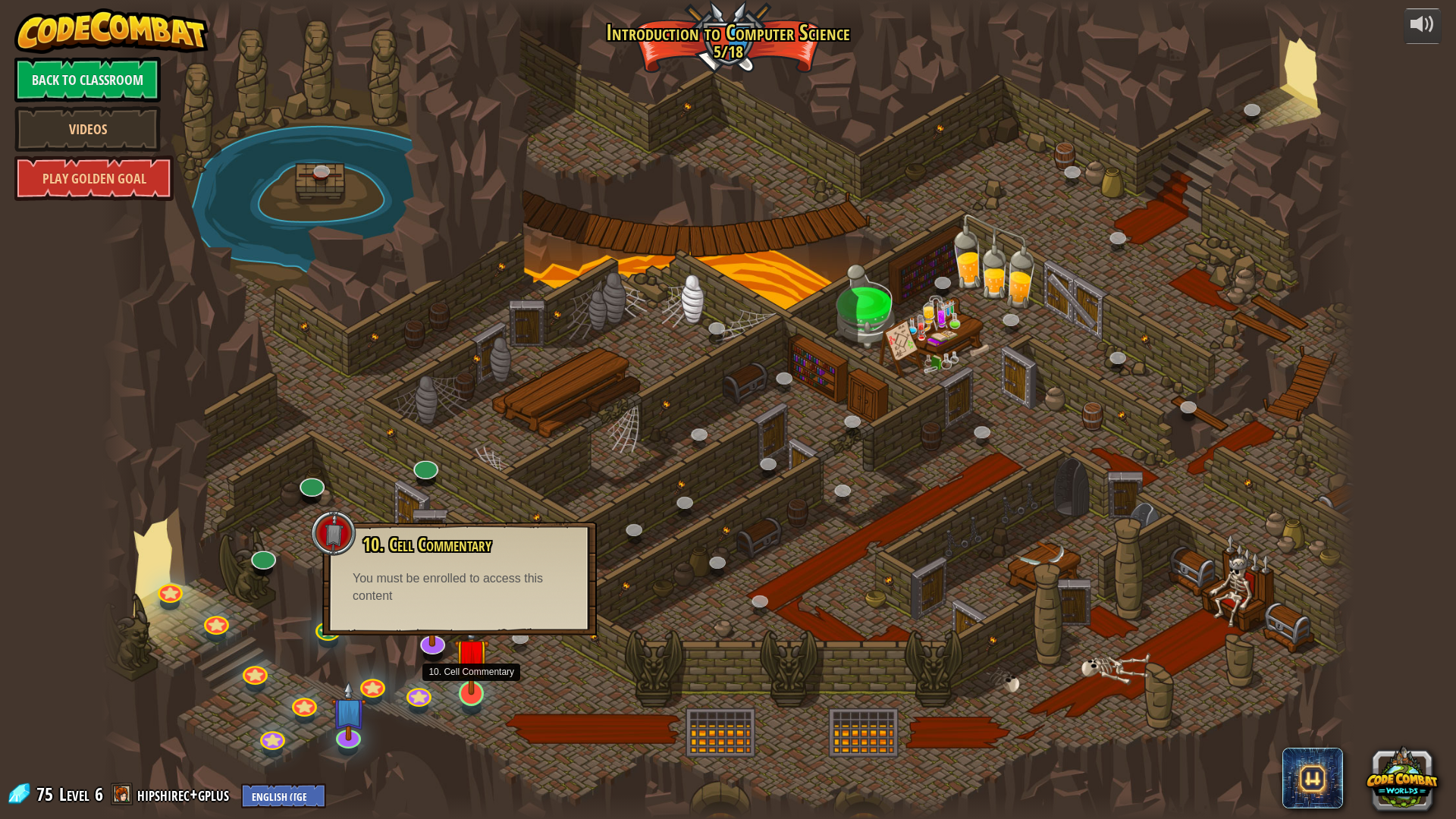
click at [460, 681] on img at bounding box center [472, 655] width 35 height 80
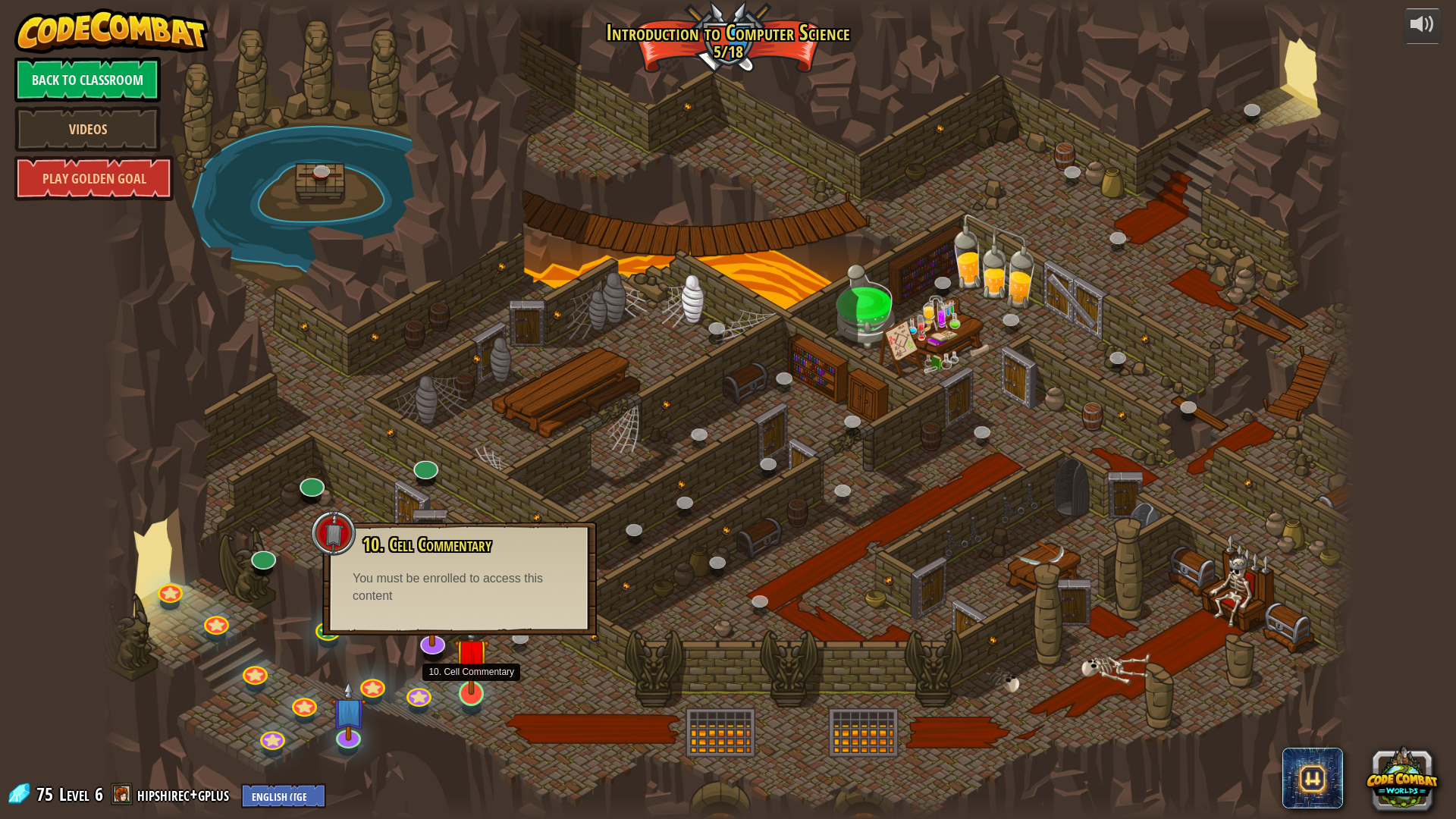
click at [460, 681] on img at bounding box center [472, 655] width 35 height 80
click at [468, 685] on img at bounding box center [472, 655] width 35 height 80
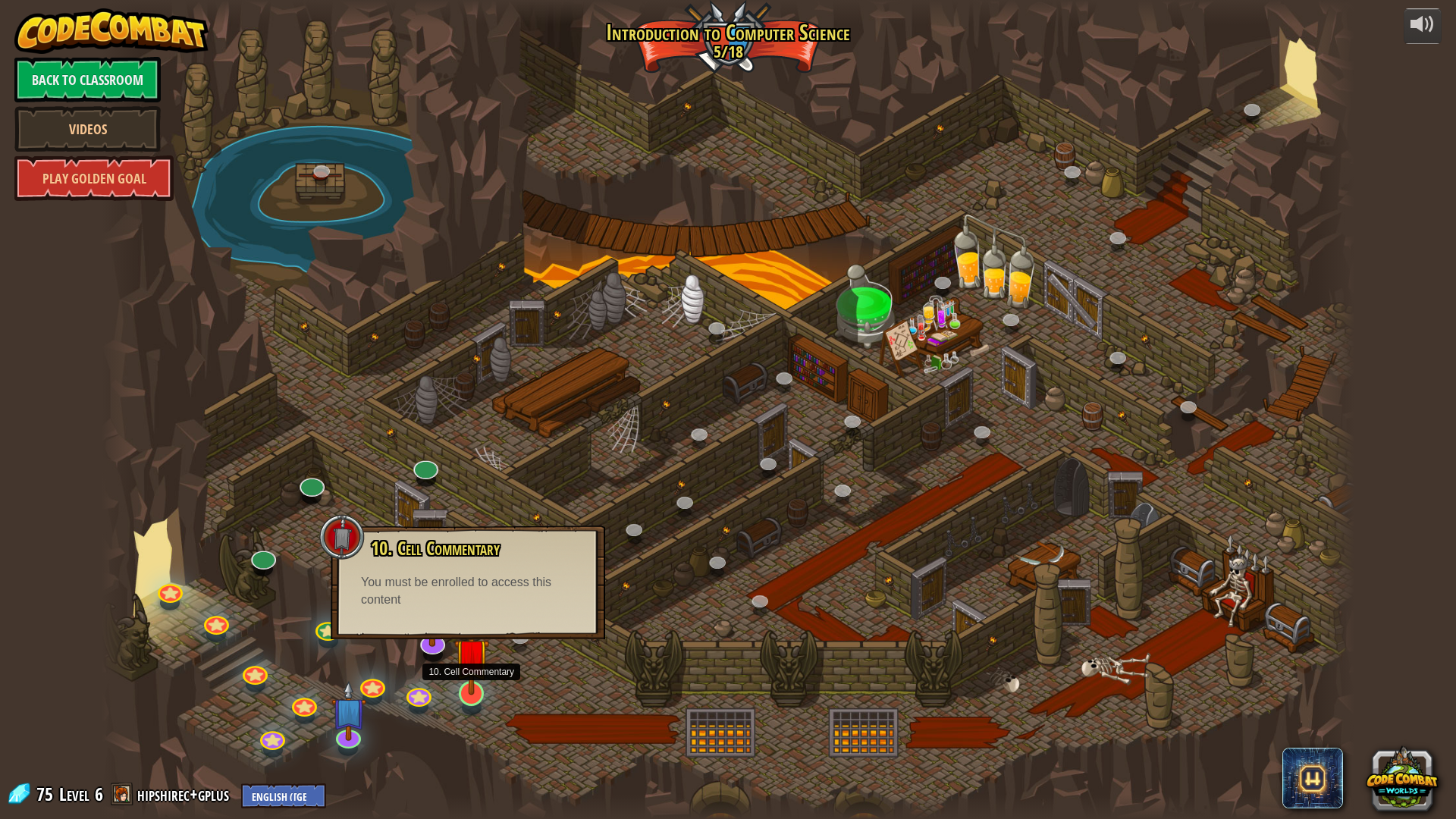
click at [468, 685] on img at bounding box center [472, 655] width 35 height 80
click at [440, 637] on div "10. Cell Commentary Trapped in a prison cell with the famous wizard! Say the pa…" at bounding box center [467, 582] width 274 height 114
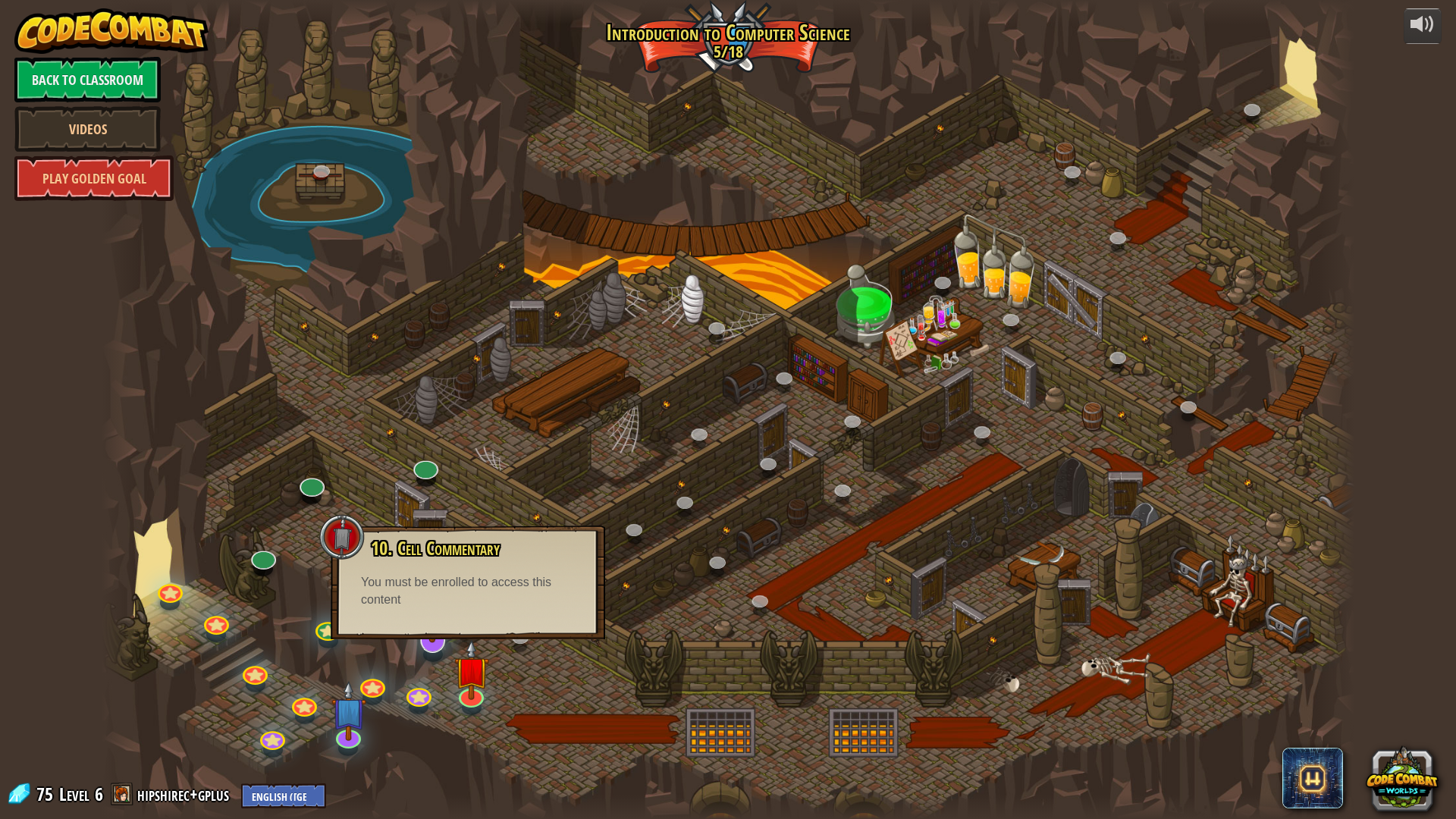
click at [421, 642] on img at bounding box center [432, 599] width 37 height 86
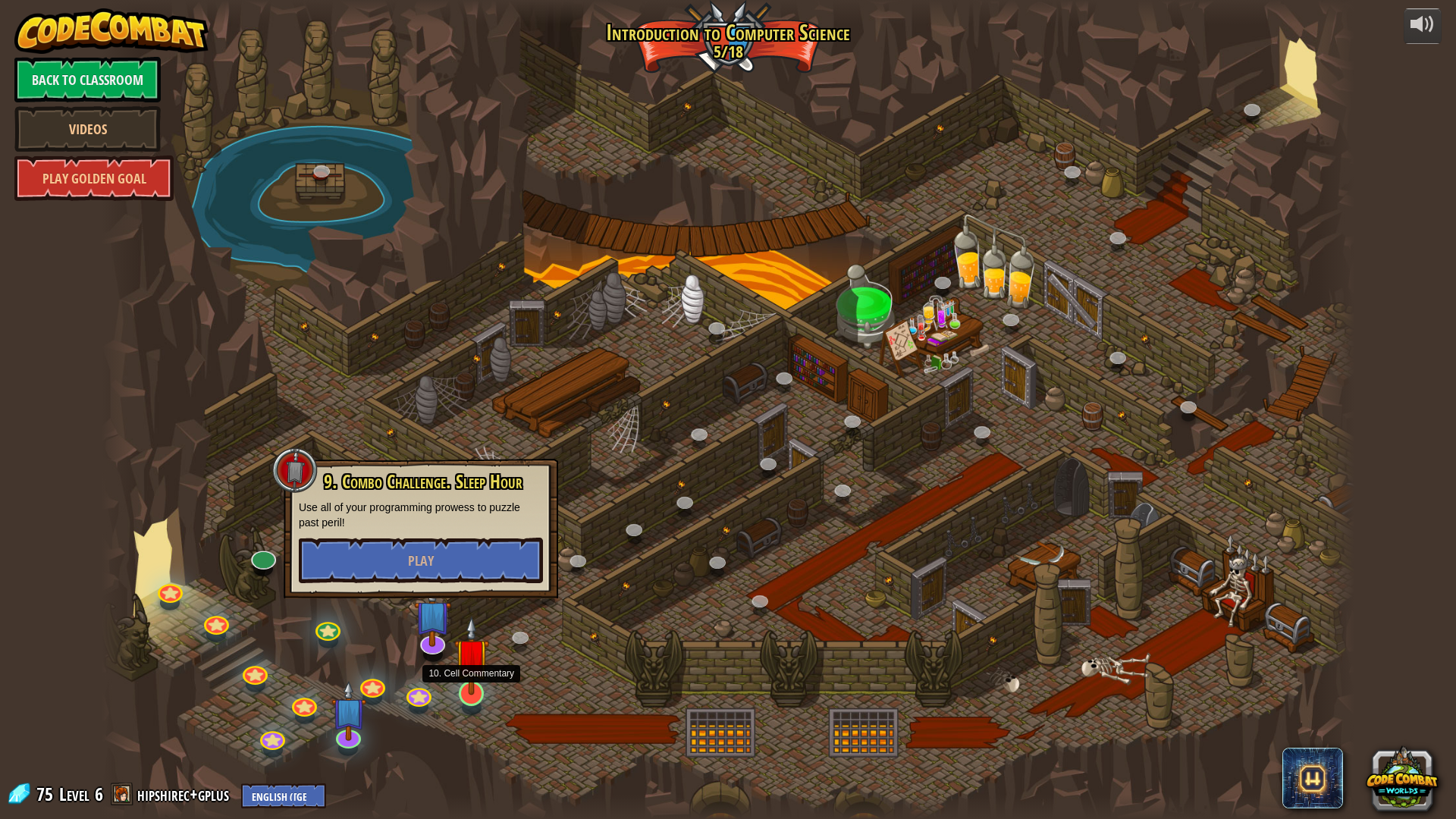
click at [457, 665] on img at bounding box center [472, 655] width 35 height 80
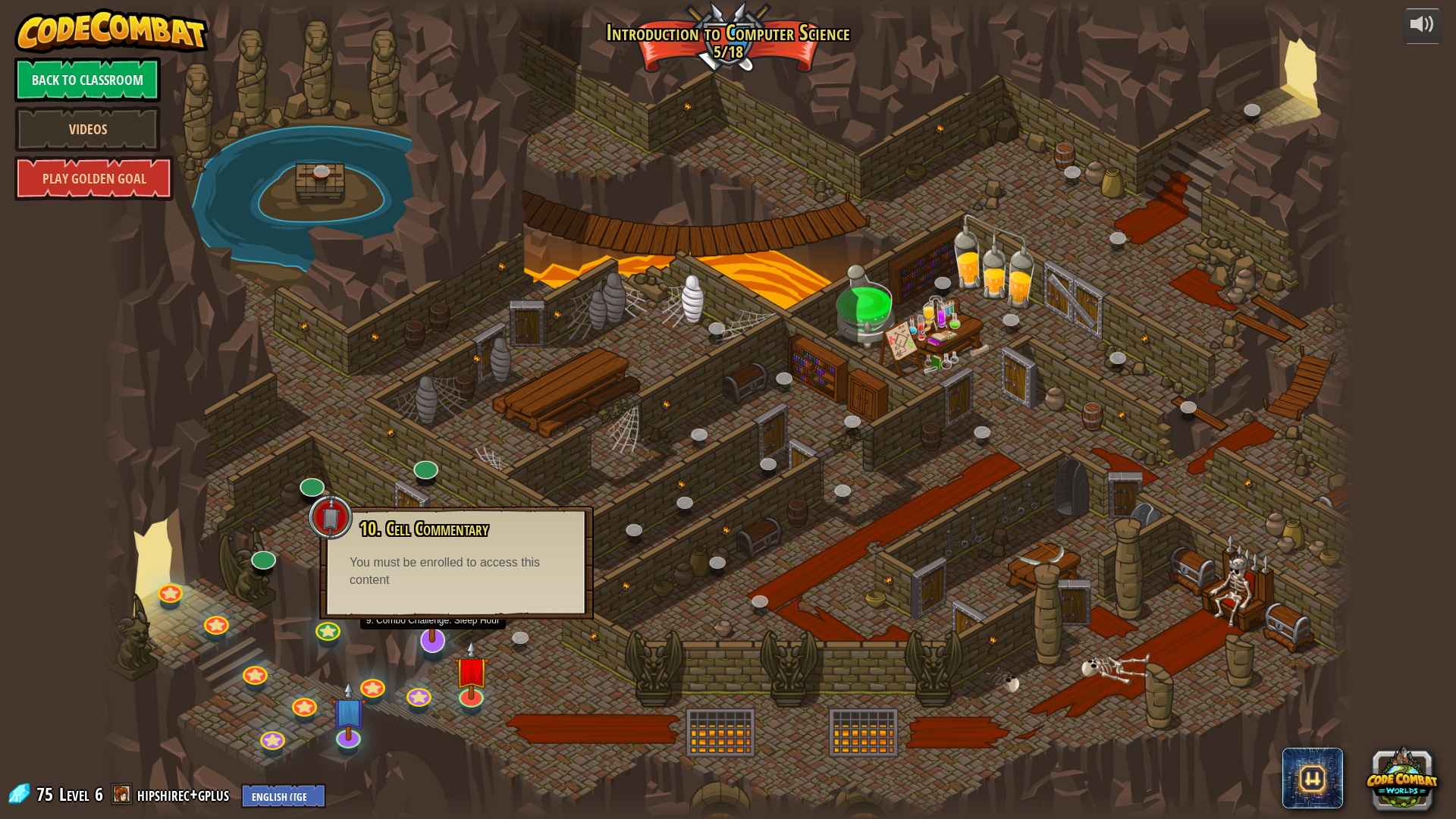
click at [417, 621] on img at bounding box center [432, 599] width 37 height 86
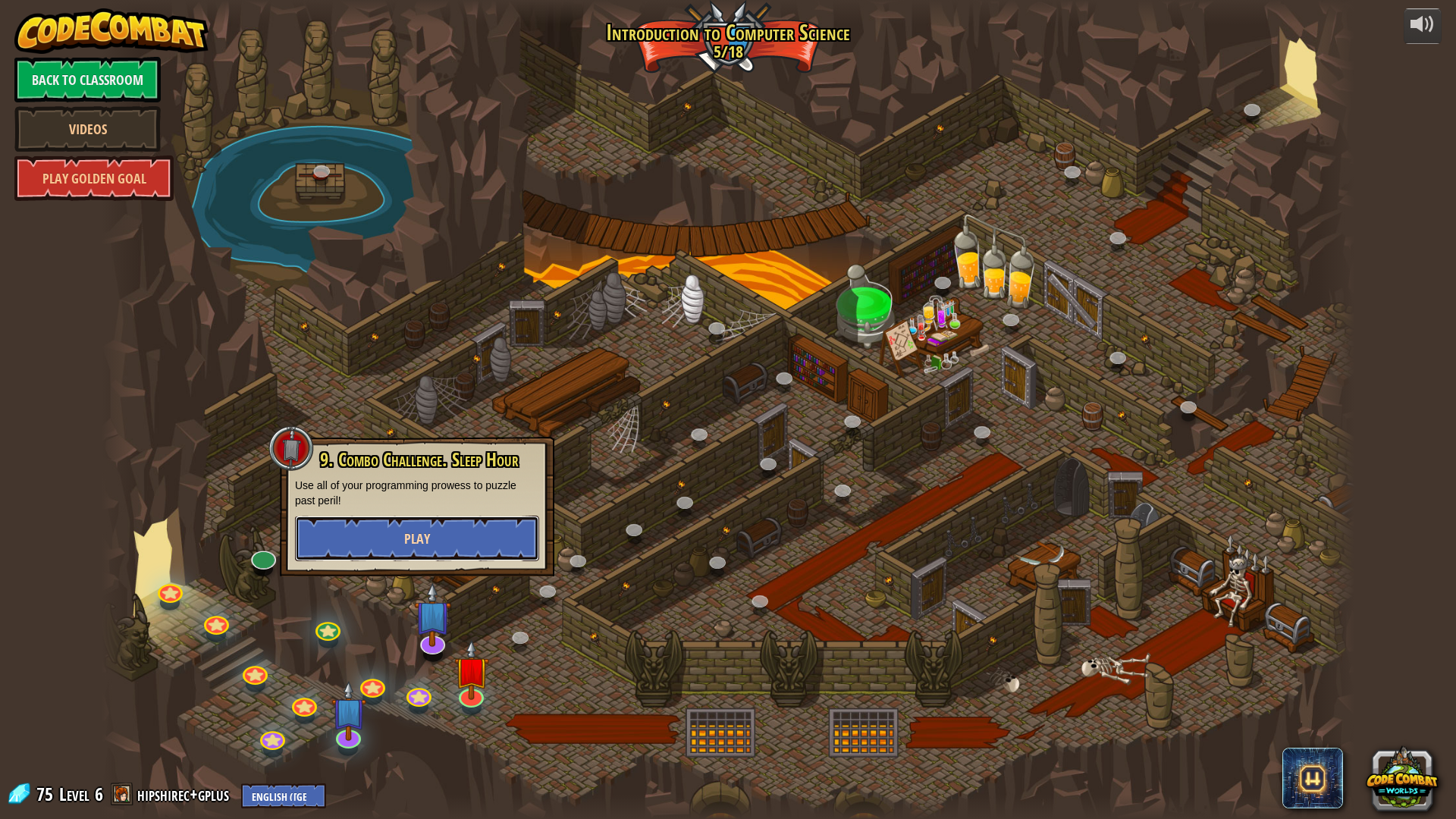
click at [468, 540] on button "Play" at bounding box center [416, 538] width 244 height 46
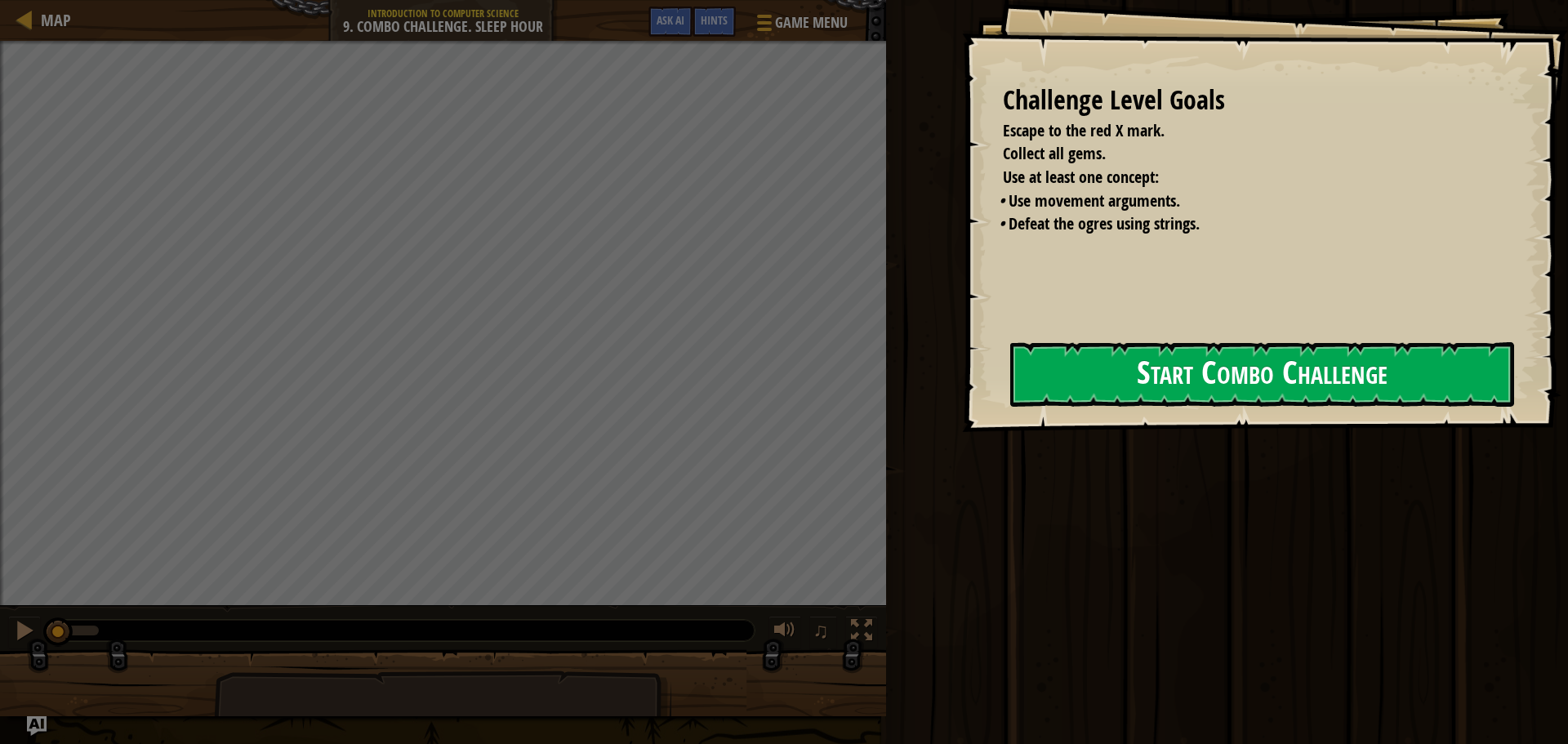
click at [1208, 373] on button "Start Combo Challenge" at bounding box center [1262, 374] width 504 height 65
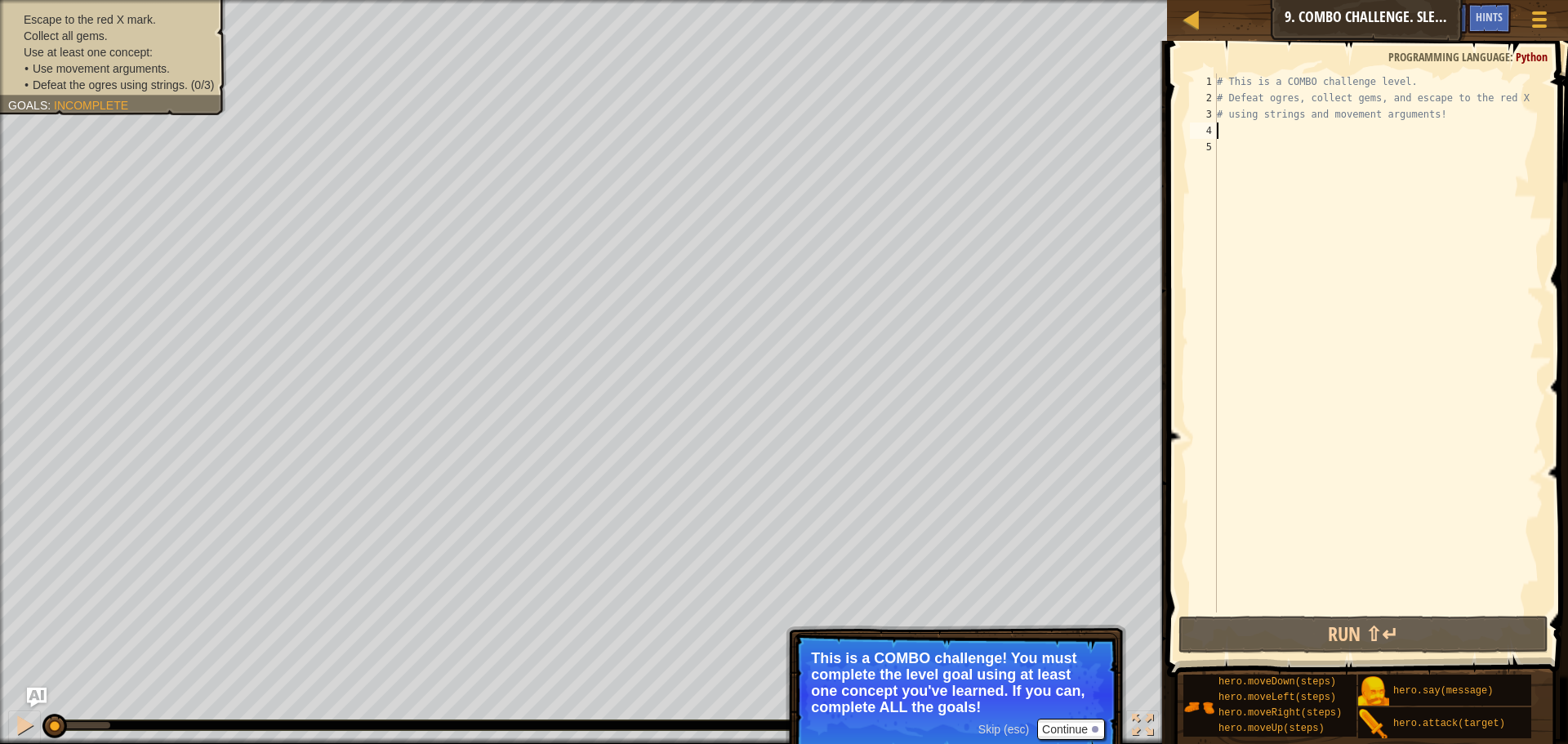
click at [1236, 133] on div "# This is a COMBO challenge level. # Defeat [PERSON_NAME], collect gems, and es…" at bounding box center [1378, 359] width 330 height 571
click at [1288, 141] on div "# This is a COMBO challenge level. # Defeat [PERSON_NAME], collect gems, and es…" at bounding box center [1378, 359] width 330 height 571
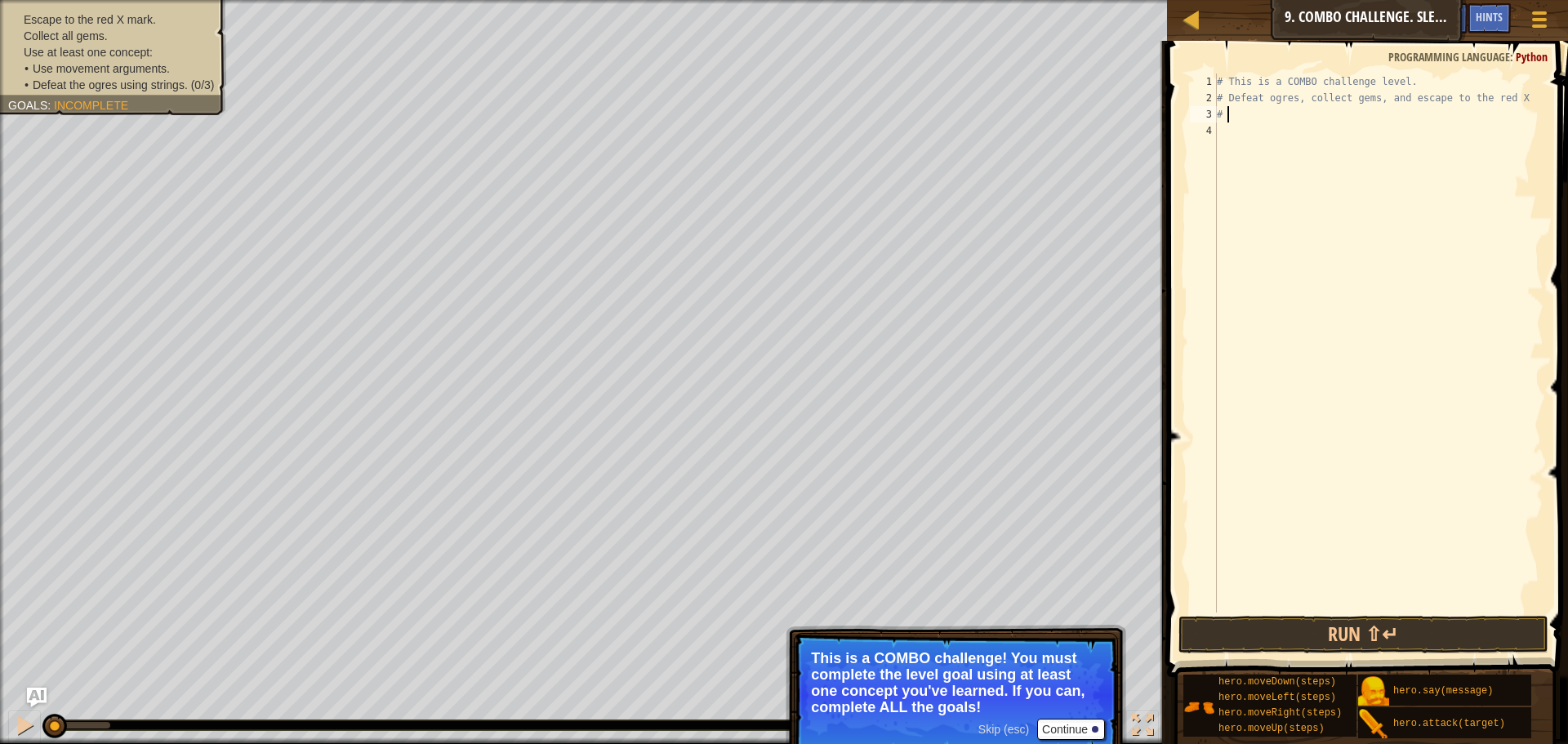
type textarea "#"
click at [1052, 726] on button "Continue" at bounding box center [1070, 729] width 68 height 21
type textarea "#"
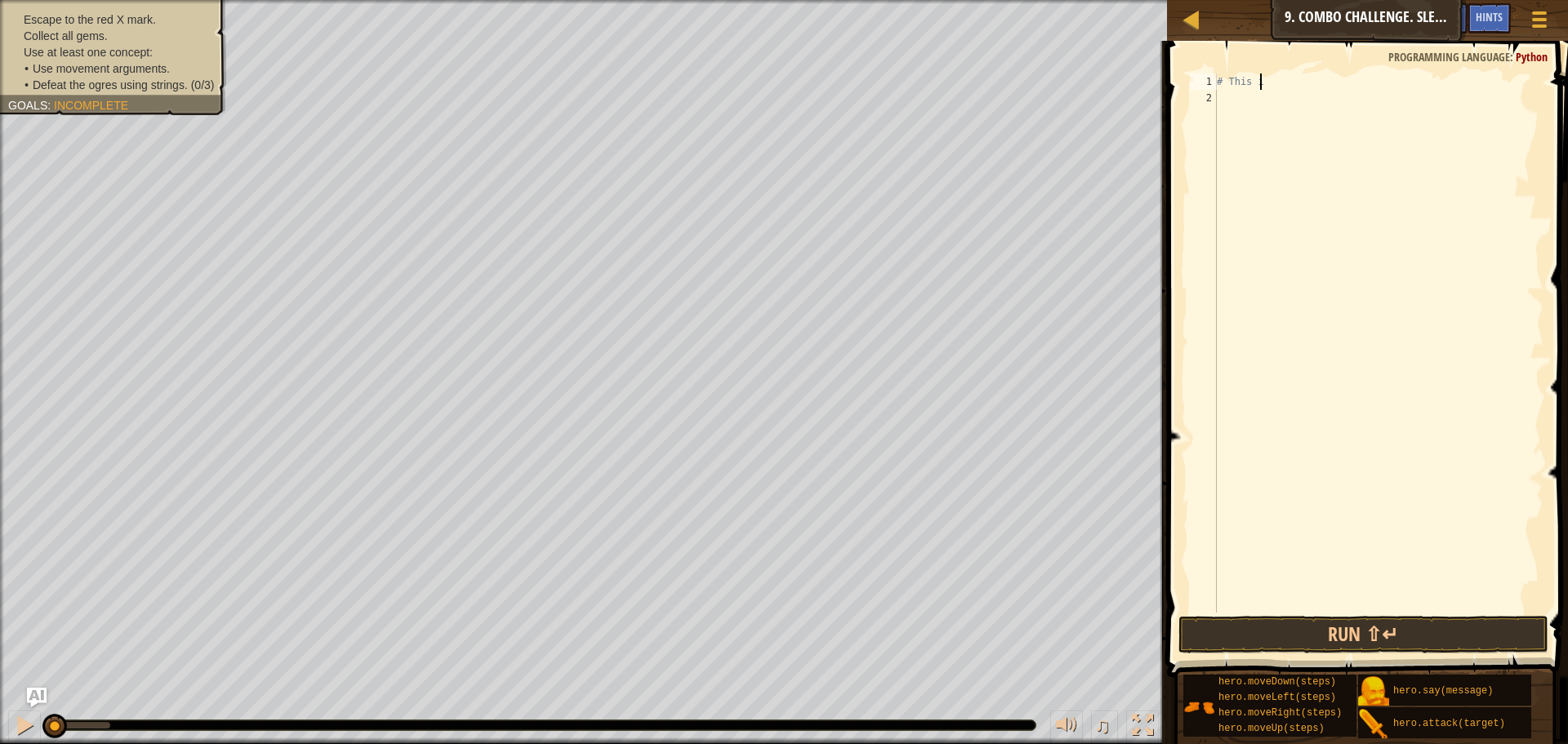
type textarea "#"
click at [1304, 137] on div at bounding box center [1378, 359] width 330 height 571
type textarea "h"
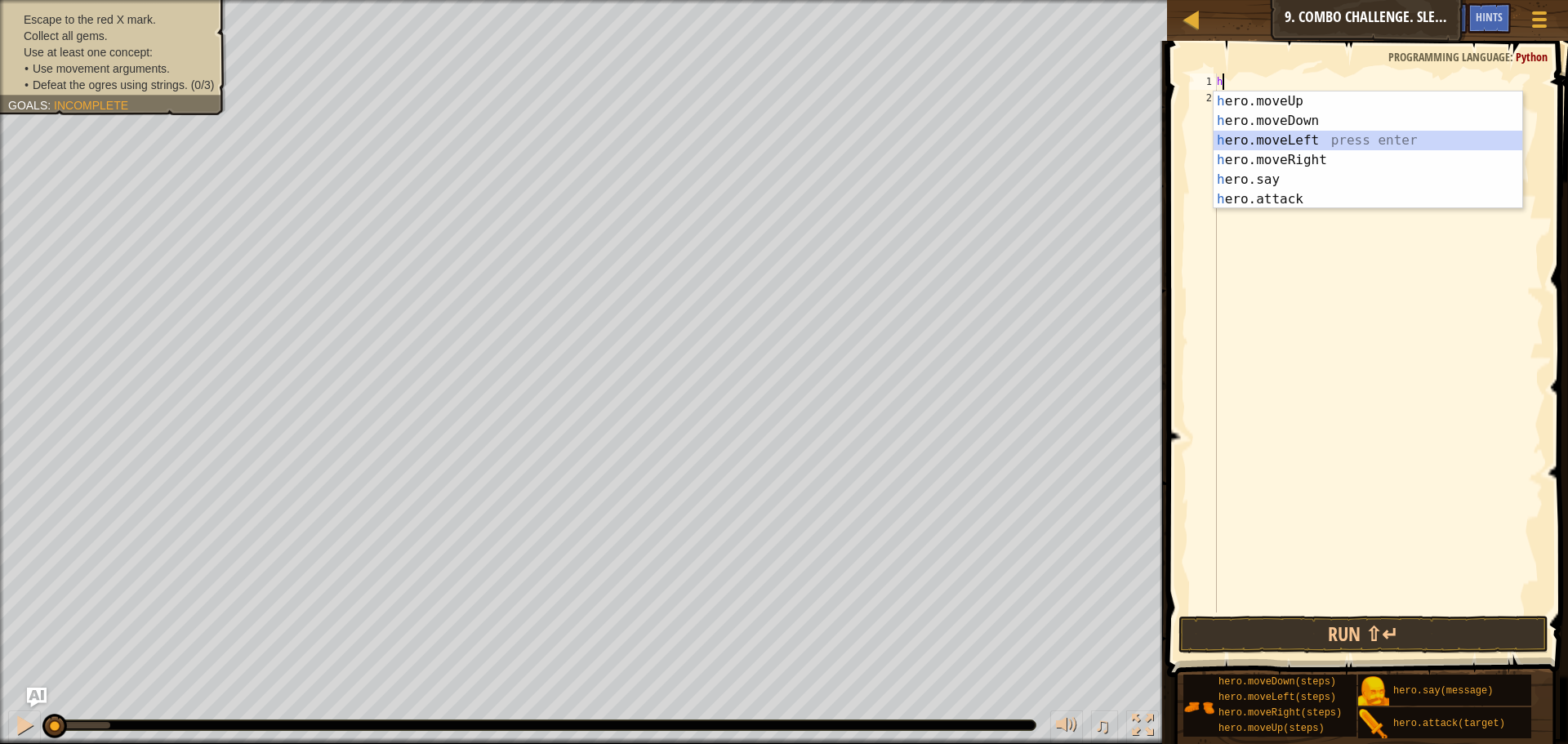
click at [1256, 137] on div "h ero.moveUp press enter h ero.moveDown press enter h ero.moveLeft press enter …" at bounding box center [1367, 170] width 309 height 157
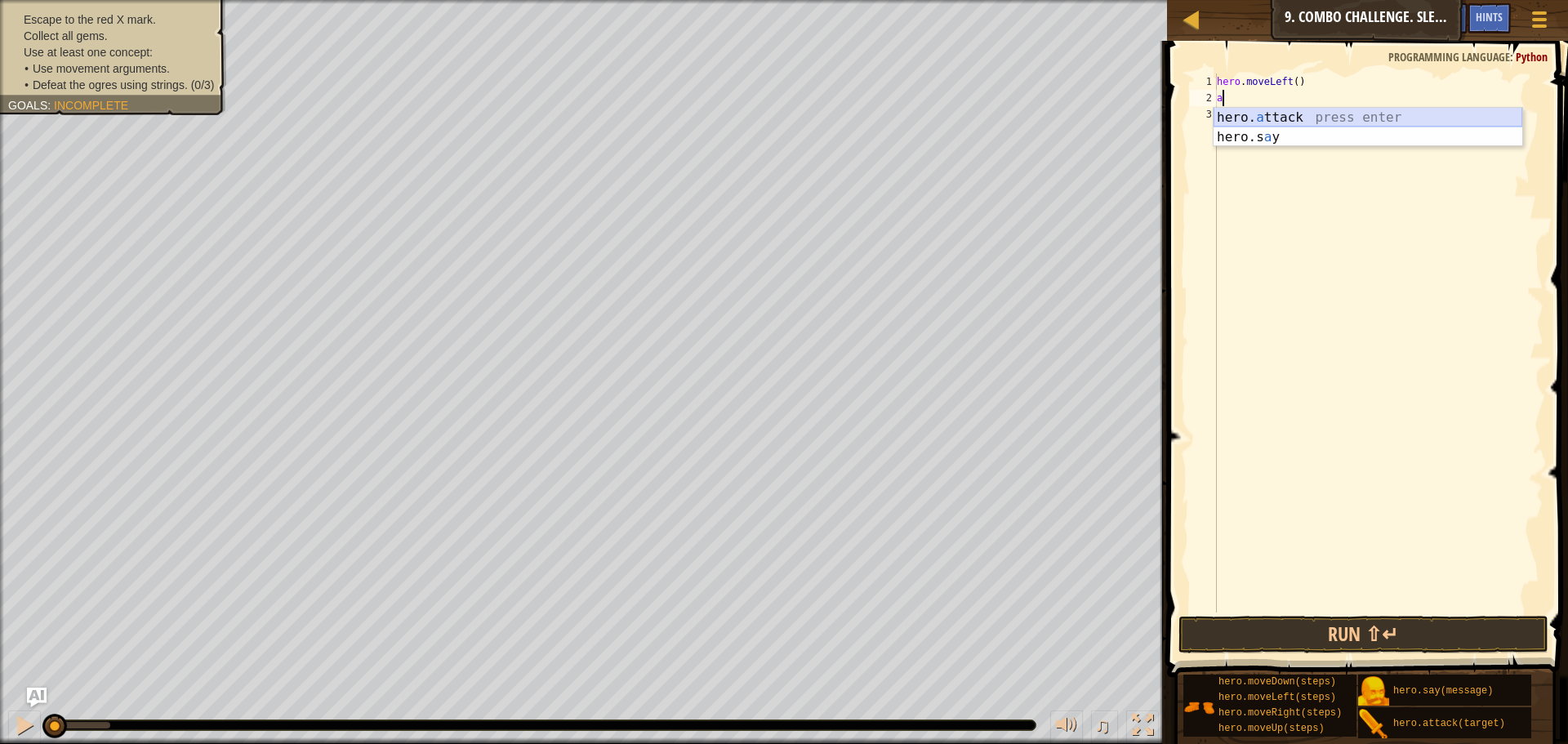
click at [1263, 116] on div "hero. a ttack press enter hero.s a y press enter" at bounding box center [1367, 147] width 309 height 79
click at [115, 90] on span "Defeat the ogres using strings. (0/3)" at bounding box center [124, 85] width 182 height 13
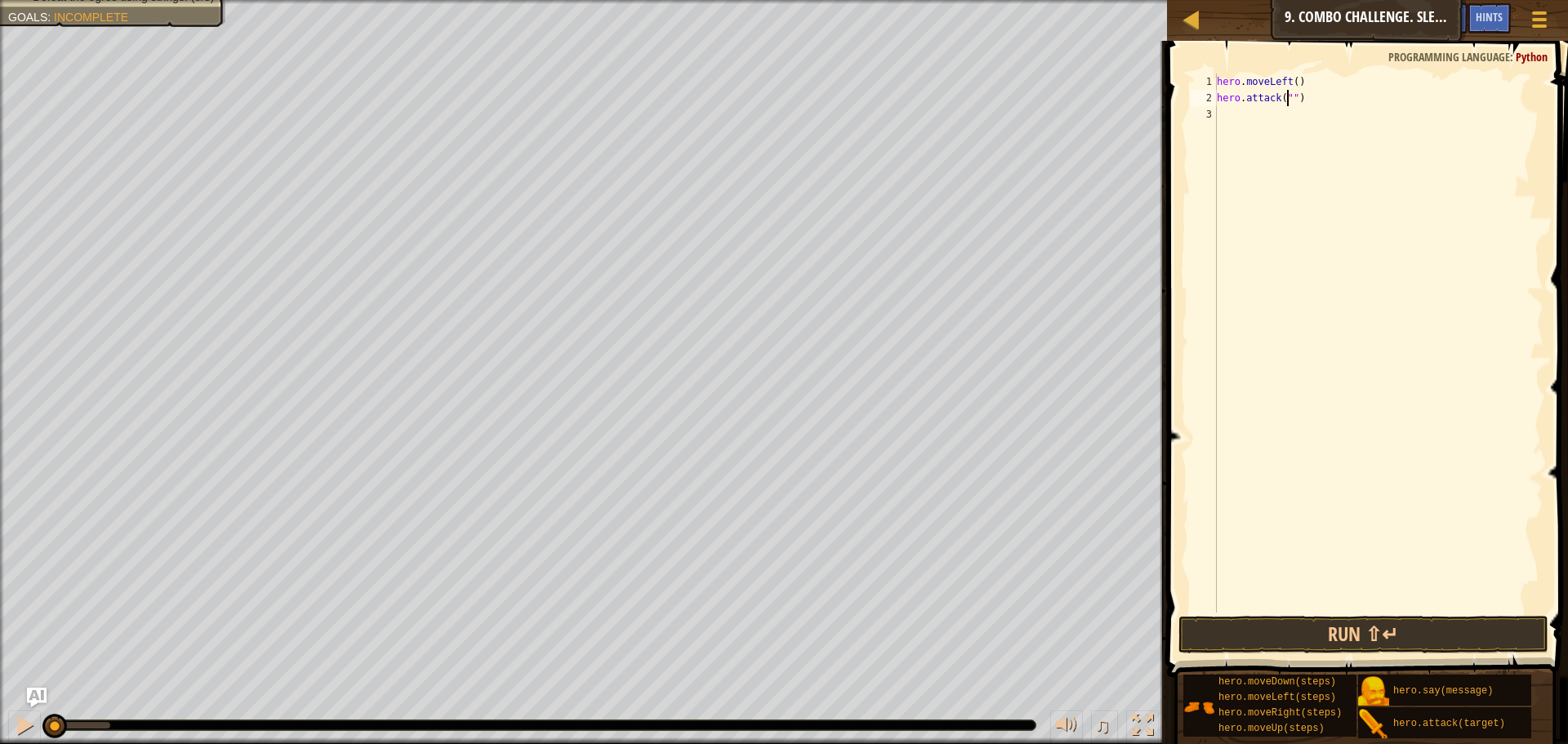
click at [1286, 104] on div "hero . moveLeft ( ) hero . attack ( "" )" at bounding box center [1378, 359] width 330 height 571
type textarea "hero.attack("Rexxar")"
click at [1347, 98] on div "hero . moveLeft ( ) hero . attack ( "Rexxar" )" at bounding box center [1378, 359] width 330 height 571
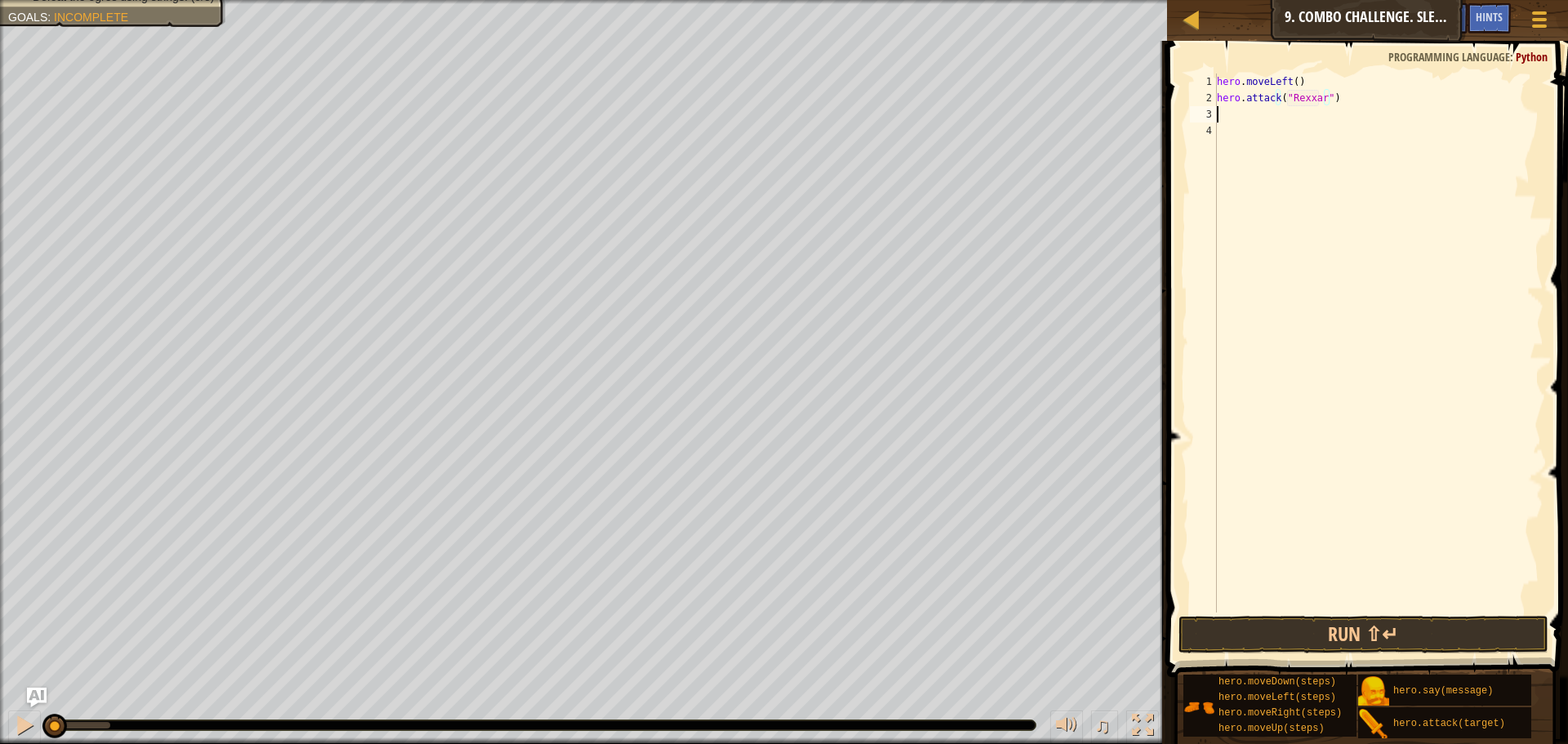
scroll to position [7, 0]
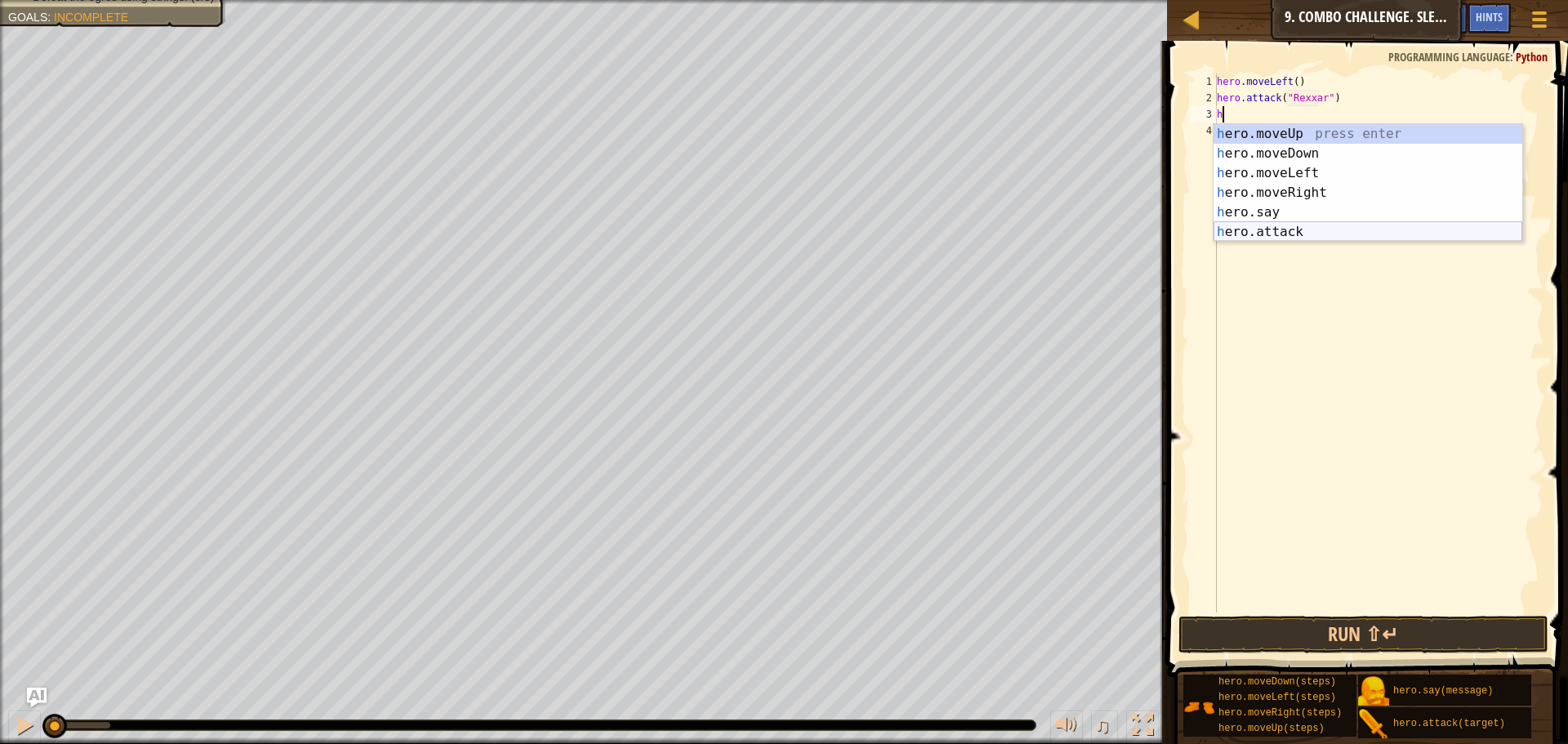
click at [1263, 232] on div "h ero.moveUp press enter h ero.moveDown press enter h ero.moveLeft press enter …" at bounding box center [1367, 203] width 309 height 157
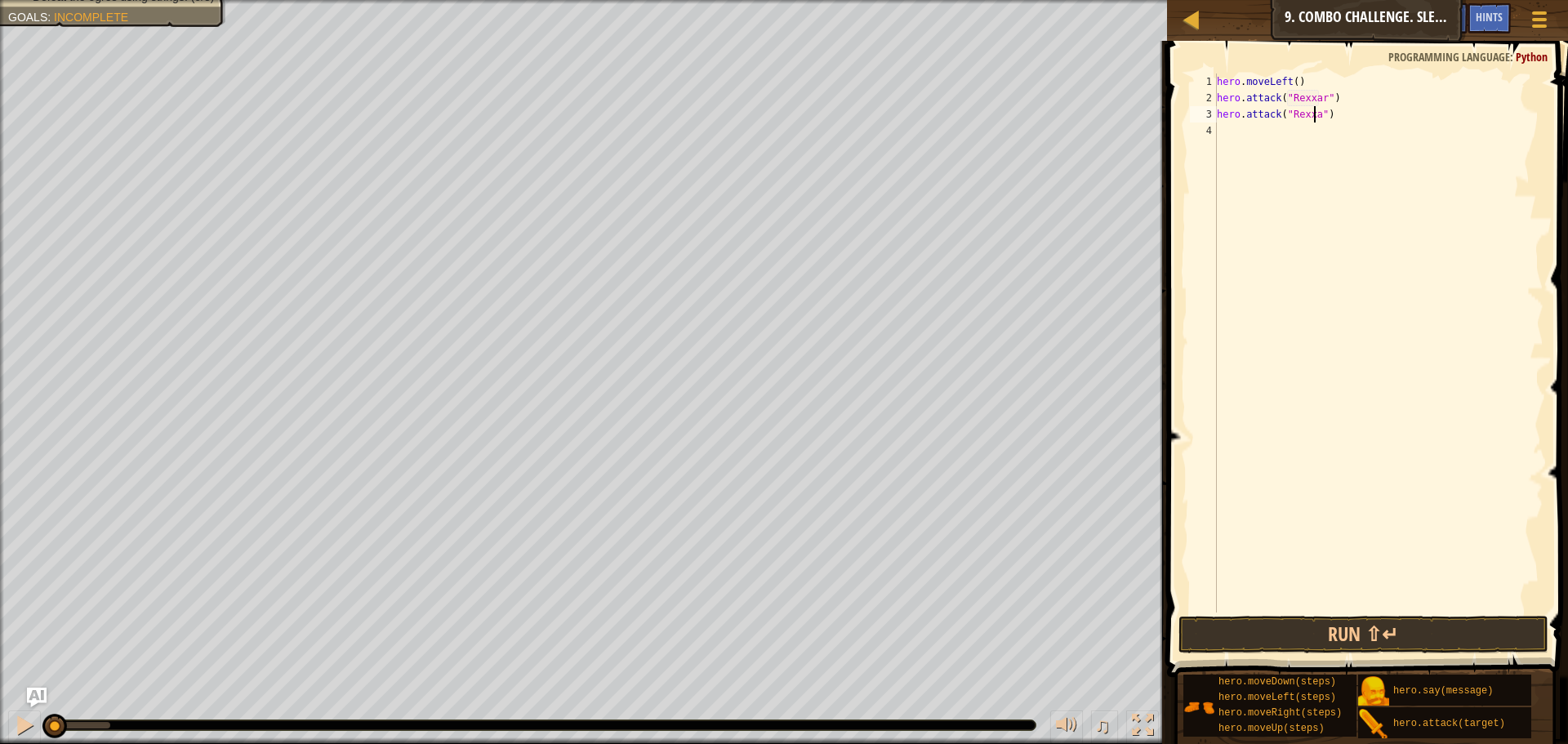
scroll to position [7, 9]
click at [1395, 652] on button "Run ⇧↵" at bounding box center [1363, 634] width 370 height 38
click at [1403, 643] on button "Running" at bounding box center [1363, 634] width 370 height 38
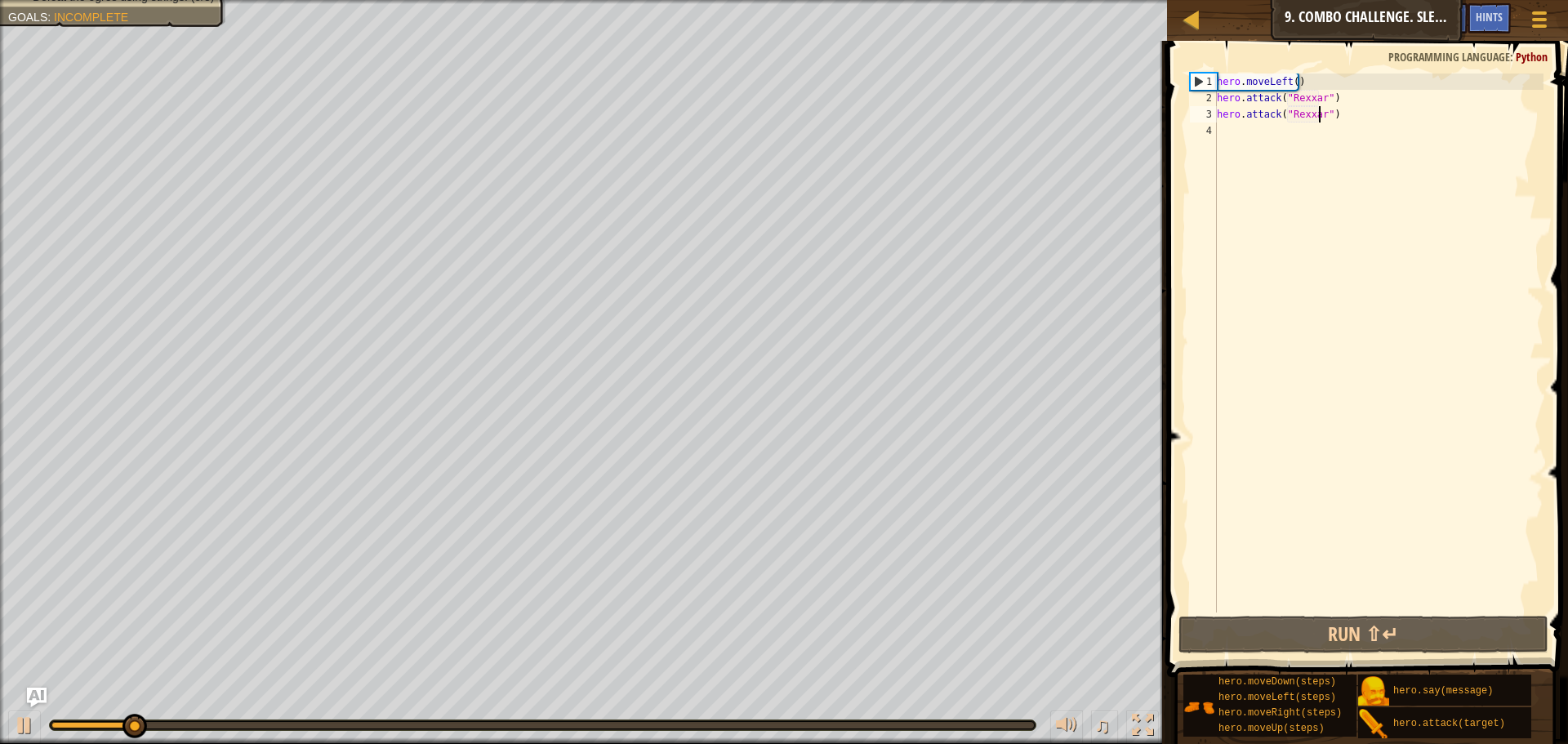
click at [1284, 79] on div "hero . moveLeft ( ) hero . attack ( "Rexxar" ) hero . attack ( "Rexxar" )" at bounding box center [1378, 359] width 330 height 571
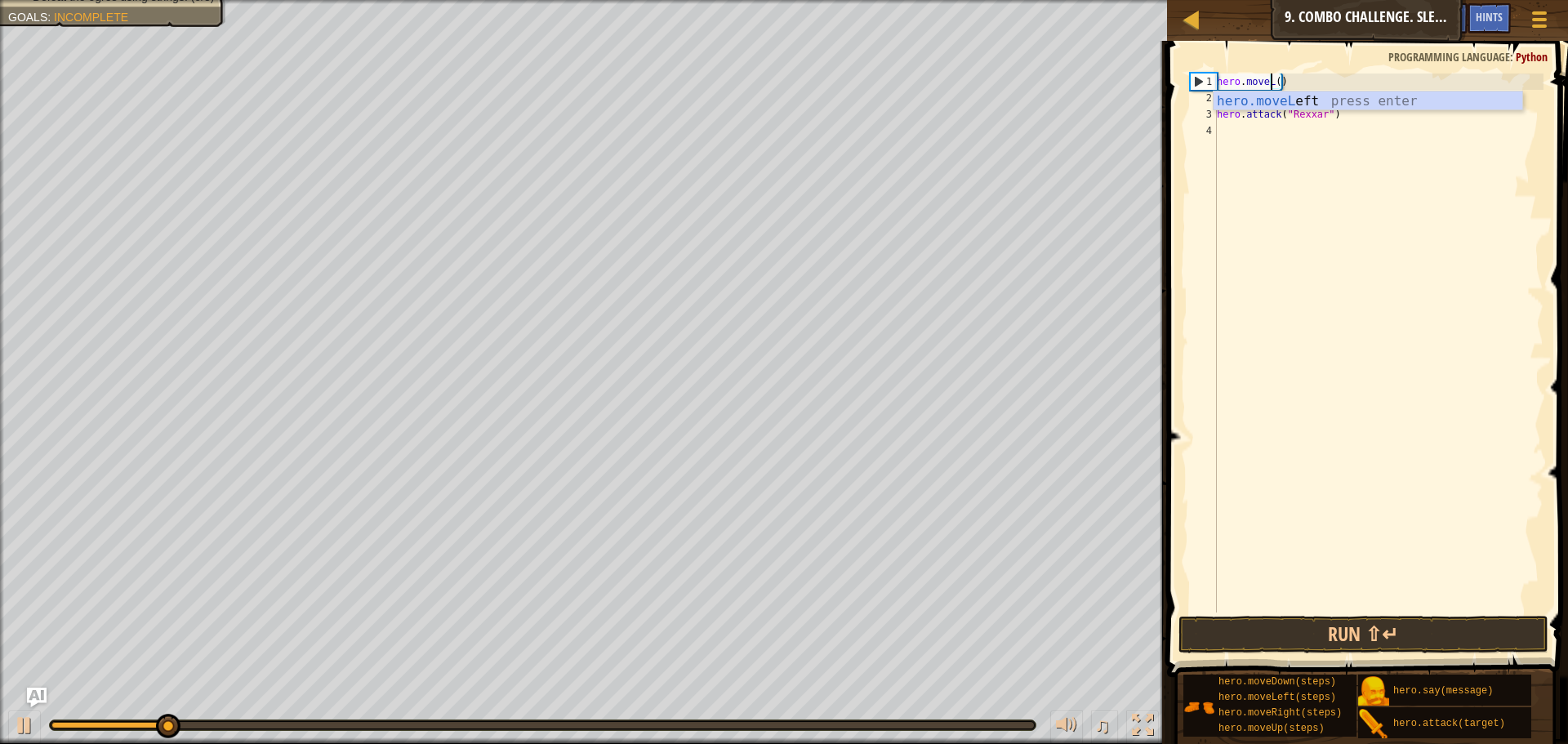
scroll to position [7, 4]
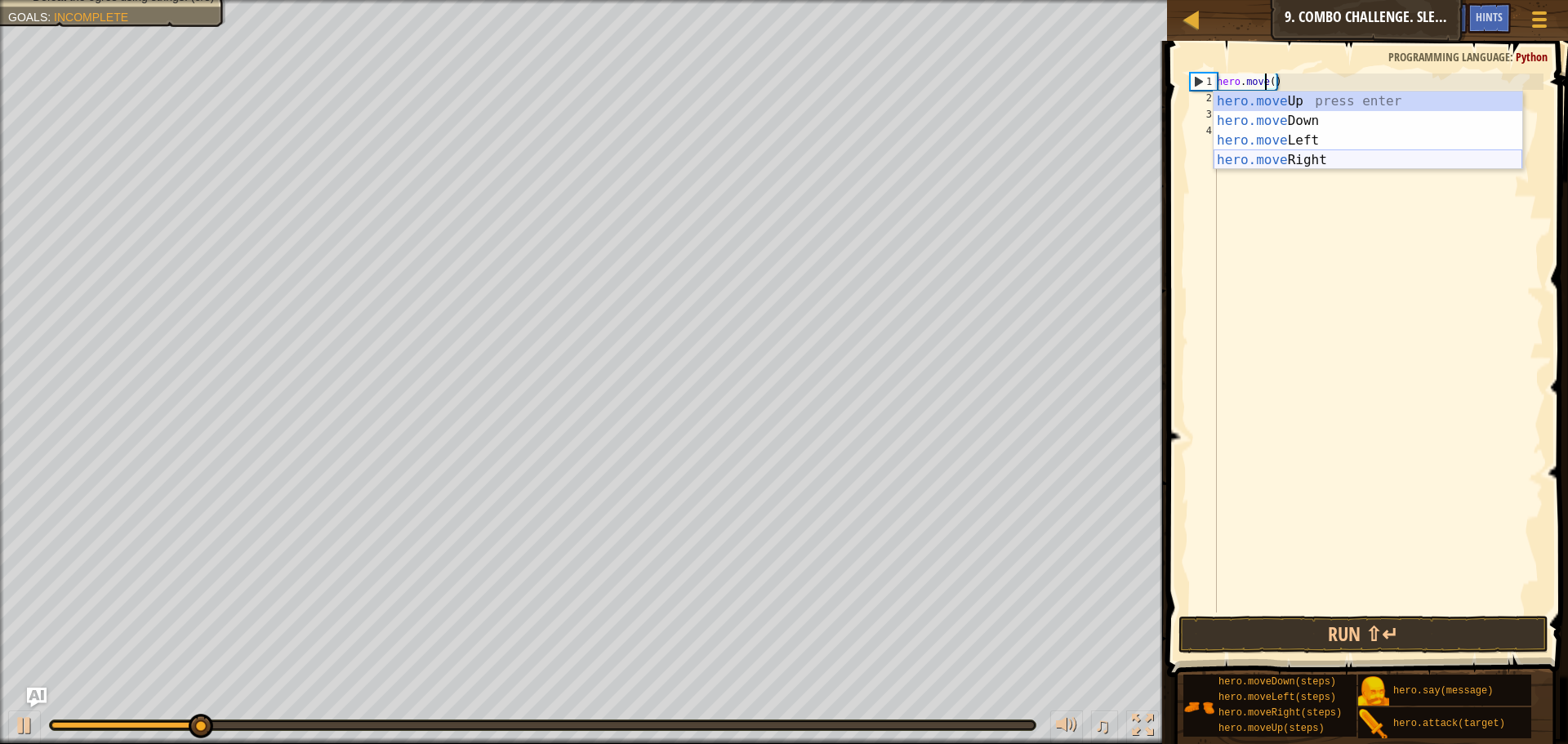
click at [1298, 157] on div "hero.move Up press enter hero.move Down press enter hero.move Left press enter …" at bounding box center [1367, 151] width 309 height 118
type textarea "hero.moveRight"
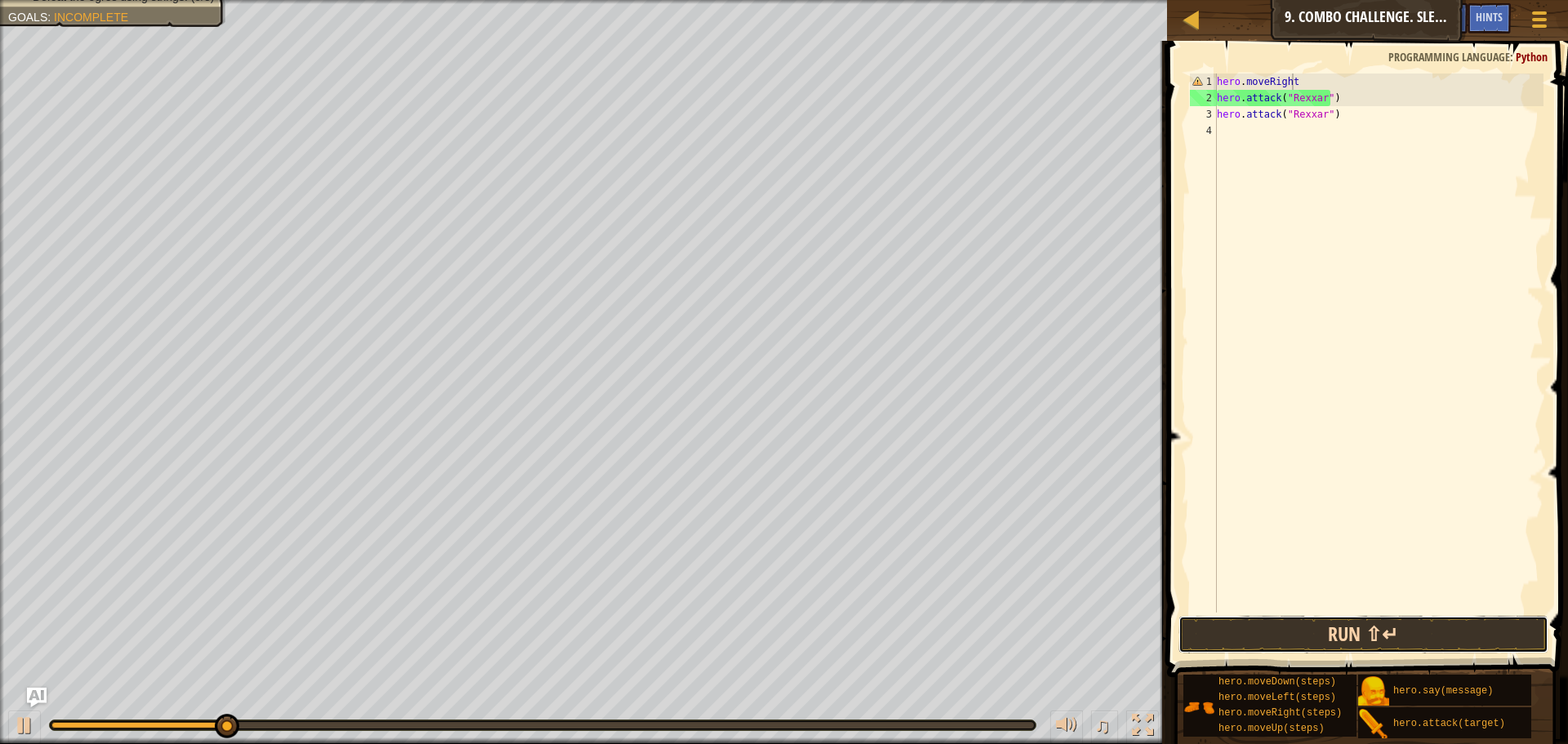
click at [1399, 637] on button "Run ⇧↵" at bounding box center [1363, 634] width 370 height 38
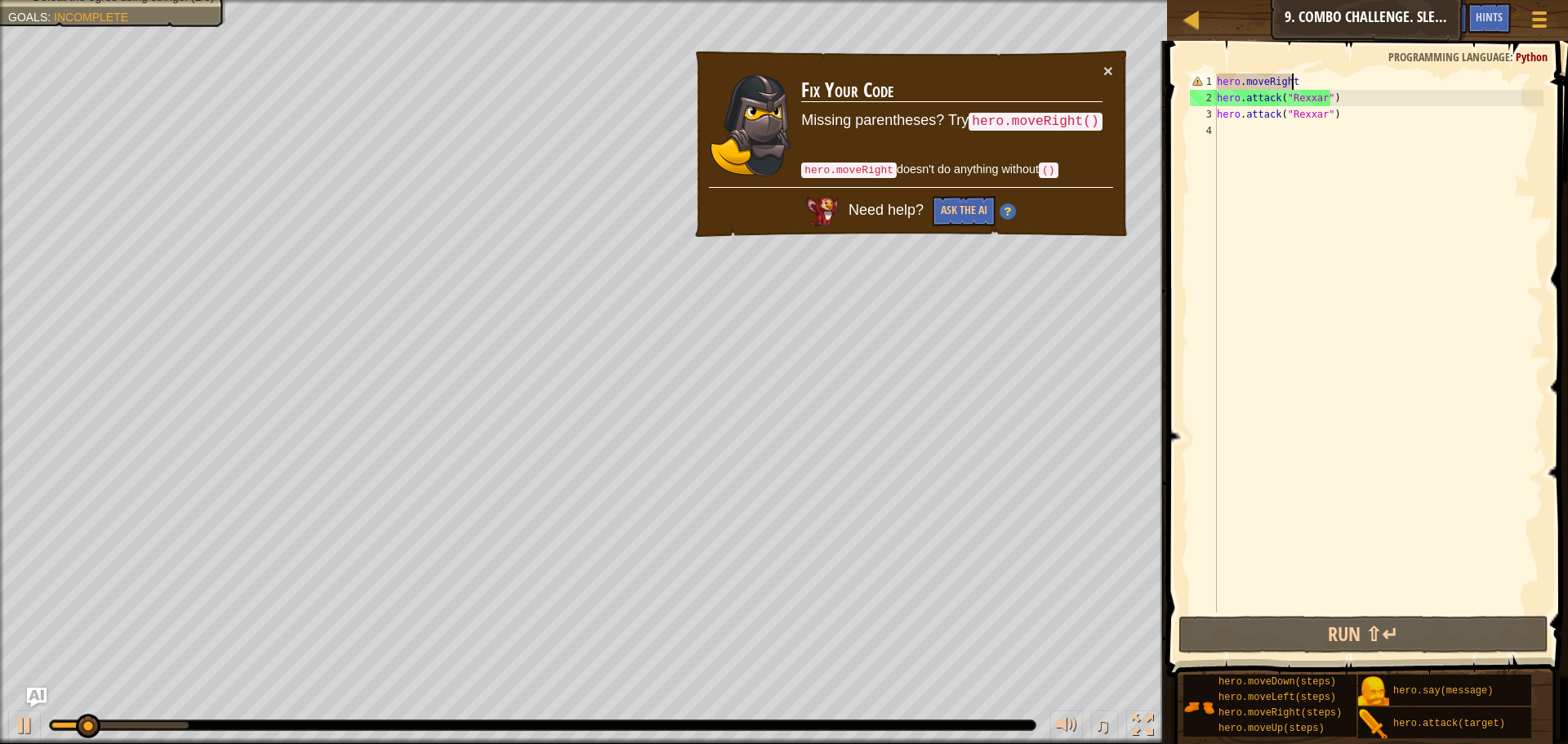
click at [1340, 411] on div "hero . moveRight hero . attack ( "Rexxar" ) hero . attack ( "Rexxar" )" at bounding box center [1378, 359] width 330 height 571
click at [1111, 63] on button "×" at bounding box center [1108, 70] width 10 height 17
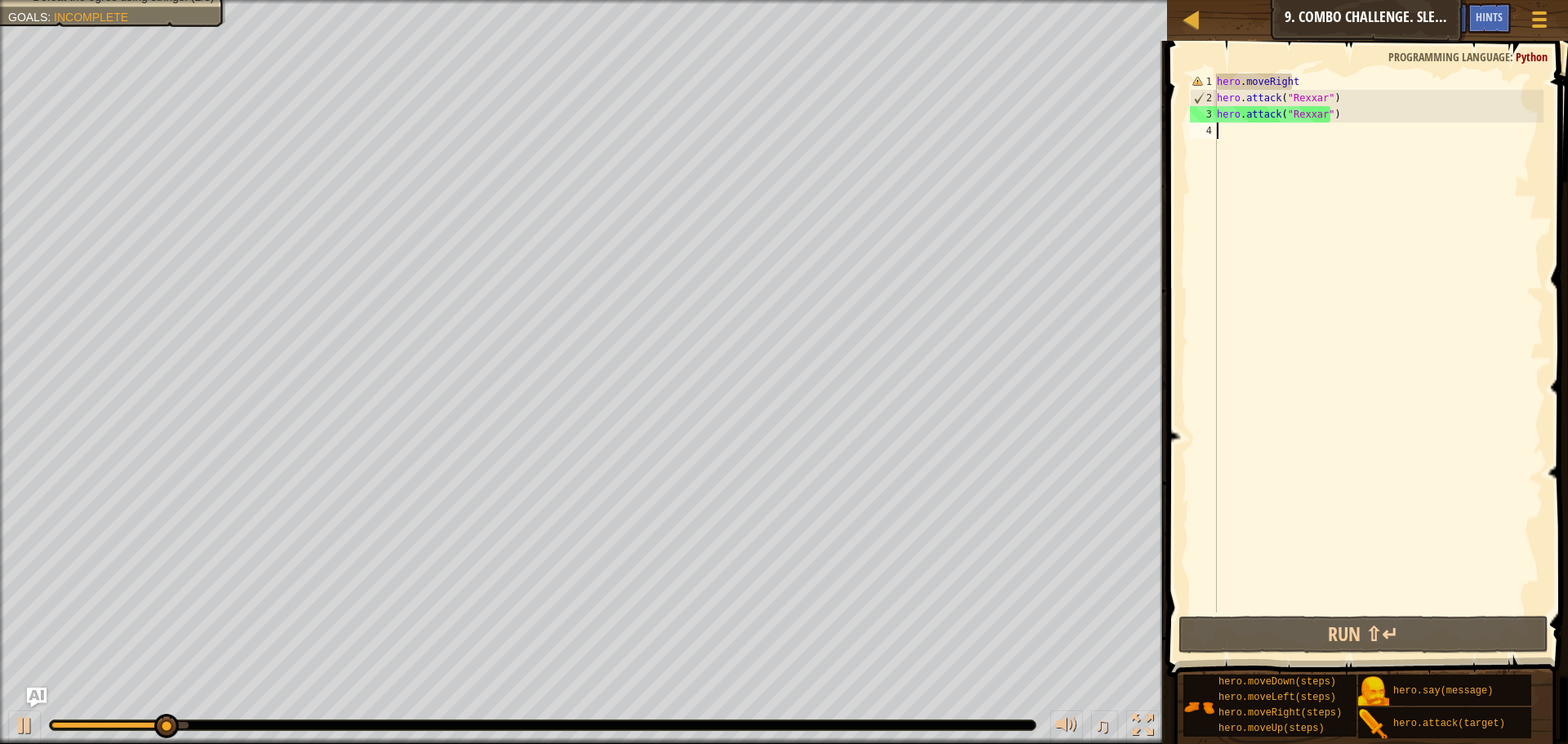
click at [1285, 81] on div "hero . moveRight hero . attack ( "Rexxar" ) hero . attack ( "Rexxar" )" at bounding box center [1378, 359] width 330 height 571
click at [1309, 81] on div "hero . moveRight hero . attack ( "Rexxar" ) hero . attack ( "Rexxar" )" at bounding box center [1378, 359] width 330 height 571
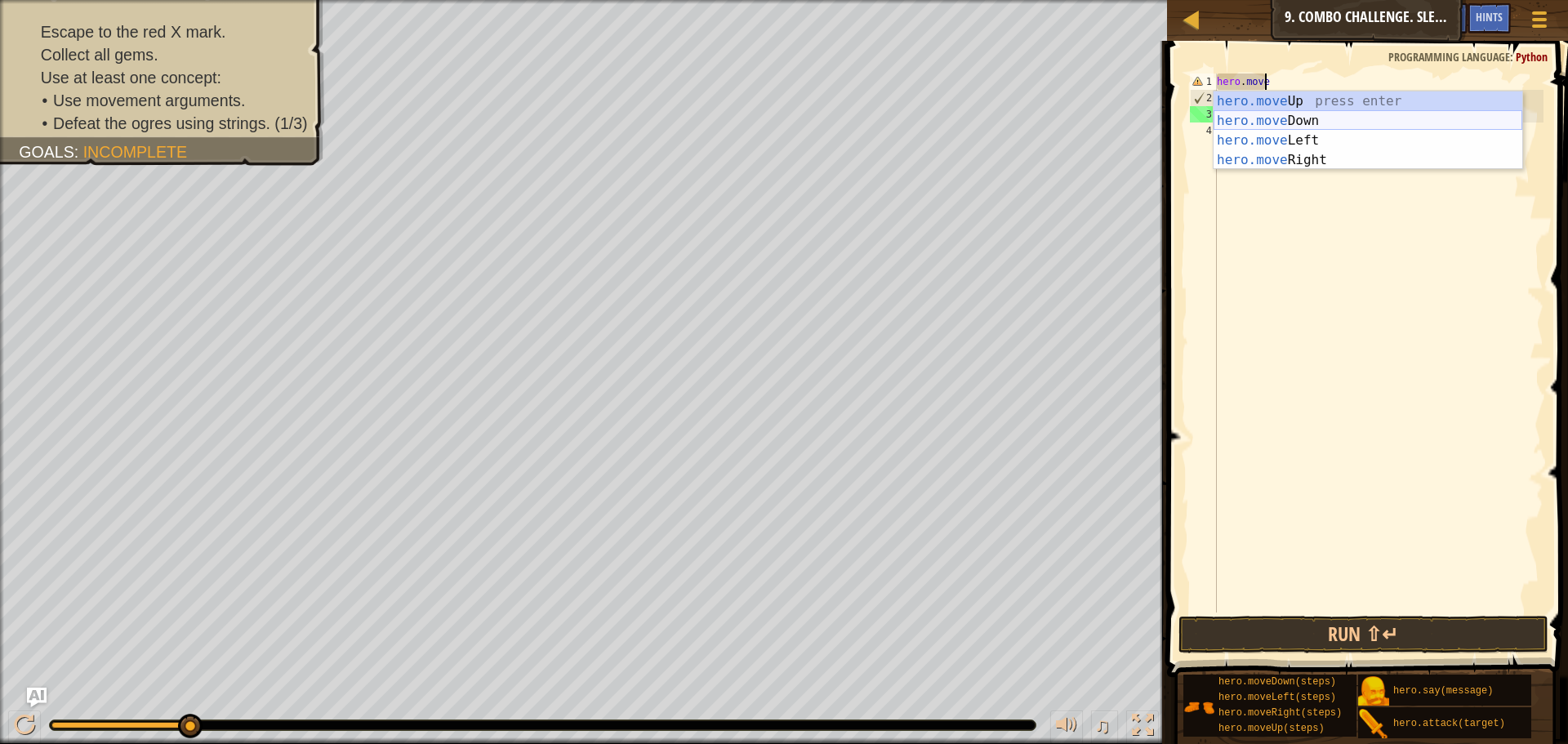
type textarea "hero."
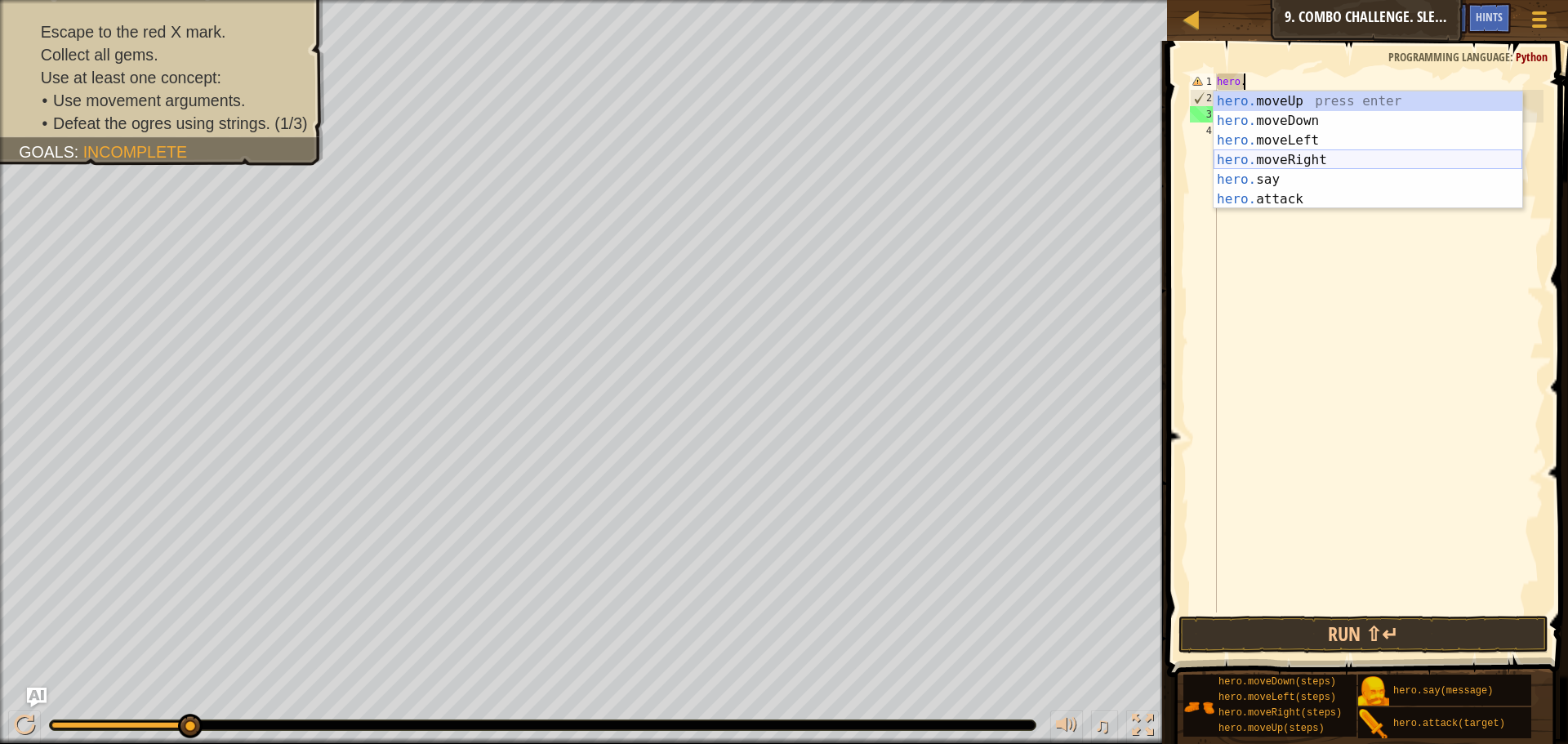
click at [1308, 160] on div "hero. moveUp press enter hero. moveDown press enter hero. moveLeft press enter …" at bounding box center [1367, 170] width 309 height 157
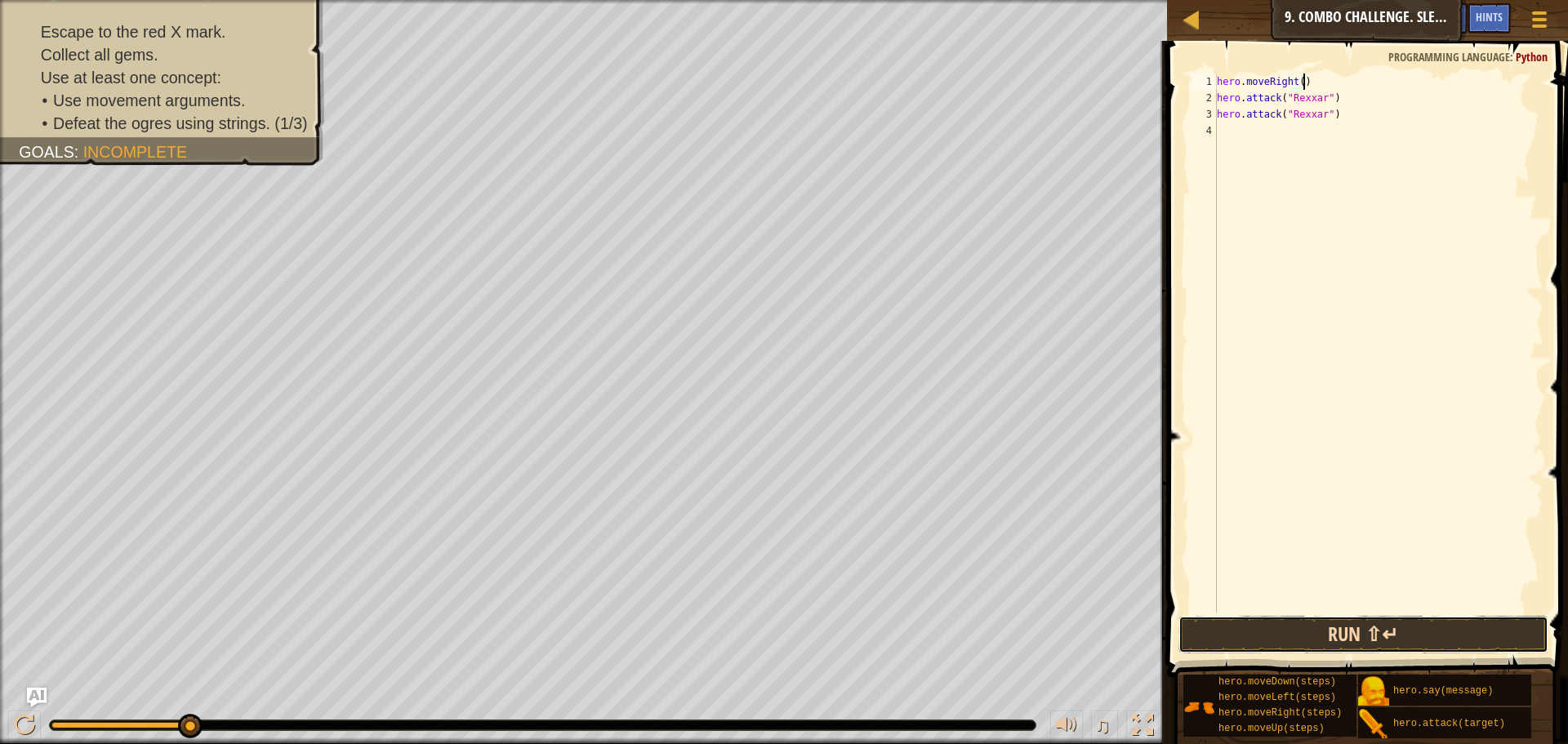
click at [1347, 618] on button "Run ⇧↵" at bounding box center [1363, 634] width 370 height 38
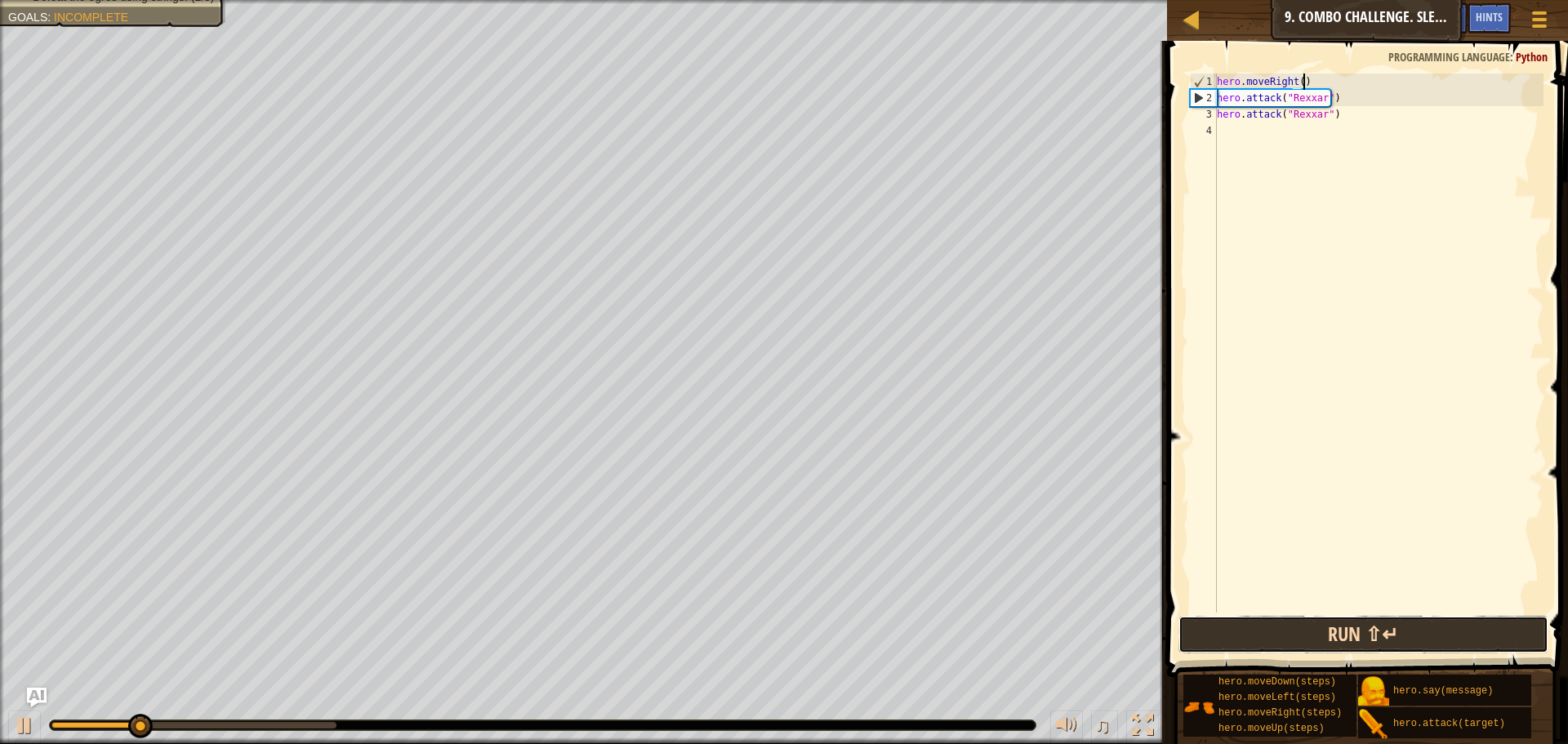
click at [1422, 638] on button "Run ⇧↵" at bounding box center [1363, 634] width 370 height 38
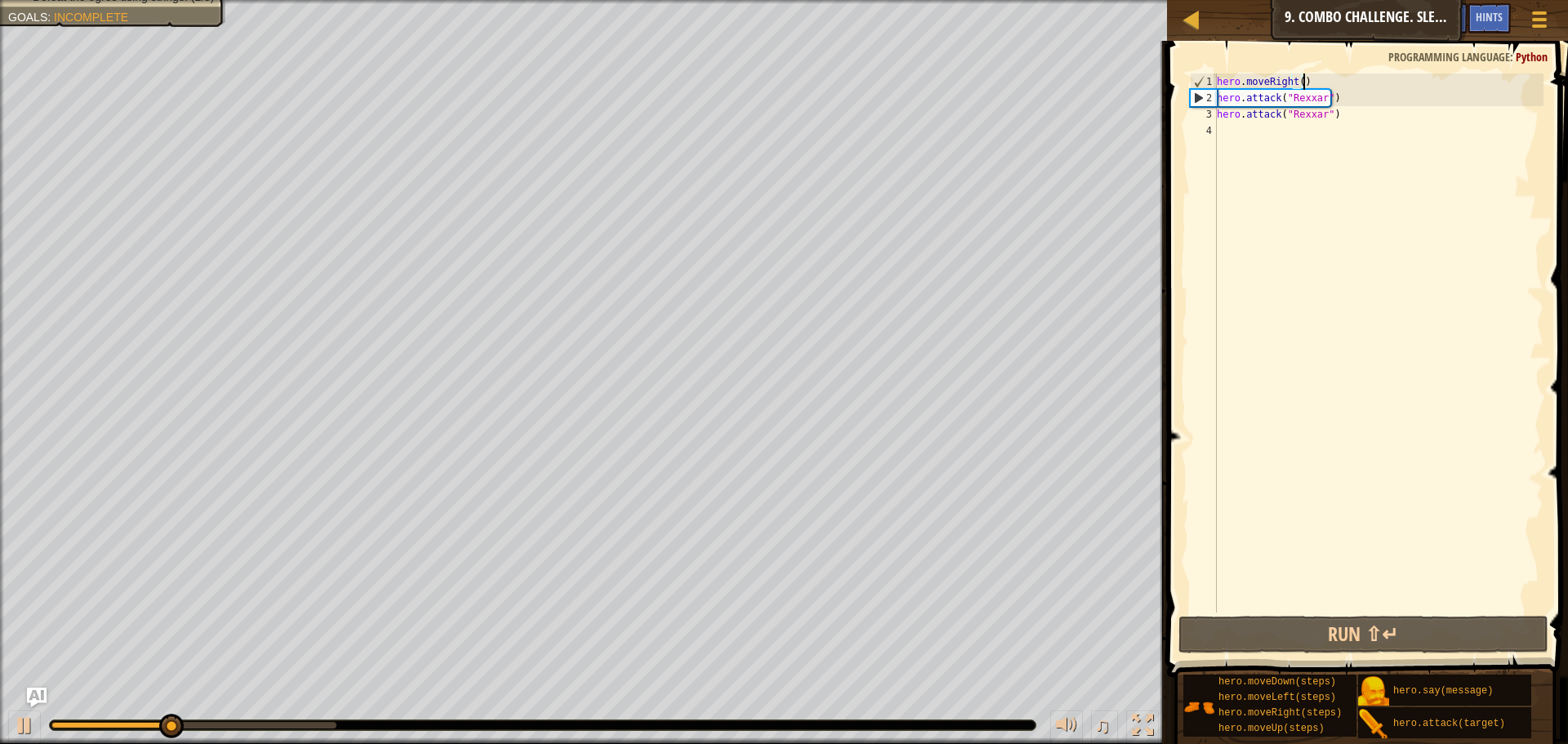
click at [1305, 79] on div "hero . moveRight ( ) hero . attack ( "Rexxar" ) hero . attack ( "Rexxar" )" at bounding box center [1378, 359] width 330 height 571
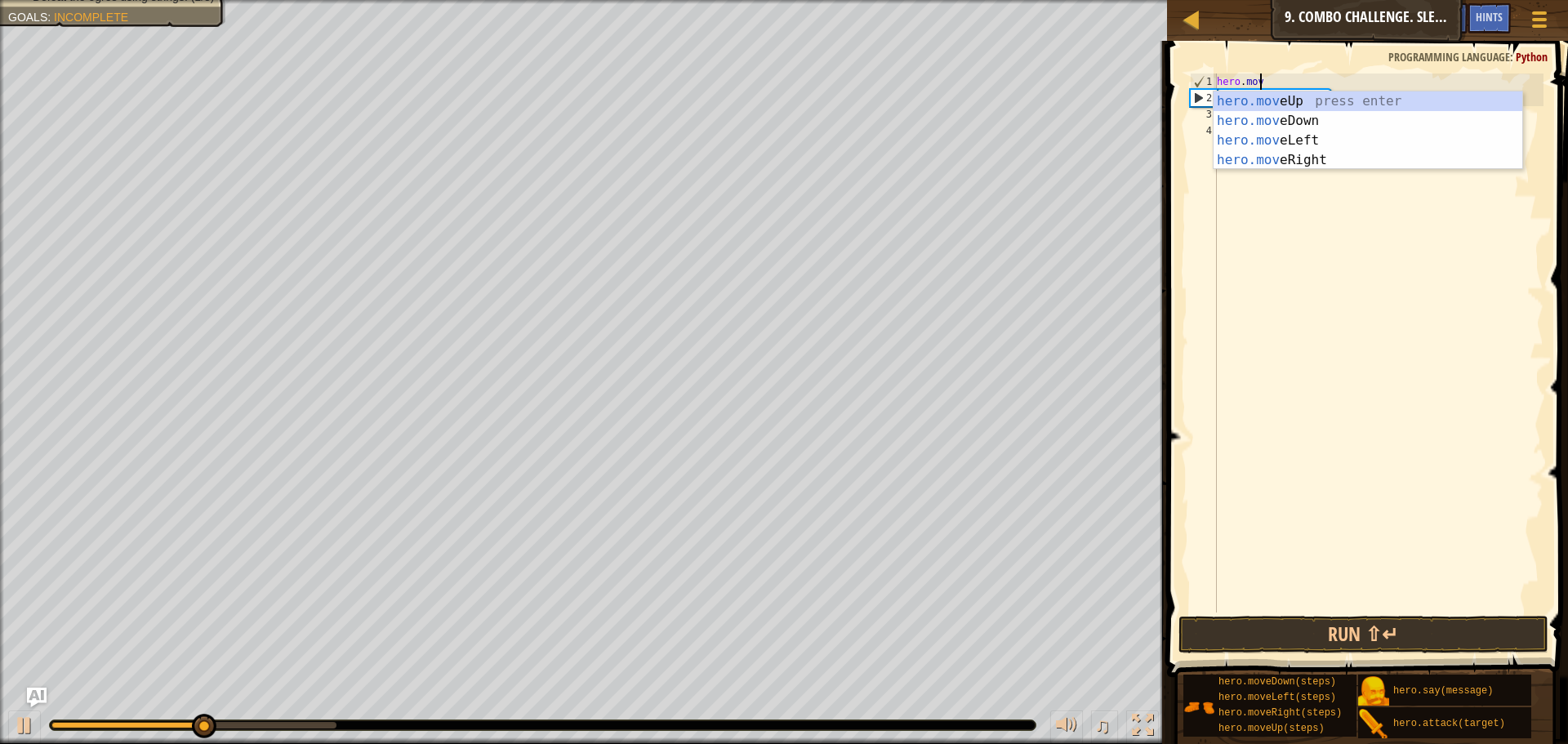
type textarea "h"
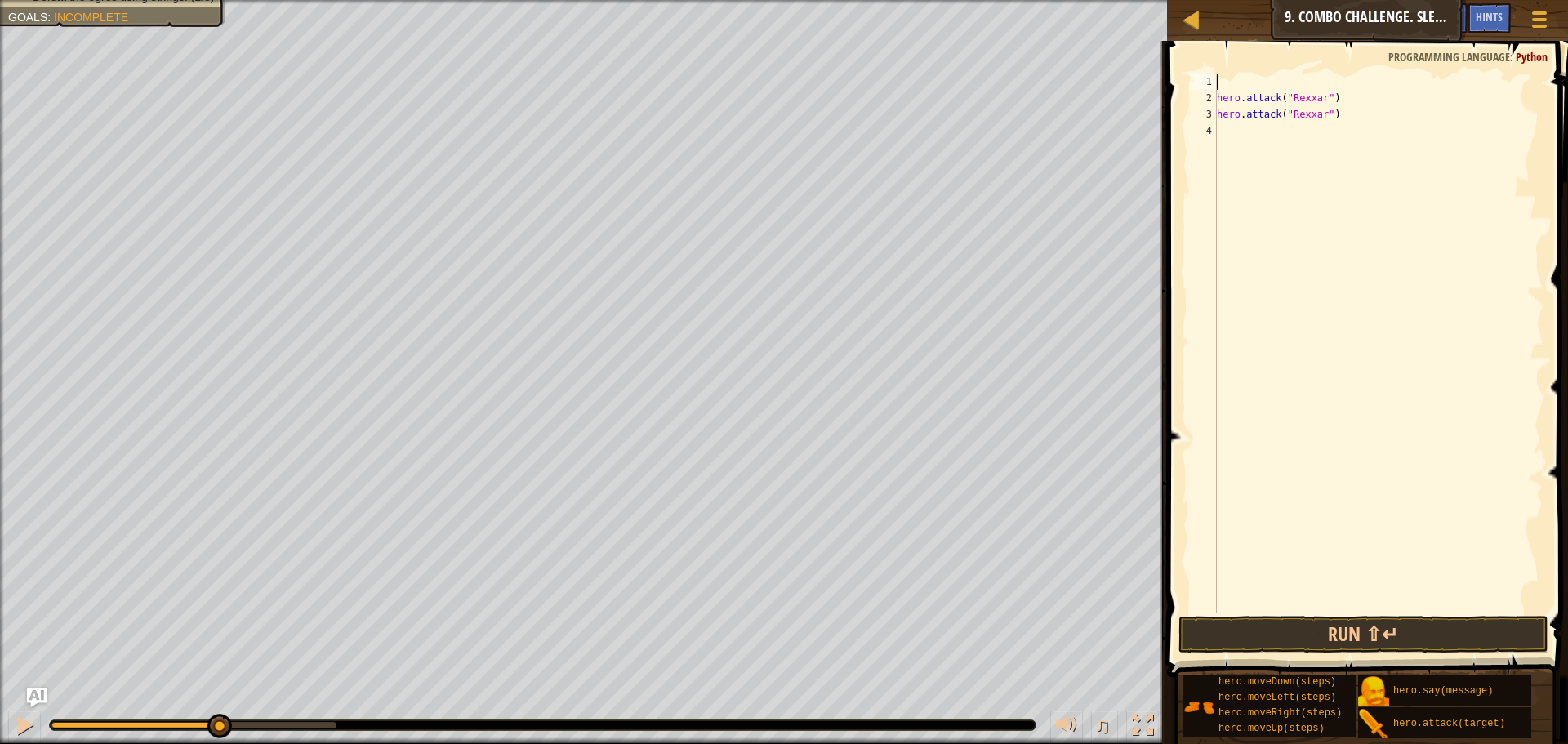
type textarea "h"
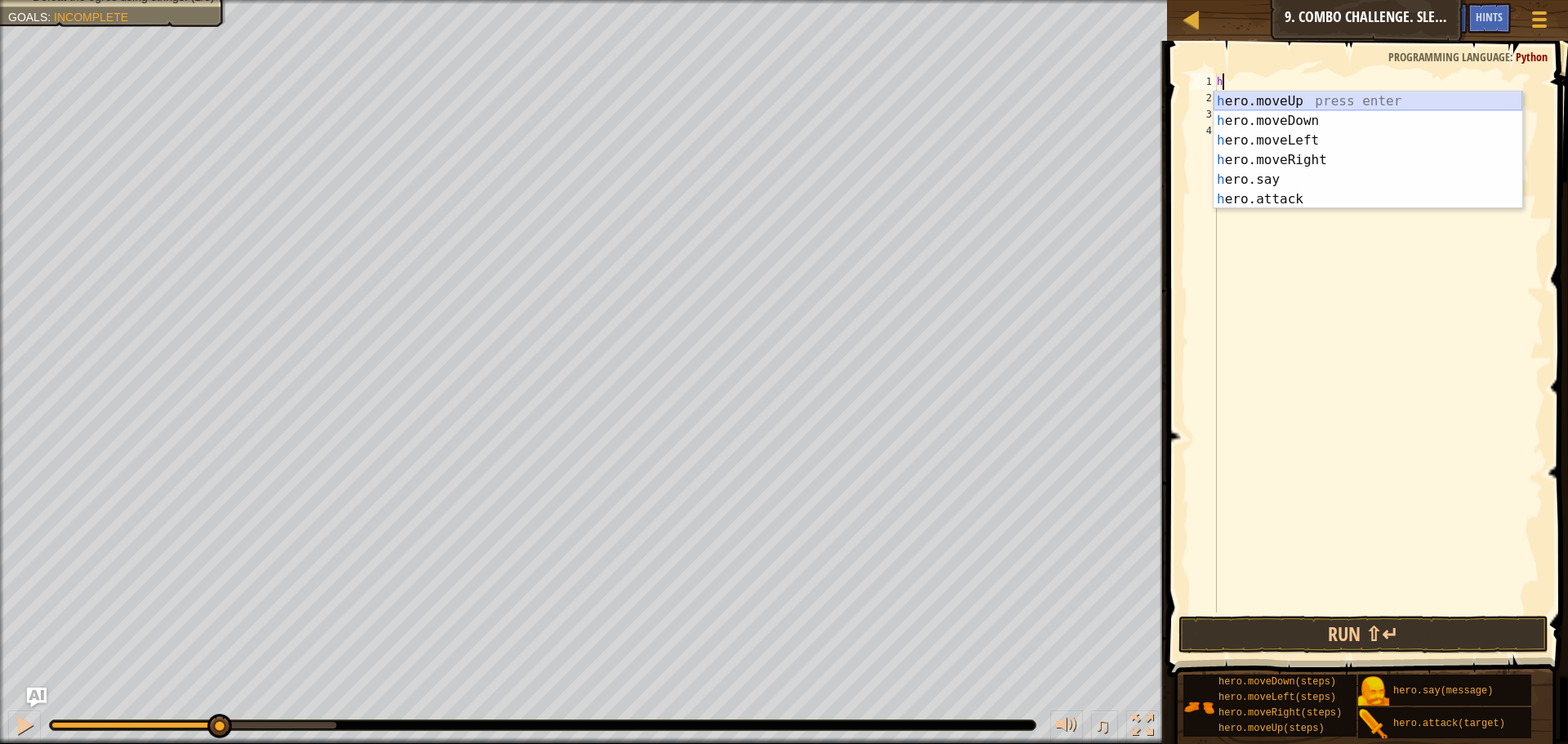
click at [1298, 98] on div "h ero.moveUp press enter h ero.moveDown press enter h ero.moveLeft press enter …" at bounding box center [1367, 170] width 309 height 157
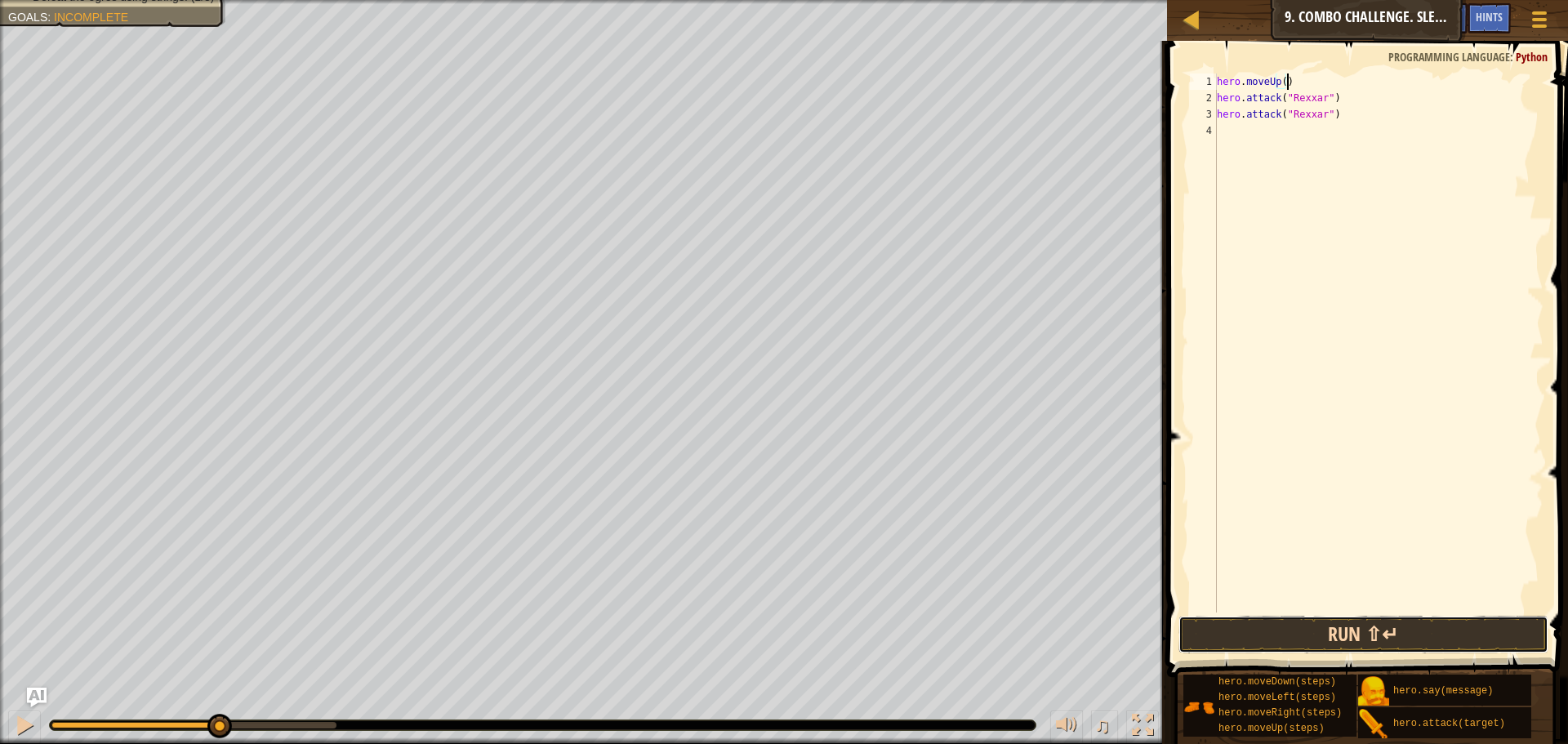
click at [1374, 619] on button "Run ⇧↵" at bounding box center [1363, 634] width 370 height 38
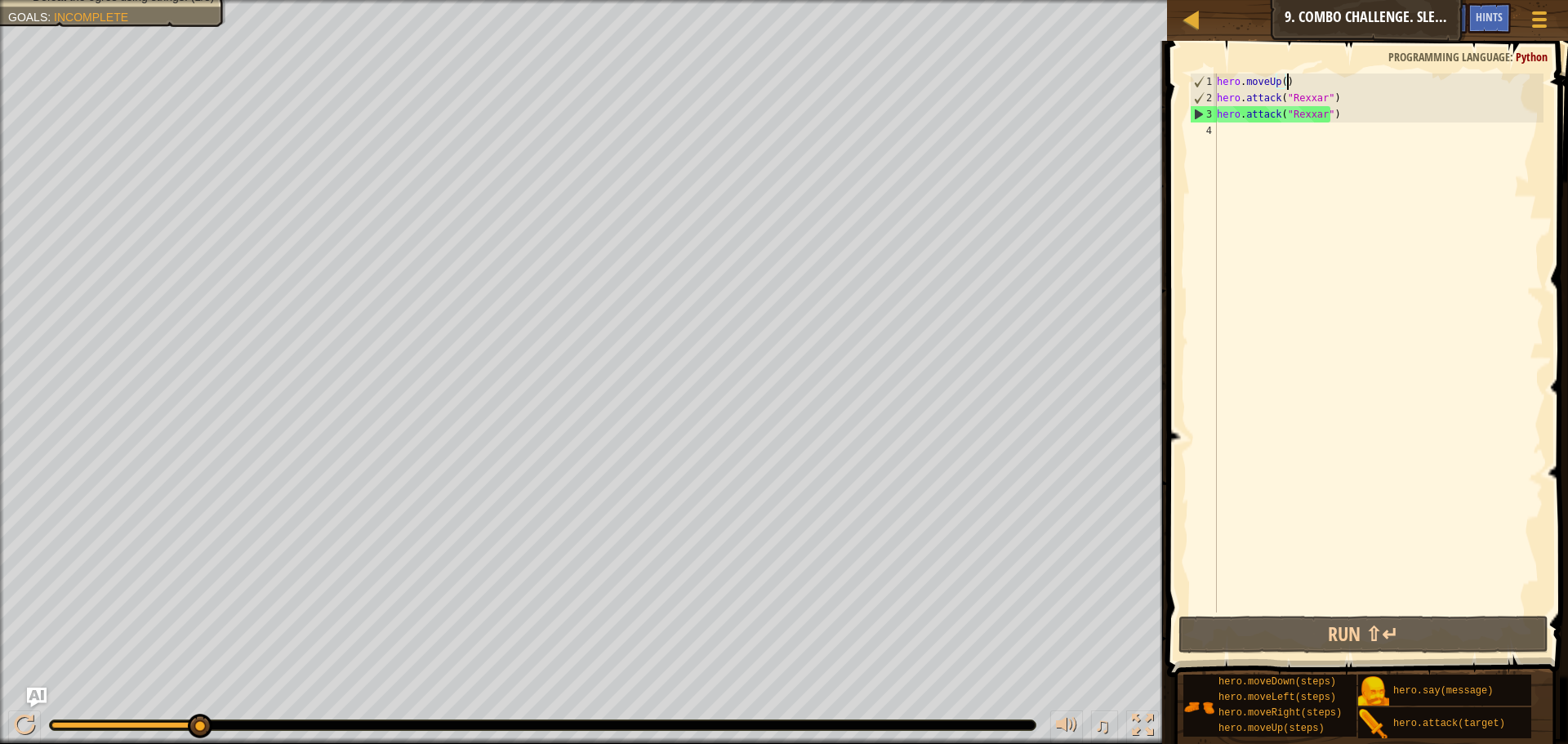
click at [1278, 78] on div "hero . moveUp ( ) hero . attack ( "Rexxar" ) hero . attack ( "Rexxar" )" at bounding box center [1378, 359] width 330 height 571
click at [1278, 82] on div "hero . moveUp ( ) hero . attack ( "Rexxar" ) hero . attack ( "Rexxar" )" at bounding box center [1378, 359] width 330 height 571
click at [1281, 83] on div "hero . moveUp ( ) hero . attack ( "Rexxar" ) hero . attack ( "Rexxar" )" at bounding box center [1378, 359] width 330 height 571
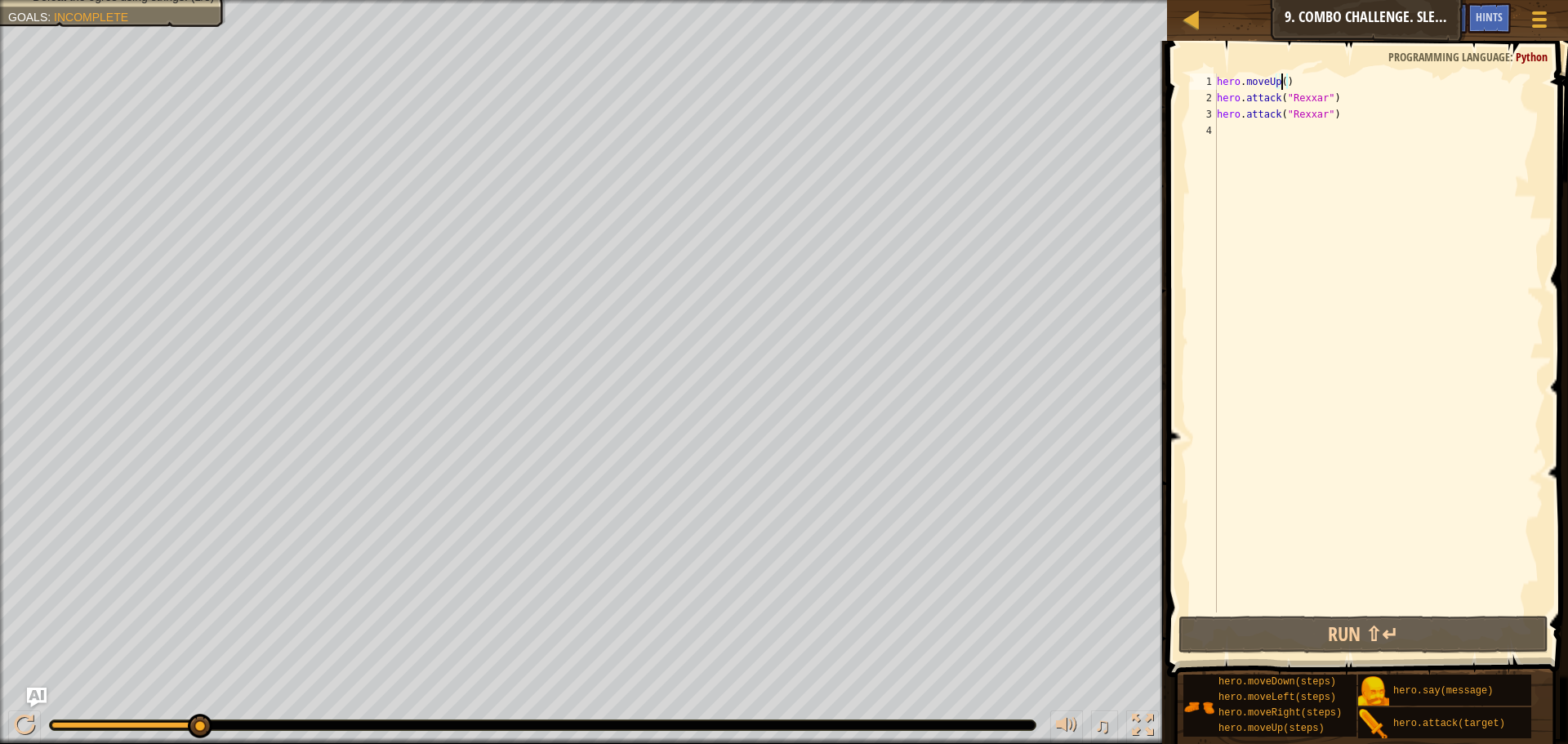
scroll to position [7, 6]
click at [1391, 625] on button "Run ⇧↵" at bounding box center [1363, 634] width 370 height 38
type textarea "hero.moveUp()"
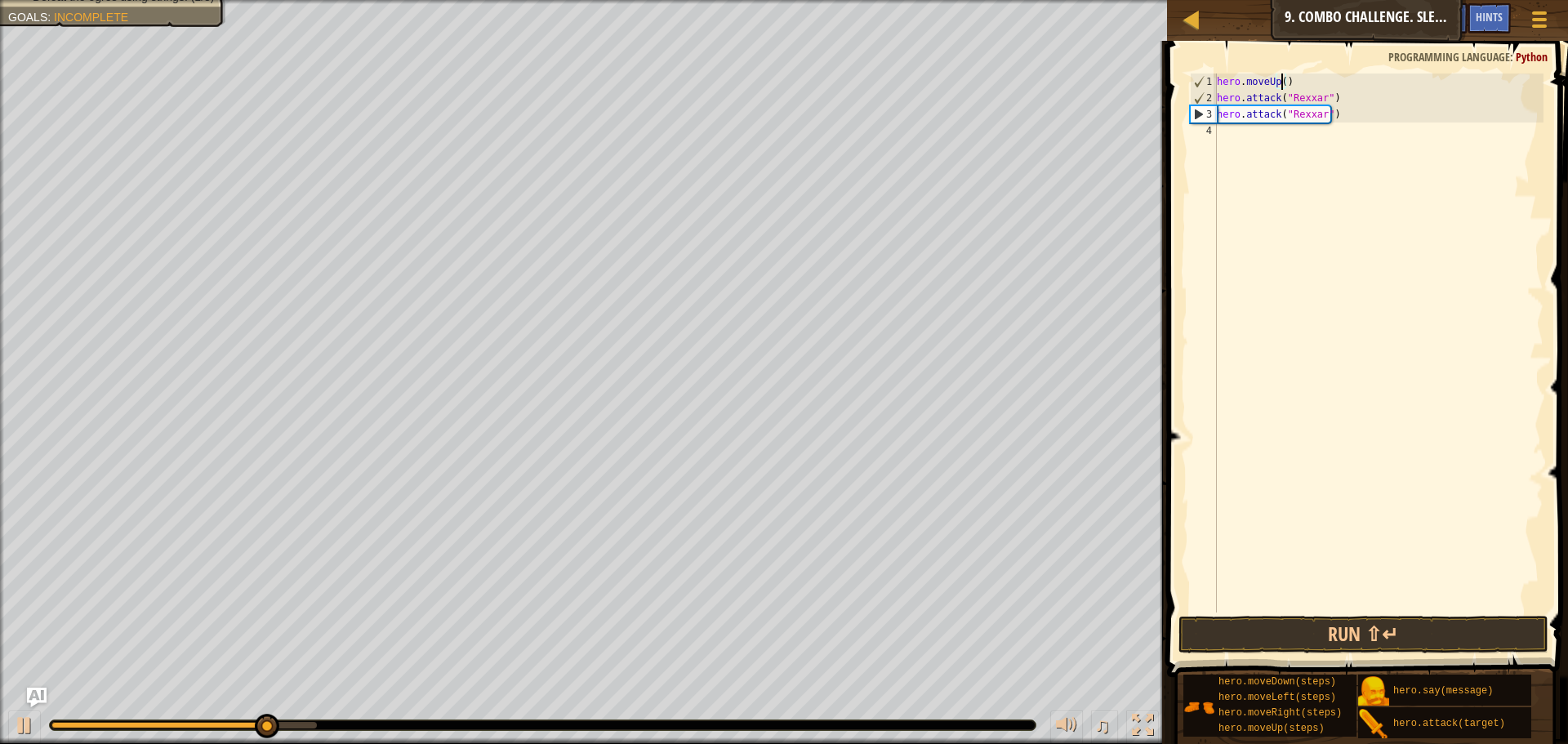
click at [1280, 144] on div "hero . moveUp ( ) hero . attack ( "Rexxar" ) hero . attack ( "Rexxar" )" at bounding box center [1378, 359] width 330 height 571
type textarea "h"
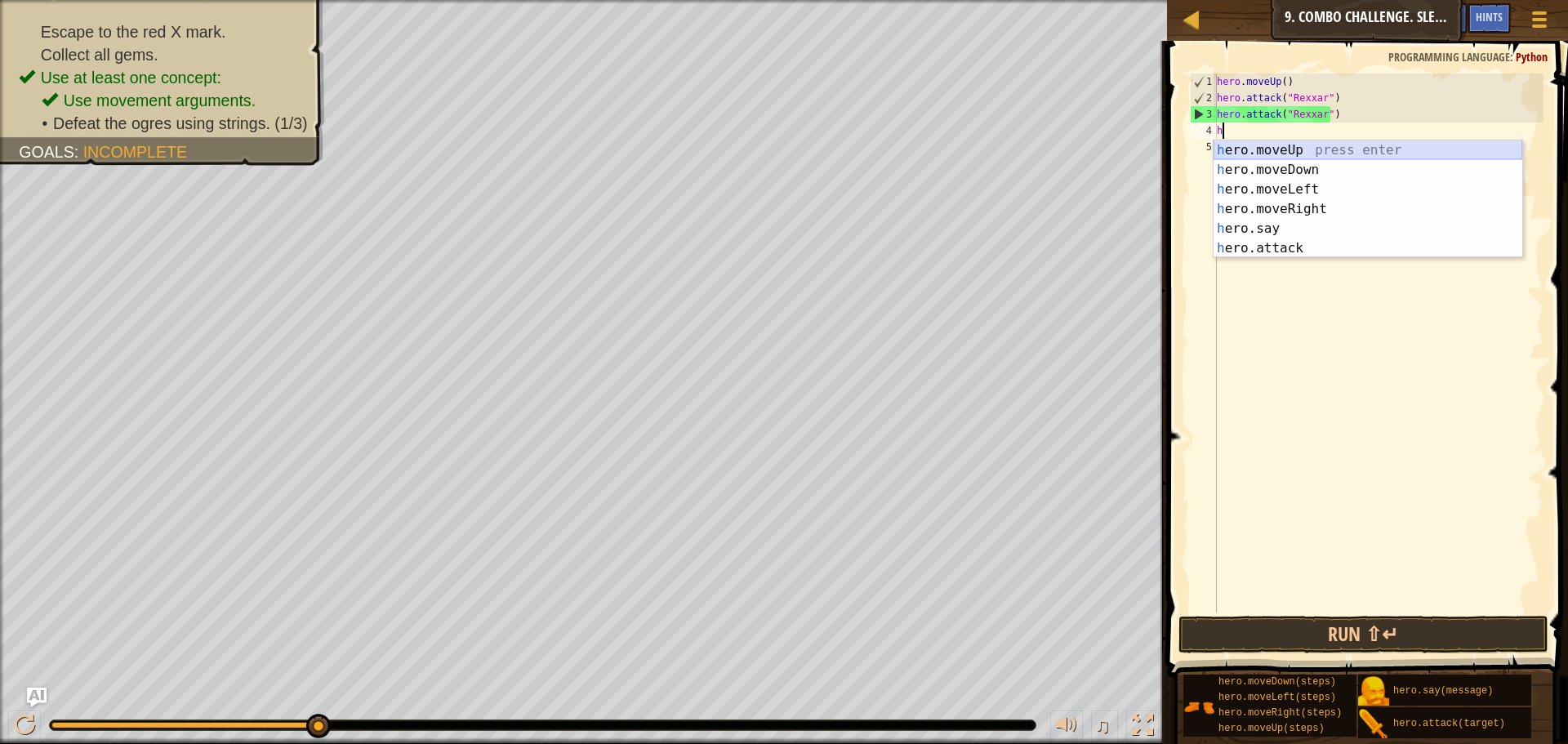
click at [1287, 151] on div "h ero.moveUp press enter h ero.moveDown press enter h ero.moveLeft press enter …" at bounding box center [1367, 219] width 309 height 157
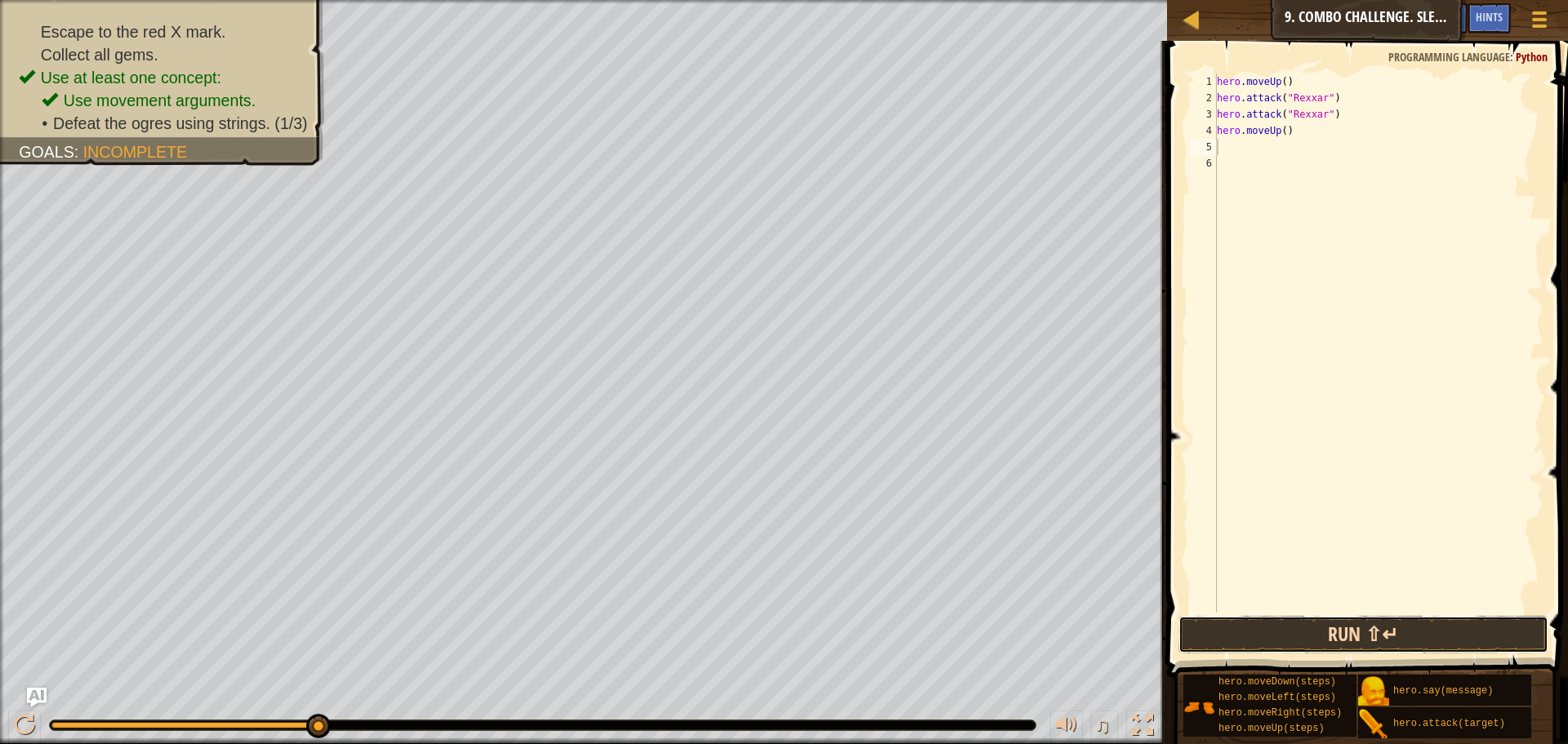
click at [1335, 638] on button "Run ⇧↵" at bounding box center [1363, 634] width 370 height 38
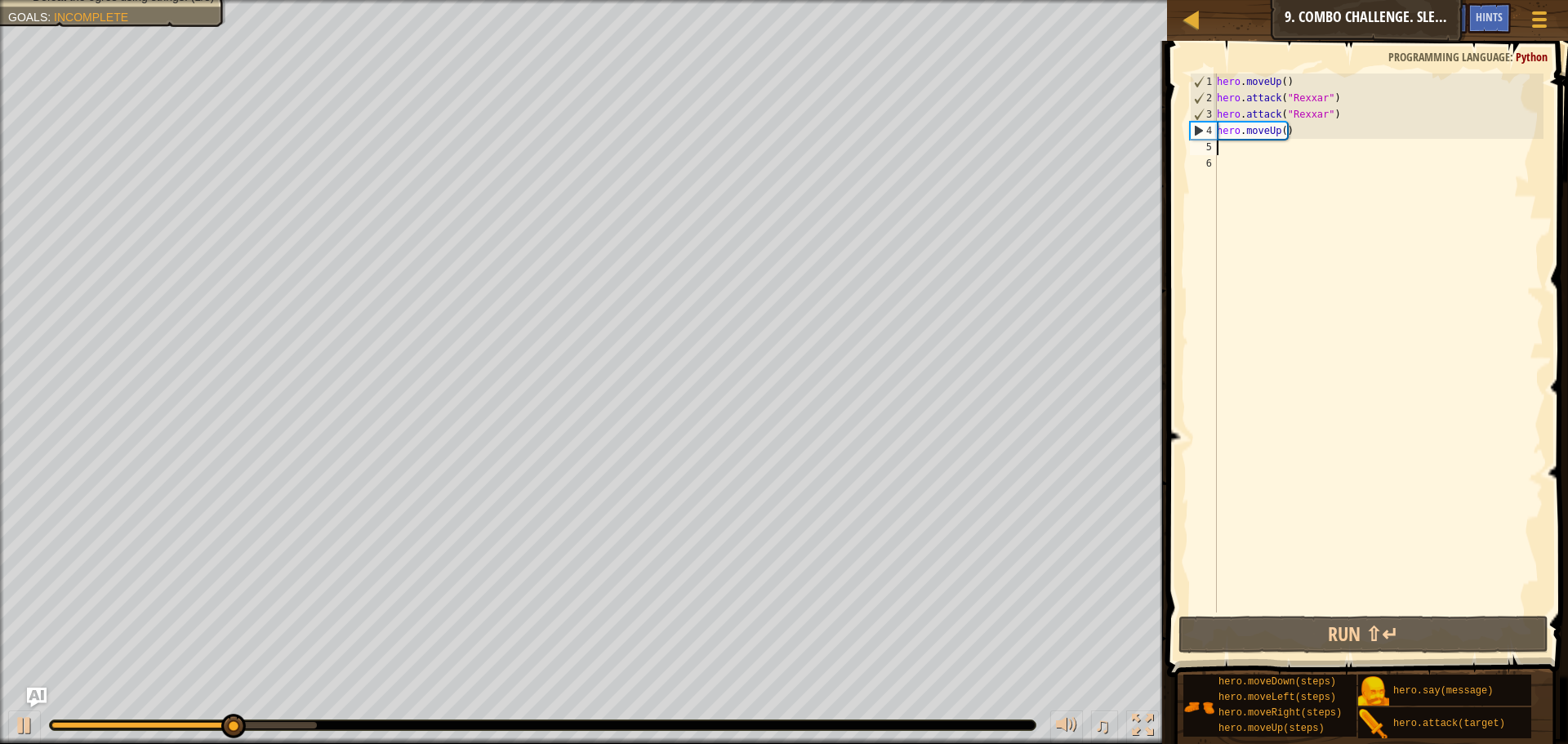
click at [1325, 134] on div "hero . moveUp ( ) hero . attack ( "Rexxar" ) hero . attack ( "Rexxar" ) hero . …" at bounding box center [1378, 359] width 330 height 571
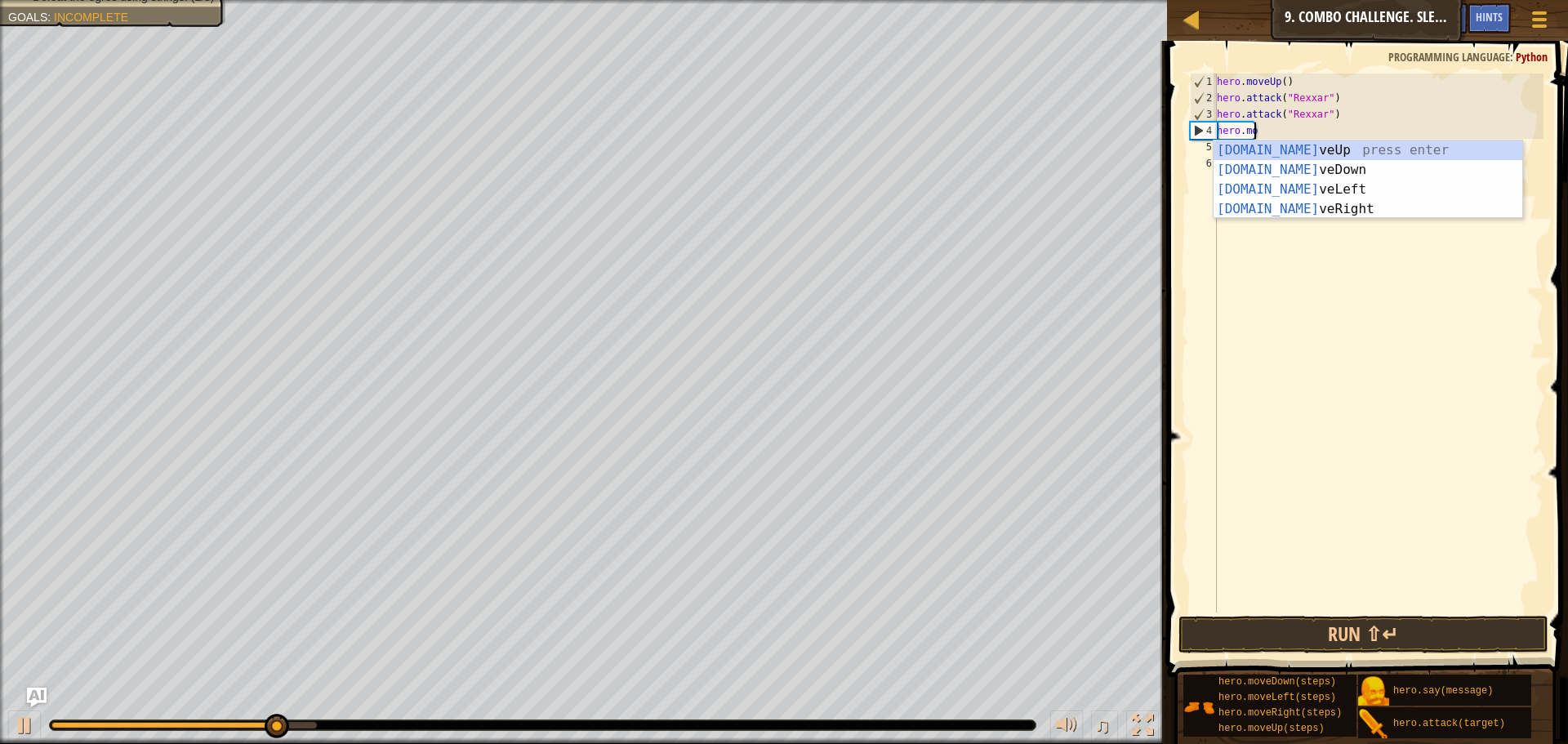
type textarea "hero."
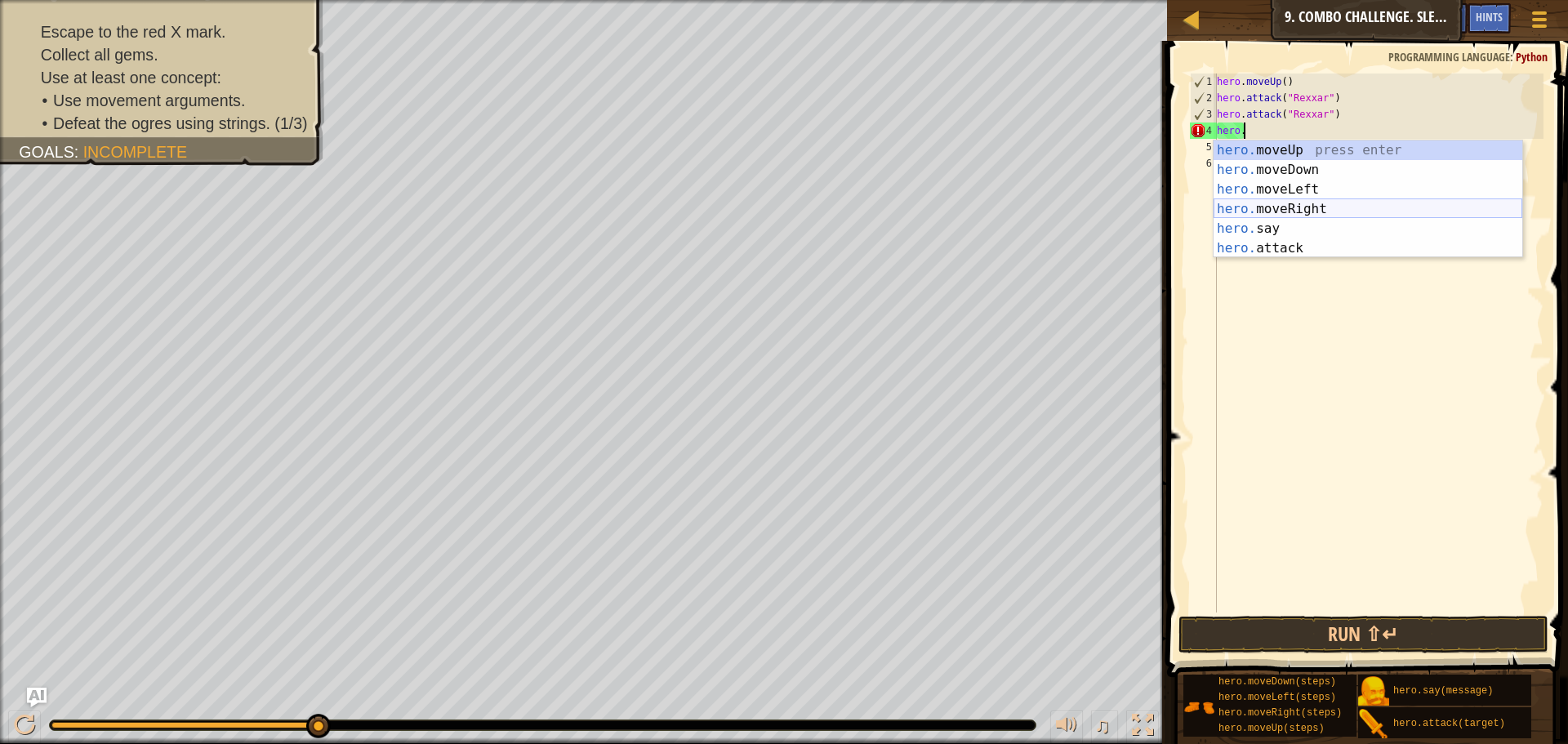
click at [1292, 210] on div "hero. moveUp press enter hero. moveDown press enter hero. moveLeft press enter …" at bounding box center [1367, 219] width 309 height 157
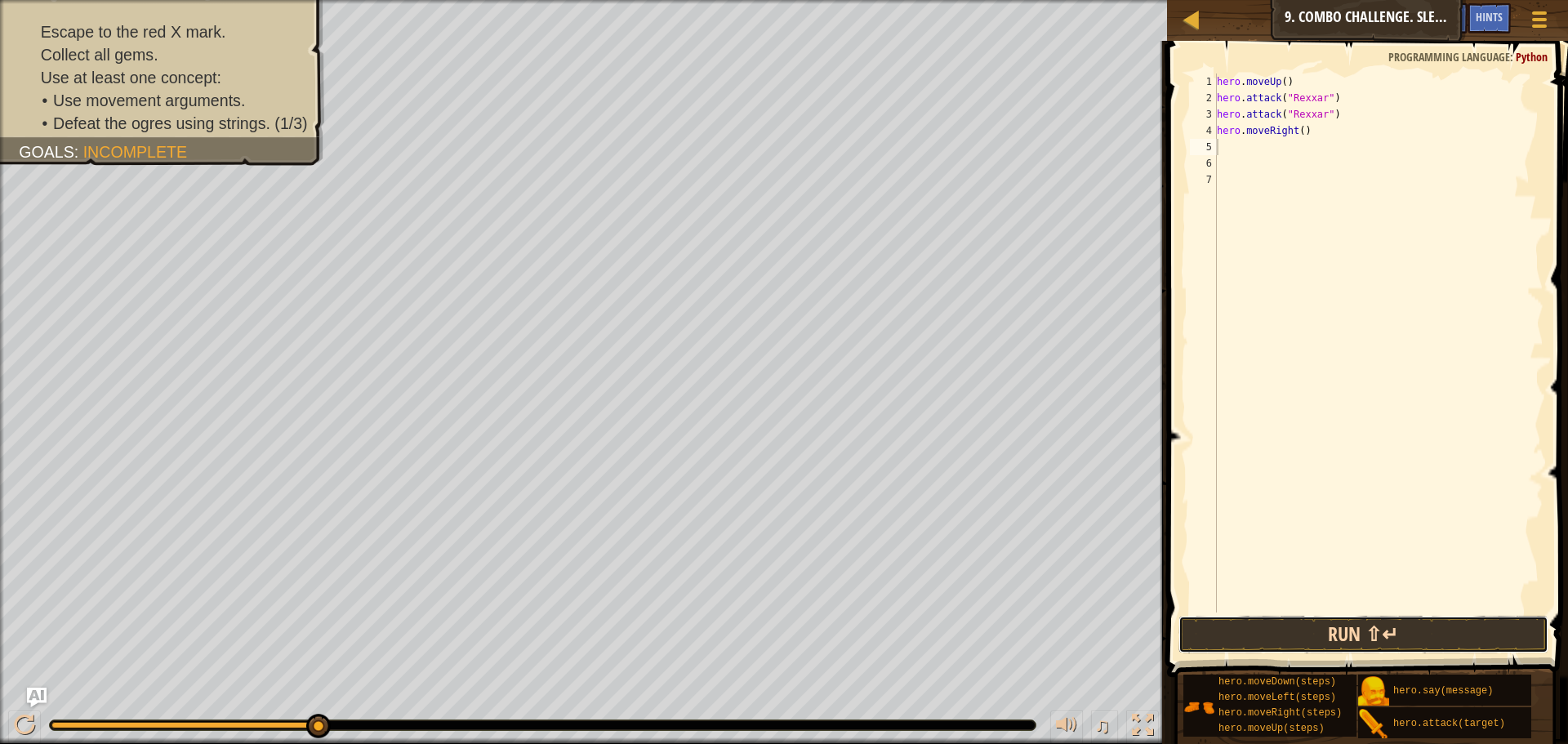
click at [1286, 644] on button "Run ⇧↵" at bounding box center [1363, 634] width 370 height 38
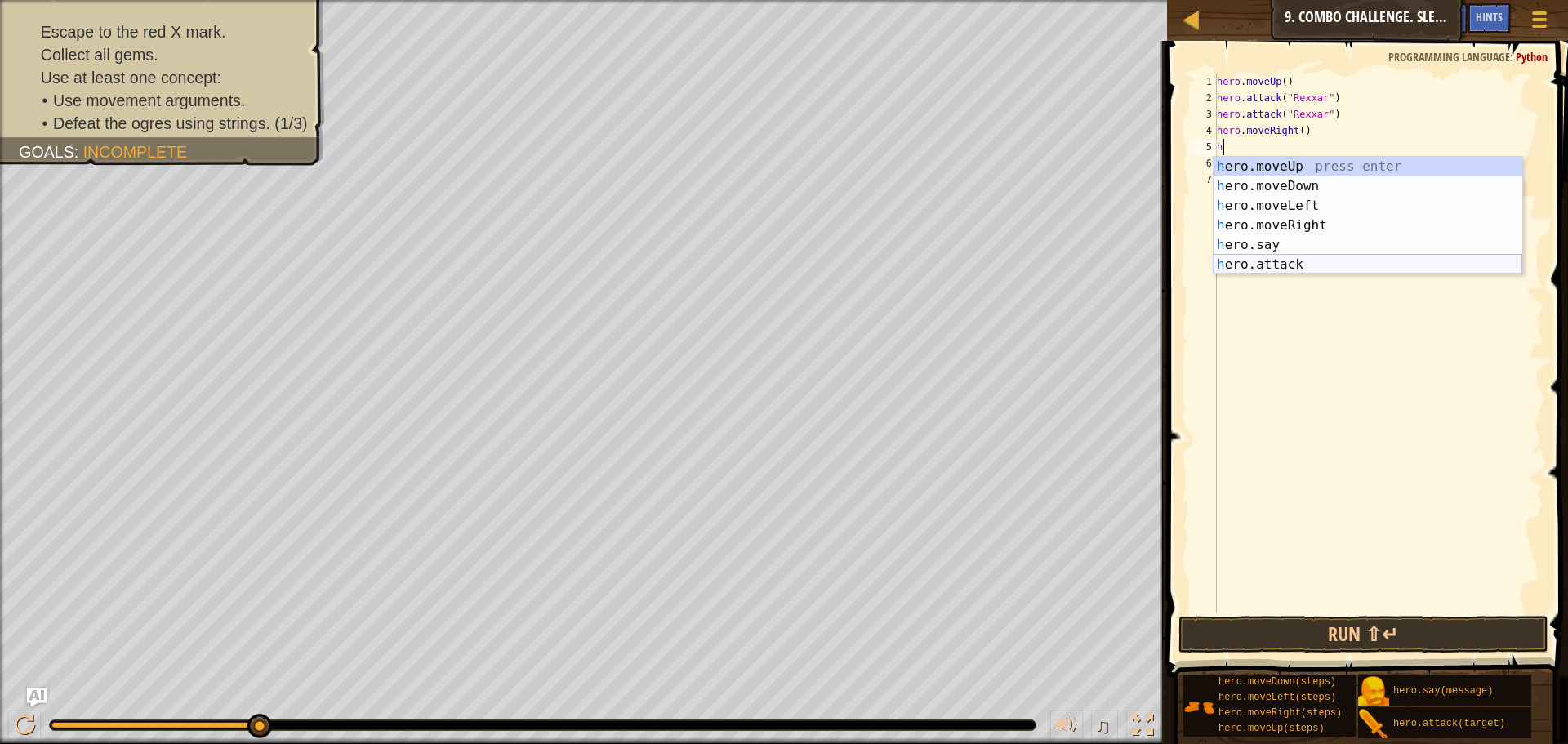
click at [1279, 265] on div "h ero.moveUp press enter h ero.moveDown press enter h ero.moveLeft press enter …" at bounding box center [1367, 236] width 309 height 157
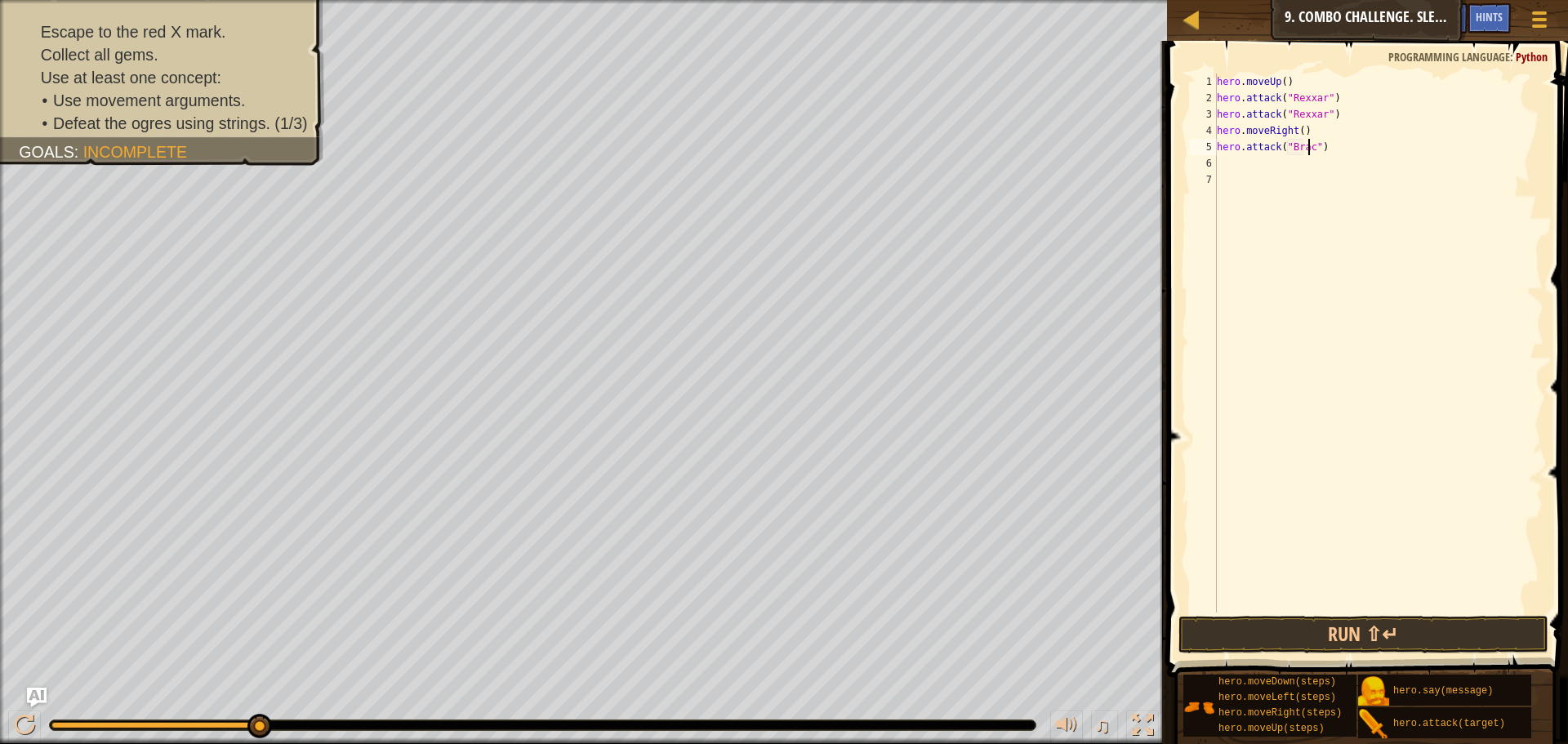
type textarea "hero.attack("Brack")"
click at [1355, 145] on div "hero . moveUp ( ) hero . attack ( "Rexxar" ) hero . attack ( "Rexxar" ) hero . …" at bounding box center [1378, 359] width 330 height 571
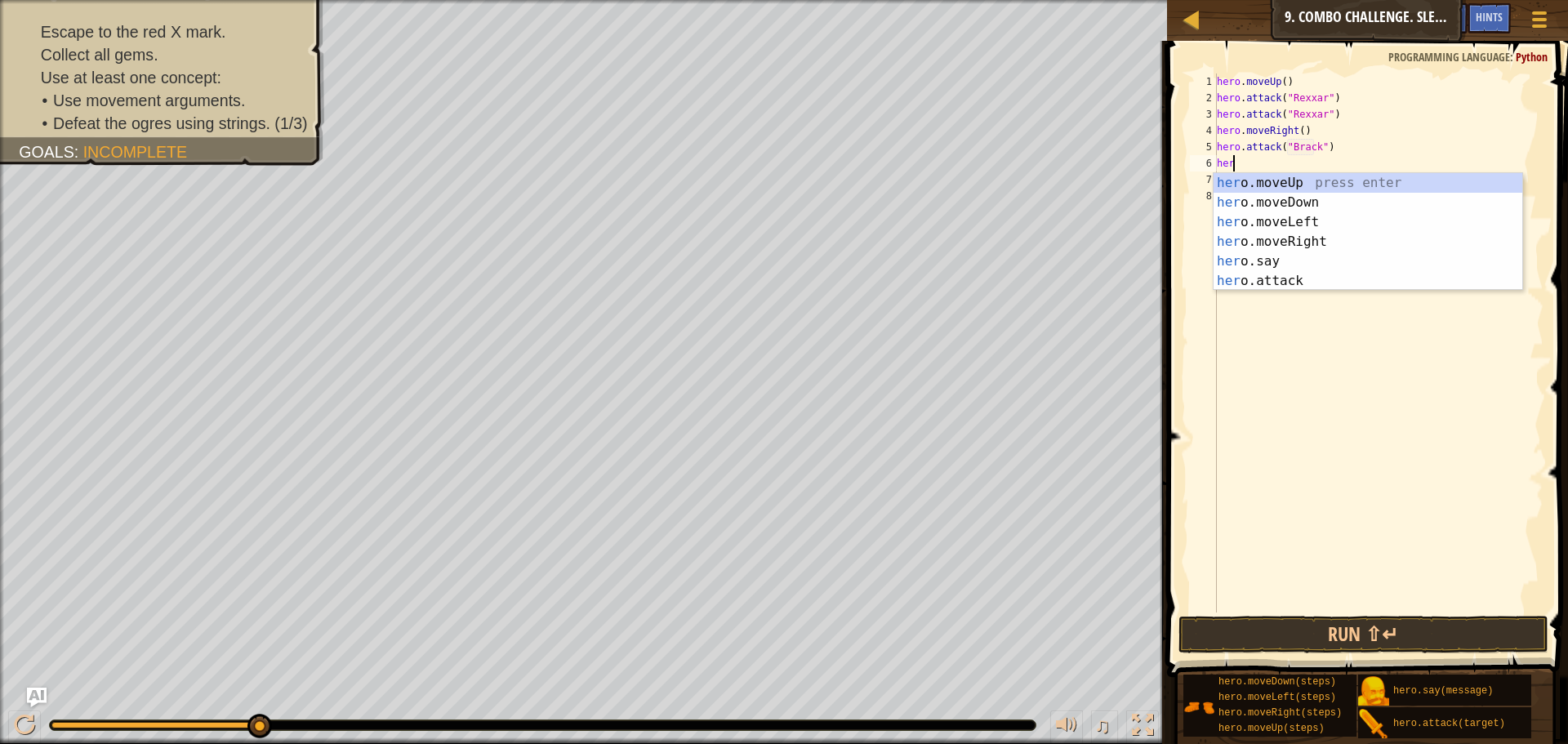
scroll to position [7, 1]
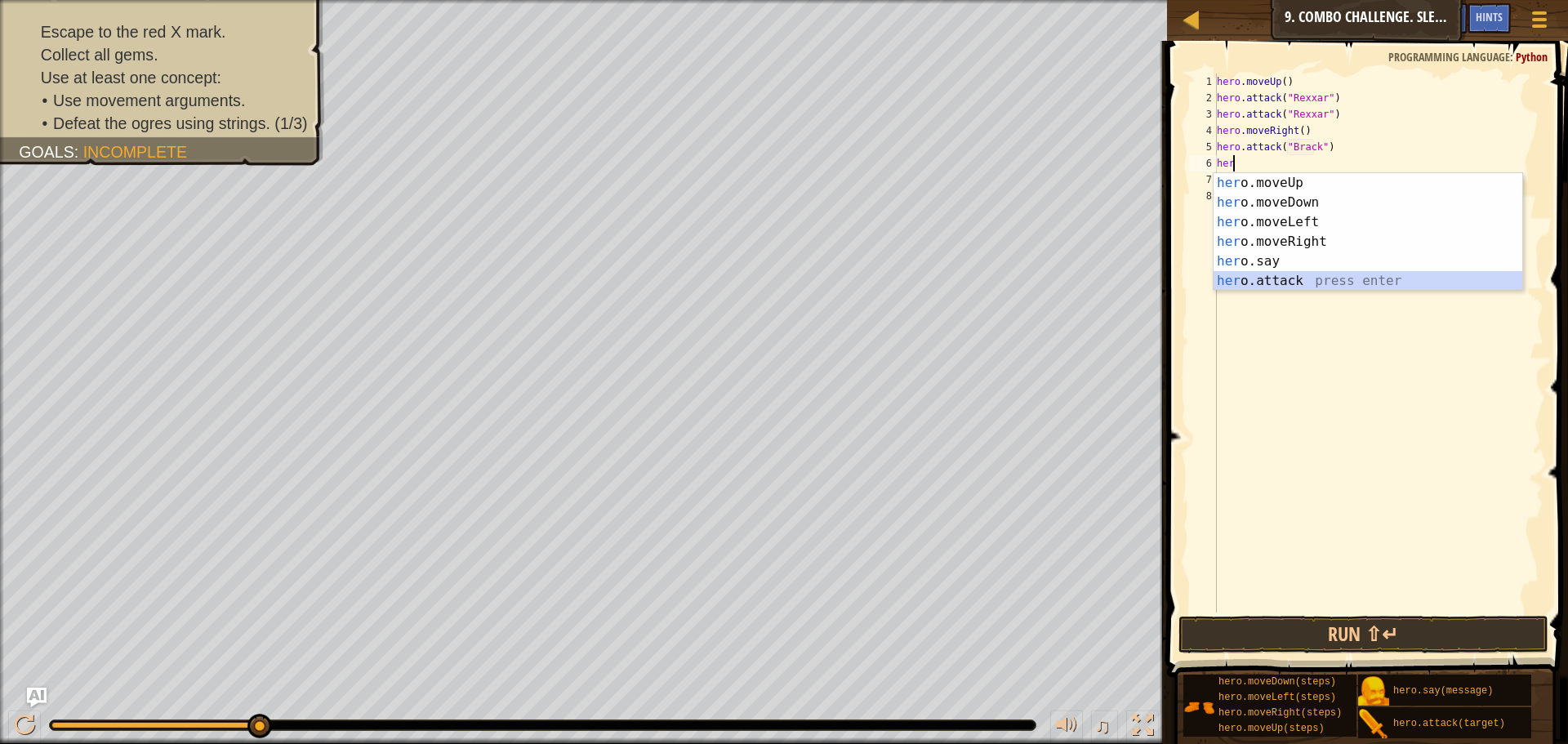
click at [1287, 280] on div "her o.moveUp press enter her o.moveDown press enter her o.moveLeft press enter …" at bounding box center [1367, 252] width 309 height 157
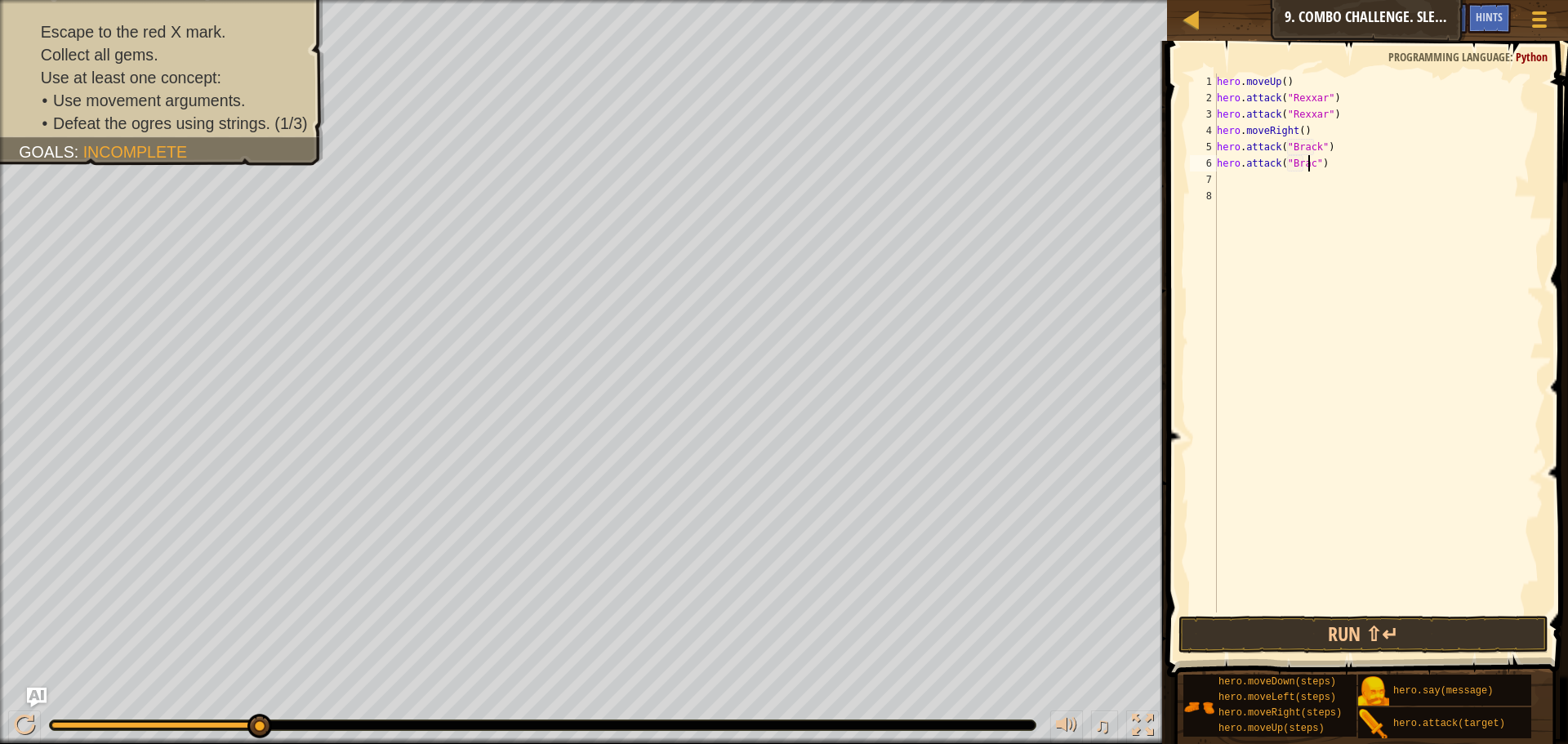
scroll to position [7, 8]
type textarea "hero.attack("Brack")"
click at [1266, 630] on button "Run ⇧↵" at bounding box center [1363, 634] width 370 height 38
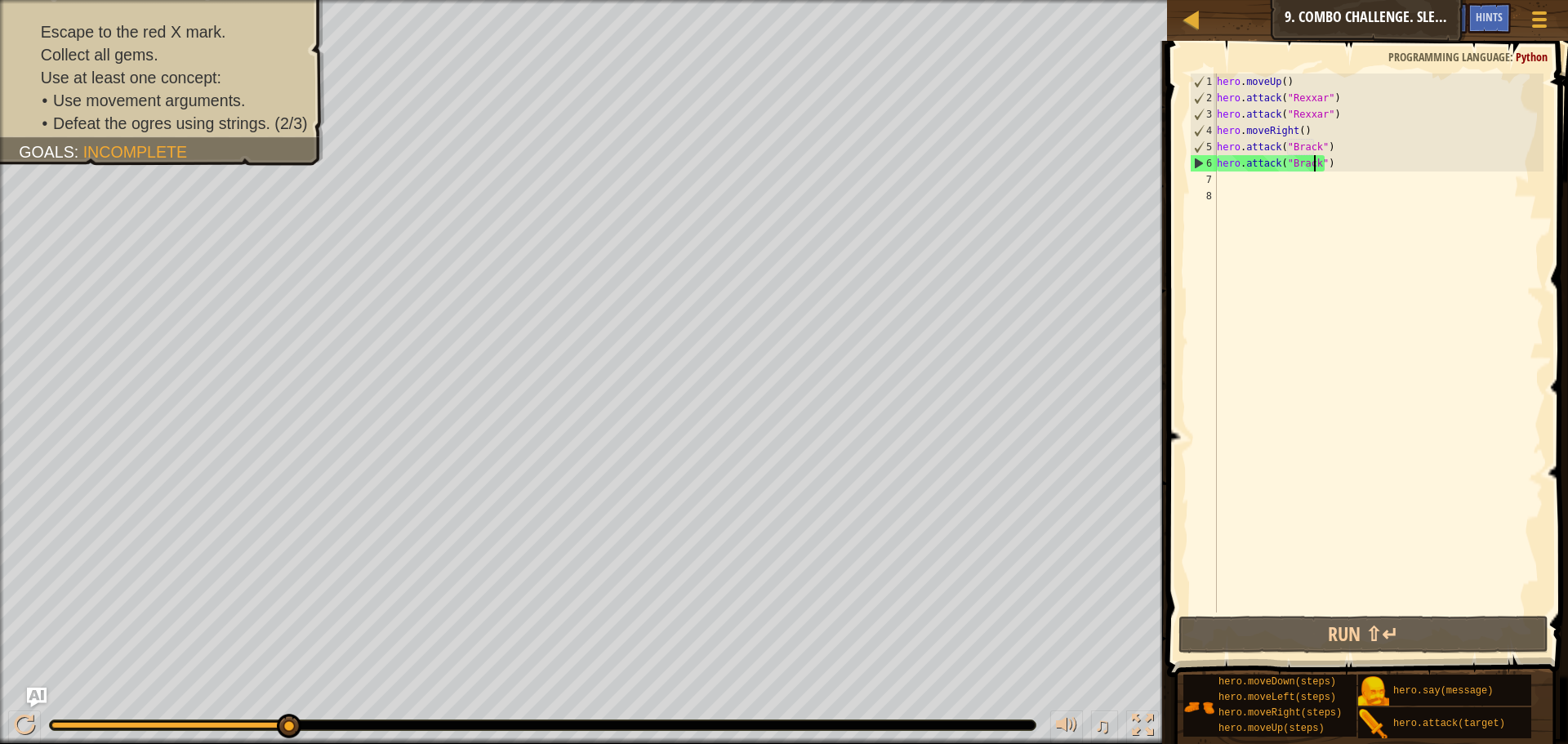
click at [1265, 178] on div "hero . moveUp ( ) hero . attack ( "Rexxar" ) hero . attack ( "Rexxar" ) hero . …" at bounding box center [1378, 359] width 330 height 571
type textarea "h"
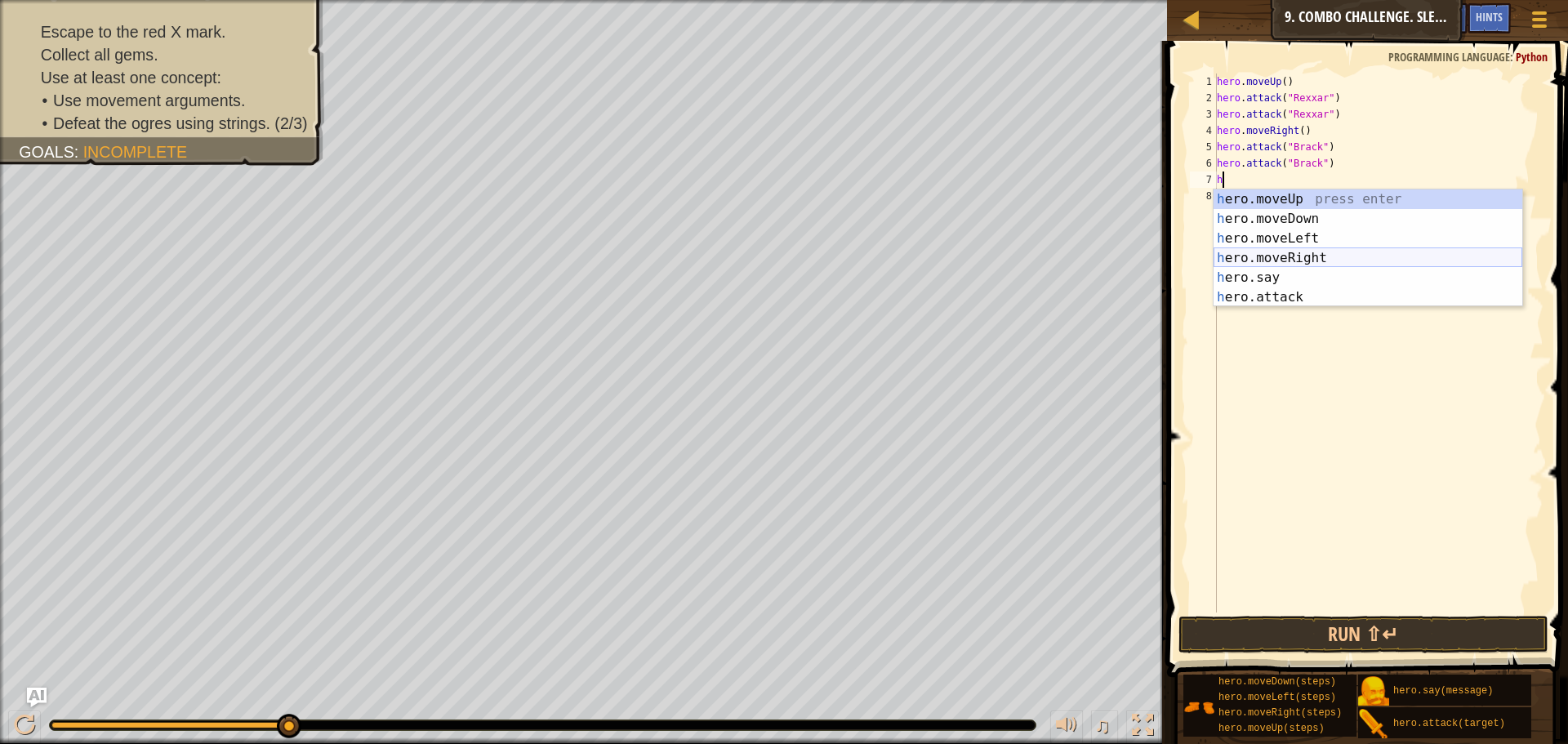
click at [1267, 255] on div "h ero.moveUp press enter h ero.moveDown press enter h ero.moveLeft press enter …" at bounding box center [1367, 268] width 309 height 157
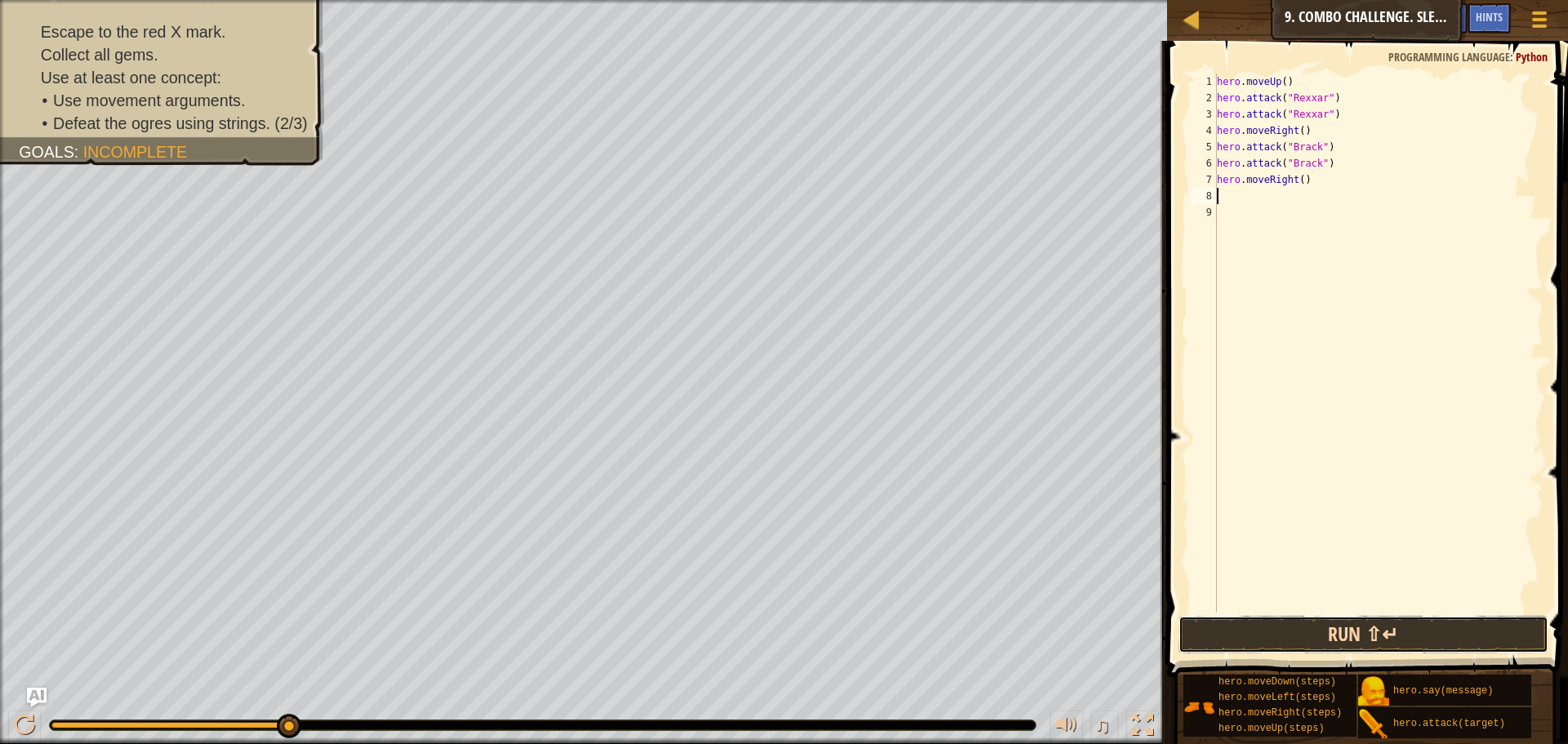
click at [1261, 625] on button "Run ⇧↵" at bounding box center [1363, 634] width 370 height 38
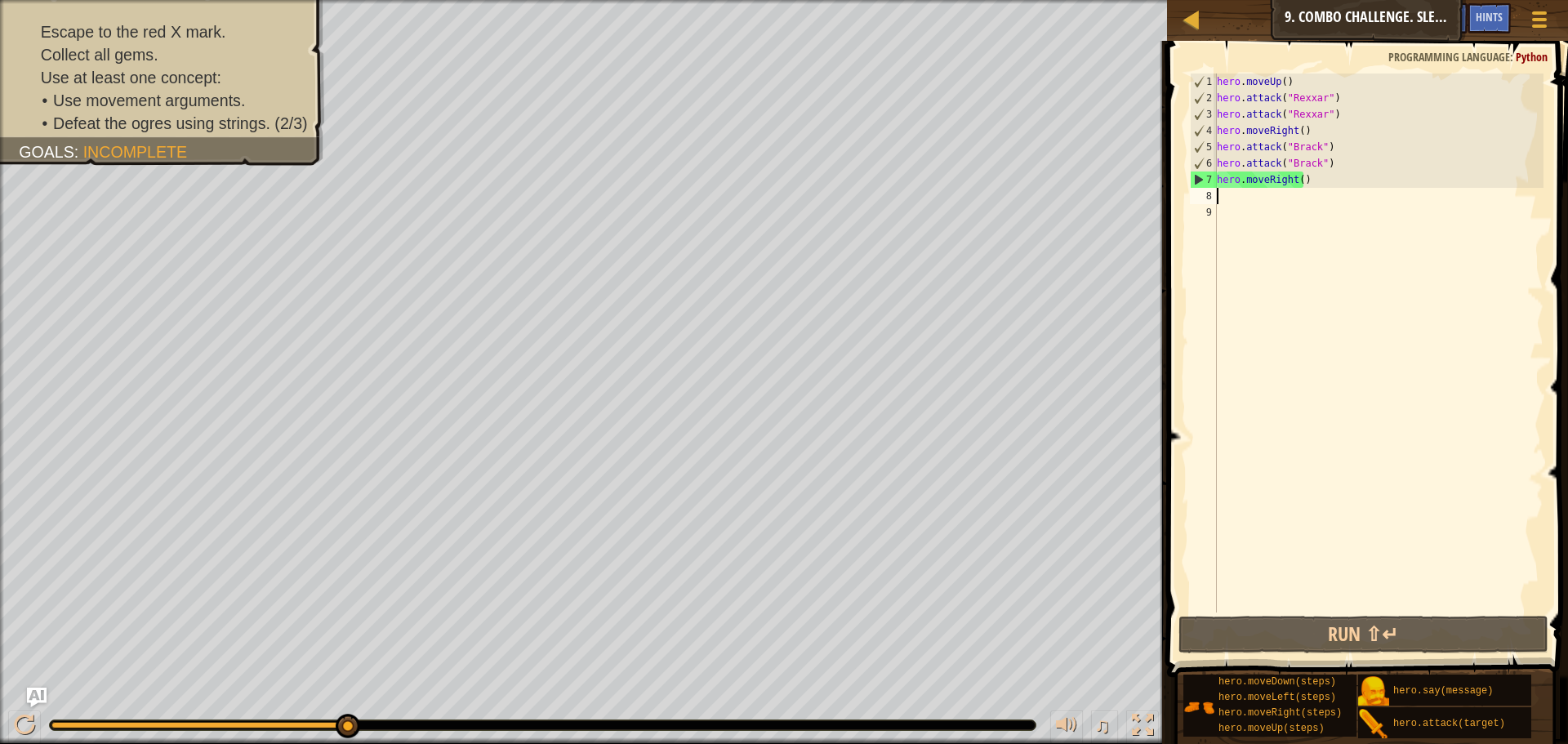
click at [1306, 181] on div "hero . moveUp ( ) hero . attack ( "Rexxar" ) hero . attack ( "Rexxar" ) hero . …" at bounding box center [1378, 359] width 330 height 571
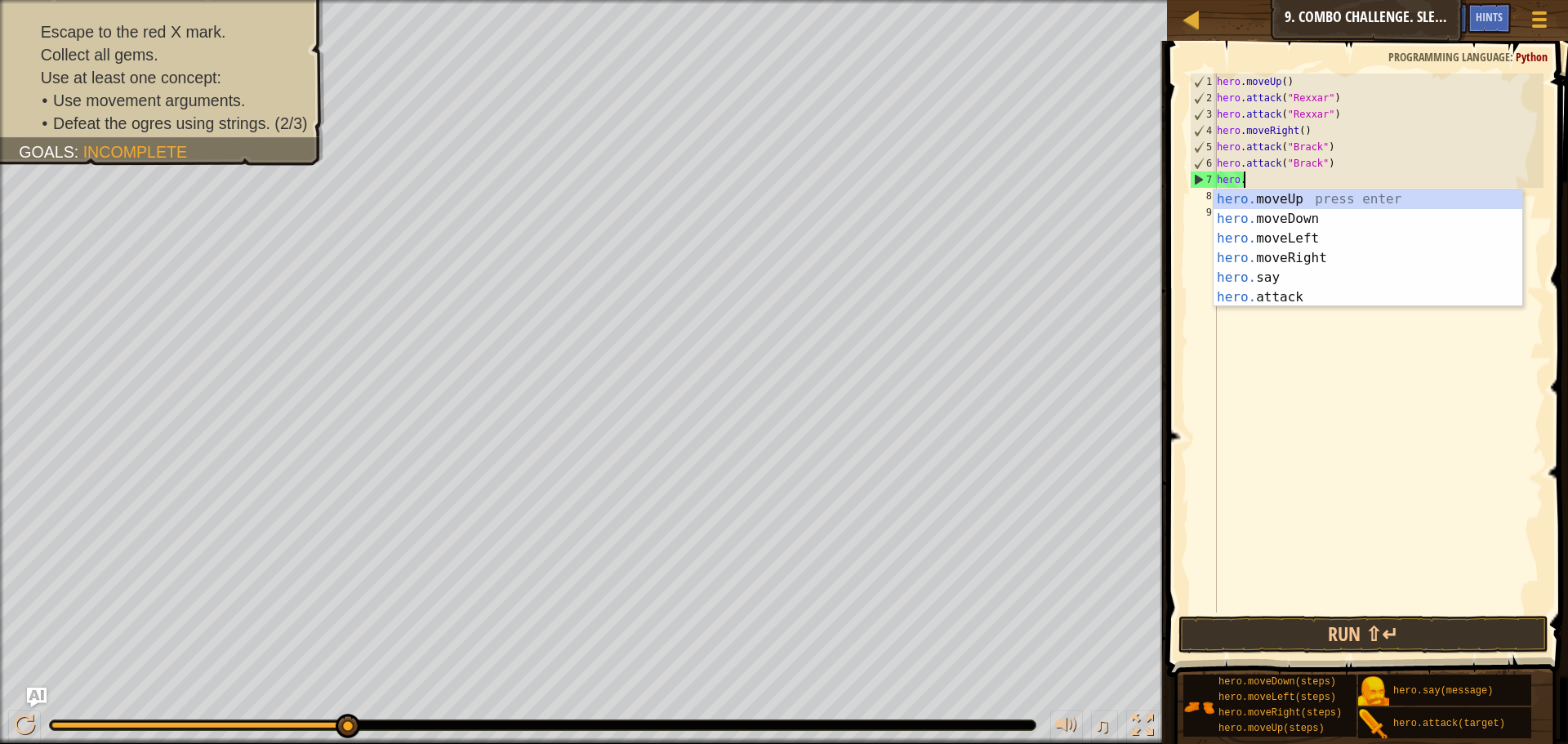
type textarea "hero"
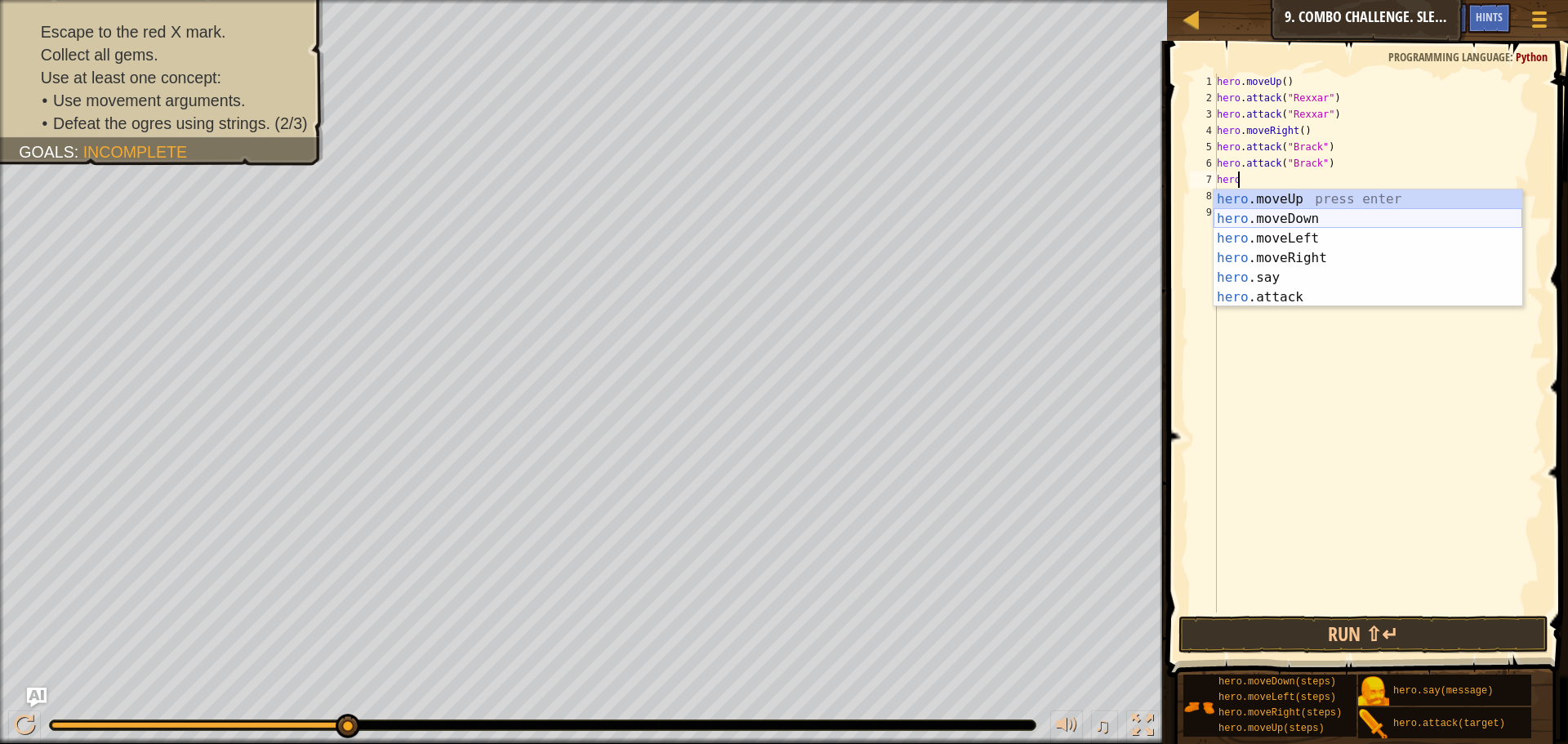
click at [1289, 223] on div "hero .moveUp press enter hero .moveDown press enter hero .moveLeft press enter …" at bounding box center [1367, 268] width 309 height 157
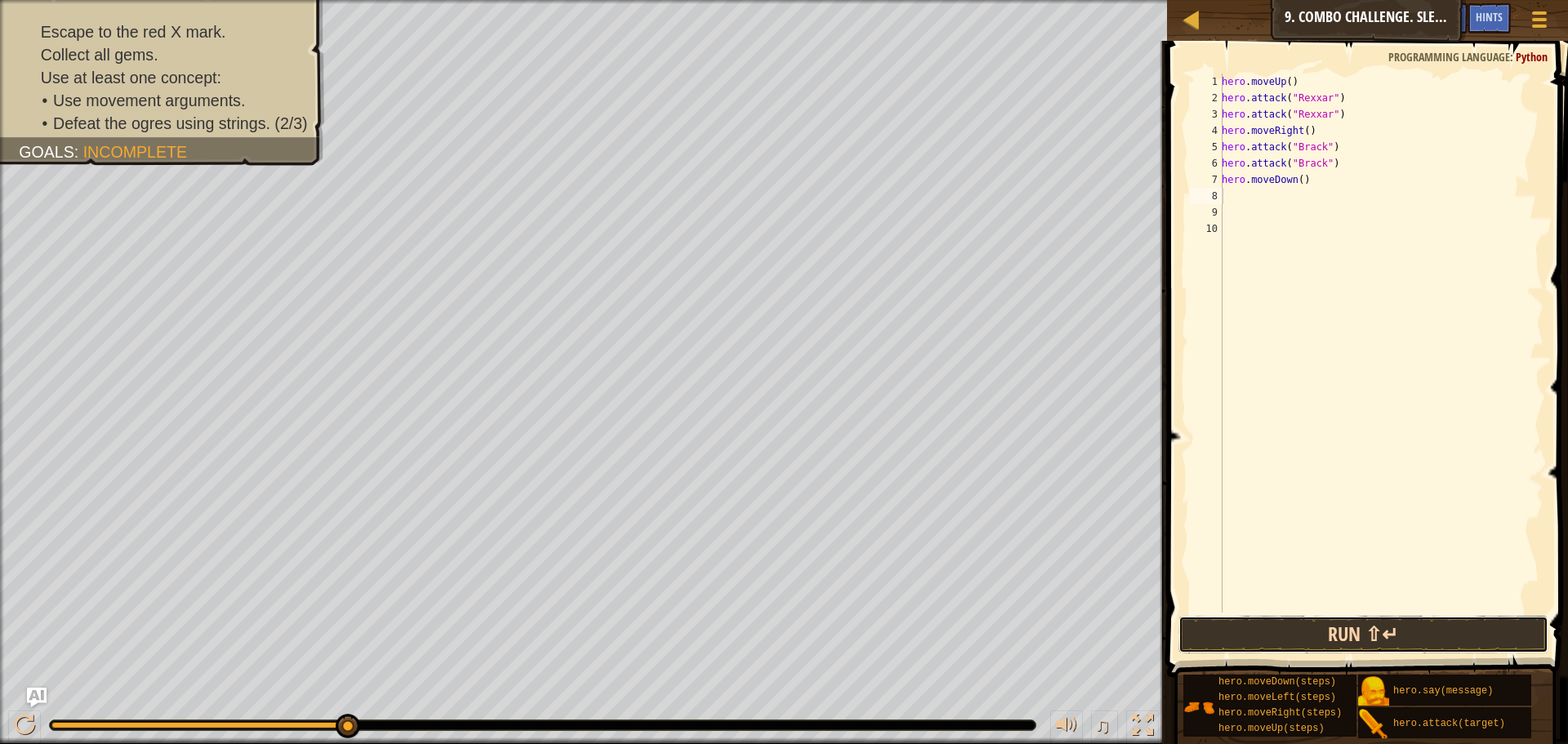
click at [1334, 625] on button "Run ⇧↵" at bounding box center [1363, 634] width 370 height 38
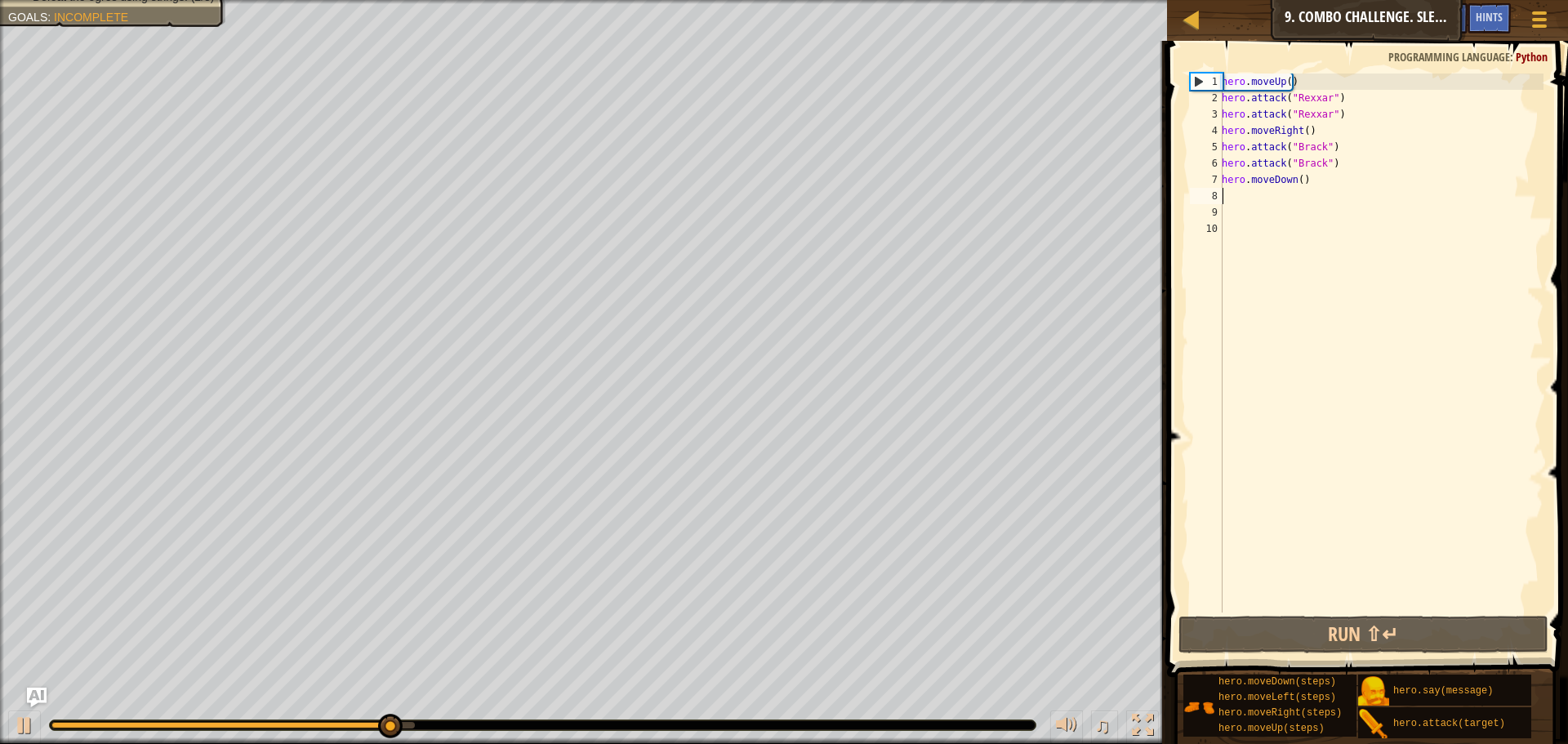
click at [1356, 192] on div "hero . moveUp ( ) hero . attack ( "Rexxar" ) hero . attack ( "Rexxar" ) hero . …" at bounding box center [1381, 359] width 325 height 571
click at [1347, 187] on div "hero . moveUp ( ) hero . attack ( "Rexxar" ) hero . attack ( "Rexxar" ) hero . …" at bounding box center [1381, 359] width 325 height 571
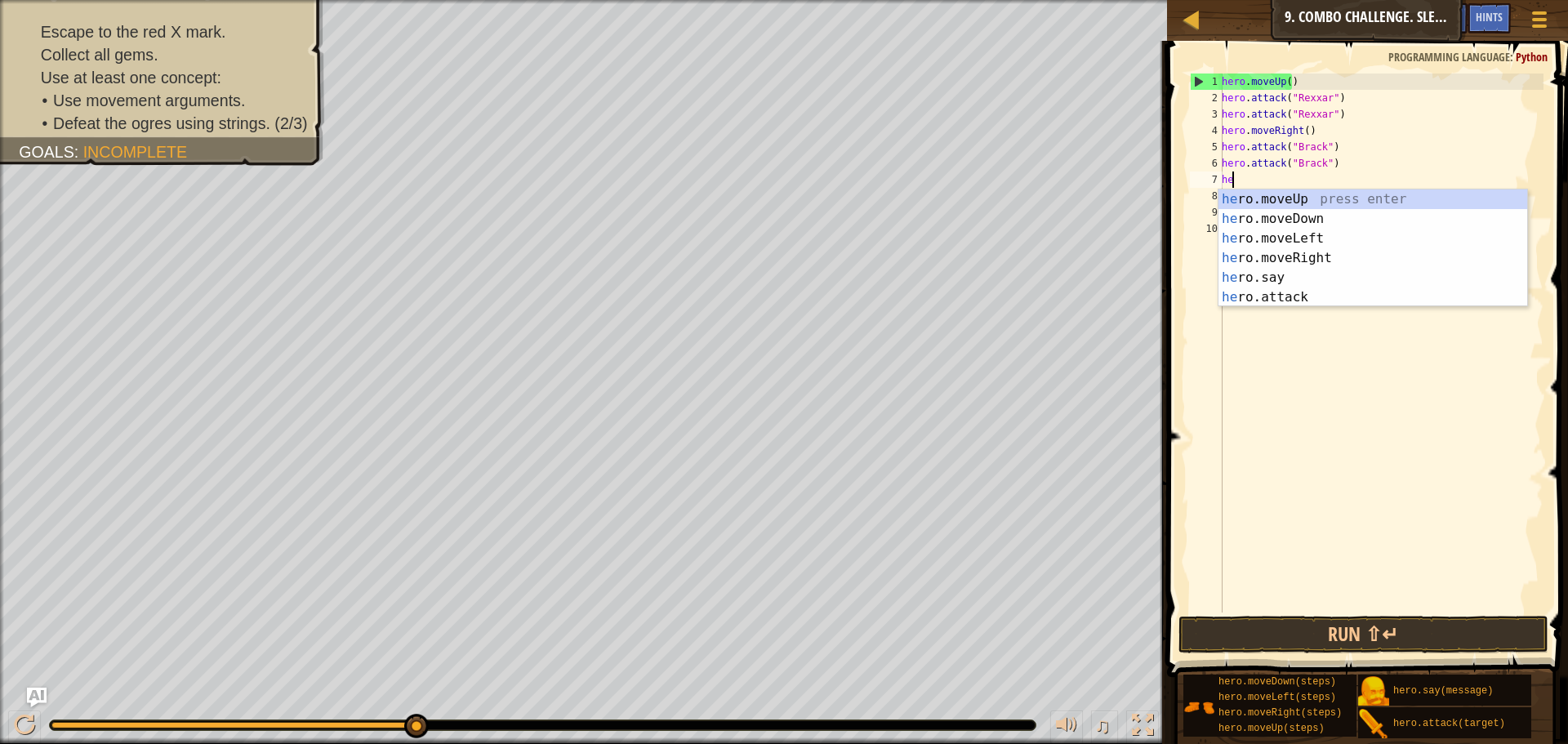
type textarea "h"
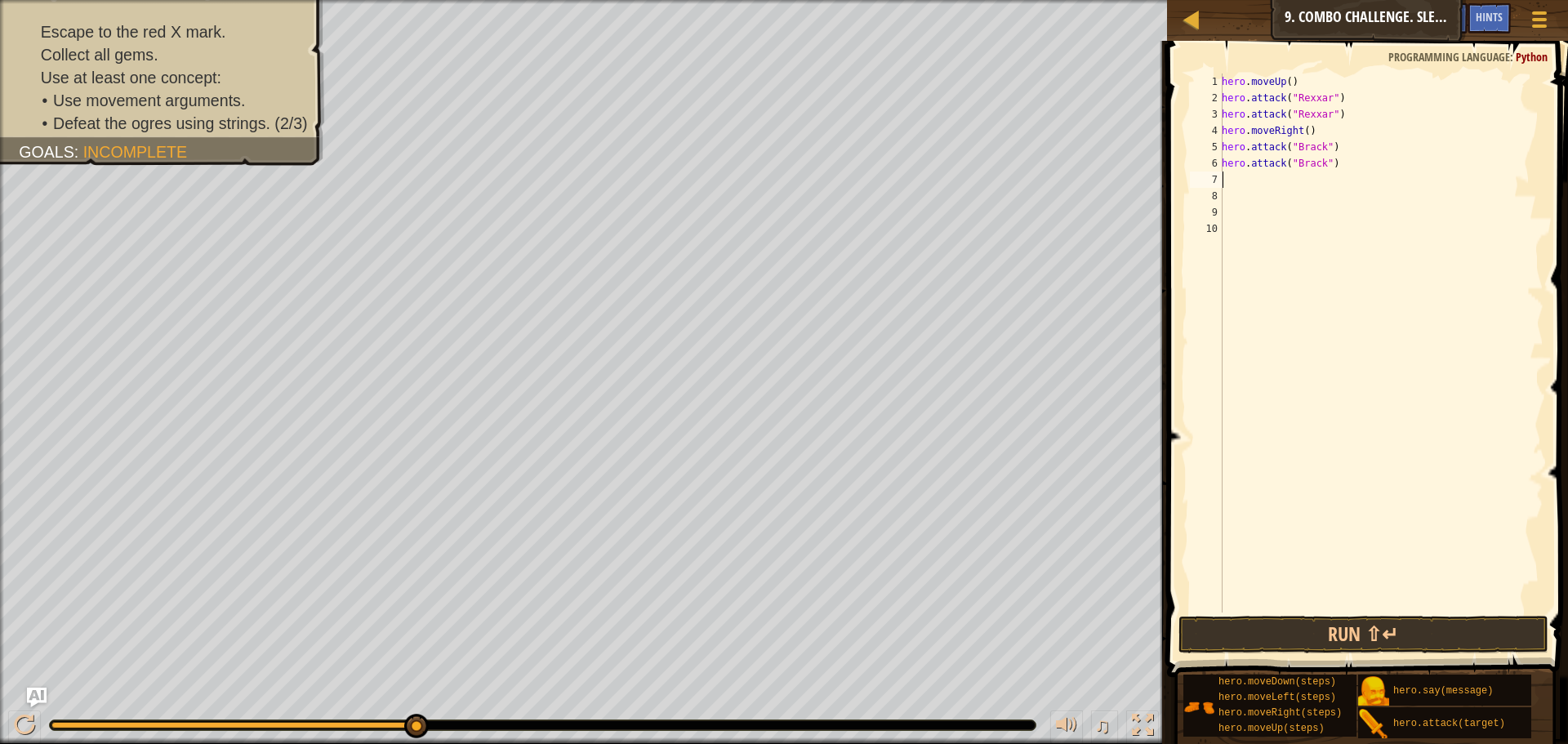
type textarea "h"
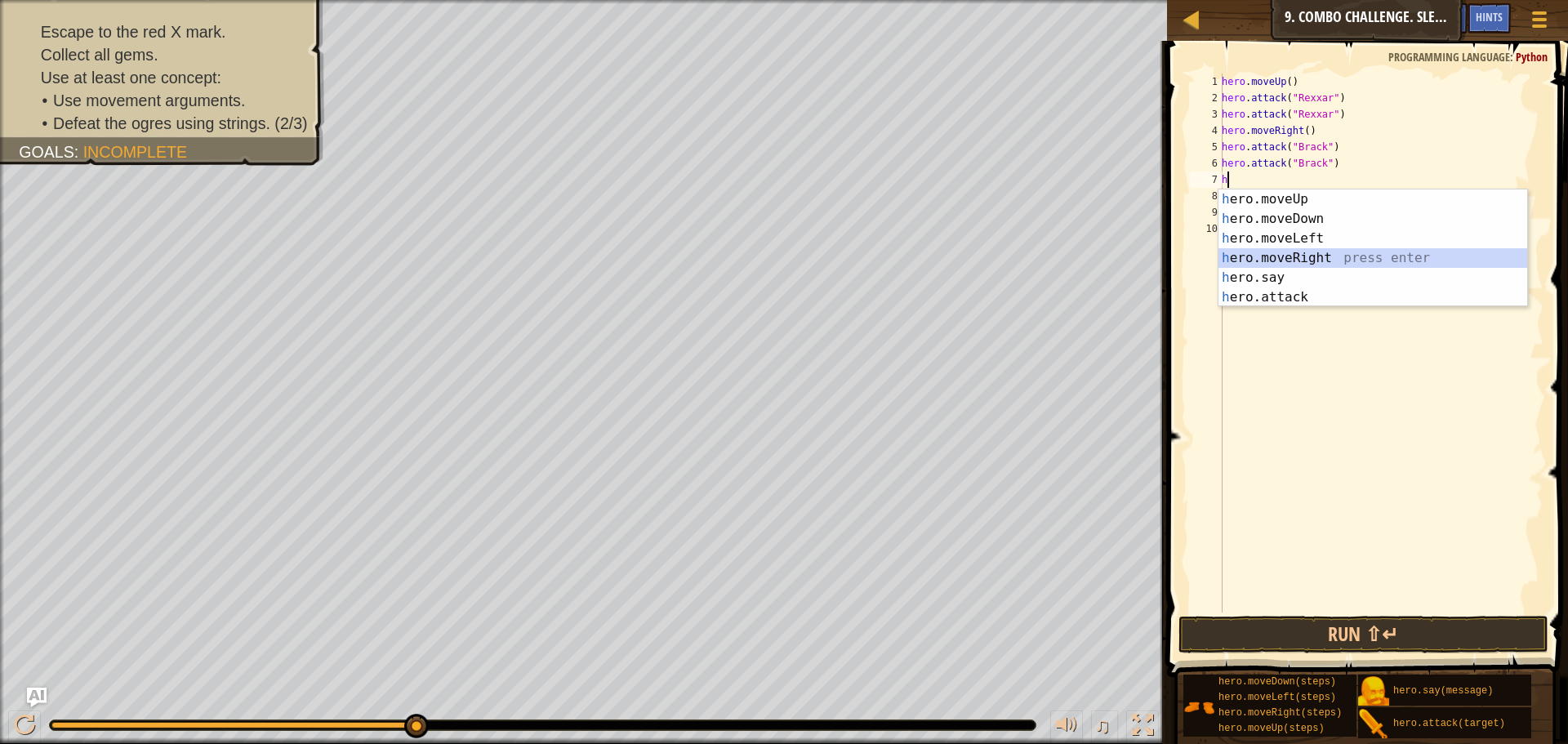
click at [1281, 262] on div "h ero.moveUp press enter h ero.moveDown press enter h ero.moveLeft press enter …" at bounding box center [1372, 268] width 309 height 157
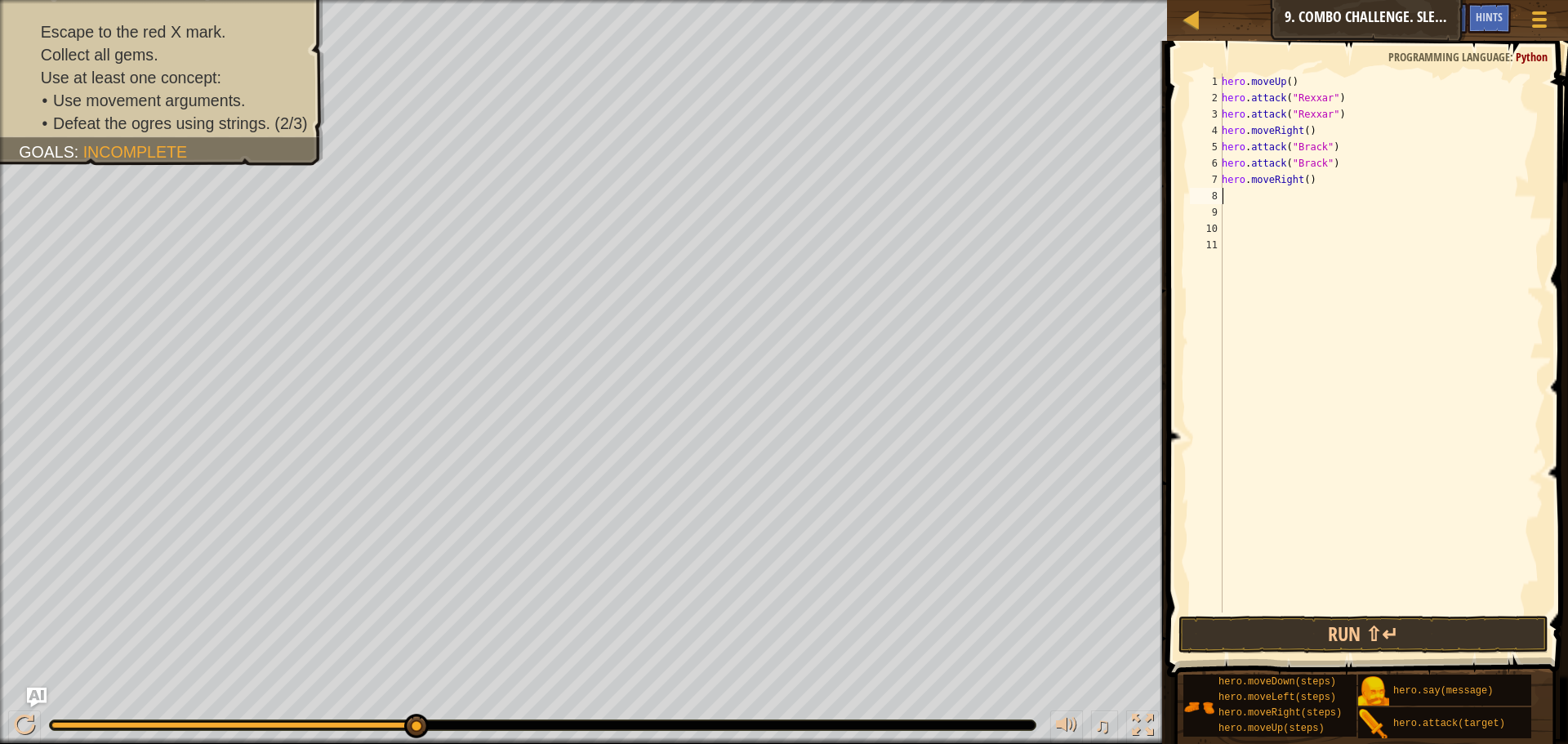
type textarea "h"
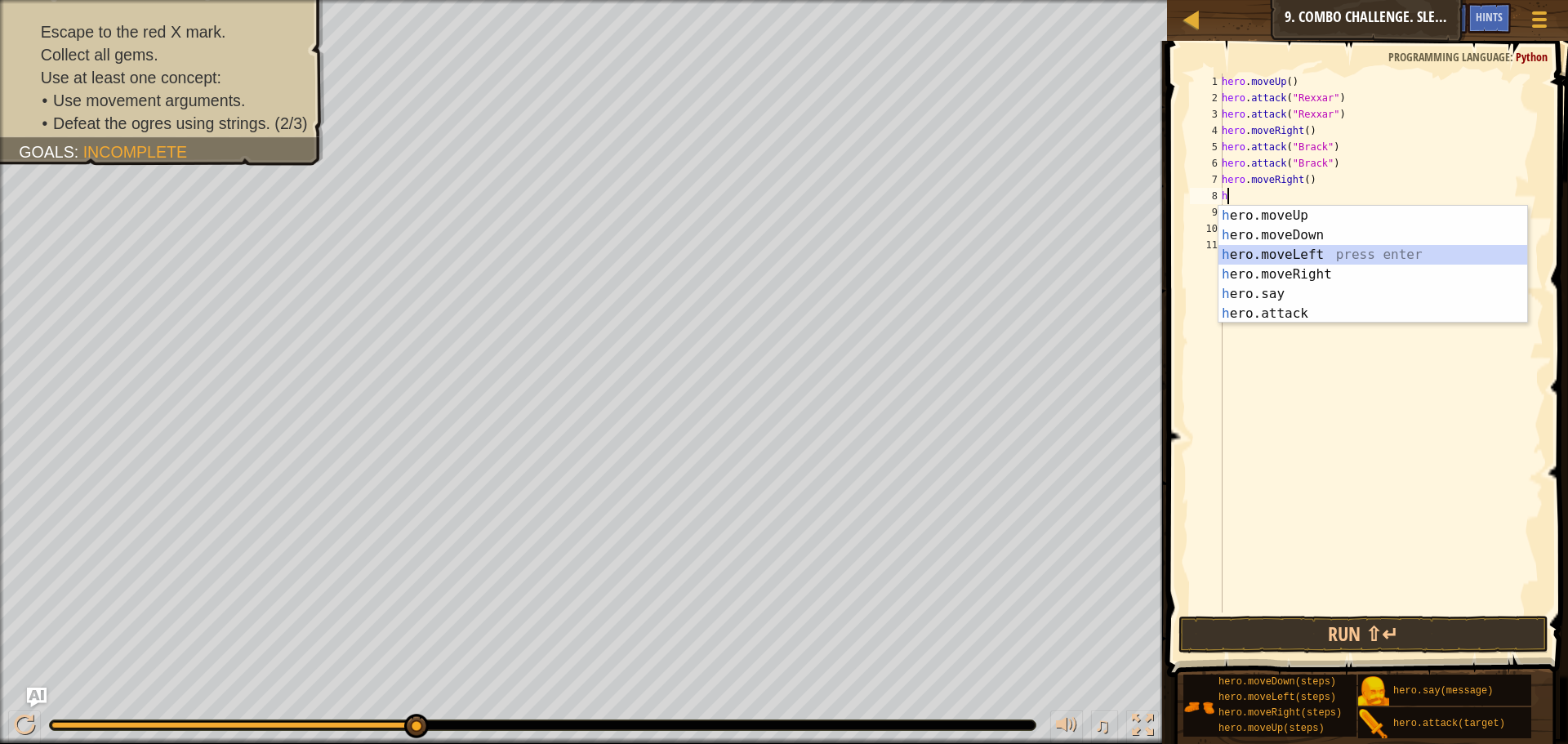
click at [1265, 253] on div "h ero.moveUp press enter h ero.moveDown press enter h ero.moveLeft press enter …" at bounding box center [1372, 284] width 309 height 157
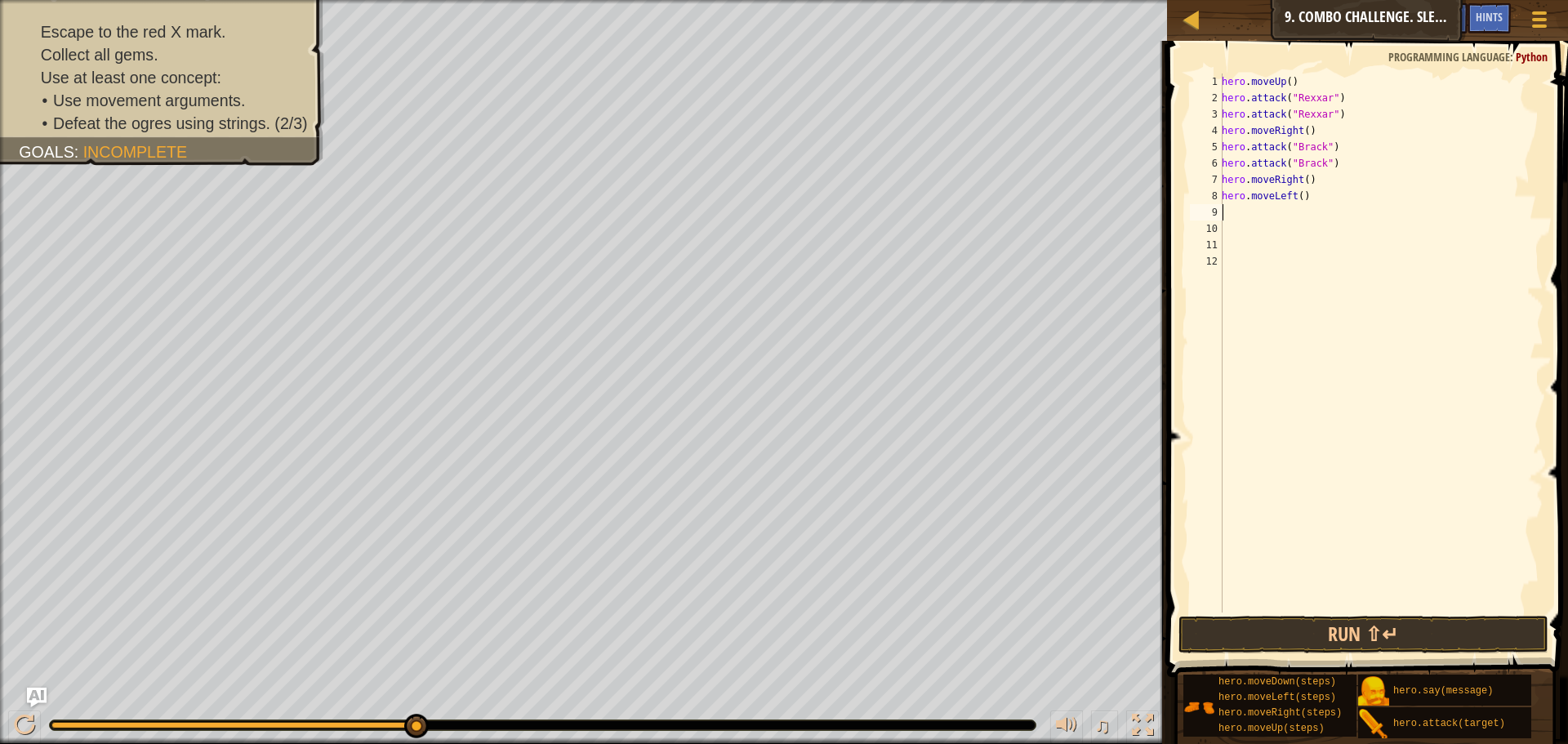
click at [1294, 193] on div "hero . moveUp ( ) hero . attack ( "Rexxar" ) hero . attack ( "Rexxar" ) hero . …" at bounding box center [1381, 359] width 325 height 571
click at [1295, 196] on div "hero . moveUp ( ) hero . attack ( "Rexxar" ) hero . attack ( "Rexxar" ) hero . …" at bounding box center [1381, 359] width 325 height 571
type textarea "hero.moveLeft(2)"
click at [1228, 209] on div "hero . moveUp ( ) hero . attack ( "Rexxar" ) hero . attack ( "Rexxar" ) hero . …" at bounding box center [1381, 359] width 325 height 571
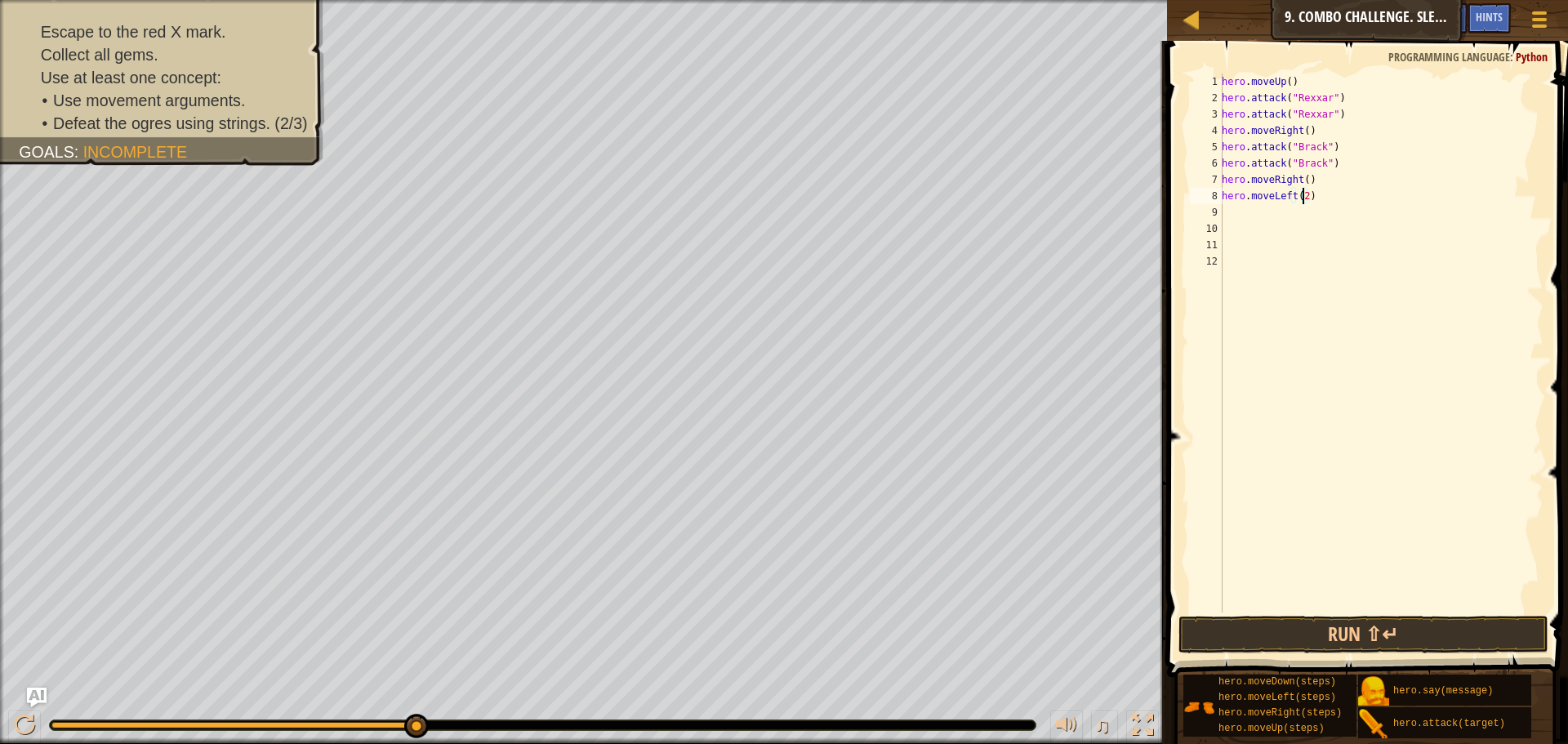
scroll to position [7, 0]
click at [1287, 635] on button "Run ⇧↵" at bounding box center [1363, 634] width 370 height 38
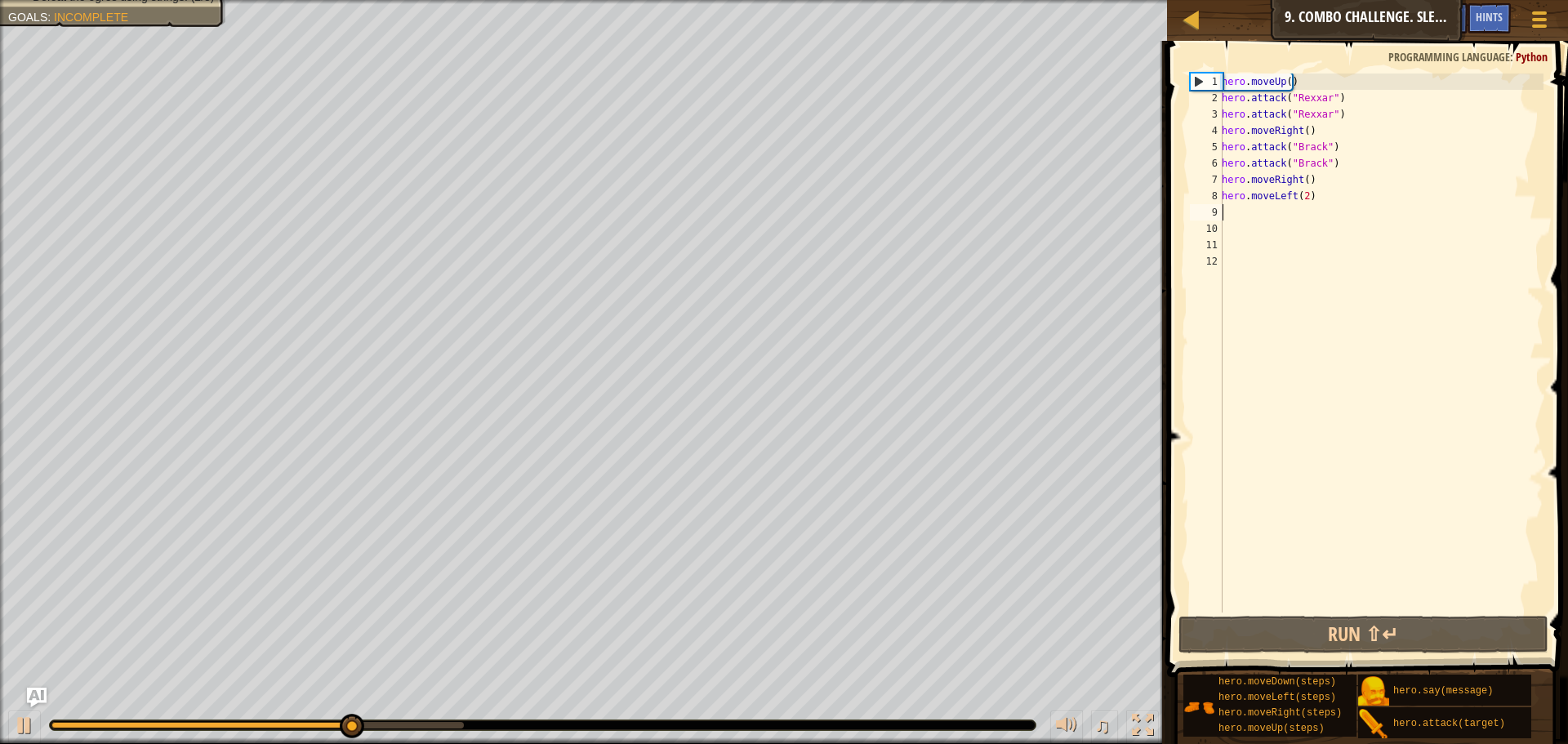
type textarea "h"
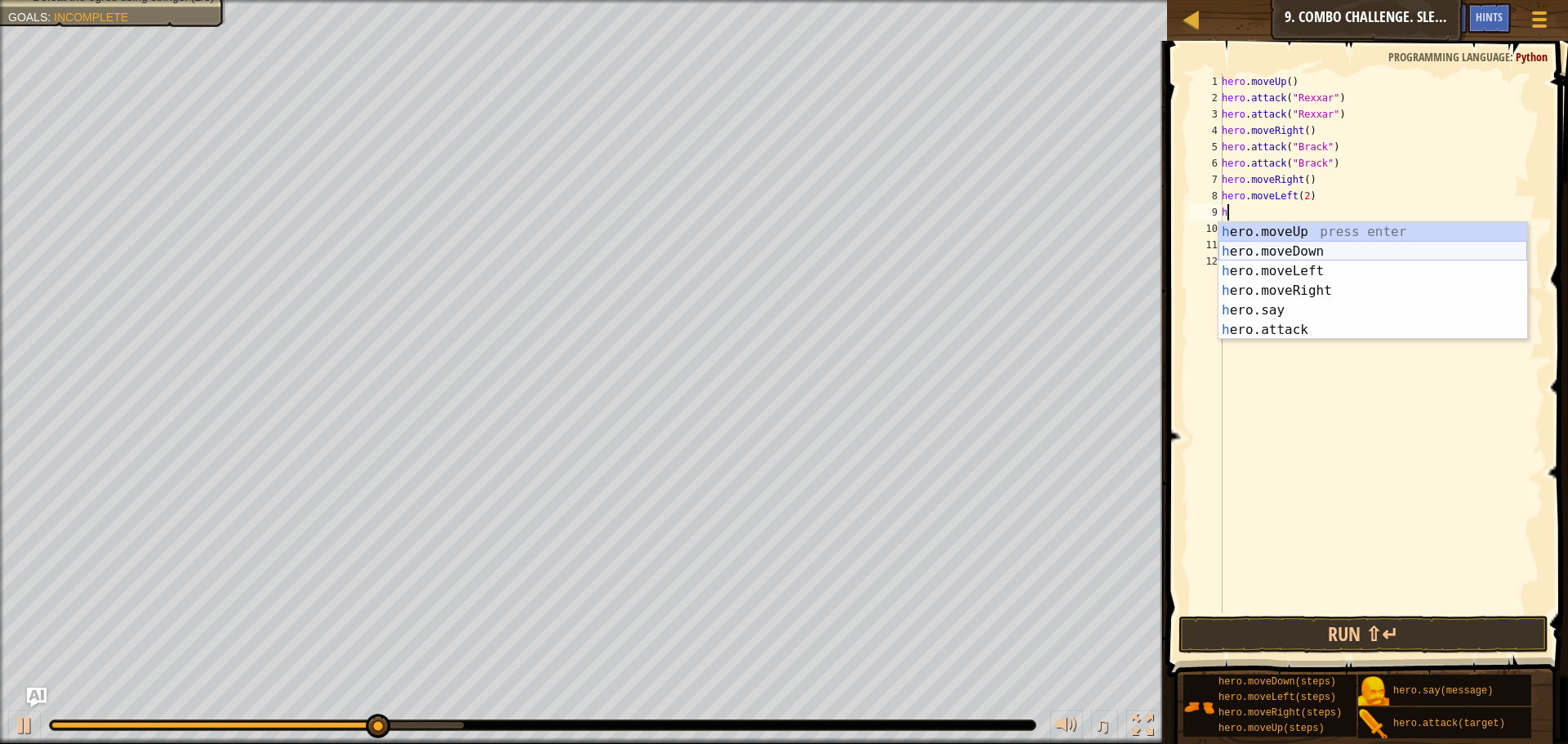
click at [1272, 249] on div "h ero.moveUp press enter h ero.moveDown press enter h ero.moveLeft press enter …" at bounding box center [1372, 300] width 309 height 157
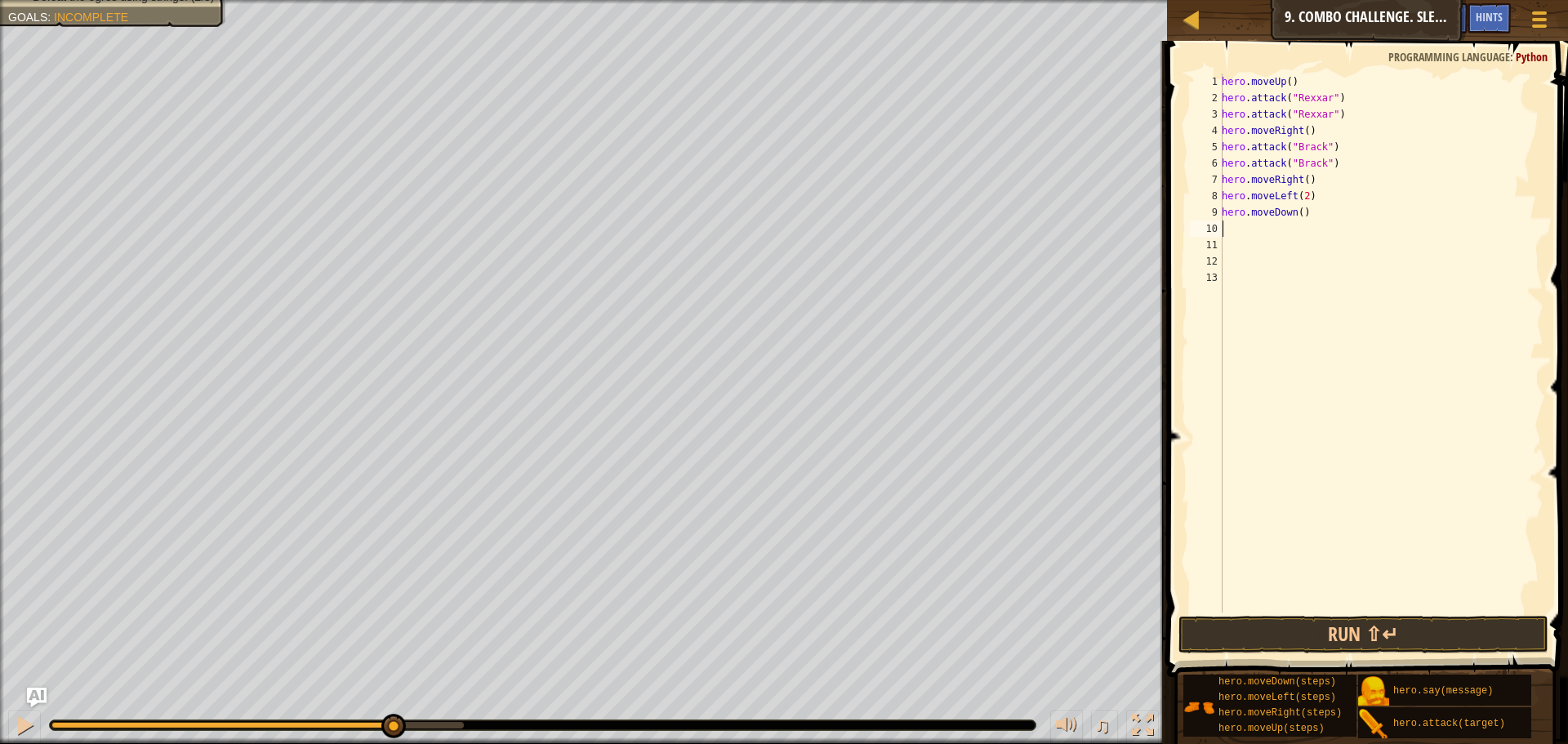
click at [1296, 209] on div "hero . moveUp ( ) hero . attack ( "Rexxar" ) hero . attack ( "Rexxar" ) hero . …" at bounding box center [1381, 359] width 325 height 571
type textarea "hero.moveDown(2)"
click at [1323, 626] on button "Run ⇧↵" at bounding box center [1363, 634] width 370 height 38
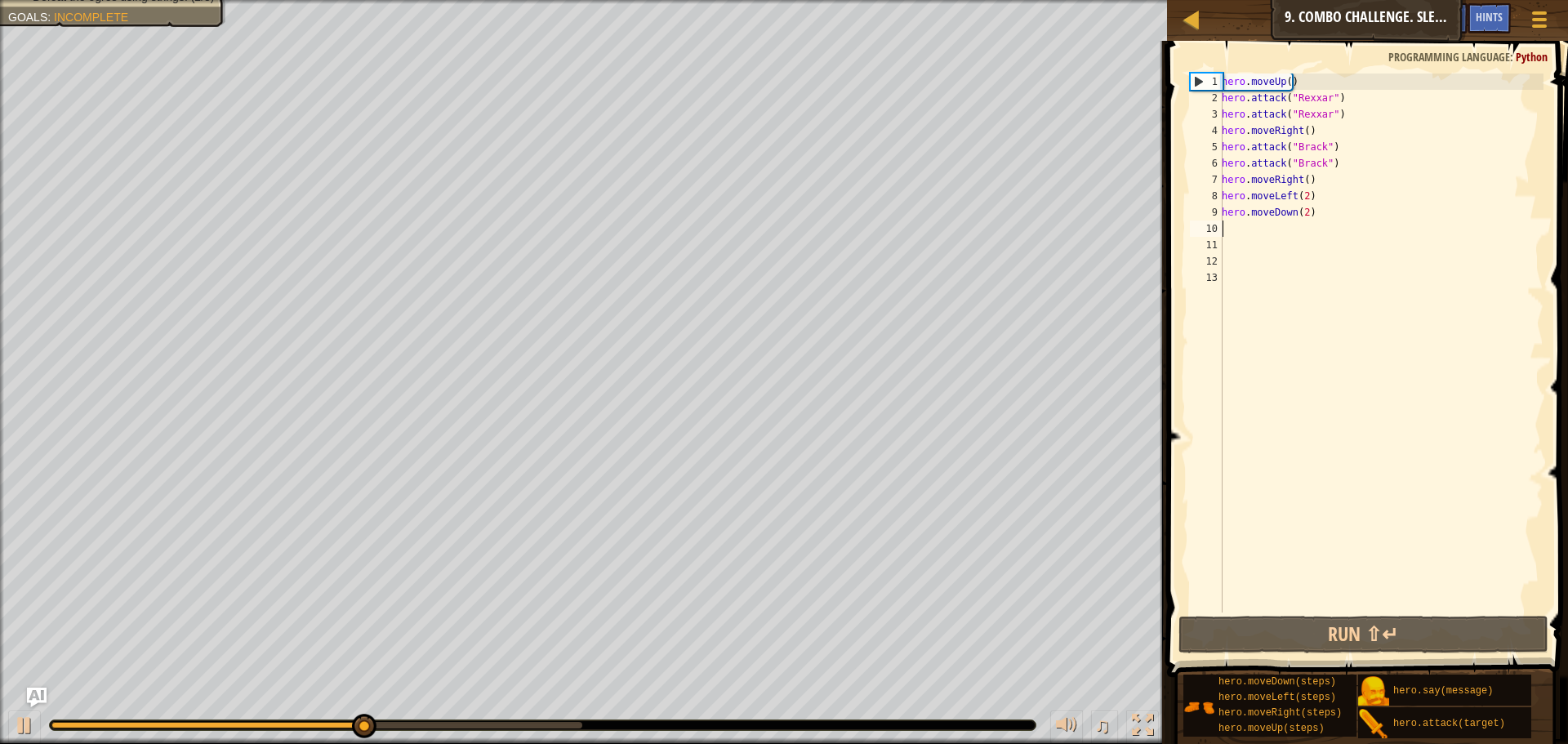
click at [1273, 227] on div "hero . moveUp ( ) hero . attack ( "Rexxar" ) hero . attack ( "Rexxar" ) hero . …" at bounding box center [1381, 359] width 325 height 571
type textarea "h"
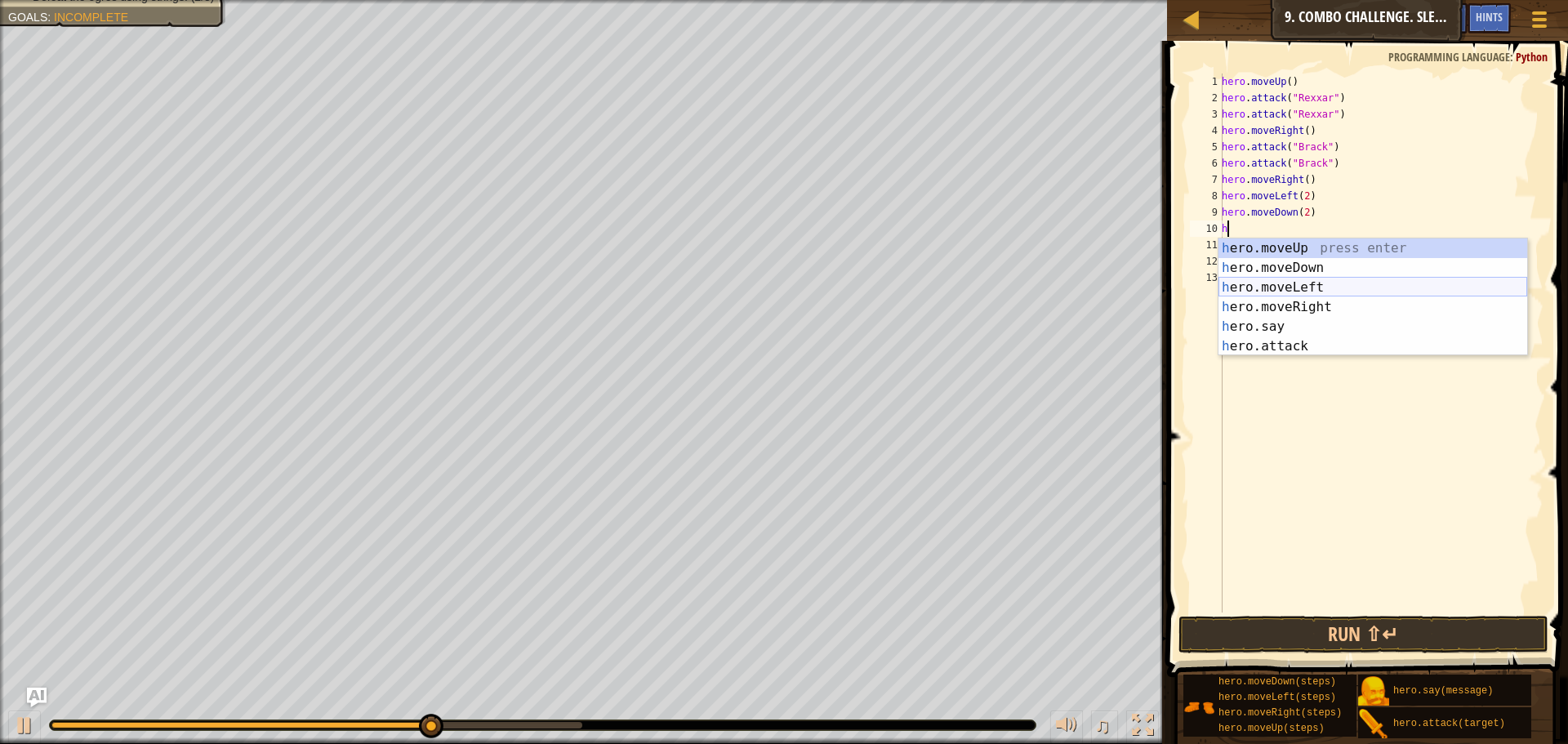
click at [1277, 284] on div "h ero.moveUp press enter h ero.moveDown press enter h ero.moveLeft press enter …" at bounding box center [1372, 317] width 309 height 157
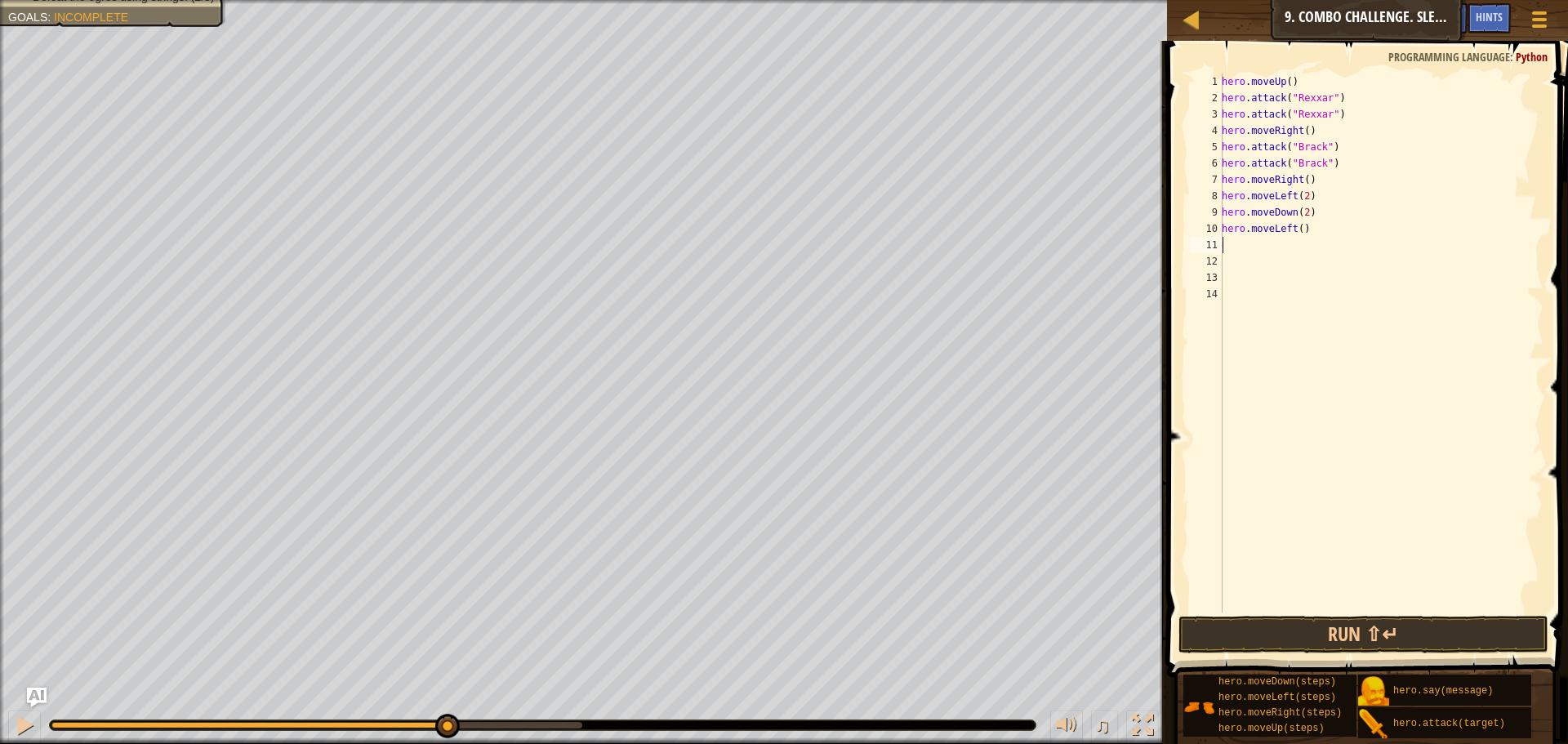
click at [1296, 234] on div "hero . moveUp ( ) hero . attack ( "Rexxar" ) hero . attack ( "Rexxar" ) hero . …" at bounding box center [1381, 359] width 325 height 571
click at [1324, 629] on button "Run ⇧↵" at bounding box center [1363, 634] width 370 height 38
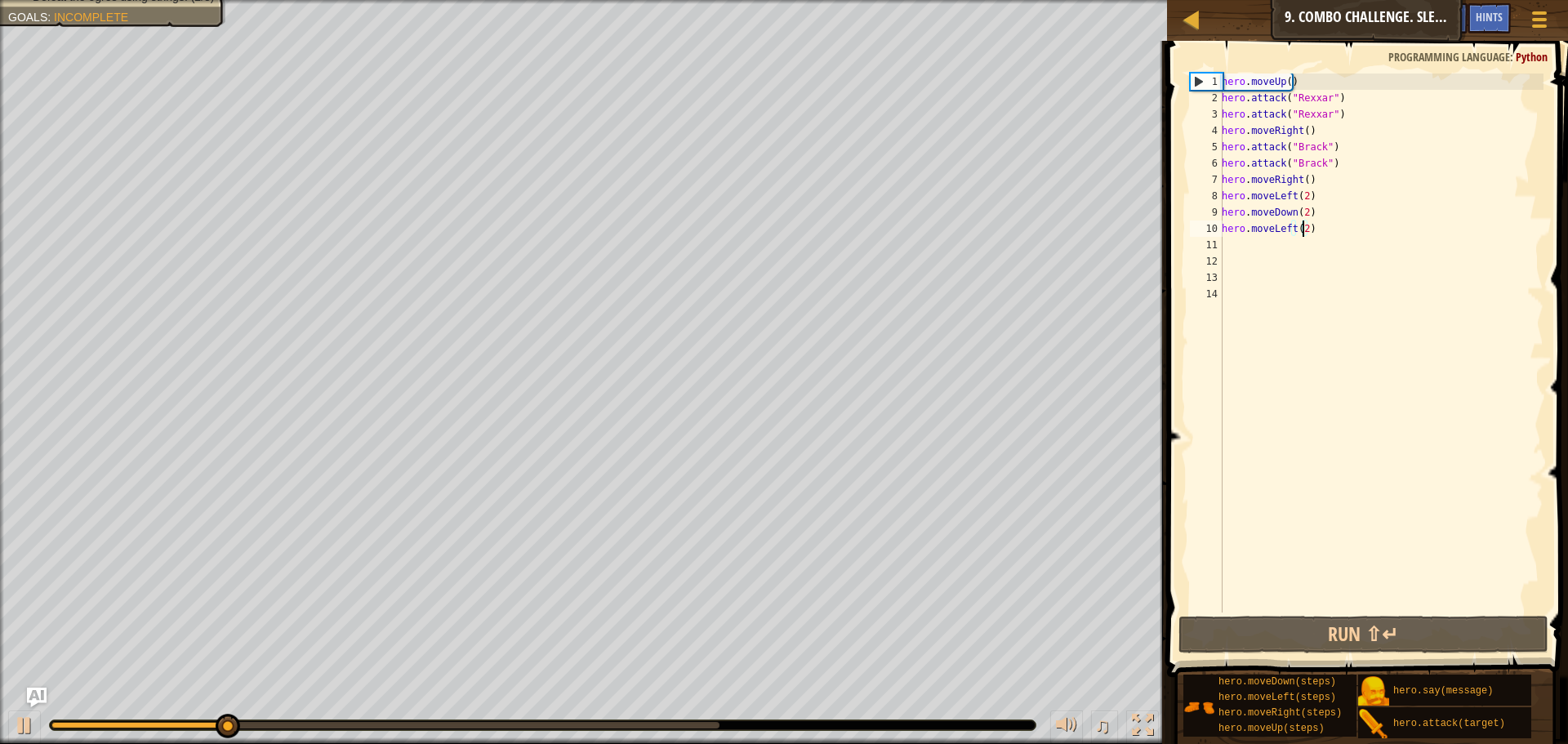
click at [1294, 225] on div "hero . moveUp ( ) hero . attack ( "Rexxar" ) hero . attack ( "Rexxar" ) hero . …" at bounding box center [1381, 359] width 325 height 571
click at [1311, 223] on div "hero . moveUp ( ) hero . attack ( "Rexxar" ) hero . attack ( "Rexxar" ) hero . …" at bounding box center [1381, 359] width 325 height 571
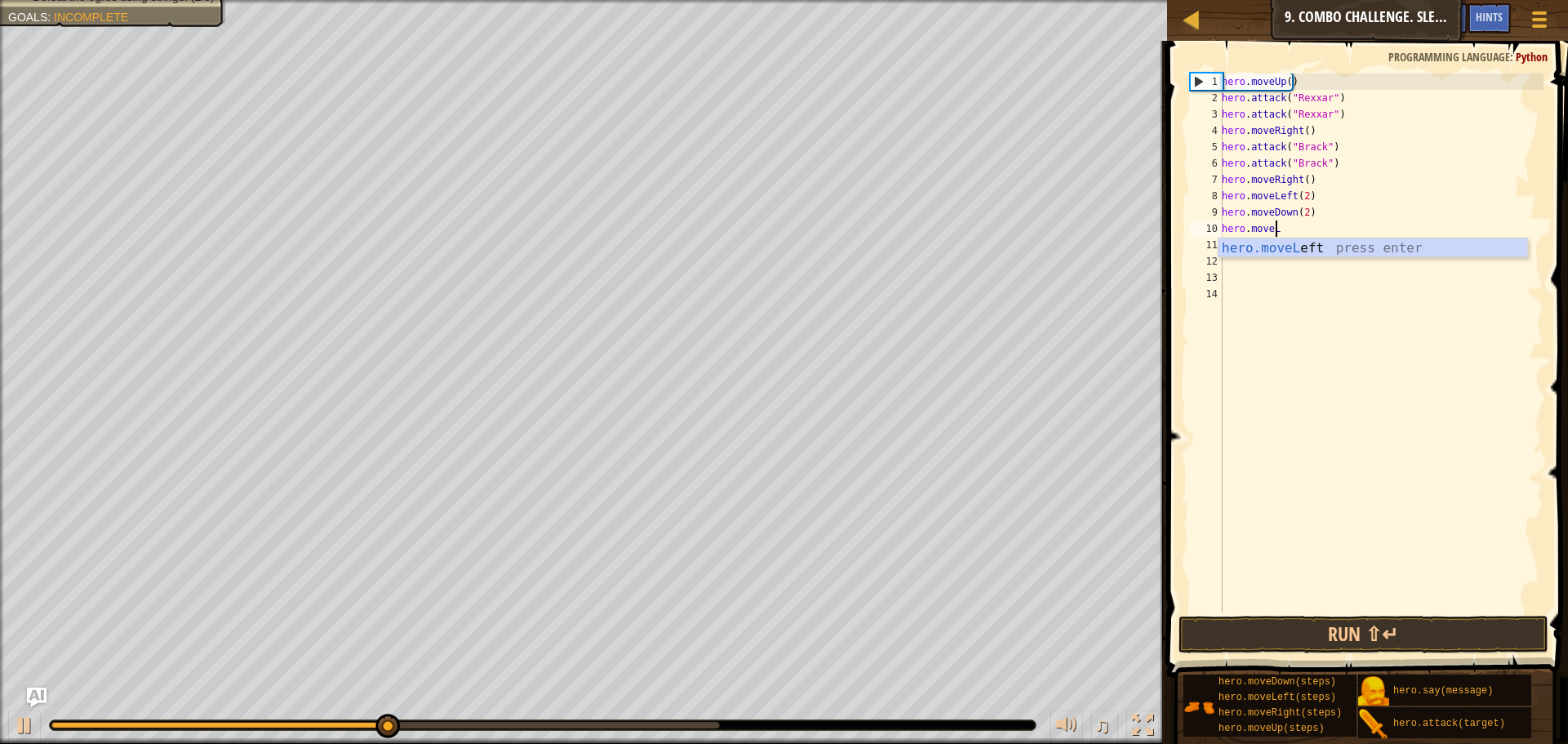
type textarea "hero.move"
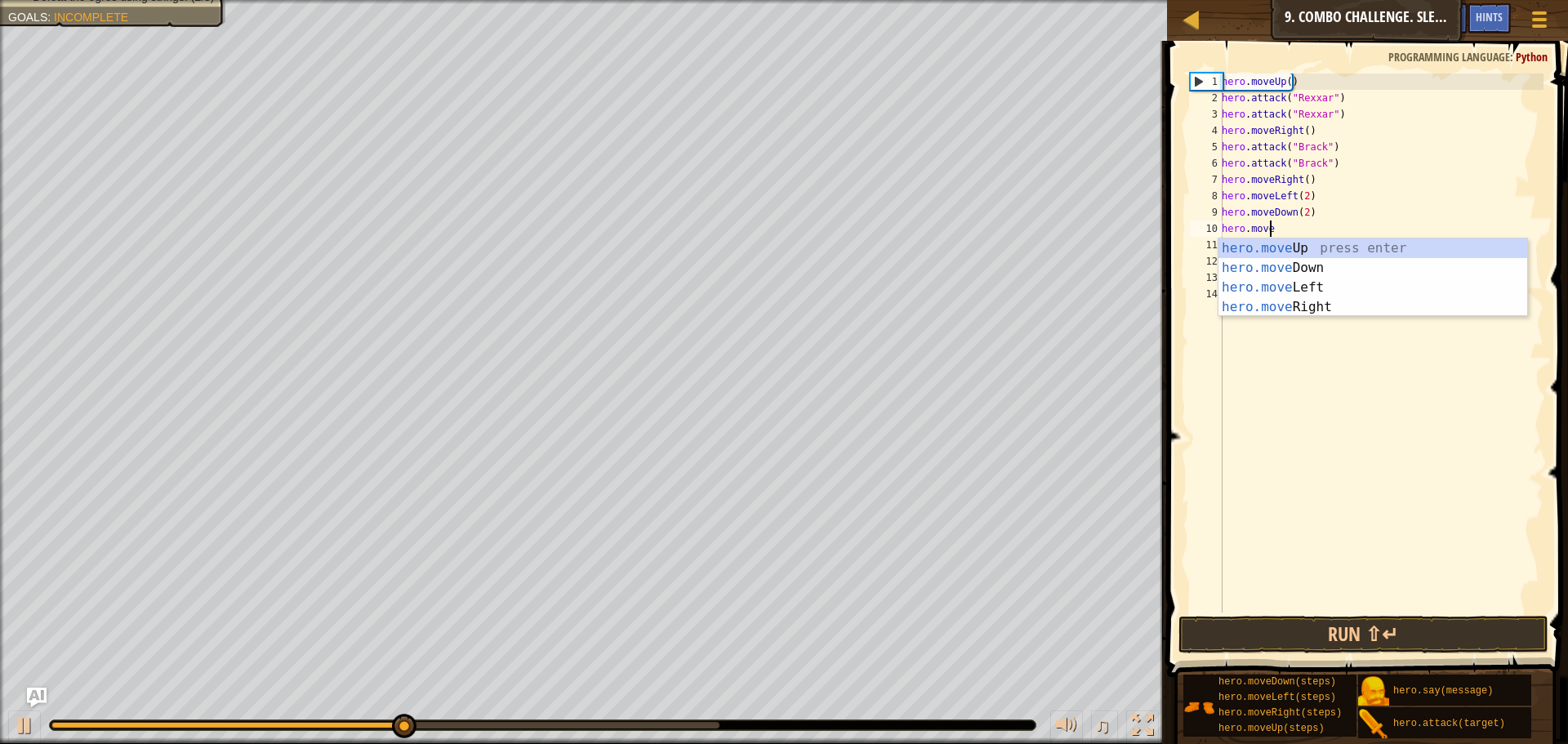
scroll to position [7, 3]
click at [1296, 304] on div "hero.move Up press enter hero.move Down press enter hero.move Left press enter …" at bounding box center [1372, 297] width 309 height 118
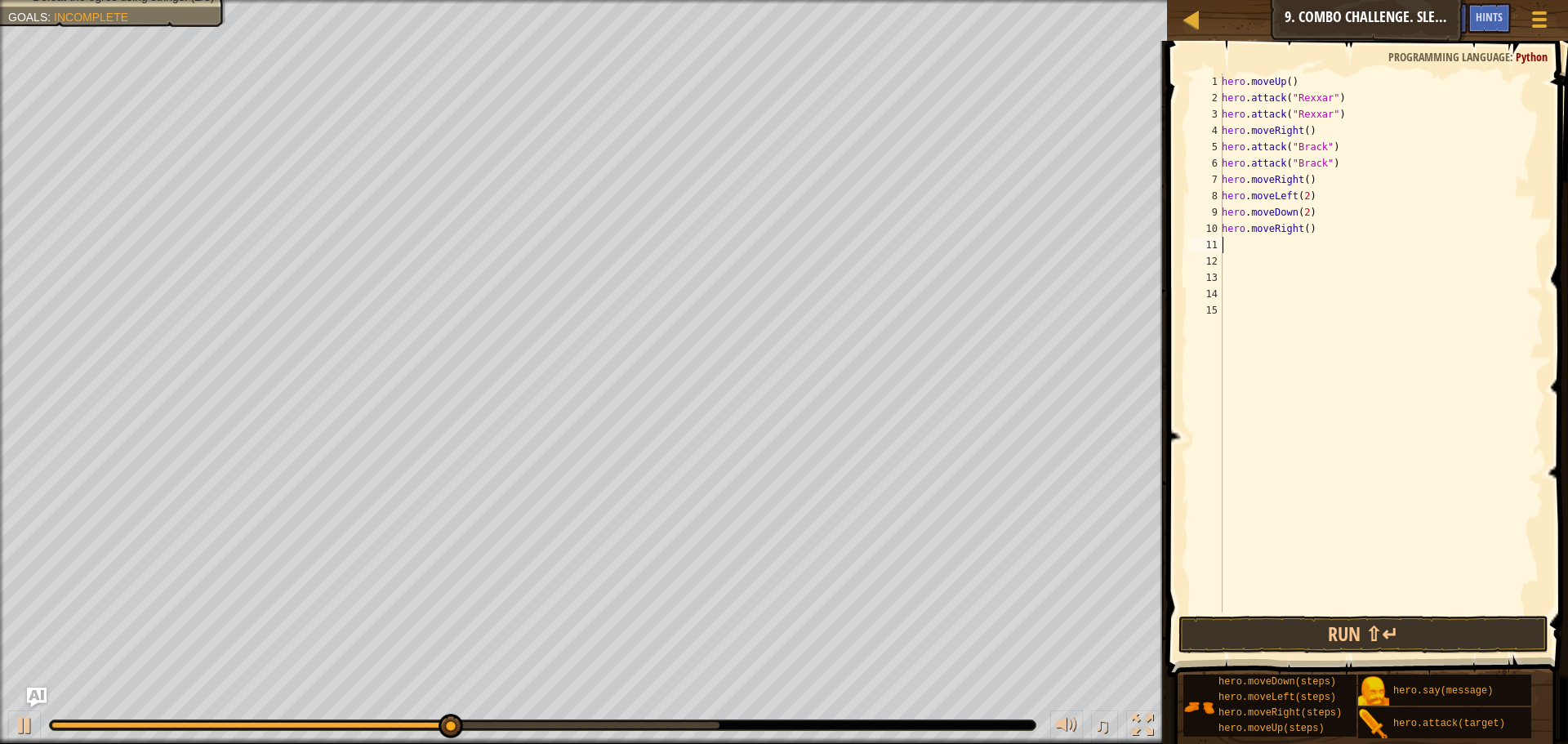
scroll to position [7, 0]
click at [1300, 228] on div "hero . moveUp ( ) hero . attack ( "Rexxar" ) hero . attack ( "Rexxar" ) hero . …" at bounding box center [1381, 359] width 325 height 571
type textarea "hero.moveRight(2)"
click at [1295, 634] on button "Run ⇧↵" at bounding box center [1363, 634] width 370 height 38
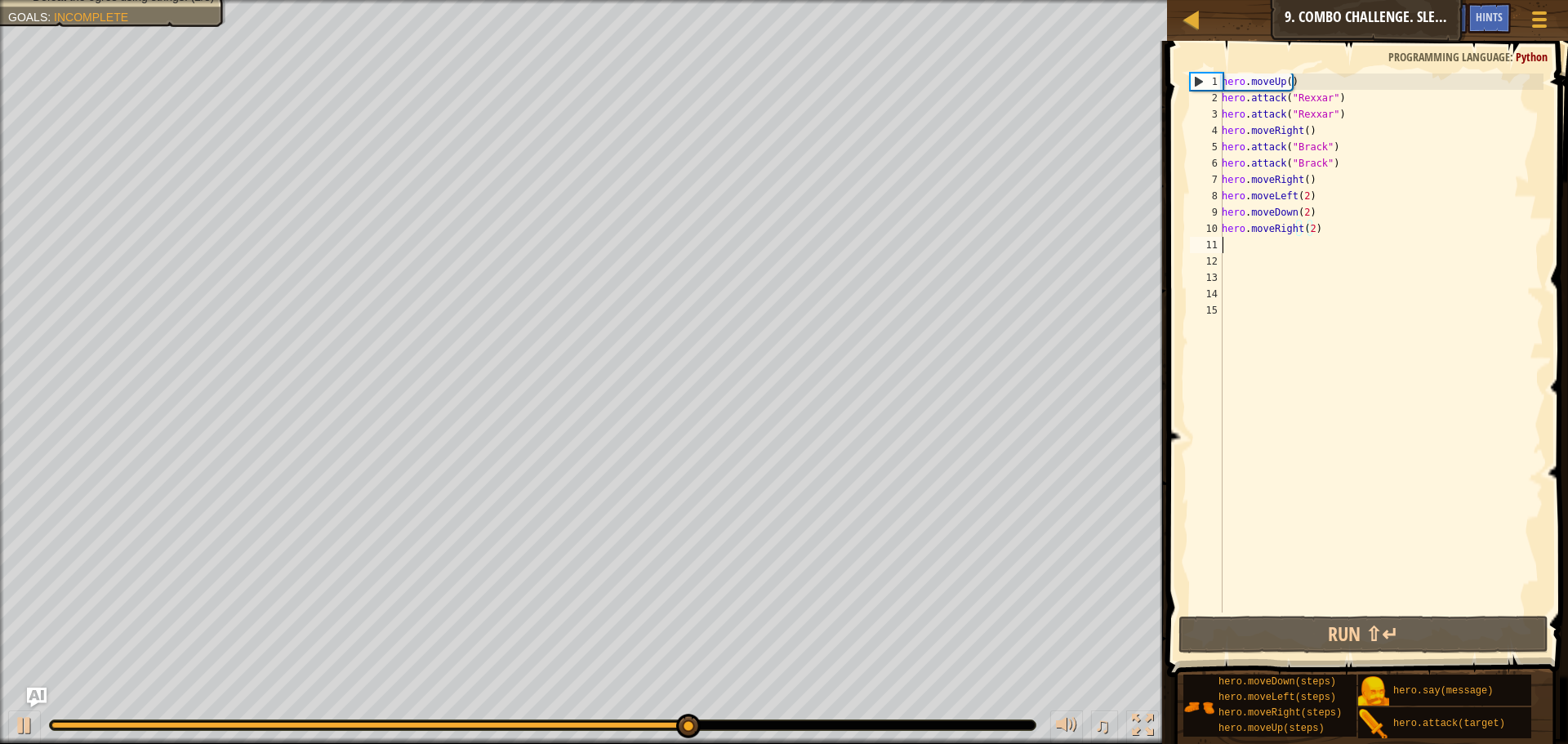
click at [1284, 250] on div "hero . moveUp ( ) hero . attack ( "Rexxar" ) hero . attack ( "Rexxar" ) hero . …" at bounding box center [1381, 359] width 325 height 571
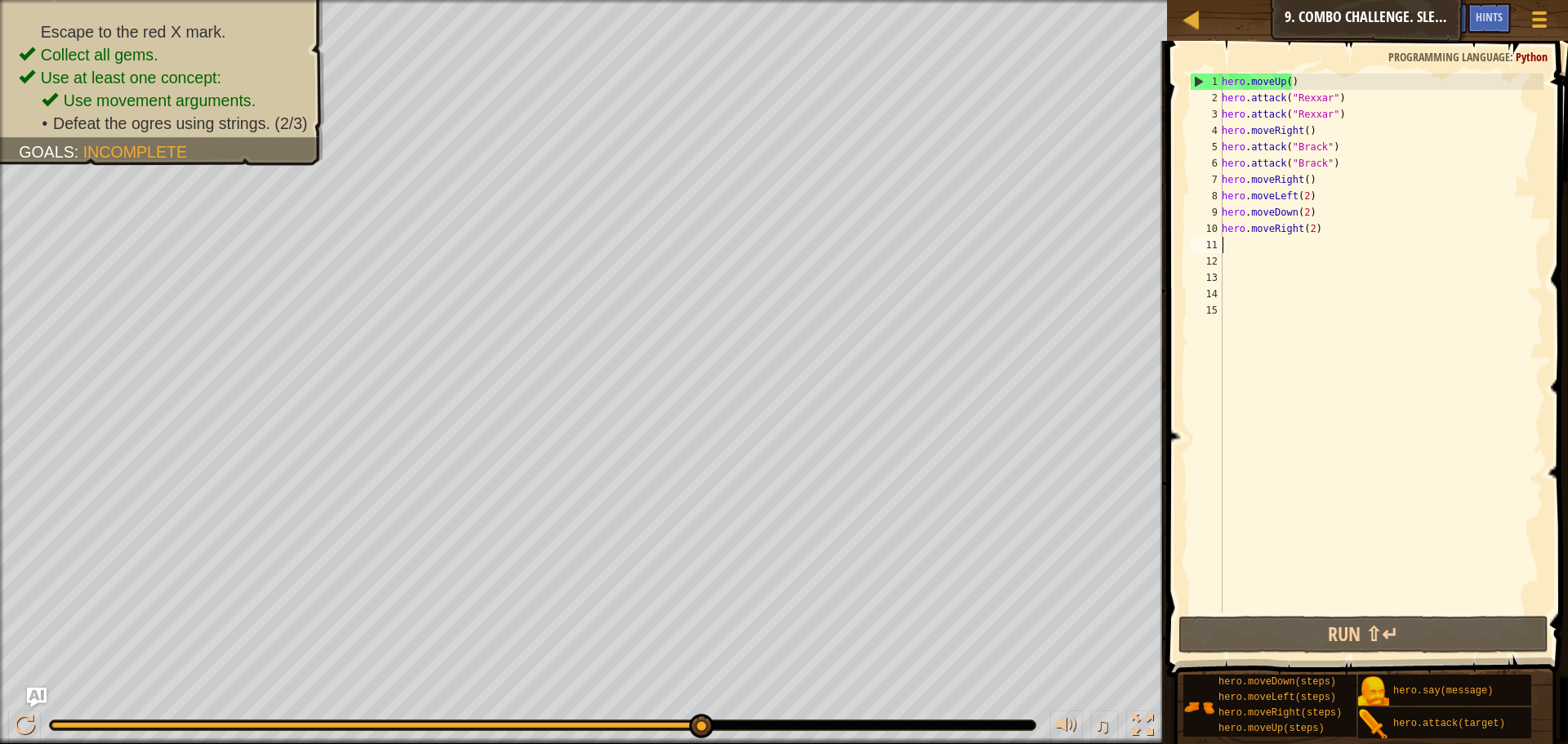
type textarea "h"
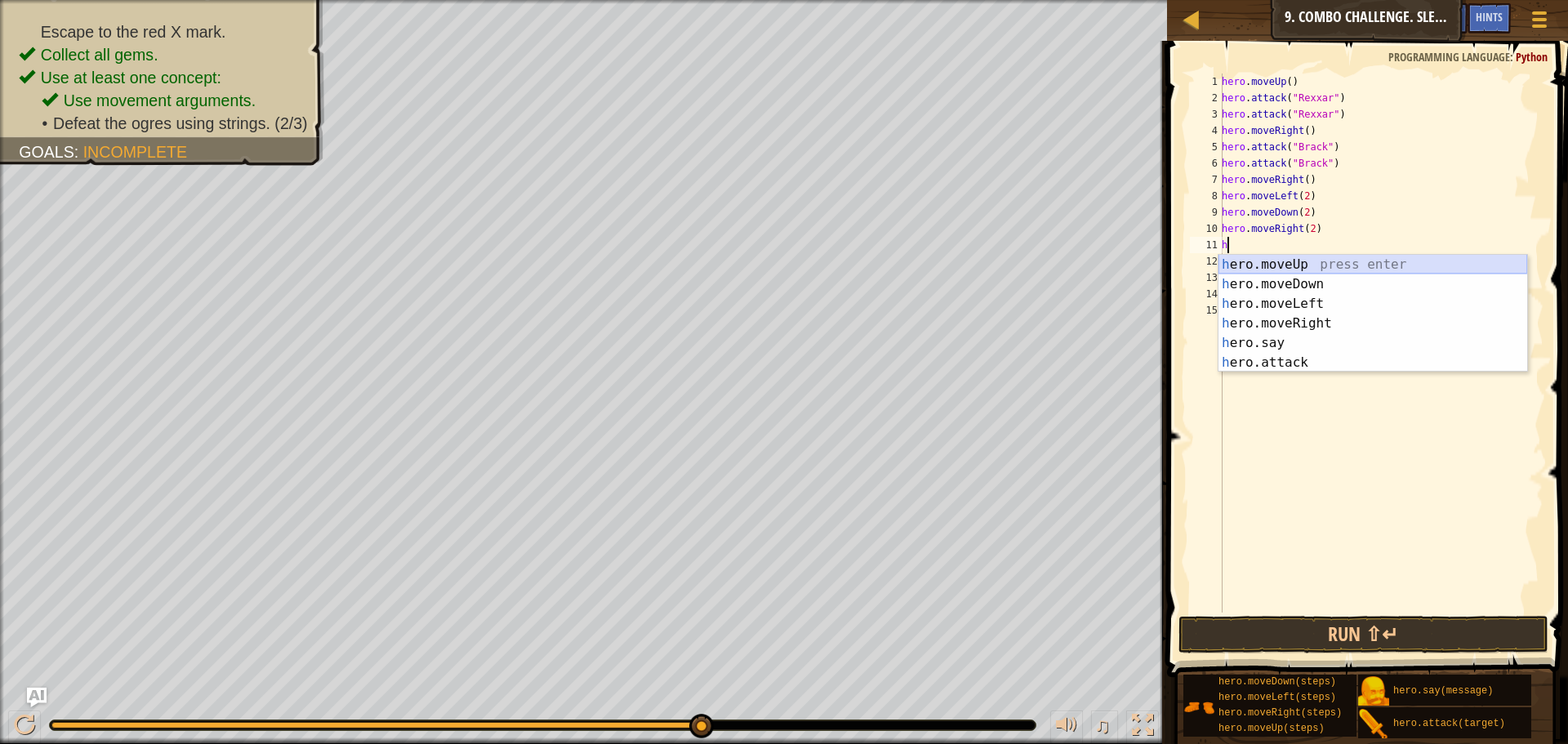
click at [1302, 264] on div "h ero.moveUp press enter h ero.moveDown press enter h ero.moveLeft press enter …" at bounding box center [1372, 333] width 309 height 157
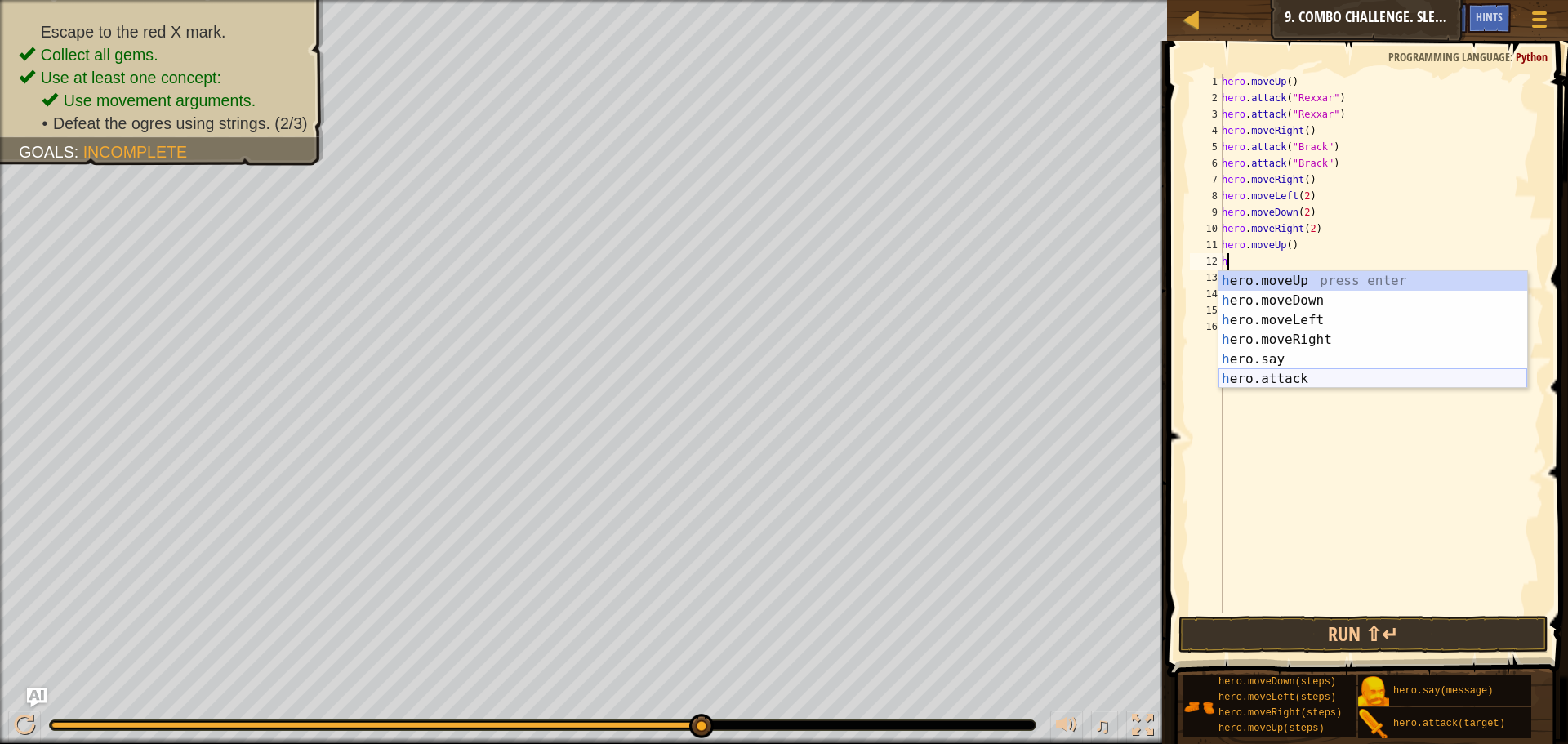
click at [1277, 377] on div "h ero.moveUp press enter h ero.moveDown press enter h ero.moveLeft press enter …" at bounding box center [1372, 349] width 309 height 157
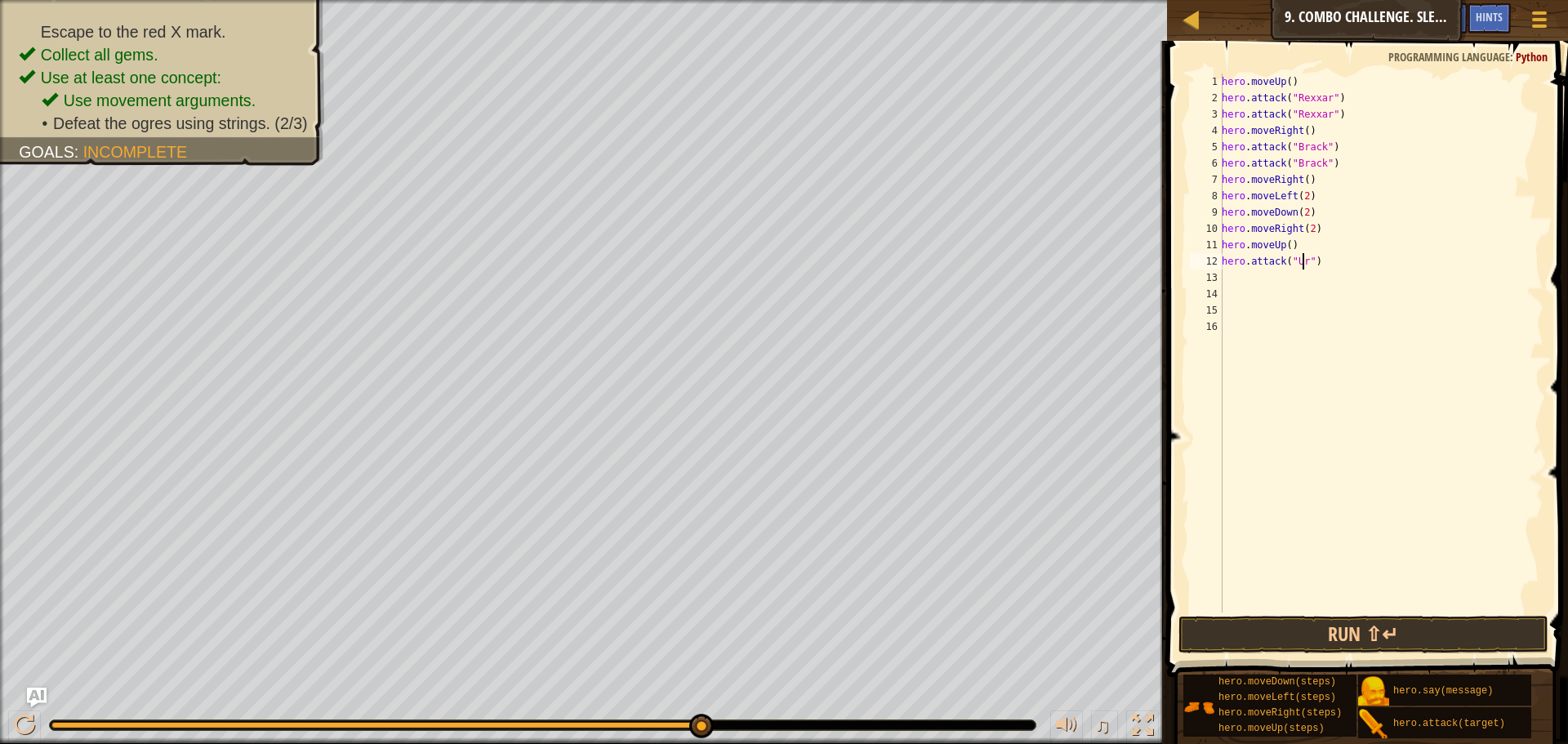
scroll to position [7, 7]
type textarea "hero.attack("Ursa")"
click at [1349, 266] on div "hero . moveUp ( ) hero . attack ( "Rexxar" ) hero . attack ( "Rexxar" ) hero . …" at bounding box center [1381, 359] width 325 height 571
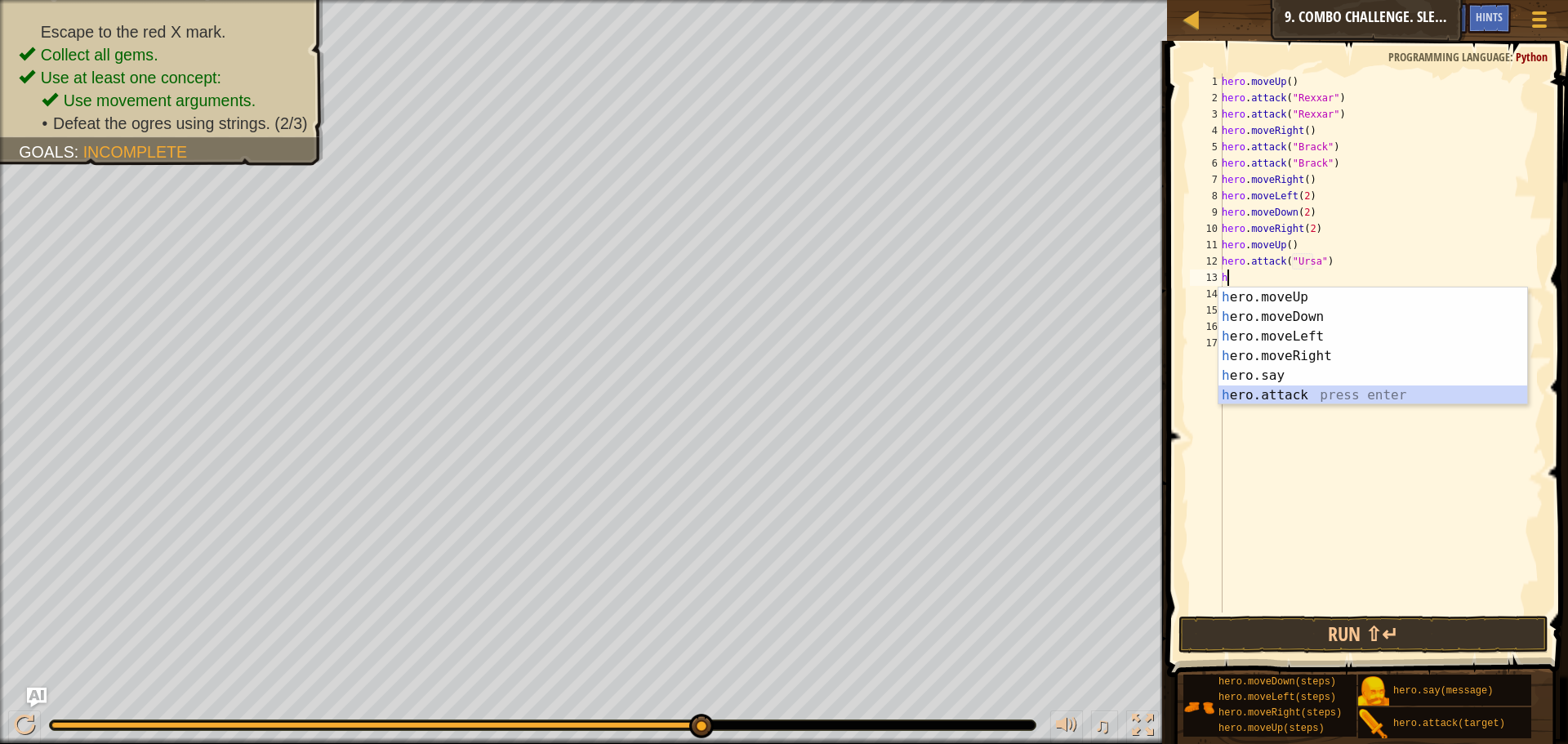
click at [1298, 392] on div "h ero.moveUp press enter h ero.moveDown press enter h ero.moveLeft press enter …" at bounding box center [1372, 366] width 309 height 157
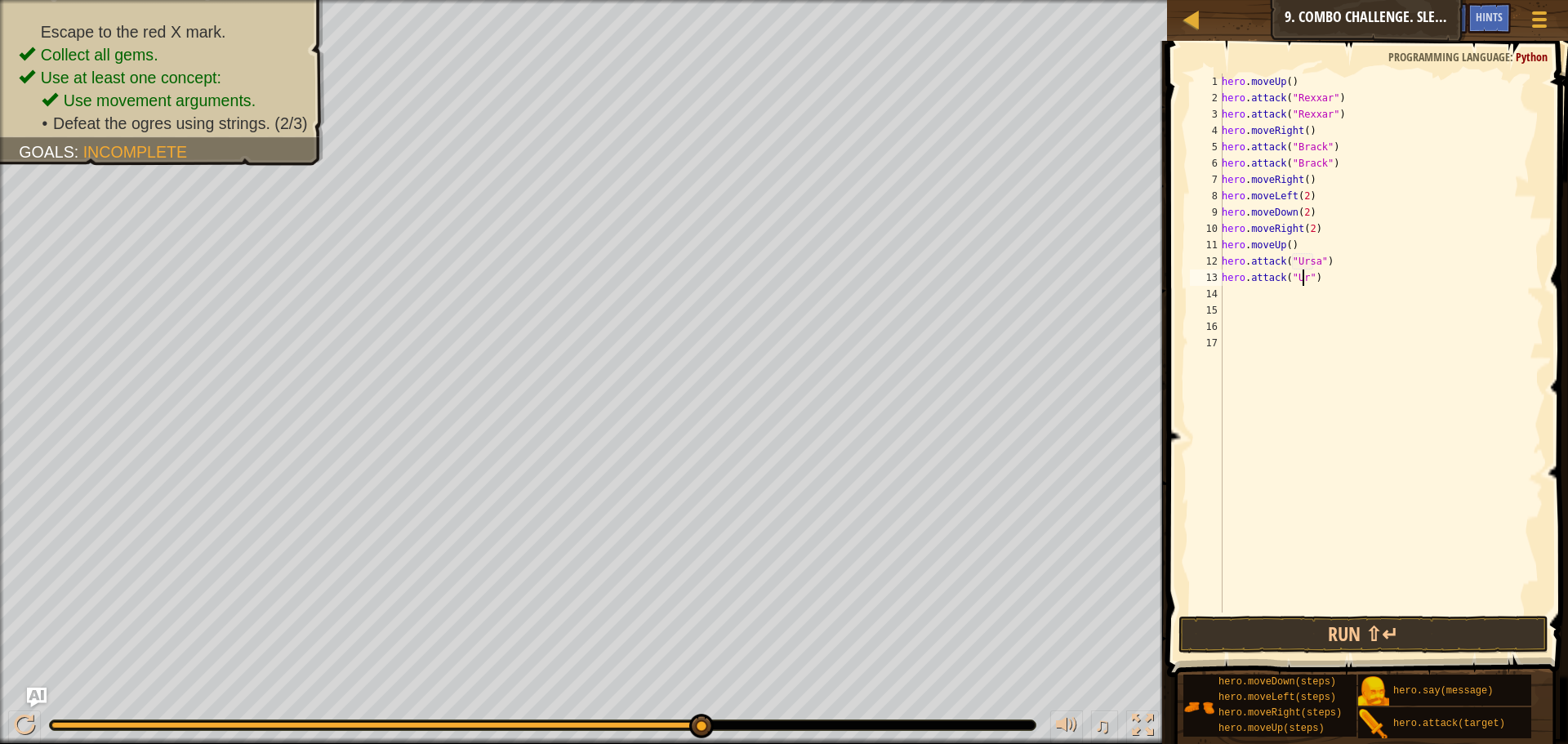
scroll to position [7, 7]
type textarea "hero.attack("Ursa")"
click at [1377, 641] on button "Run ⇧↵" at bounding box center [1363, 634] width 370 height 38
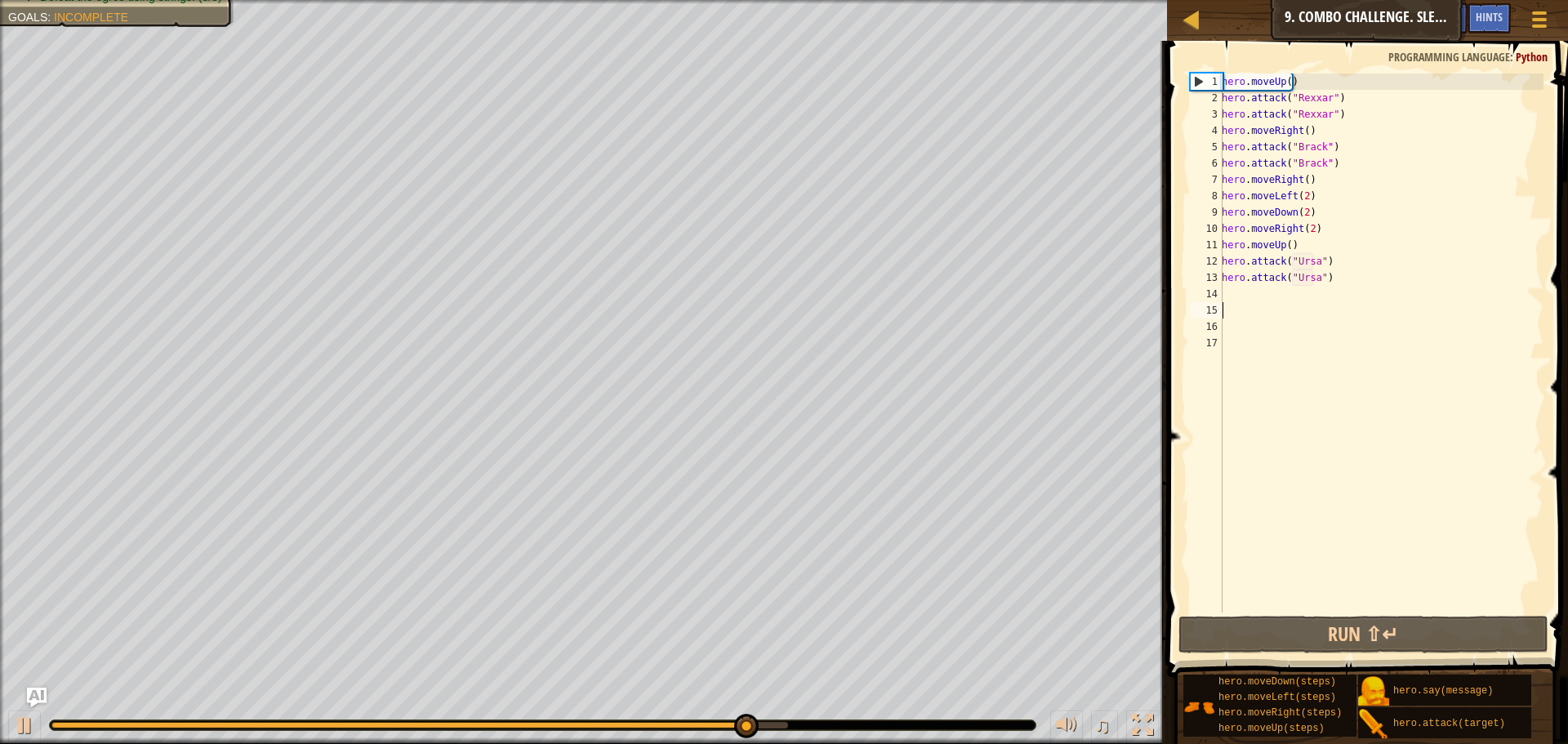
click at [1291, 308] on div "hero . moveUp ( ) hero . attack ( "Rexxar" ) hero . attack ( "Rexxar" ) hero . …" at bounding box center [1381, 359] width 325 height 571
click at [1282, 291] on div "hero . moveUp ( ) hero . attack ( "Rexxar" ) hero . attack ( "Rexxar" ) hero . …" at bounding box center [1381, 359] width 325 height 571
type textarea "h"
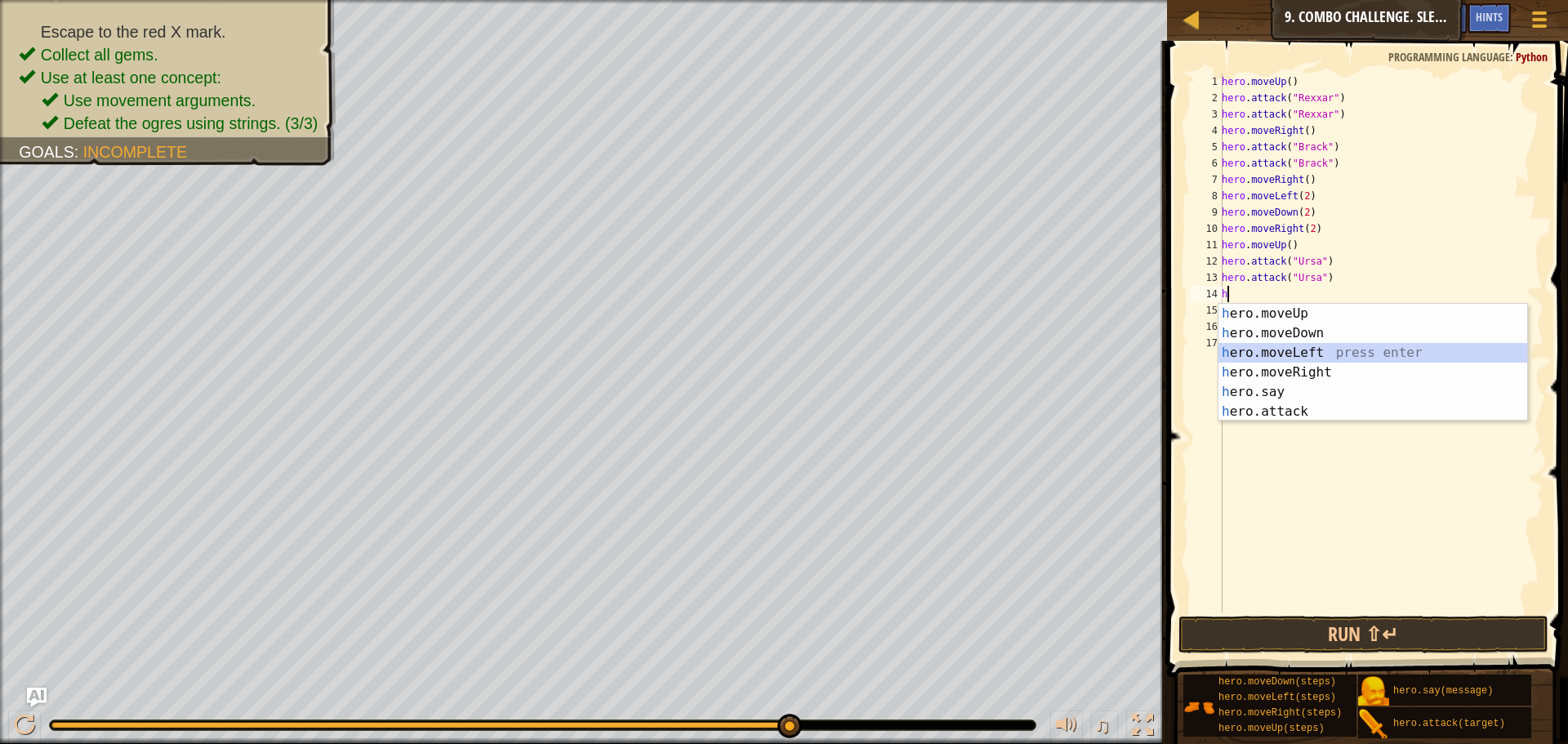
click at [1269, 356] on div "h ero.moveUp press enter h ero.moveDown press enter h ero.moveLeft press enter …" at bounding box center [1372, 382] width 309 height 157
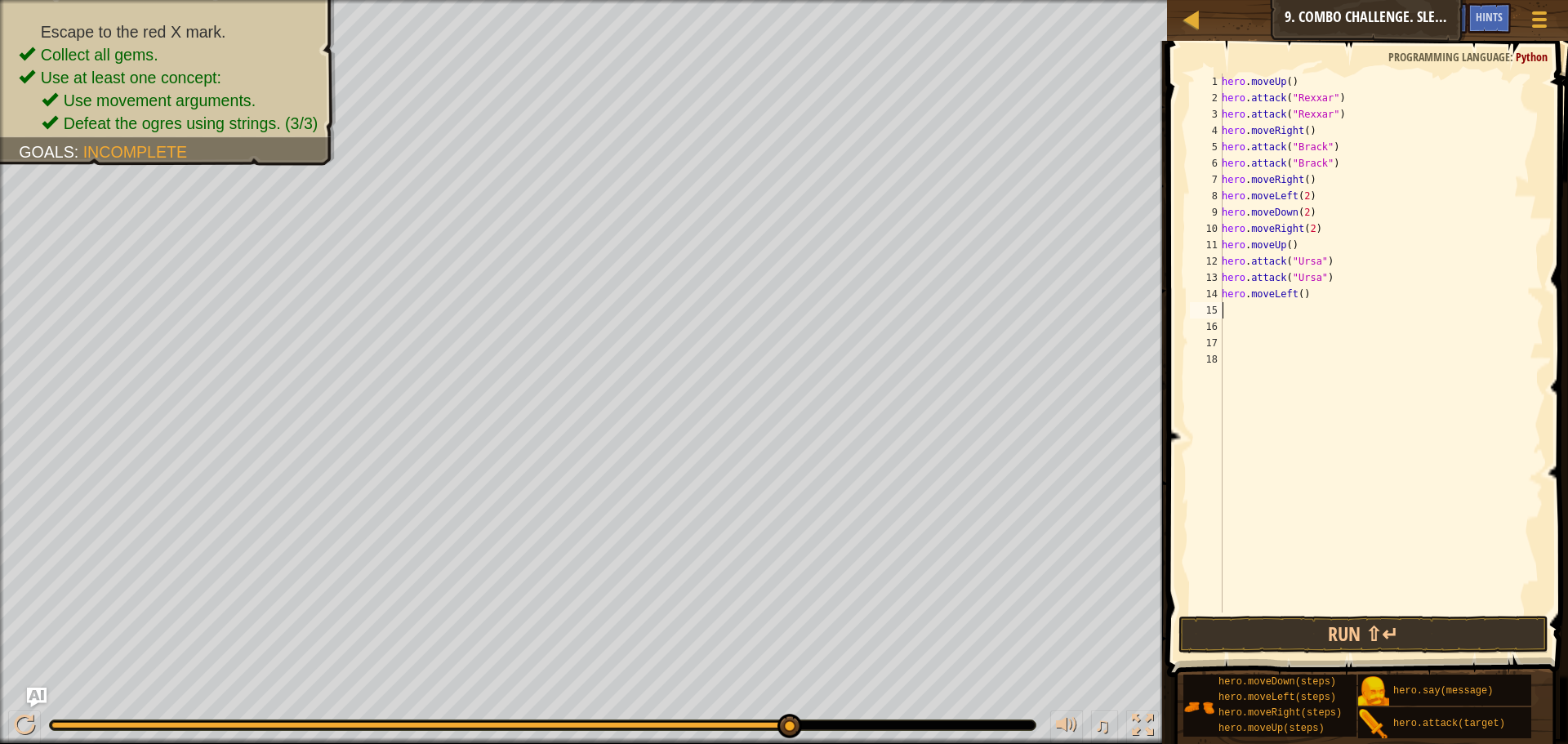
click at [1296, 297] on div "hero . moveUp ( ) hero . attack ( "Rexxar" ) hero . attack ( "Rexxar" ) hero . …" at bounding box center [1381, 359] width 325 height 571
type textarea "hero.moveLeft(2)"
click at [1216, 310] on div "15" at bounding box center [1206, 310] width 33 height 16
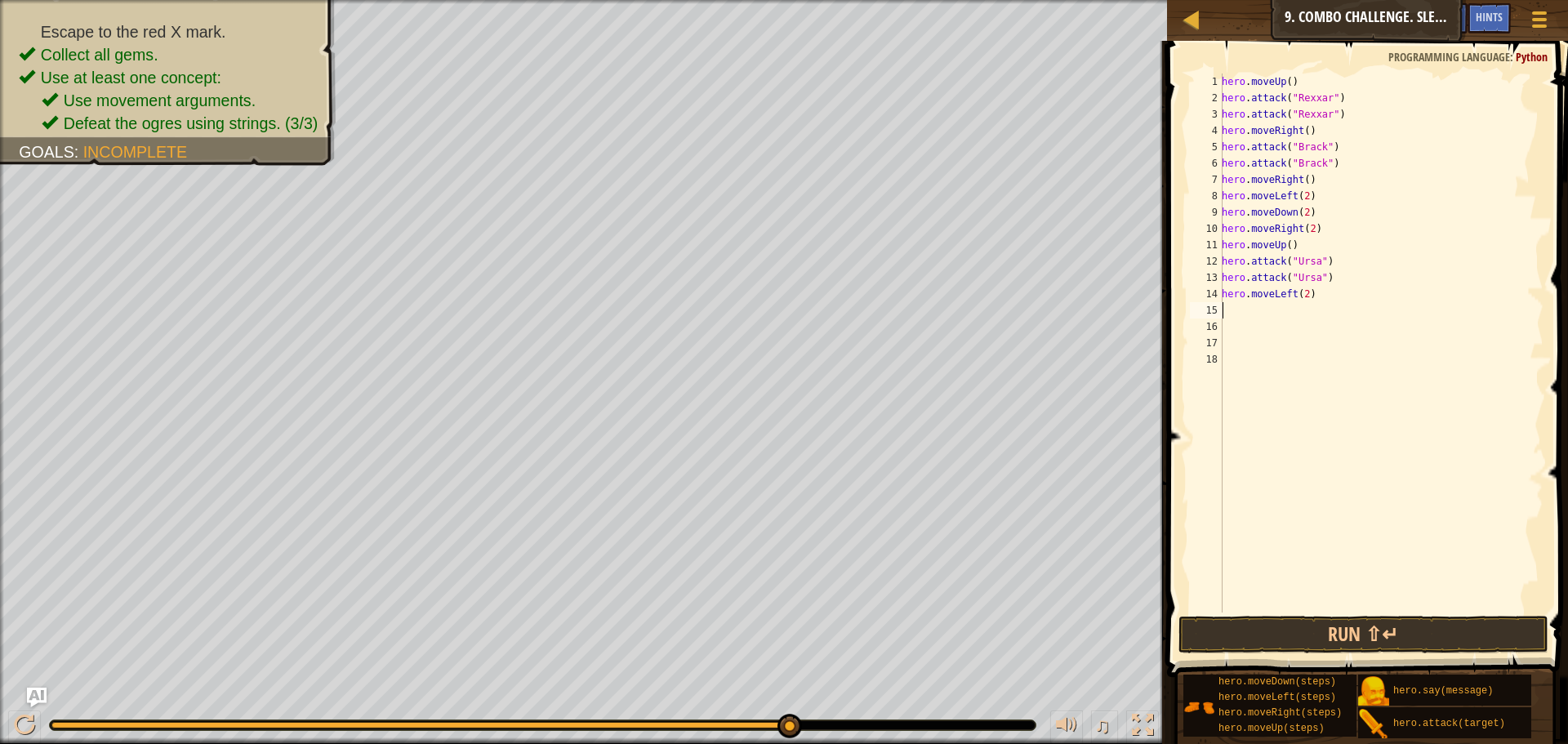
click at [1238, 313] on div "hero . moveUp ( ) hero . attack ( "Rexxar" ) hero . attack ( "Rexxar" ) hero . …" at bounding box center [1381, 359] width 325 height 571
click at [1259, 649] on button "Run ⇧↵" at bounding box center [1363, 634] width 370 height 38
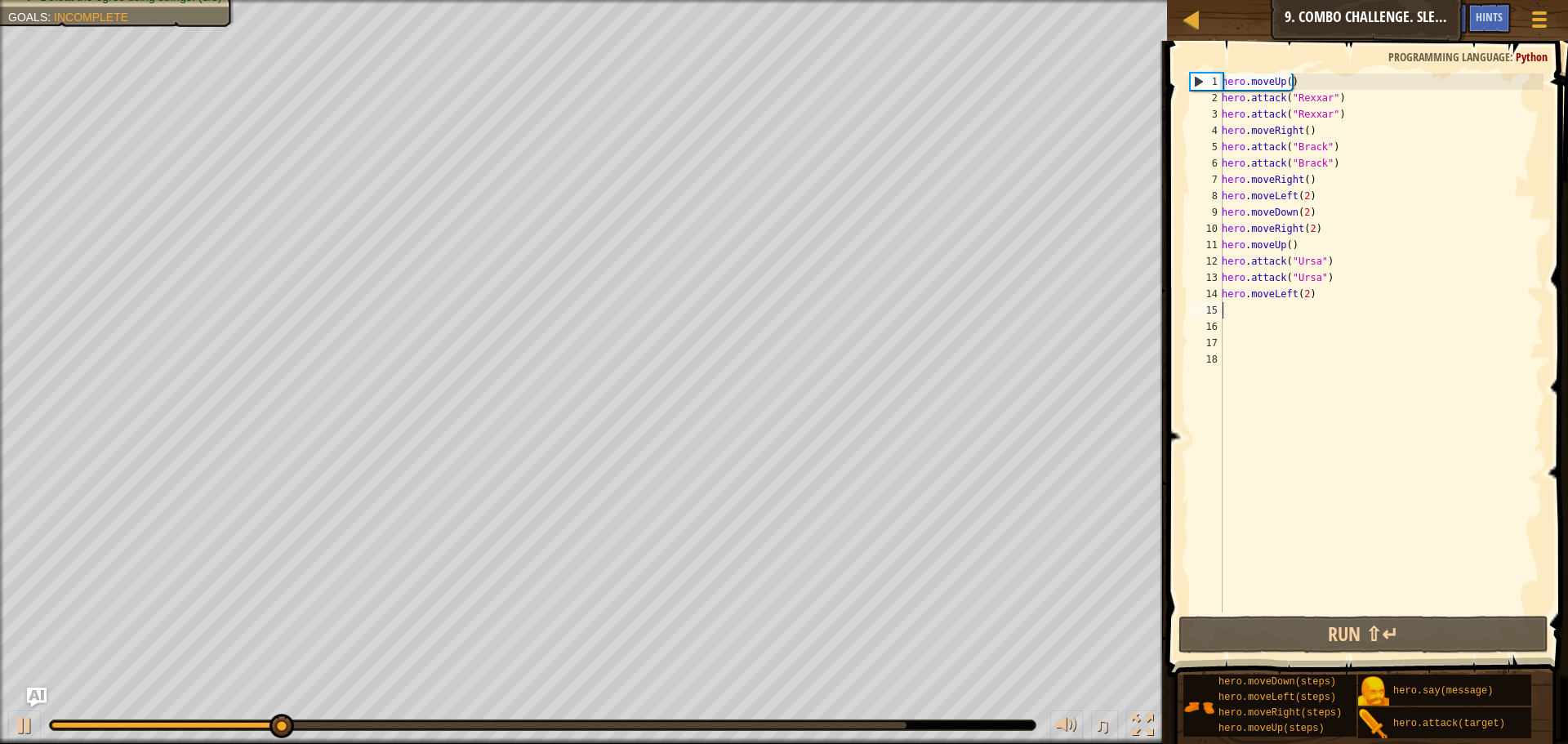
type textarea "h"
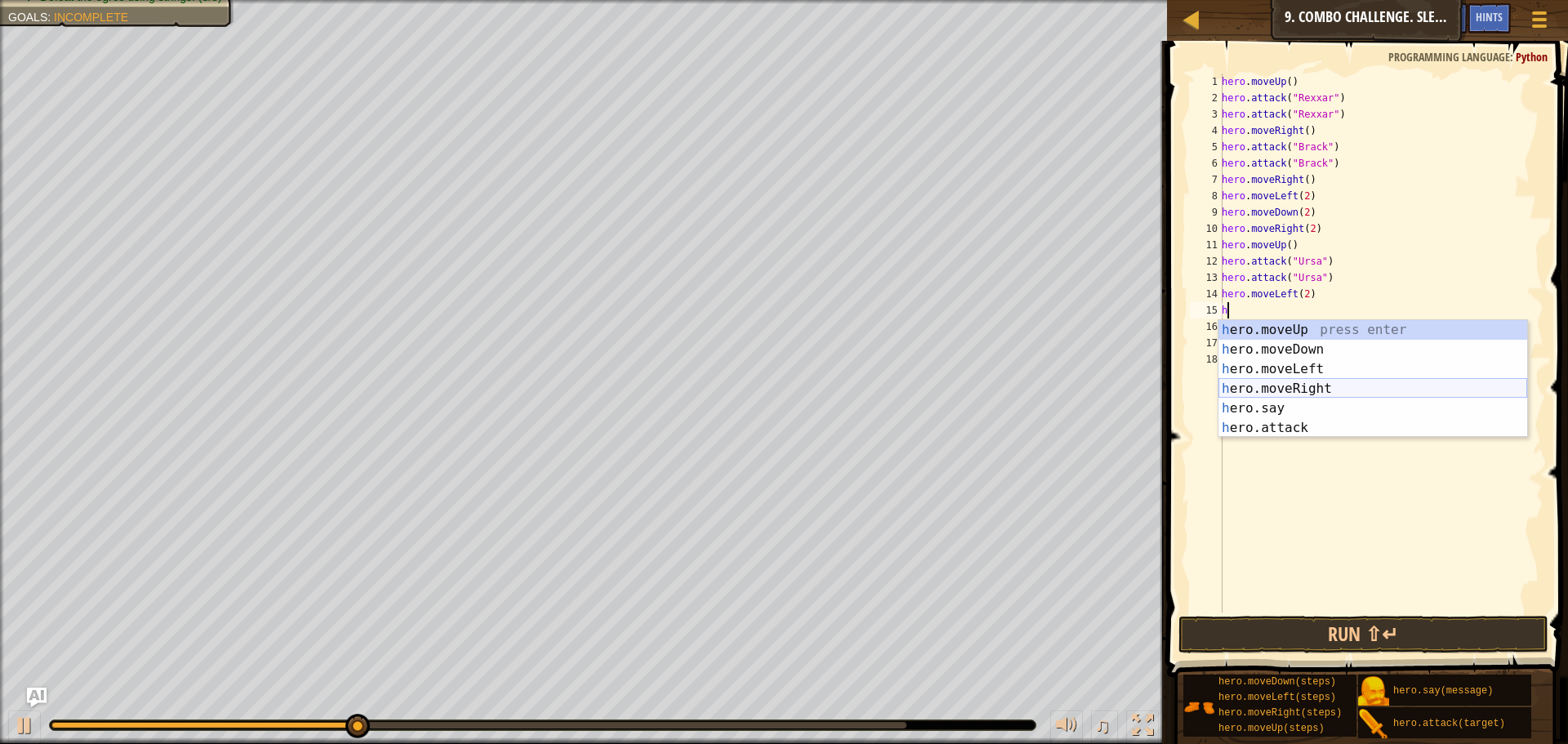
click at [1275, 391] on div "h ero.moveUp press enter h ero.moveDown press enter h ero.moveLeft press enter …" at bounding box center [1372, 399] width 309 height 157
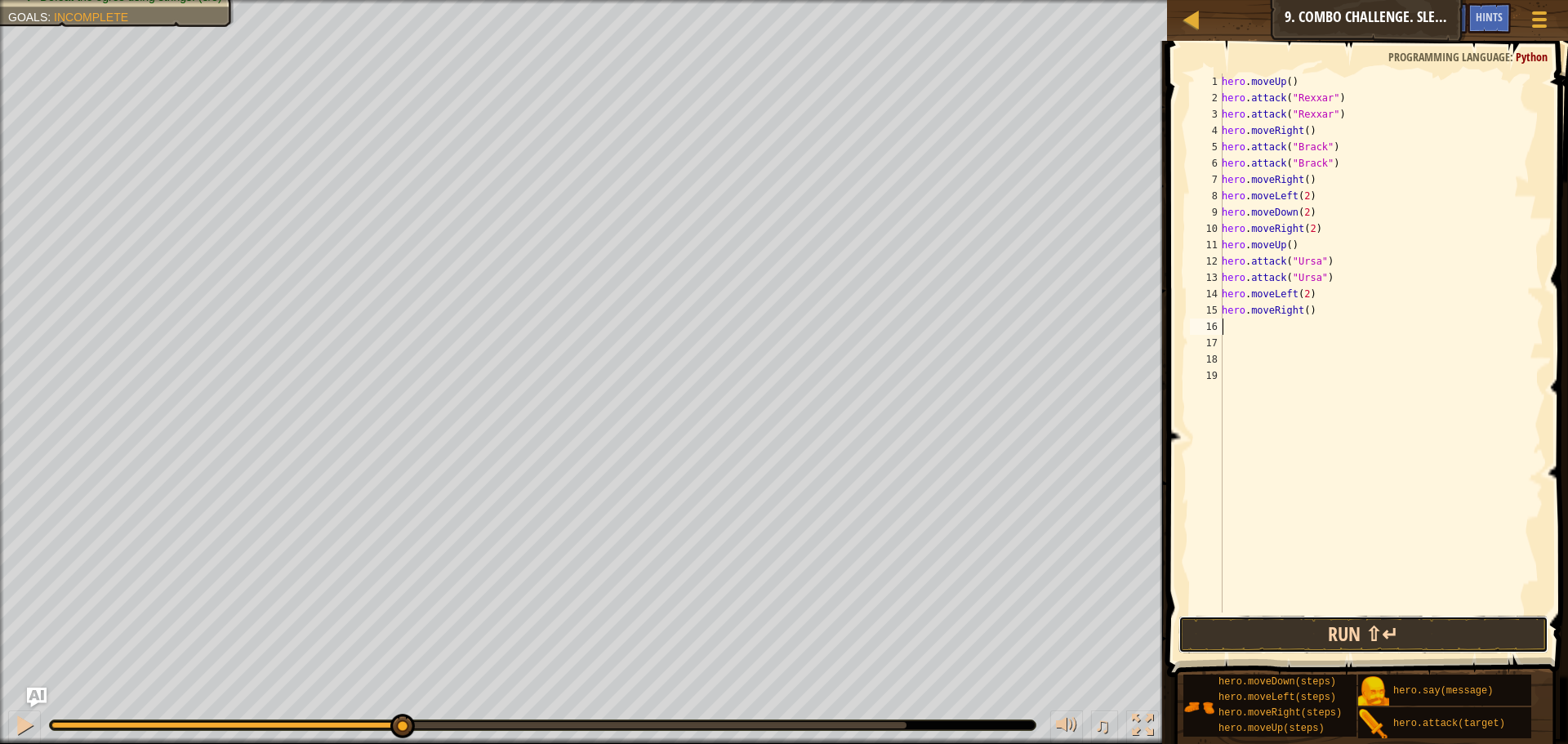
click at [1220, 621] on button "Run ⇧↵" at bounding box center [1363, 634] width 370 height 38
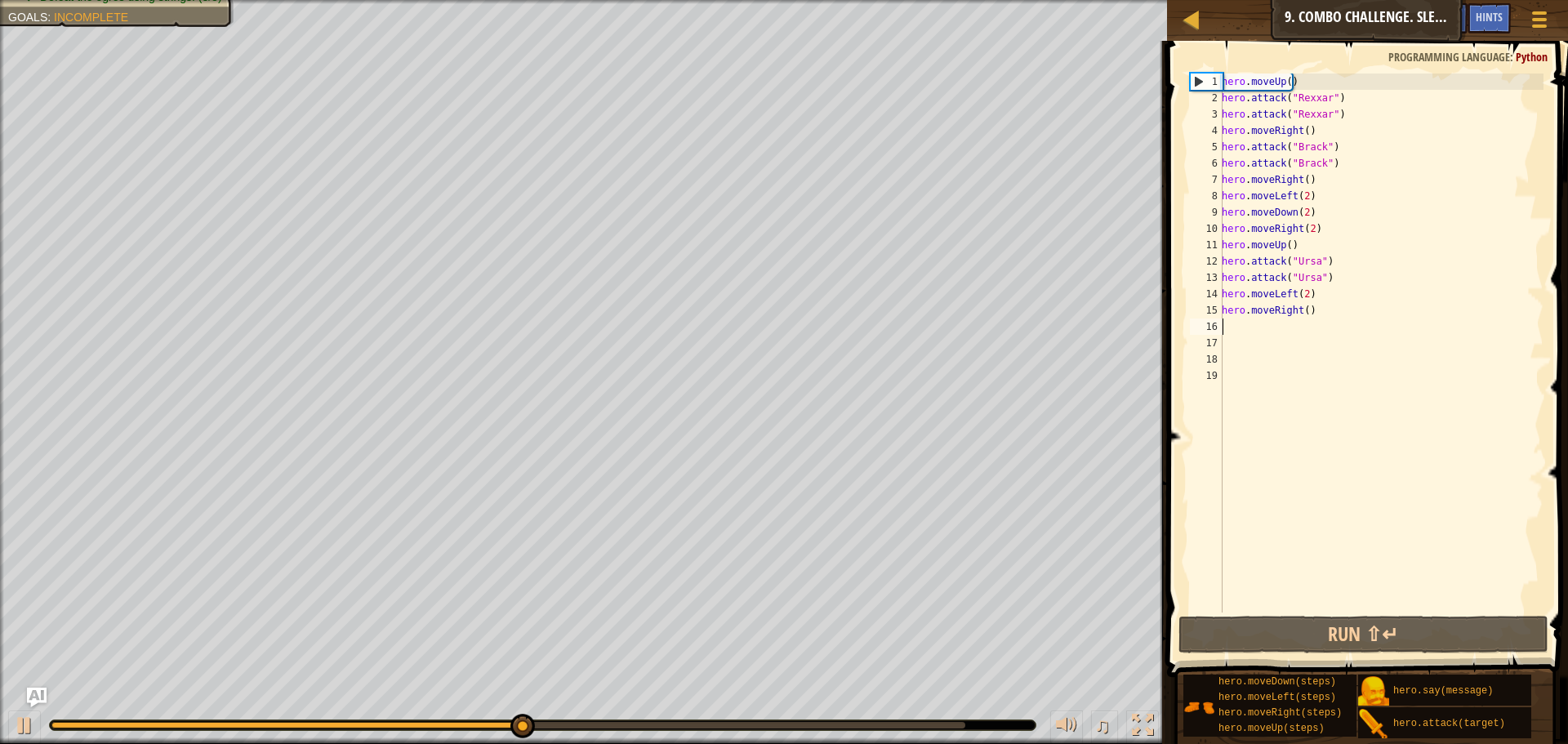
click at [1261, 333] on div "hero . moveUp ( ) hero . attack ( "Rexxar" ) hero . attack ( "Rexxar" ) hero . …" at bounding box center [1381, 359] width 325 height 571
type textarea "h"
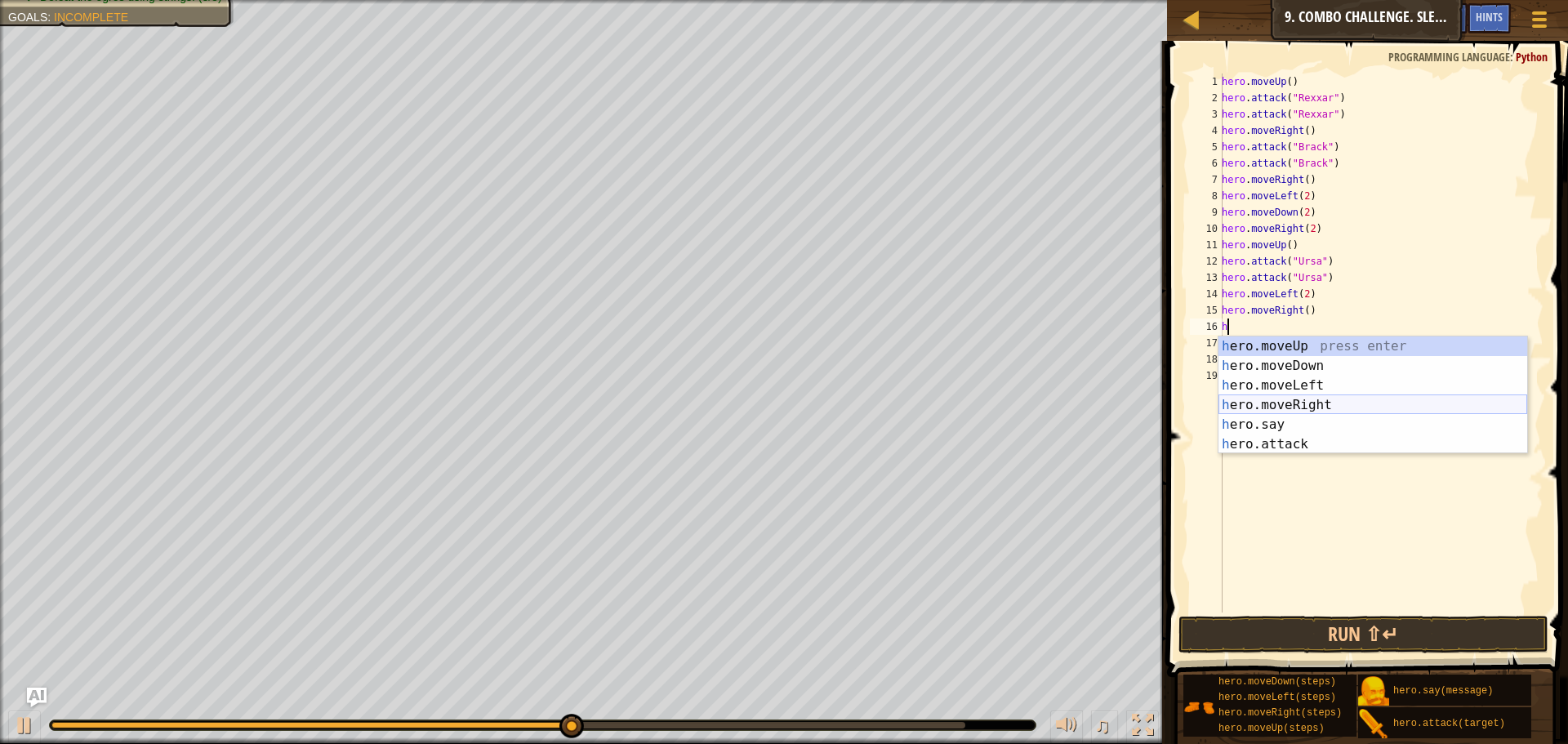
click at [1245, 400] on div "h ero.moveUp press enter h ero.moveDown press enter h ero.moveLeft press enter …" at bounding box center [1372, 415] width 309 height 157
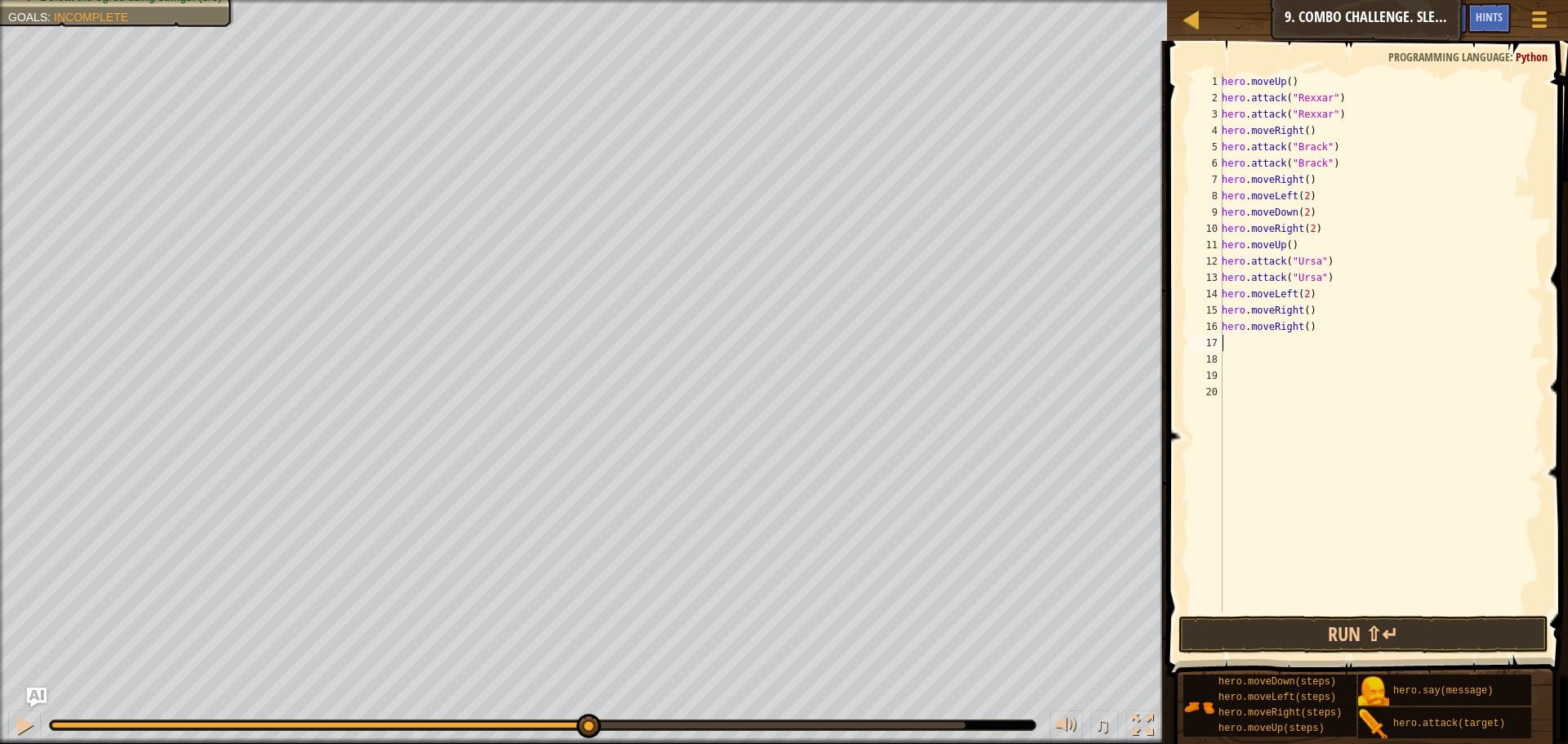
click at [1300, 325] on div "hero . moveUp ( ) hero . attack ( "Rexxar" ) hero . attack ( "Rexxar" ) hero . …" at bounding box center [1381, 359] width 325 height 571
click at [1304, 331] on div "hero . moveUp ( ) hero . attack ( "Rexxar" ) hero . attack ( "Rexxar" ) hero . …" at bounding box center [1381, 359] width 325 height 571
click at [1406, 652] on button "Run ⇧↵" at bounding box center [1363, 634] width 370 height 38
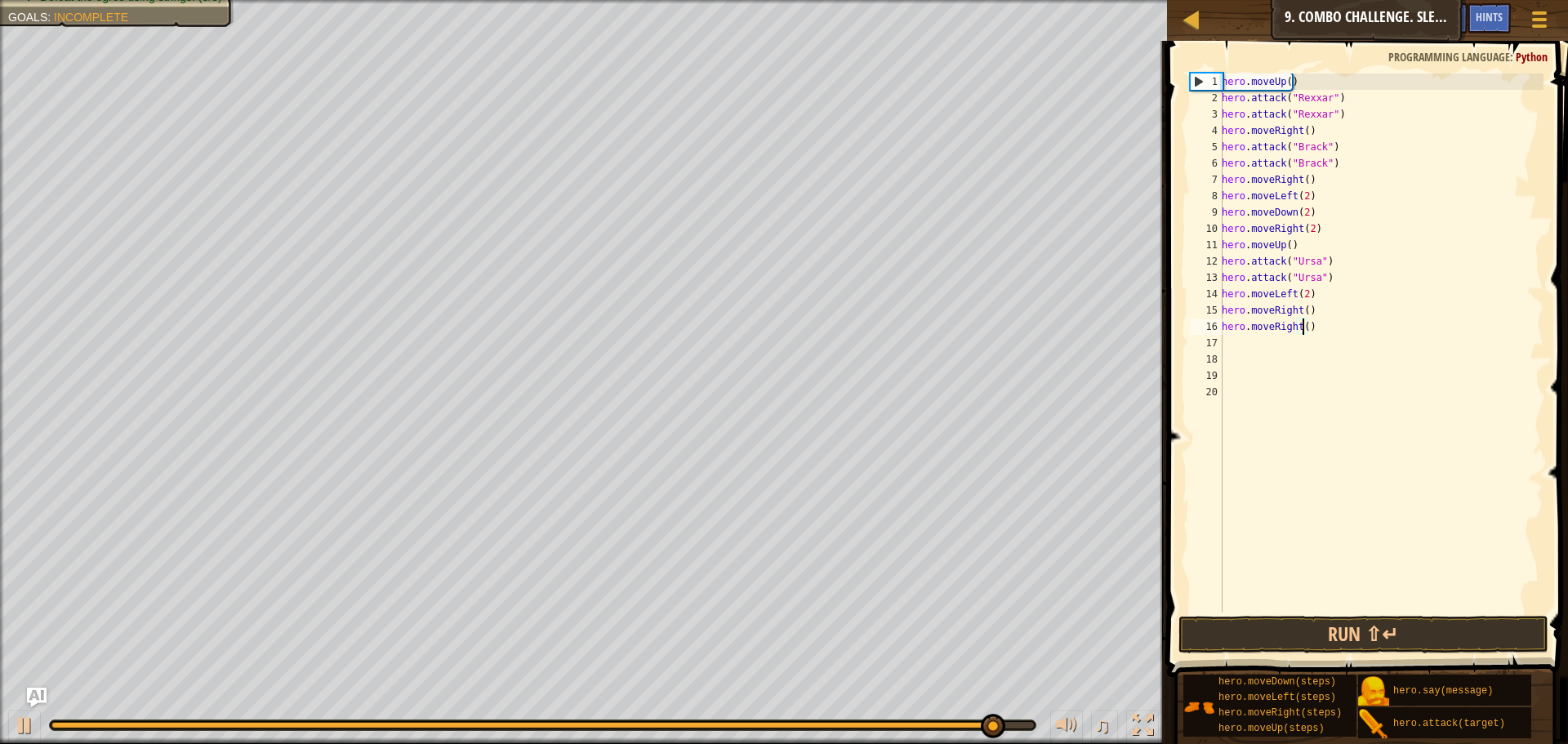
click at [1319, 328] on div "hero . moveUp ( ) hero . attack ( "Rexxar" ) hero . attack ( "Rexxar" ) hero . …" at bounding box center [1381, 359] width 325 height 571
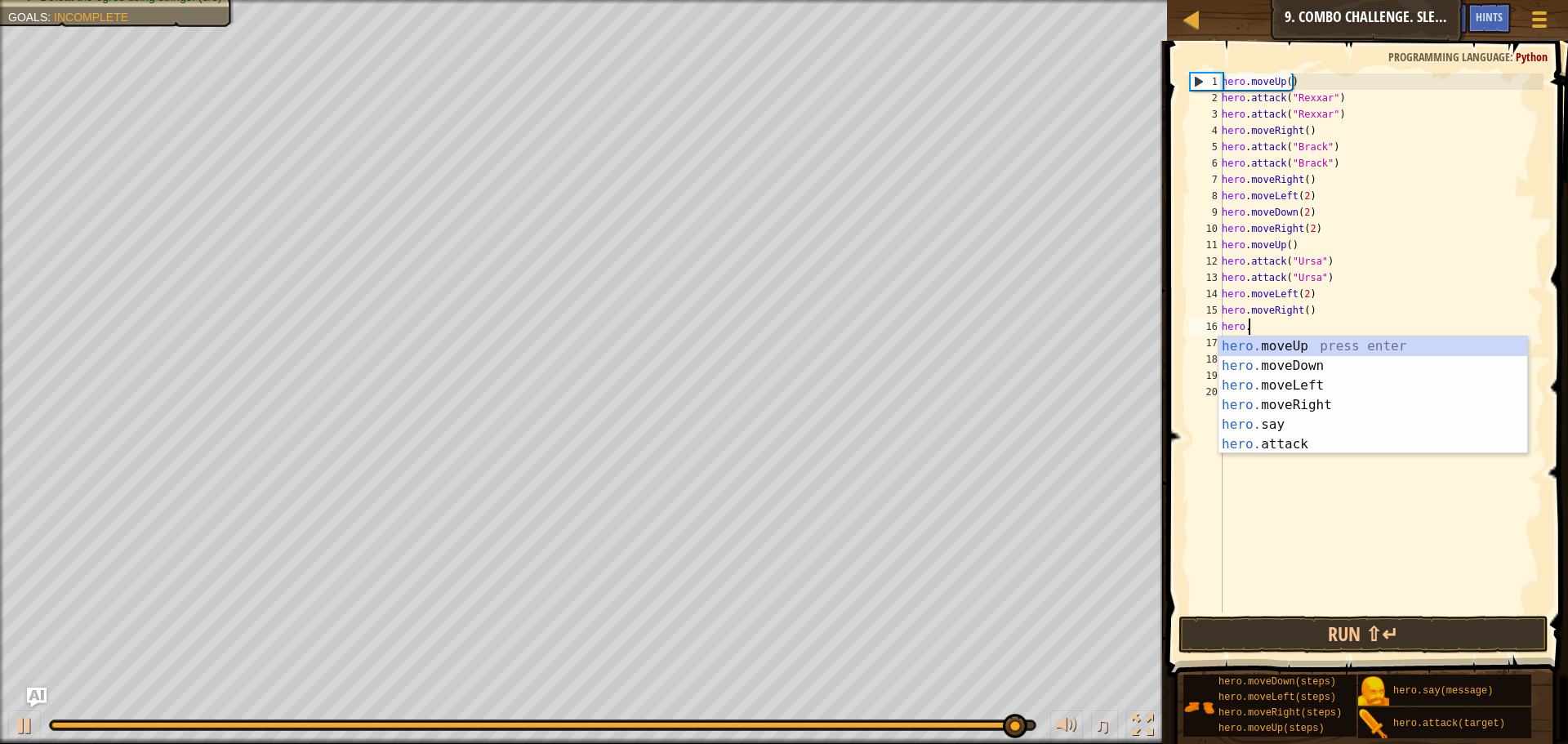
type textarea "hero"
click at [1311, 340] on div "hero .moveUp press enter hero .moveDown press enter hero .moveLeft press enter …" at bounding box center [1372, 415] width 309 height 157
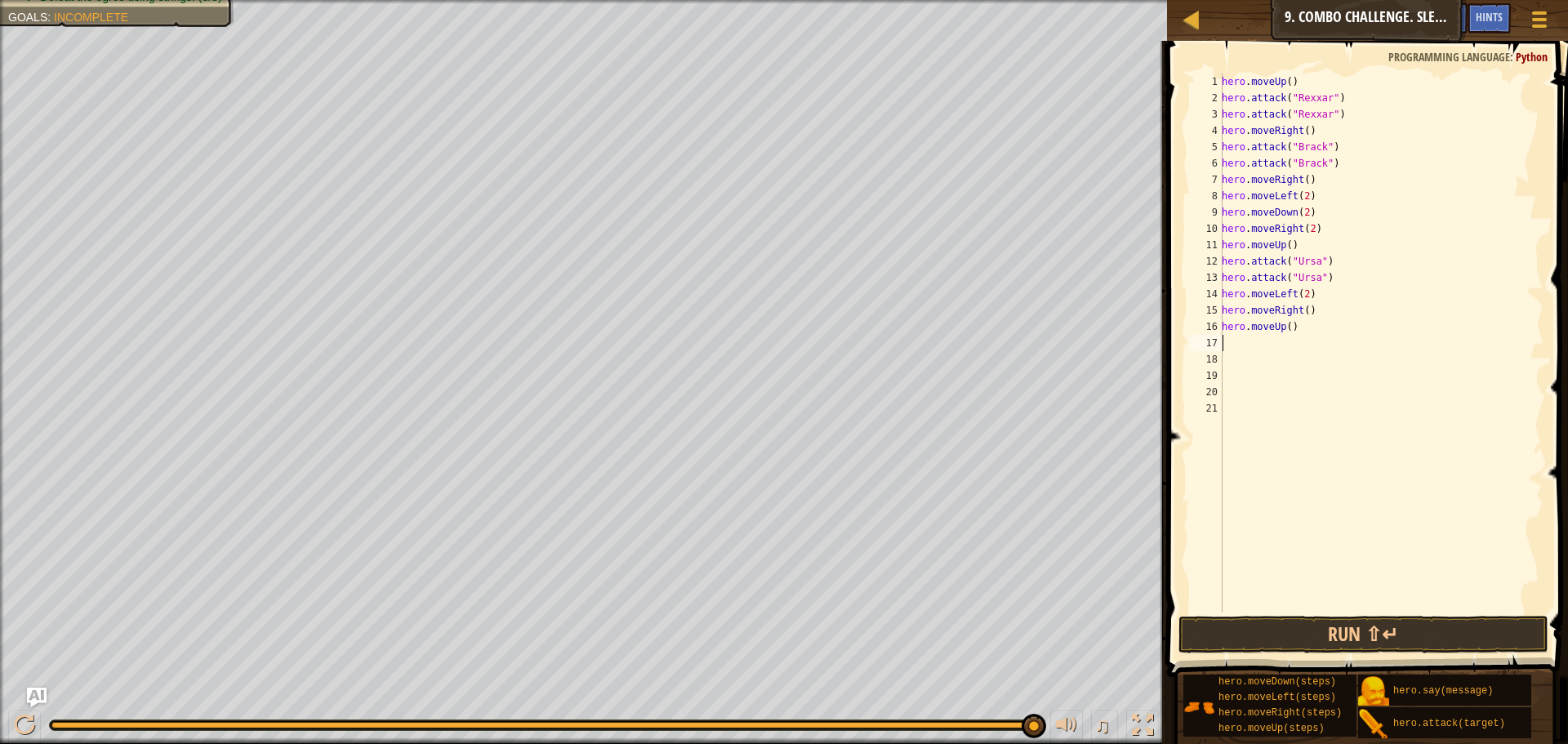
scroll to position [7, 0]
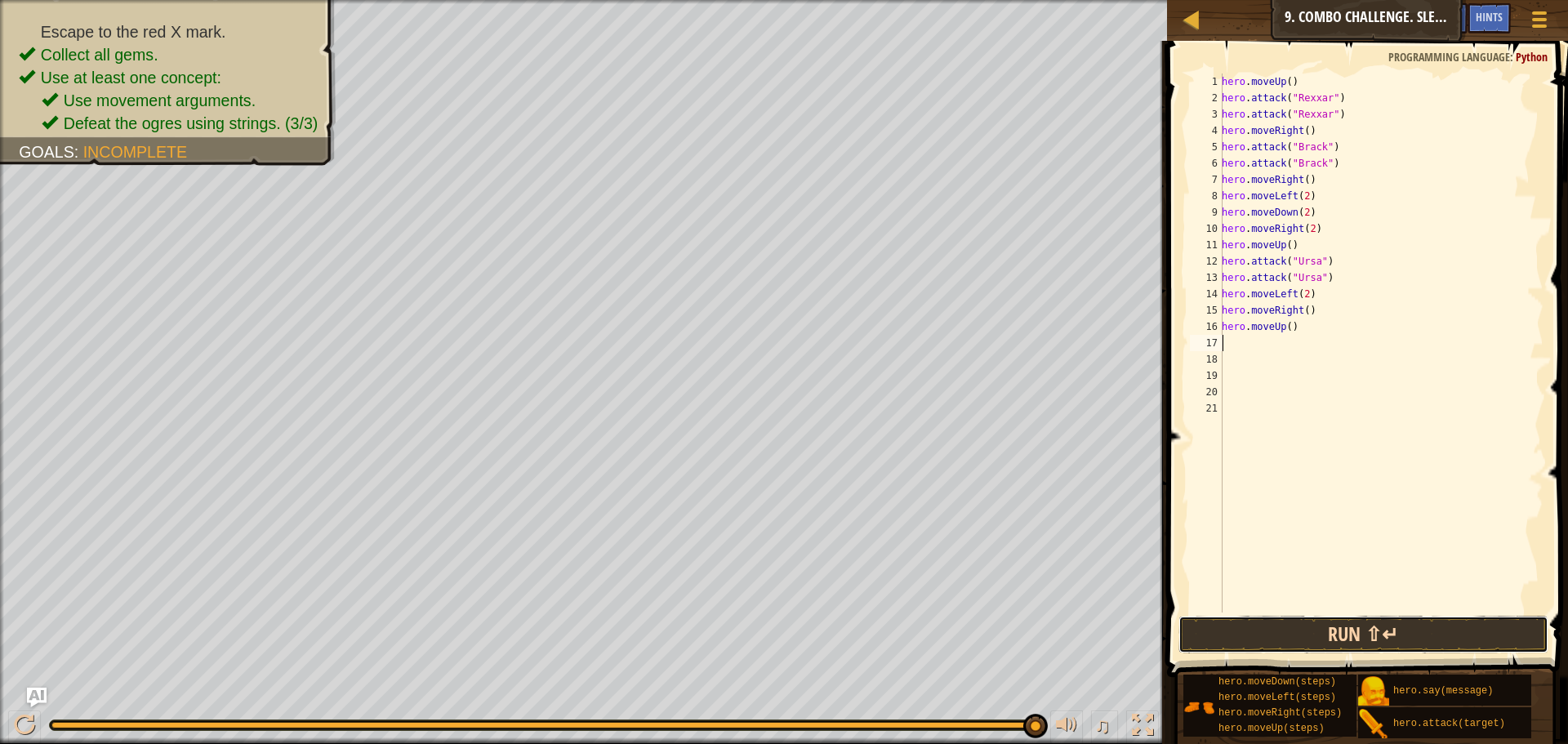
click at [1300, 620] on button "Run ⇧↵" at bounding box center [1363, 634] width 370 height 38
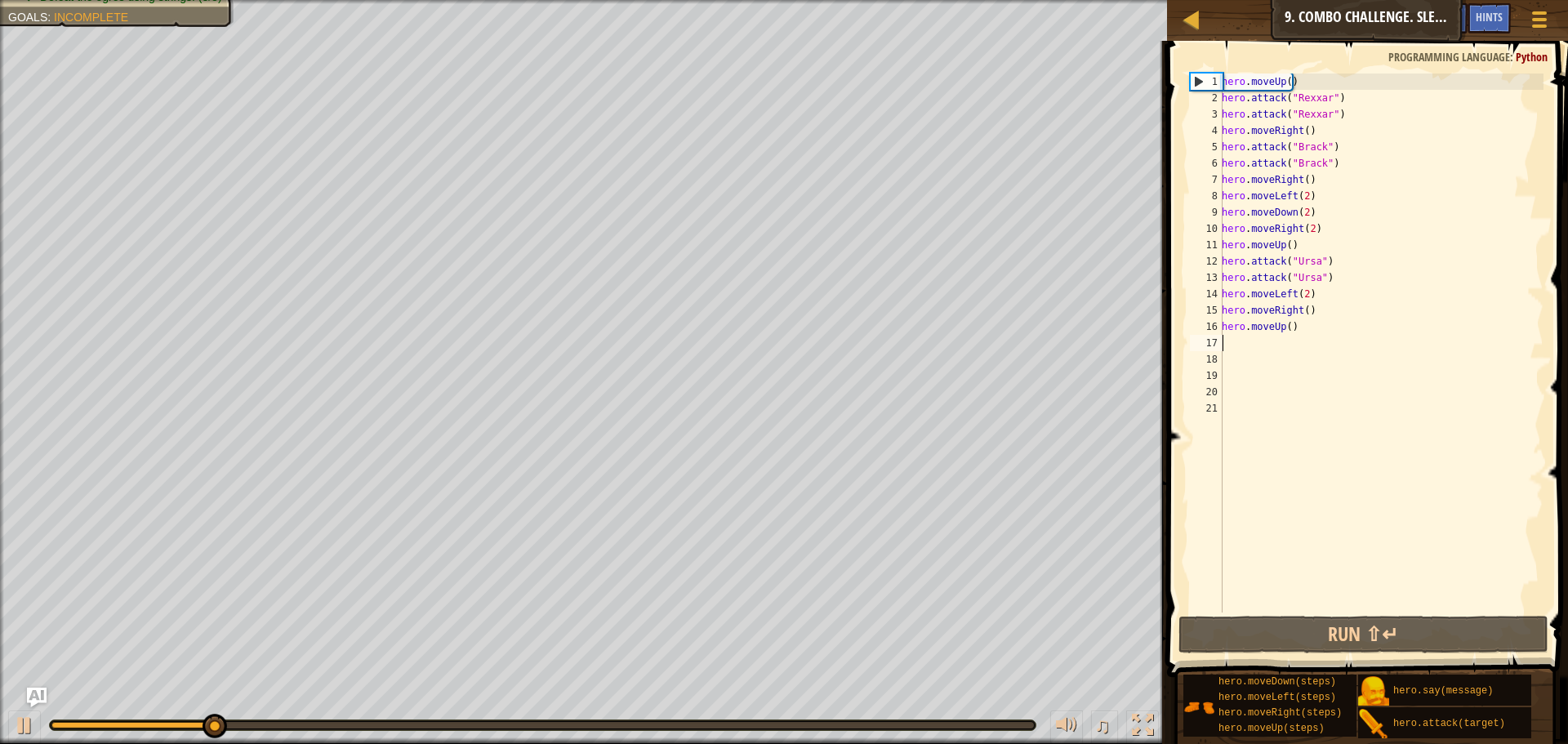
type textarea "h"
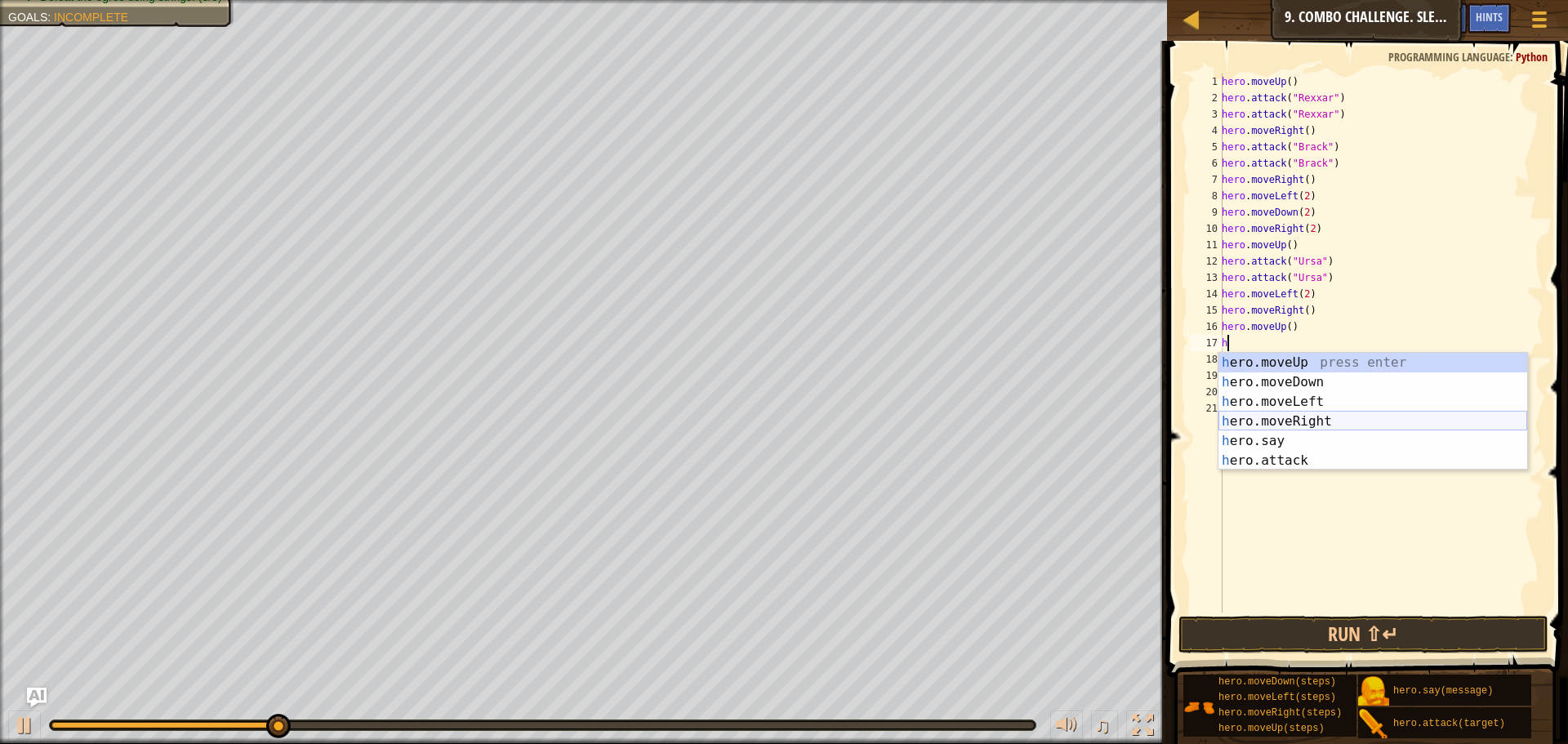
click at [1286, 418] on div "h ero.moveUp press enter h ero.moveDown press enter h ero.moveLeft press enter …" at bounding box center [1372, 431] width 309 height 157
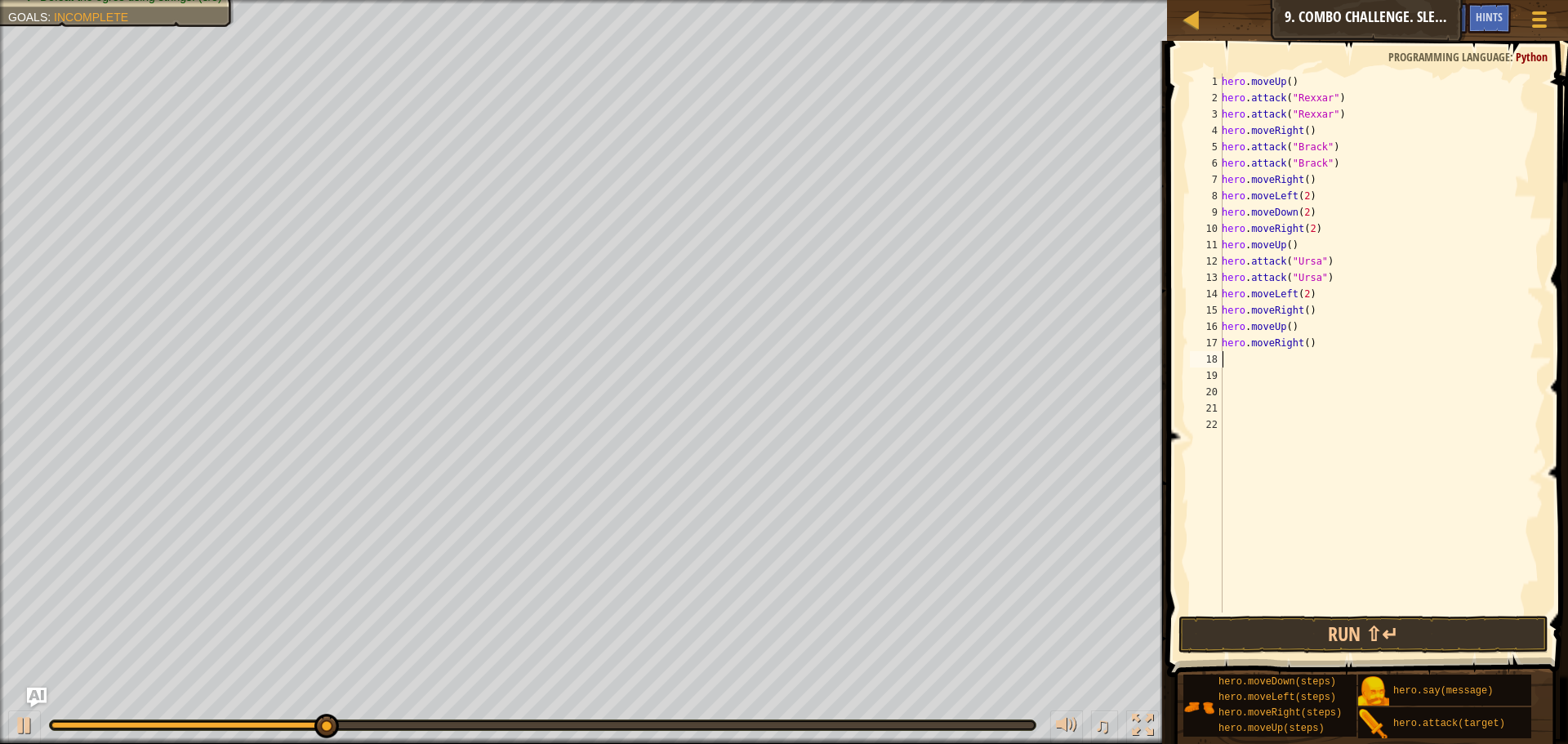
click at [1304, 342] on div "hero . moveUp ( ) hero . attack ( "Rexxar" ) hero . attack ( "Rexxar" ) hero . …" at bounding box center [1381, 359] width 325 height 571
click at [1340, 647] on button "Run ⇧↵" at bounding box center [1363, 634] width 370 height 38
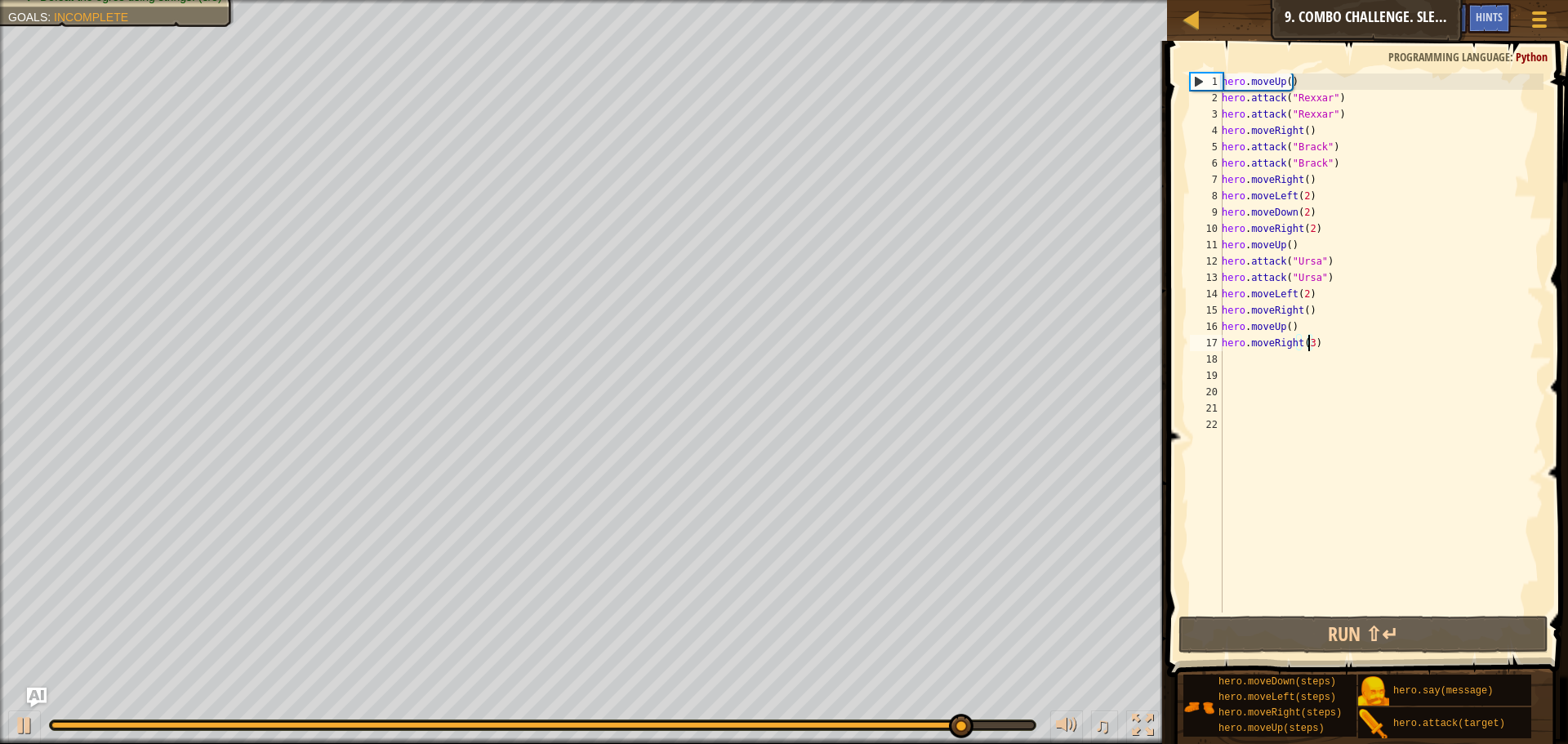
click at [1320, 310] on div "hero . moveUp ( ) hero . attack ( "Rexxar" ) hero . attack ( "Rexxar" ) hero . …" at bounding box center [1381, 359] width 325 height 571
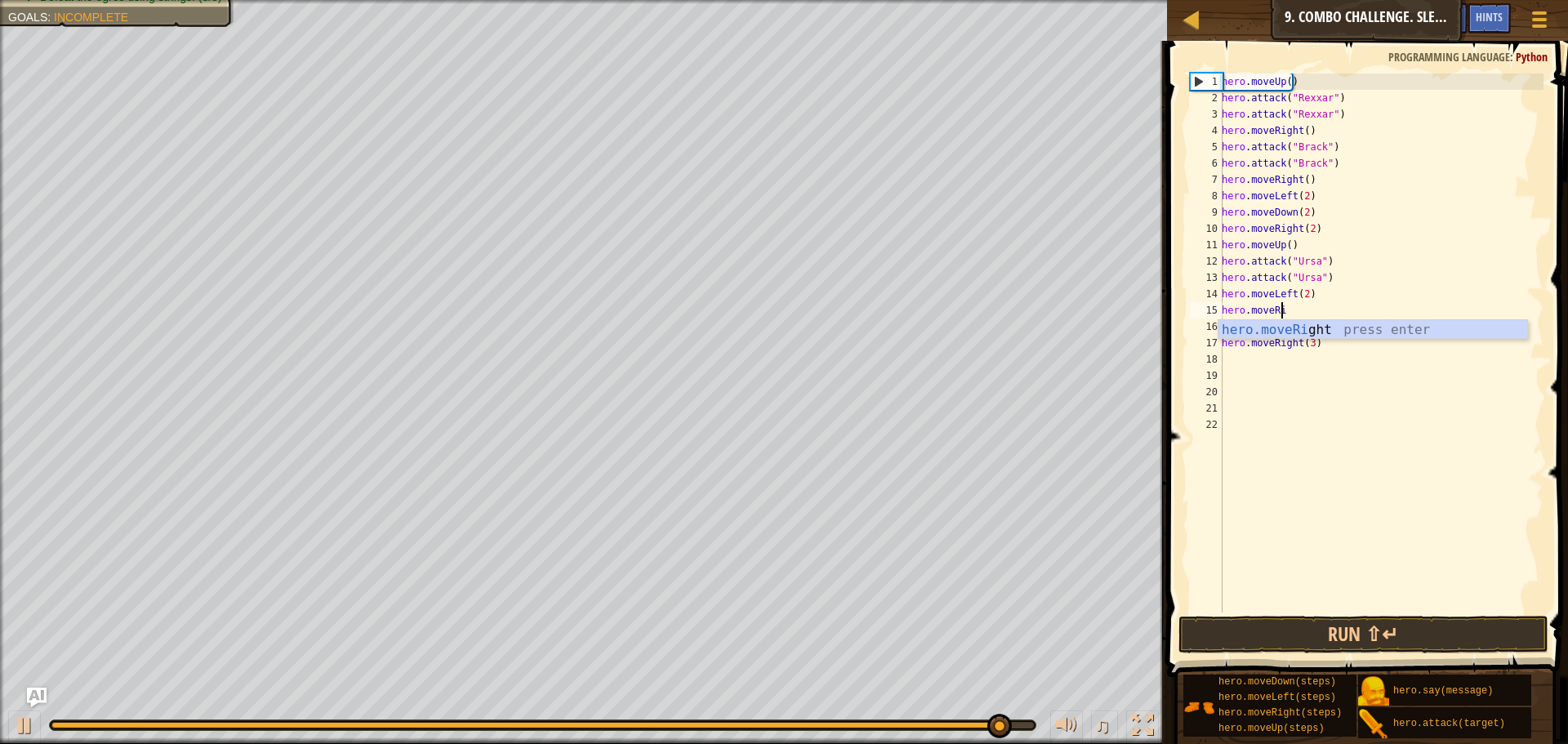
scroll to position [7, 2]
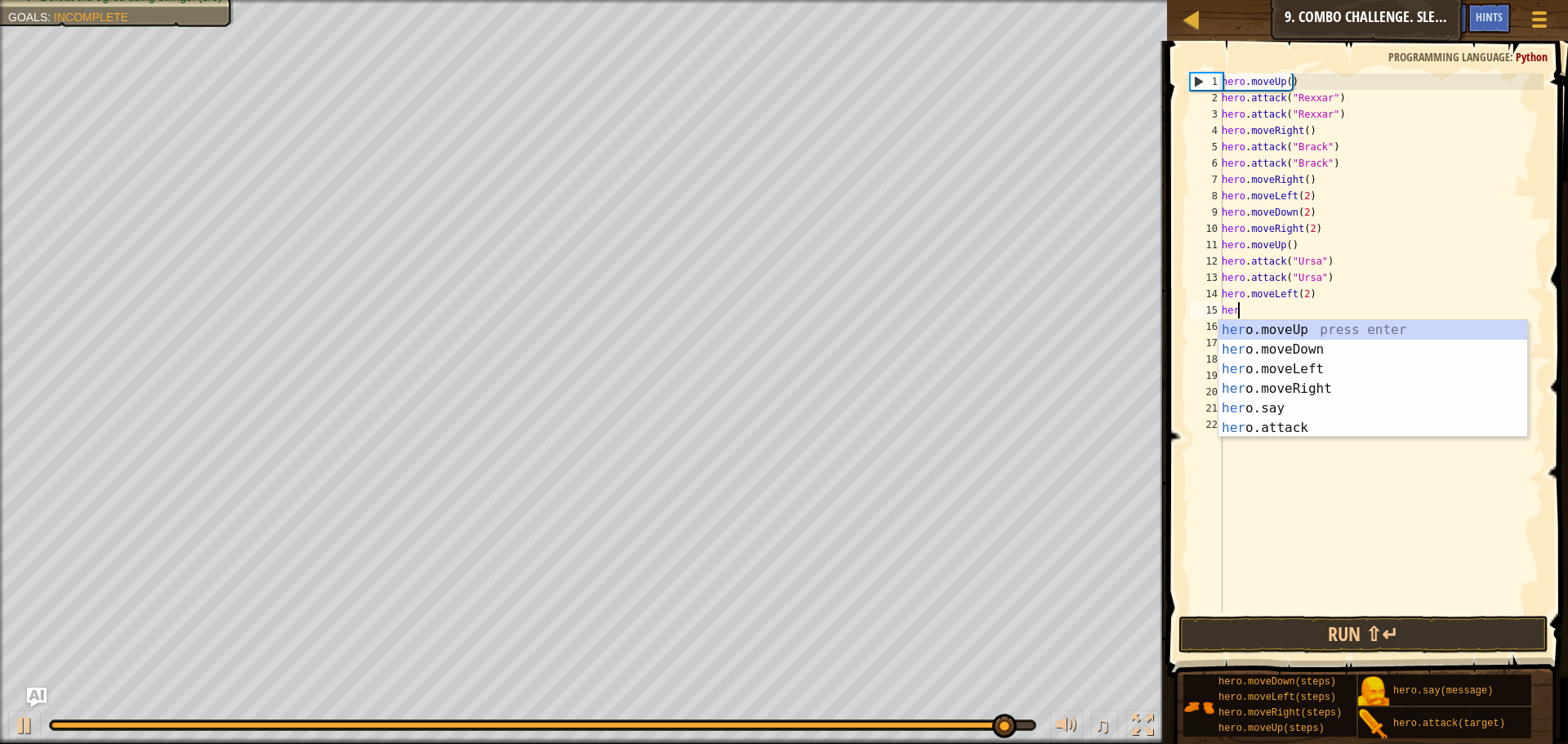
type textarea "h"
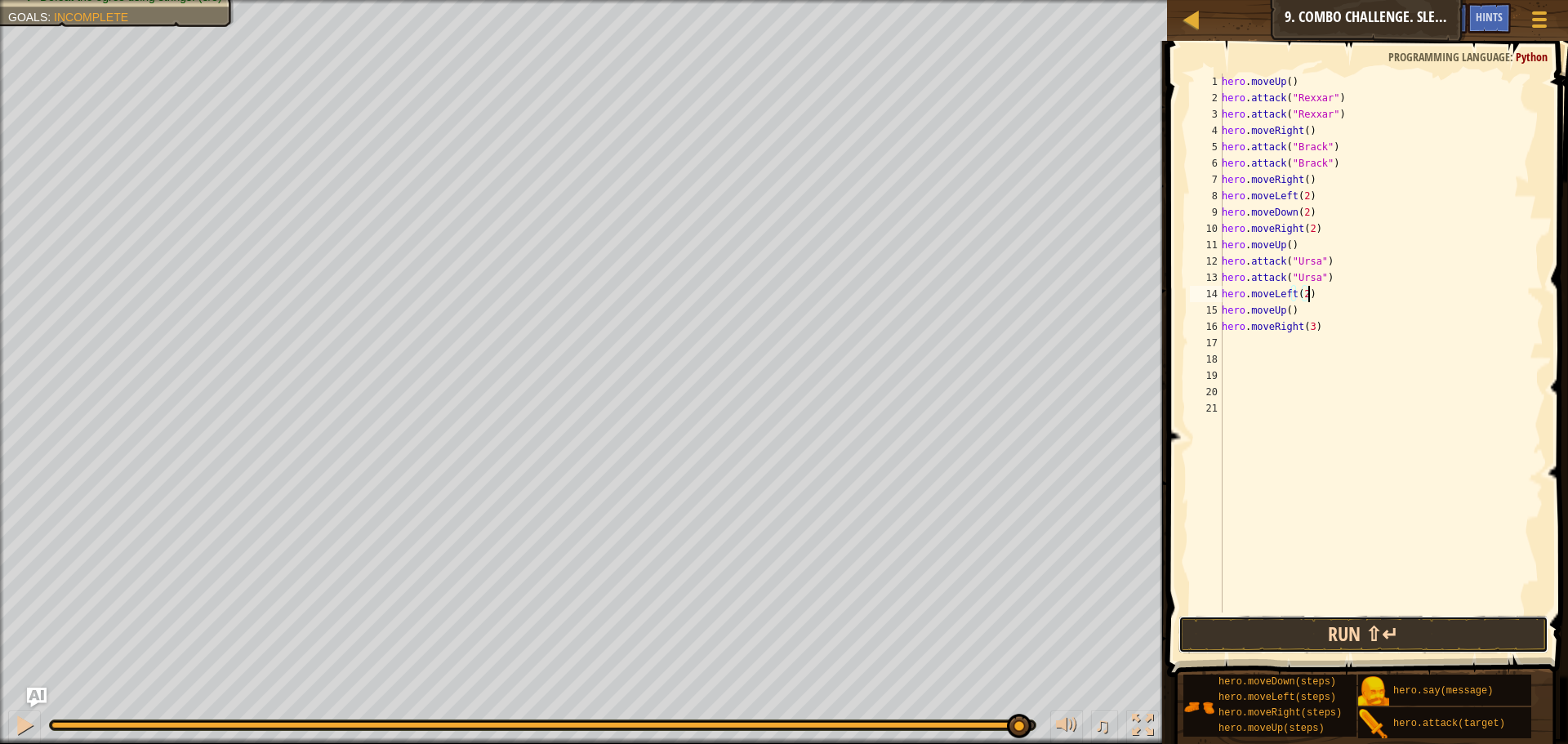
click at [1337, 628] on button "Run ⇧↵" at bounding box center [1363, 634] width 370 height 38
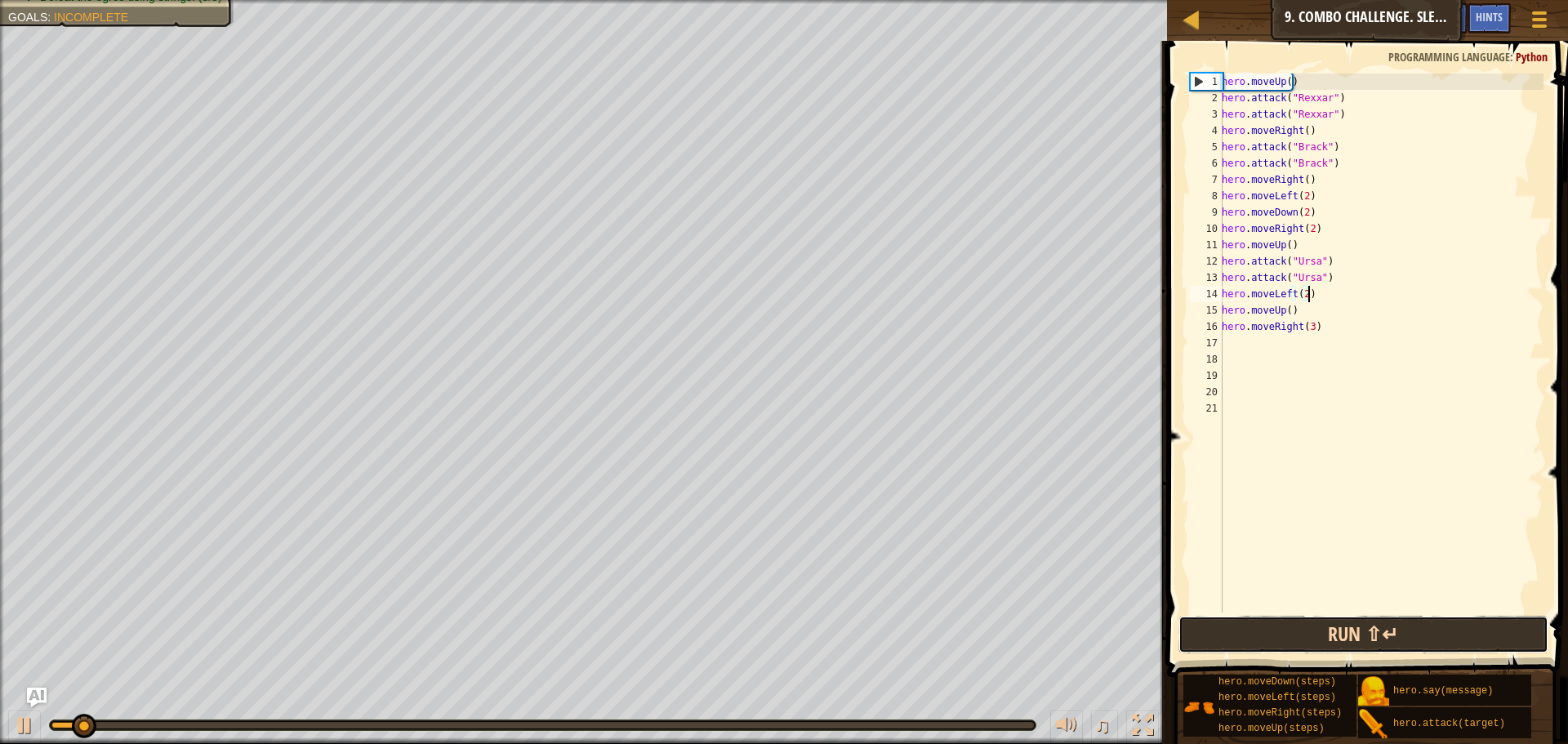
click at [1337, 628] on button "Run ⇧↵" at bounding box center [1363, 634] width 370 height 38
click at [1337, 628] on button "Running" at bounding box center [1363, 634] width 370 height 38
click at [1337, 628] on button "Run ⇧↵" at bounding box center [1363, 634] width 370 height 38
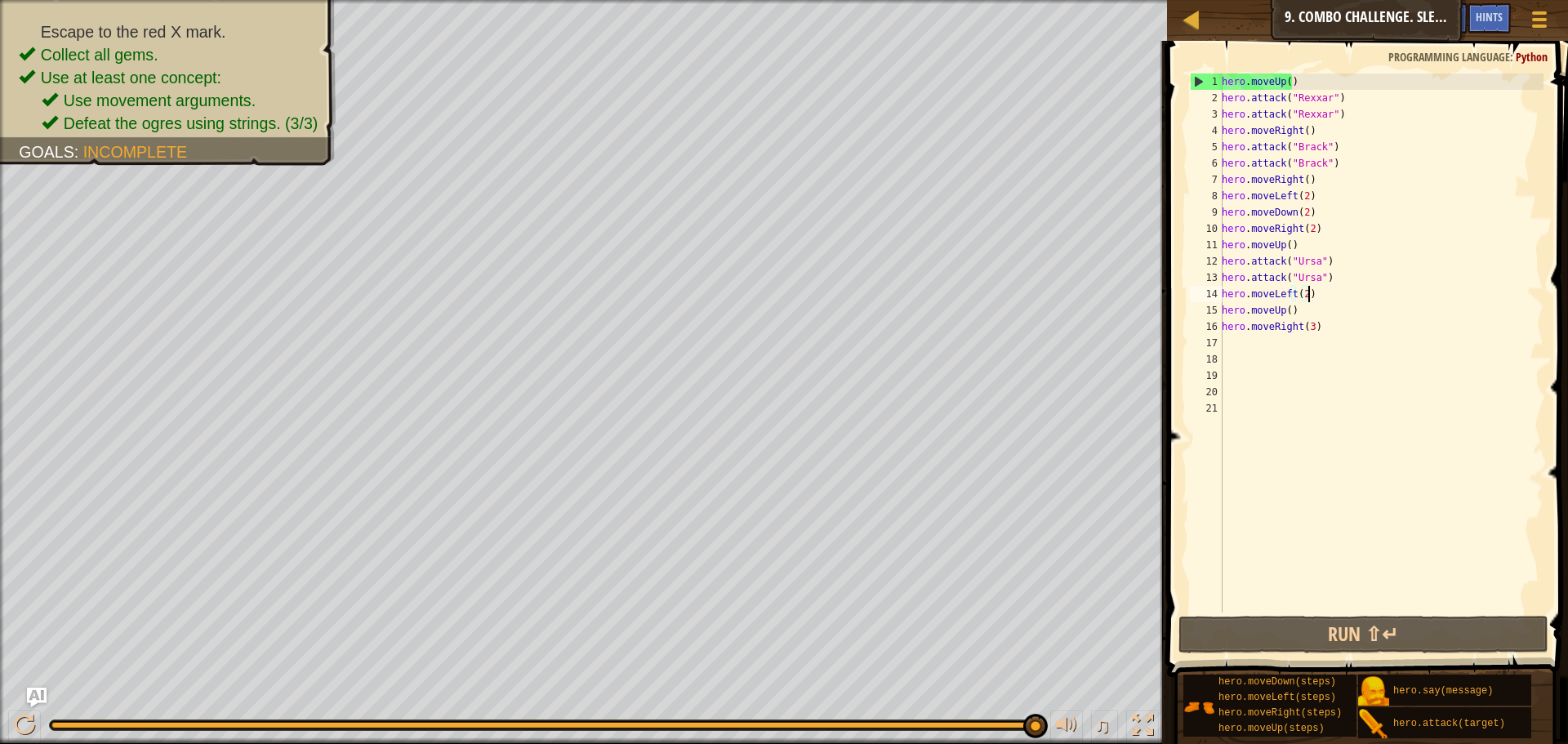
click at [1306, 318] on div "hero . moveUp ( ) hero . attack ( "Rexxar" ) hero . attack ( "Rexxar" ) hero . …" at bounding box center [1381, 359] width 325 height 571
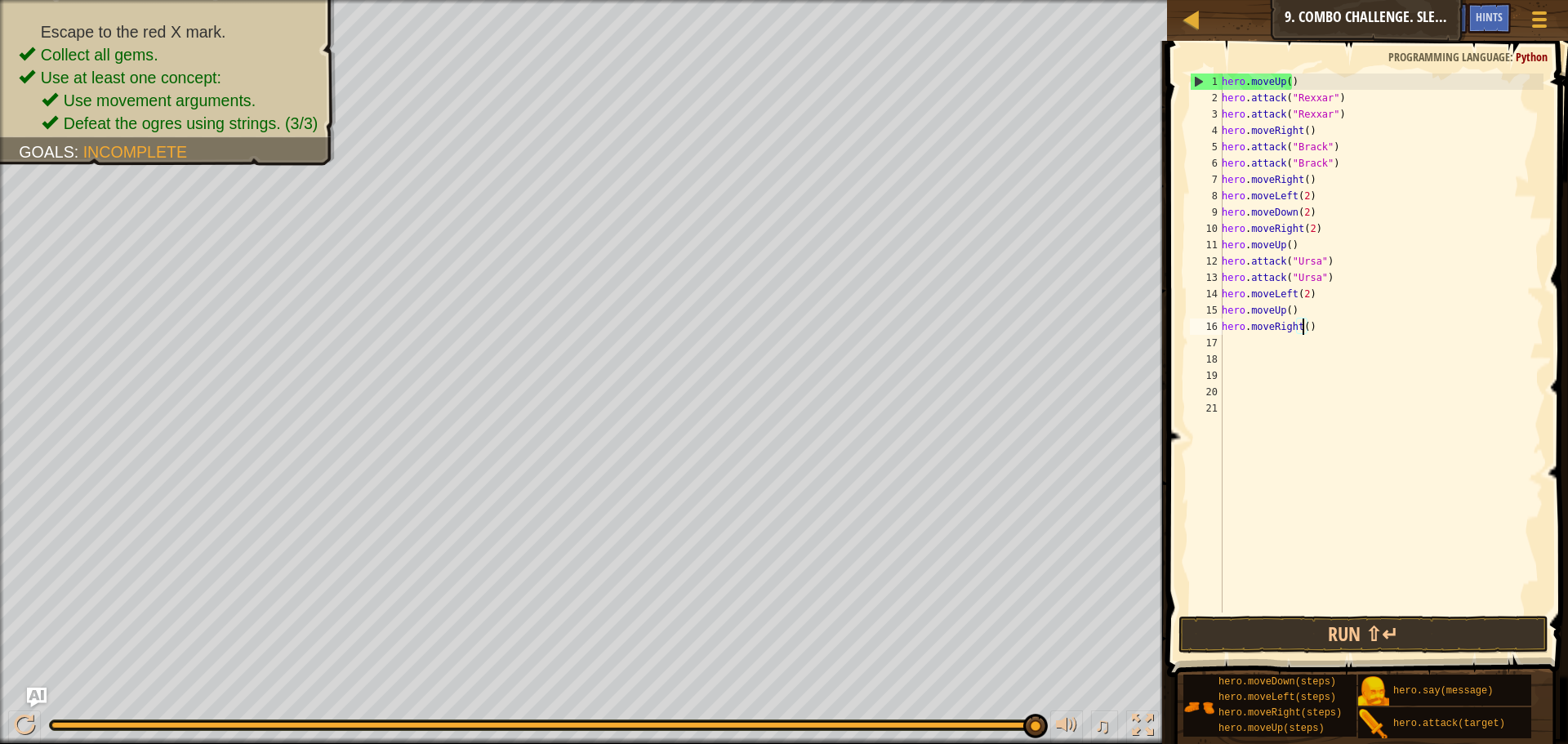
scroll to position [7, 7]
type textarea "hero.moveRight(4)"
click at [1331, 612] on span at bounding box center [1369, 336] width 414 height 684
click at [1326, 630] on button "Run ⇧↵" at bounding box center [1363, 634] width 370 height 38
